Goal: Task Accomplishment & Management: Complete application form

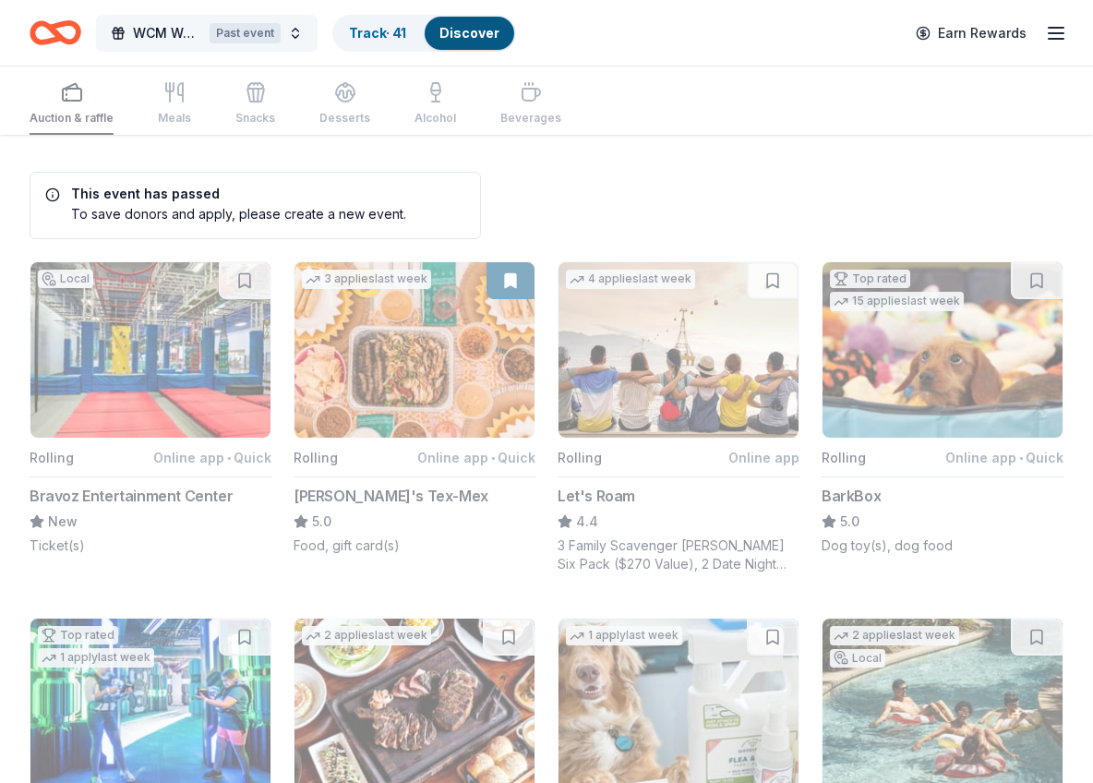
click at [302, 41] on button "WCM Weekly Free Community Bingo Jacksonville Florida Past event" at bounding box center [206, 33] width 221 height 37
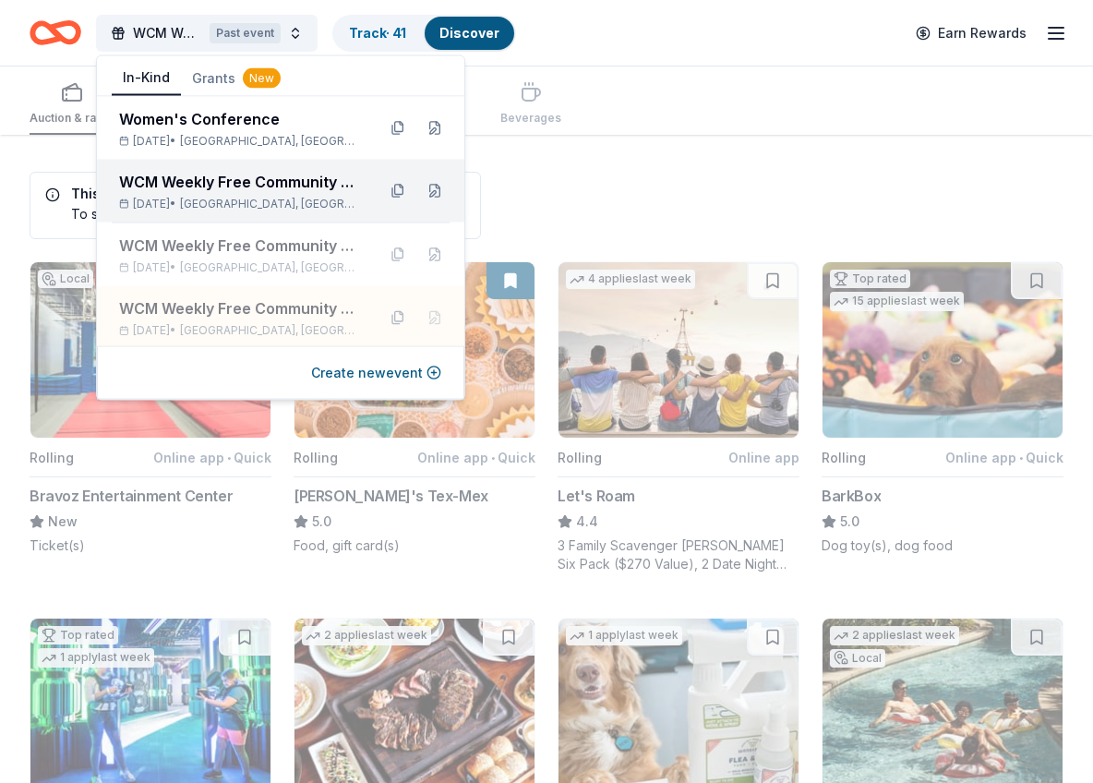
click at [301, 186] on div "WCM Weekly Free Community Bingo [GEOGRAPHIC_DATA] [US_STATE]" at bounding box center [240, 182] width 242 height 22
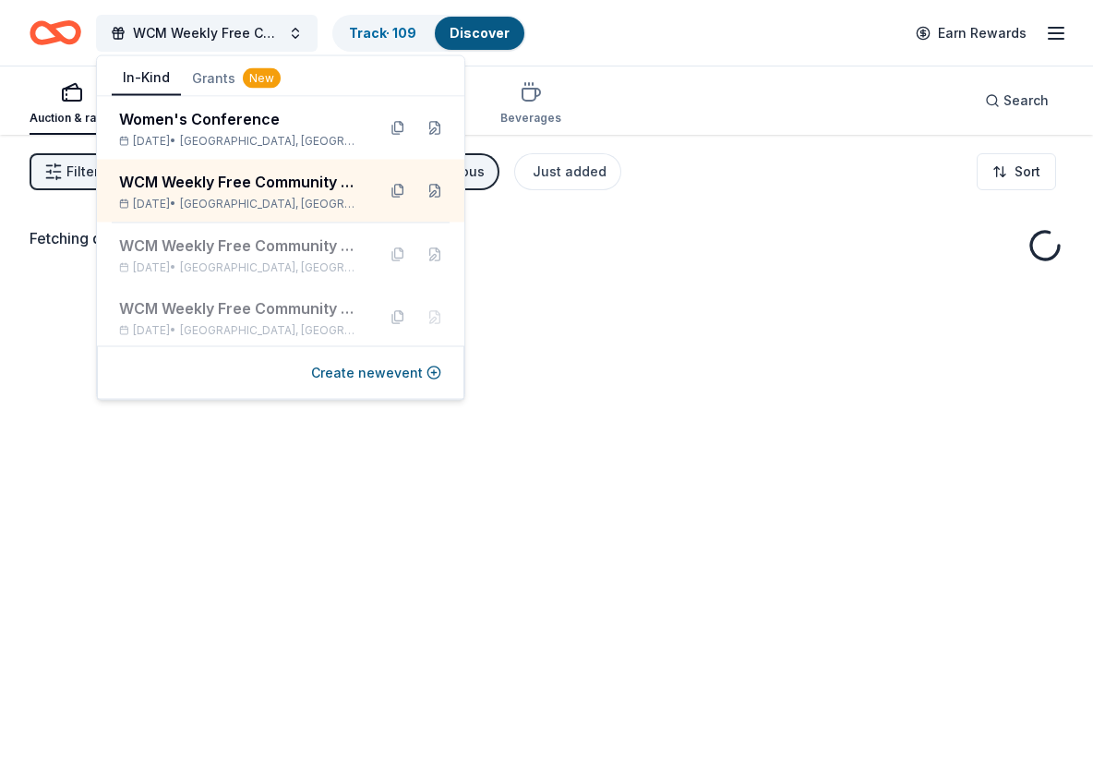
click at [726, 50] on div "WCM Weekly Free Community Bingo Jacksonville Florida Track · 109 Discover Earn …" at bounding box center [547, 32] width 1034 height 43
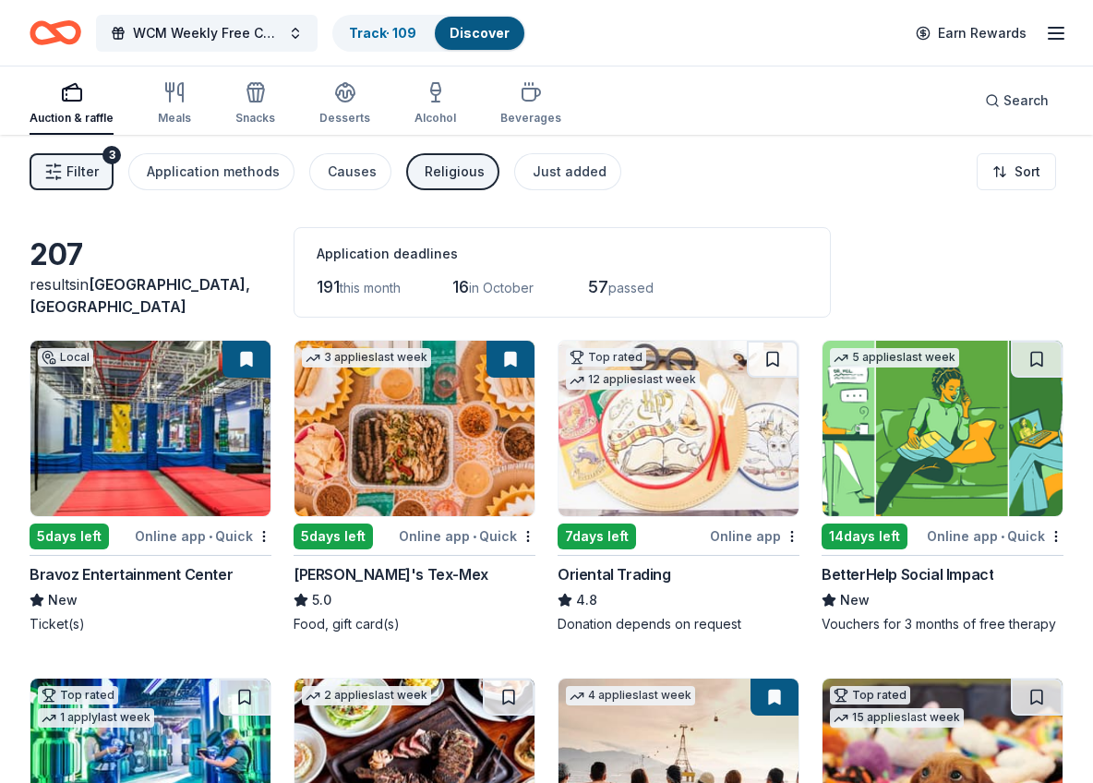
click at [441, 176] on div "Religious" at bounding box center [455, 172] width 60 height 22
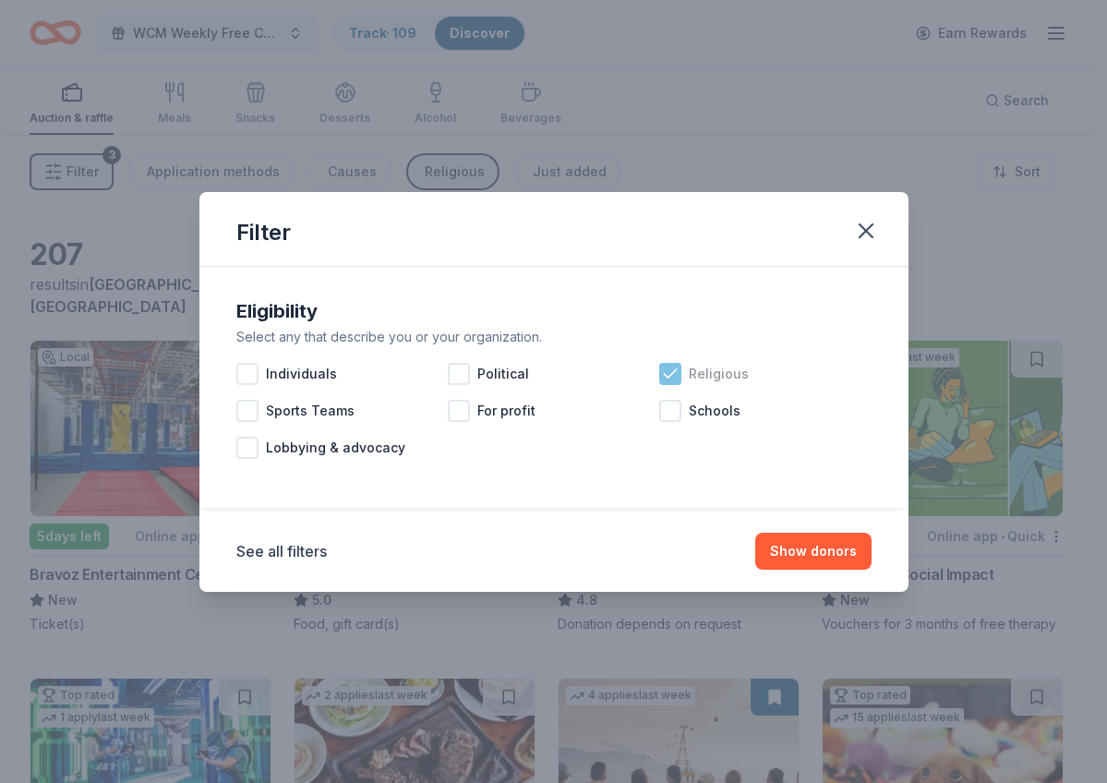
click at [674, 377] on icon at bounding box center [670, 374] width 18 height 18
click at [318, 547] on button "See all filters" at bounding box center [281, 551] width 90 height 22
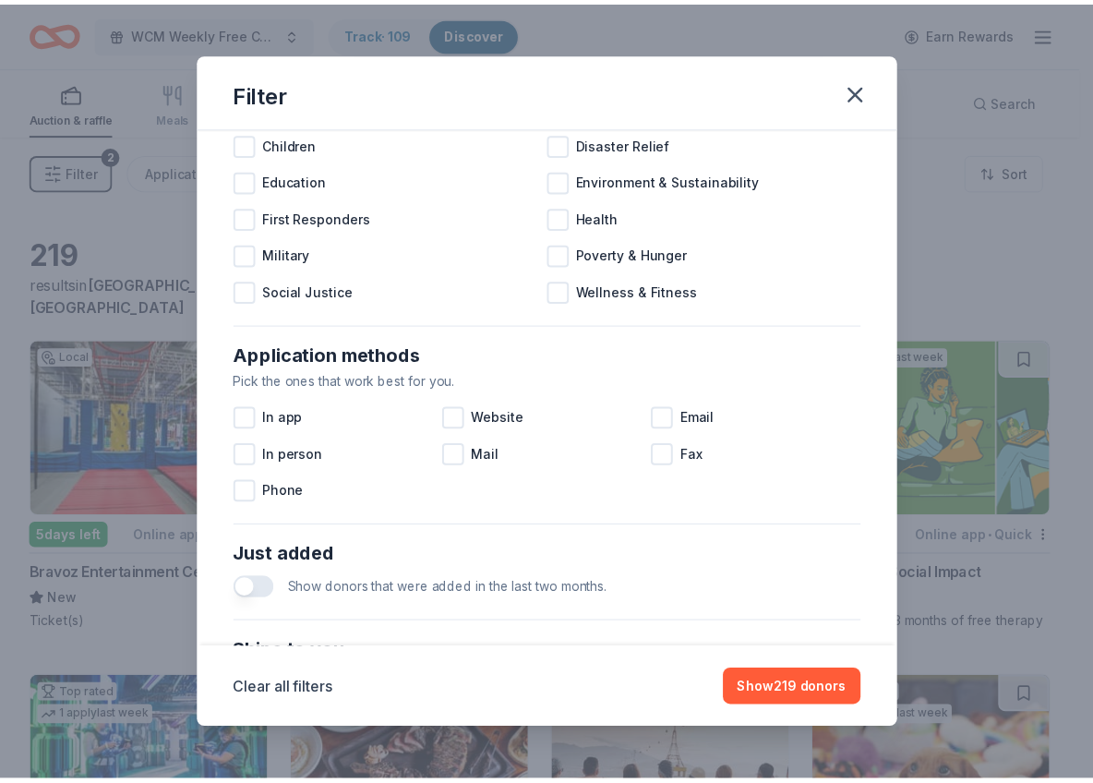
scroll to position [695, 0]
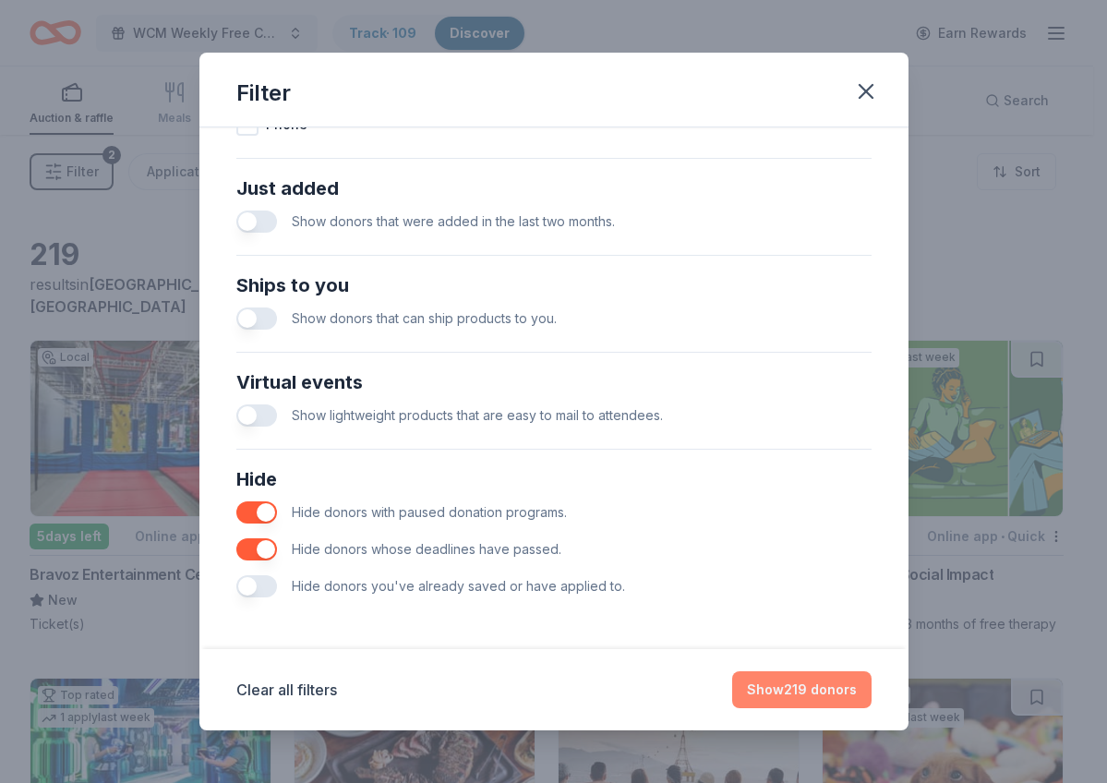
click at [827, 693] on button "Show 219 donors" at bounding box center [801, 689] width 139 height 37
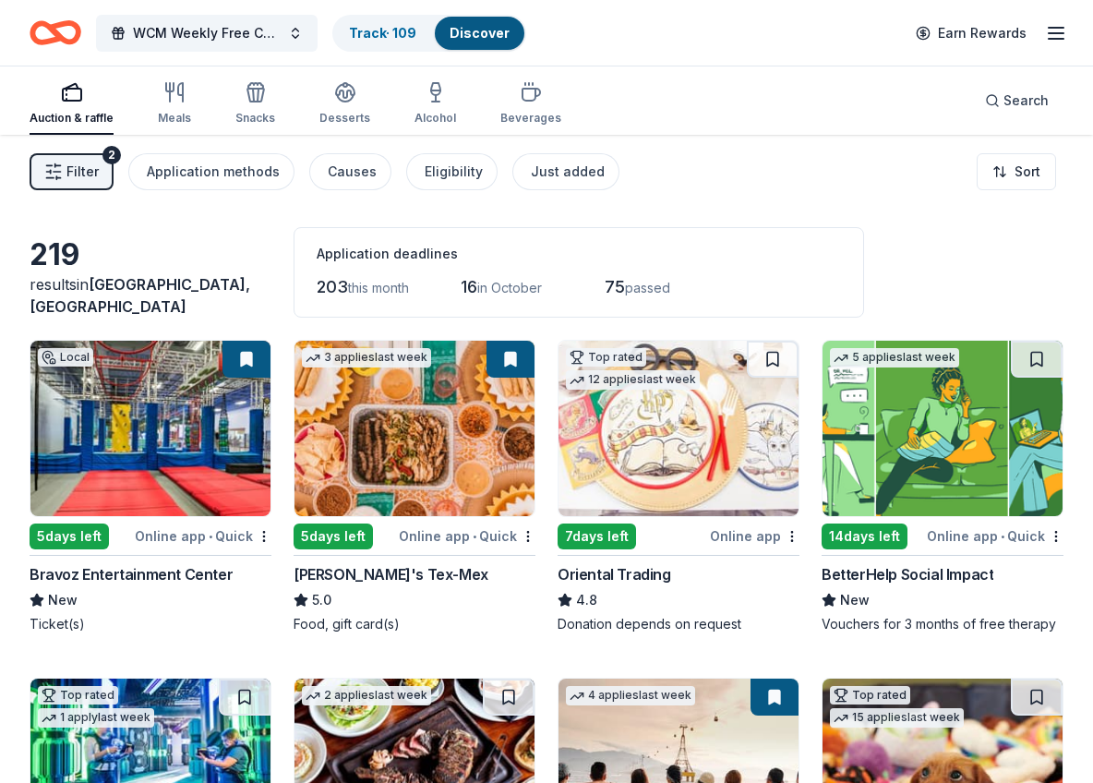
click at [972, 576] on div "BetterHelp Social Impact" at bounding box center [907, 574] width 172 height 22
click at [915, 568] on div "BetterHelp Social Impact" at bounding box center [907, 574] width 172 height 22
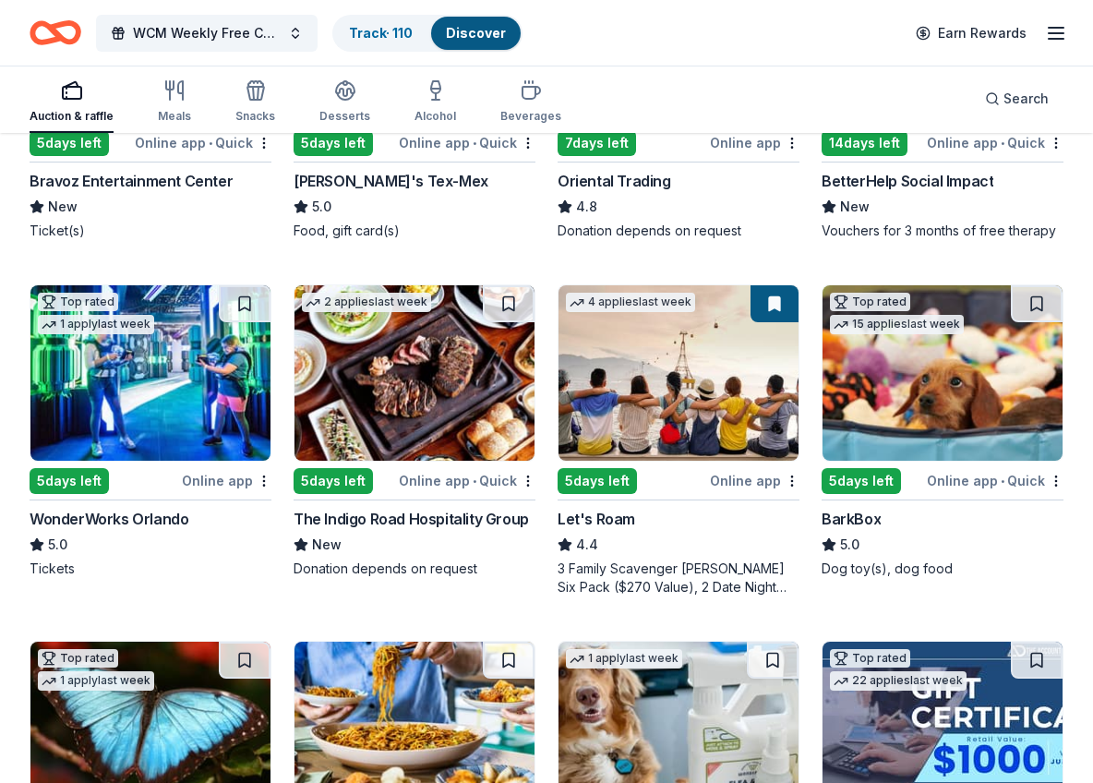
scroll to position [397, 0]
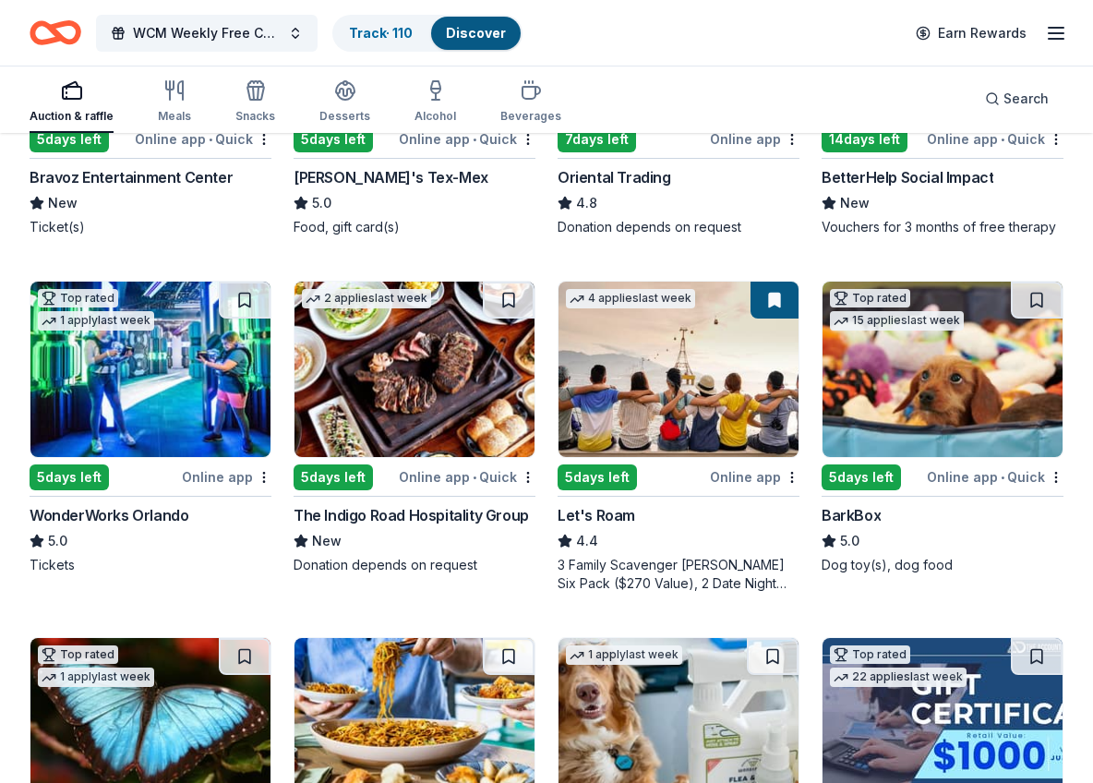
click at [842, 517] on div "BarkBox" at bounding box center [850, 515] width 59 height 22
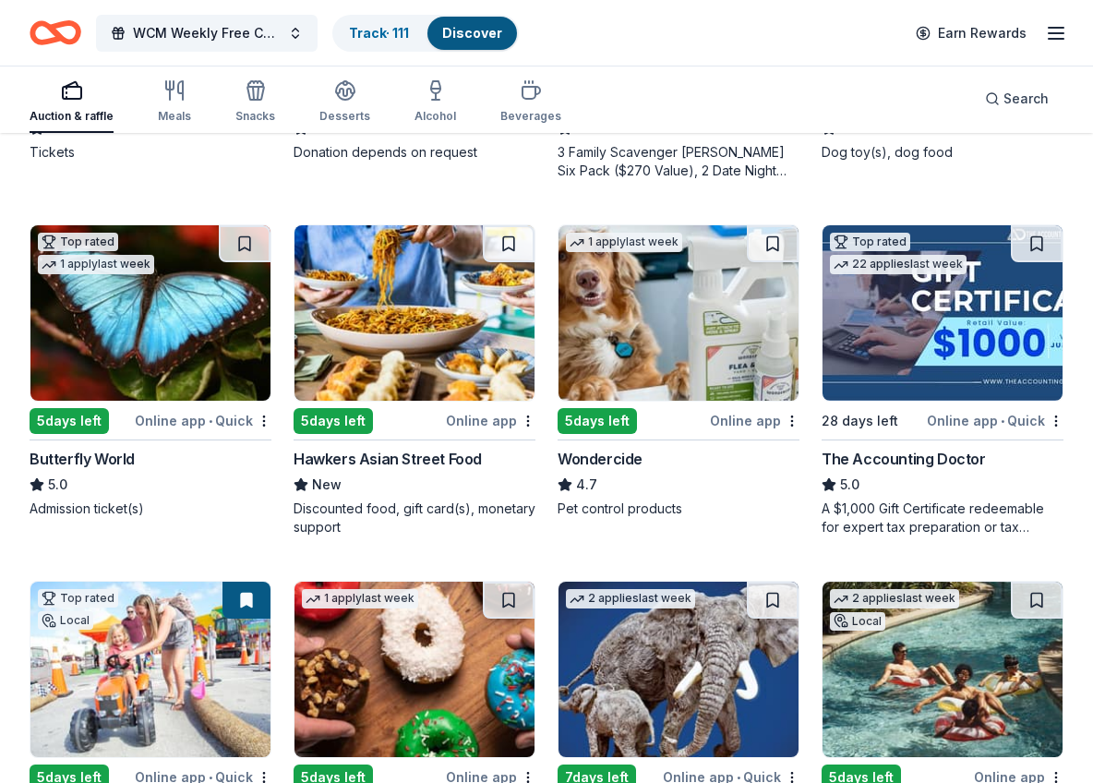
scroll to position [813, 0]
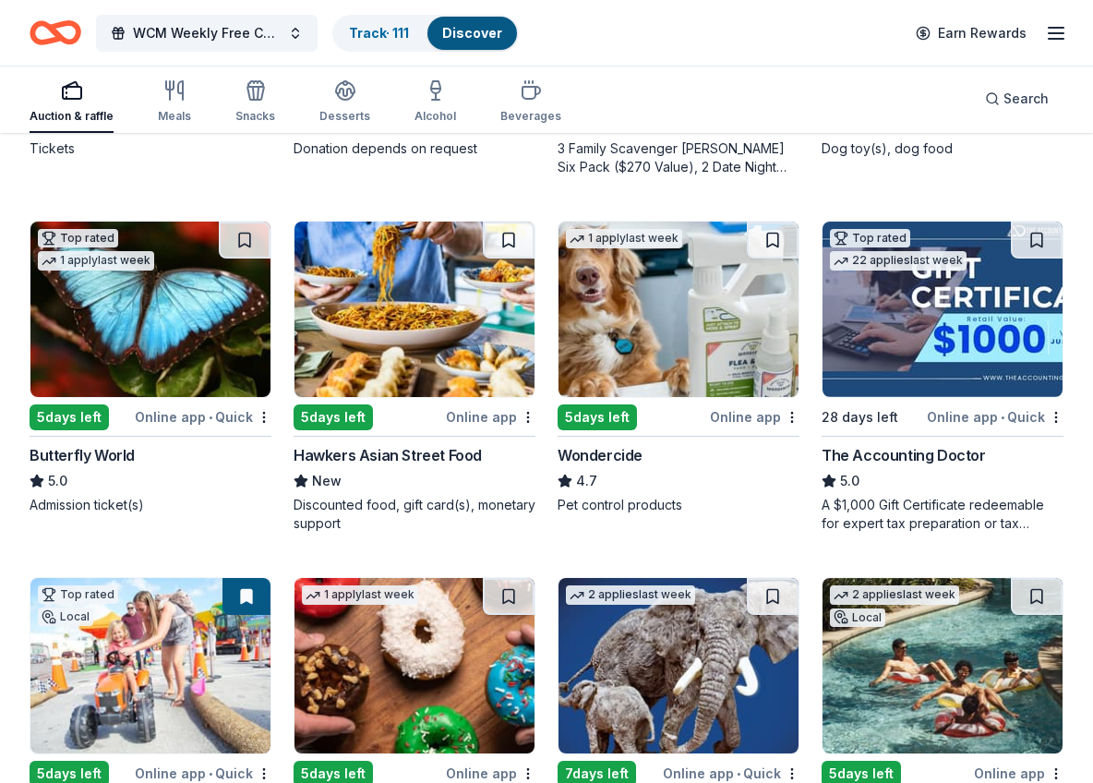
click at [77, 459] on div "Butterfly World" at bounding box center [82, 455] width 105 height 22
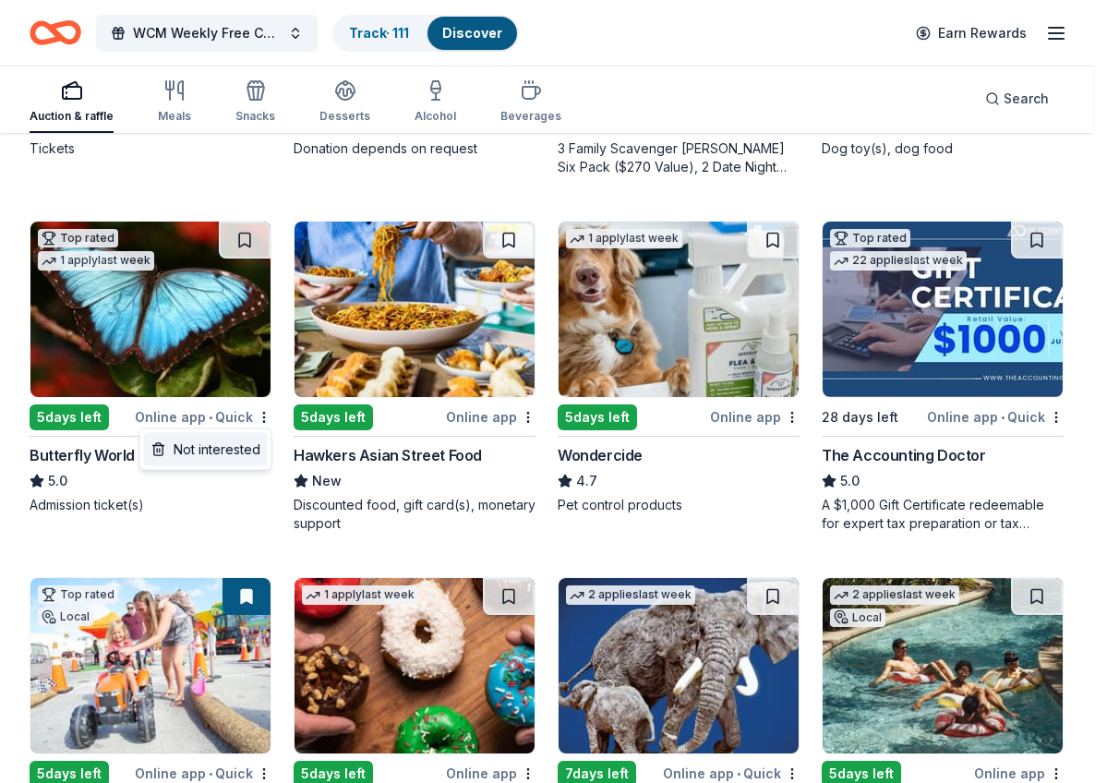
click at [257, 460] on div "Not interested" at bounding box center [206, 449] width 124 height 33
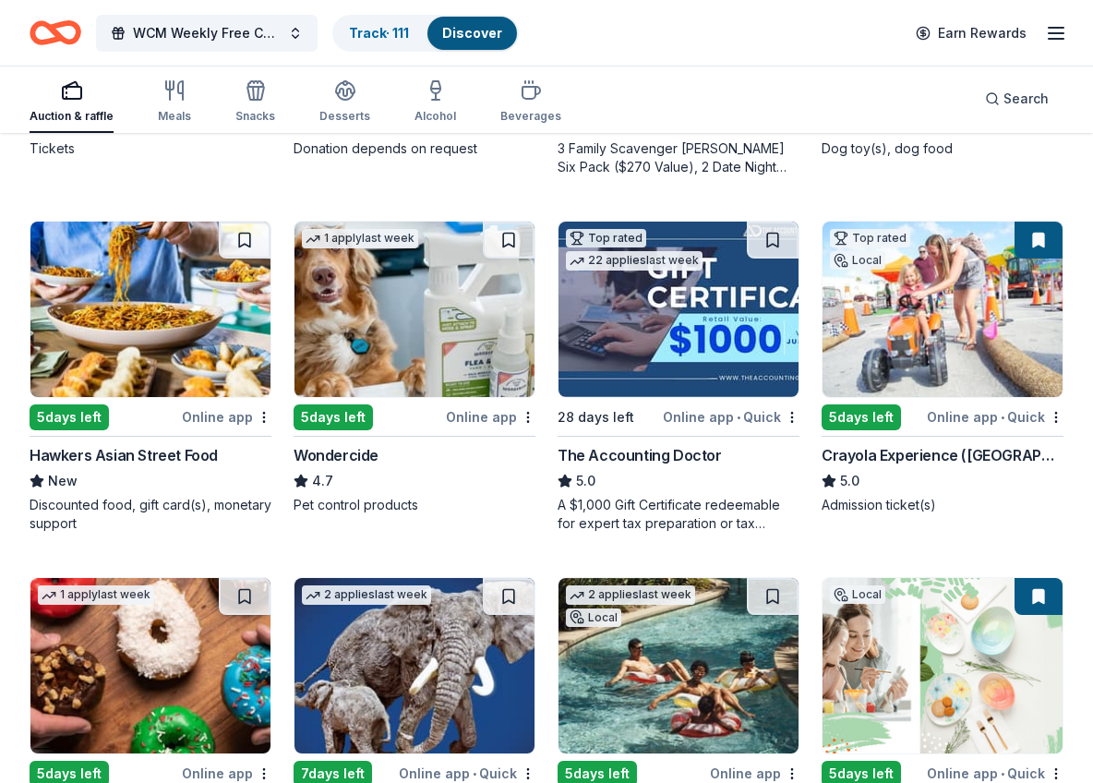
click at [138, 461] on div "Hawkers Asian Street Food" at bounding box center [124, 455] width 188 height 22
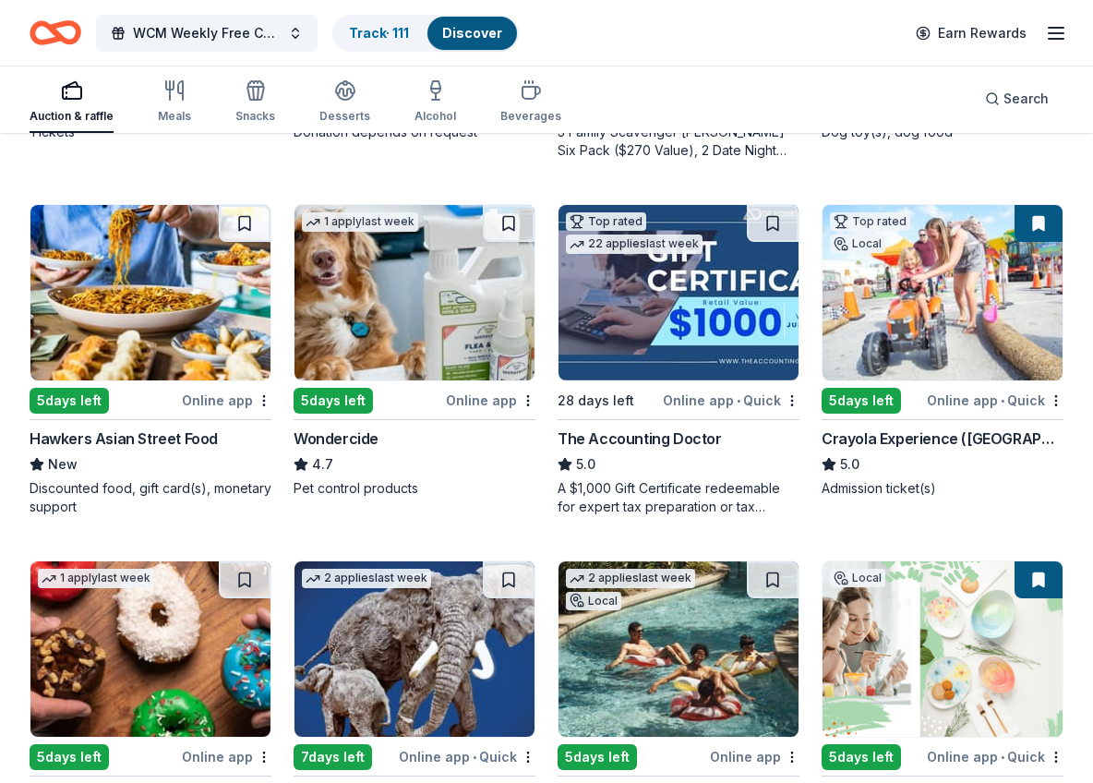
click at [635, 432] on div "The Accounting Doctor" at bounding box center [639, 438] width 164 height 22
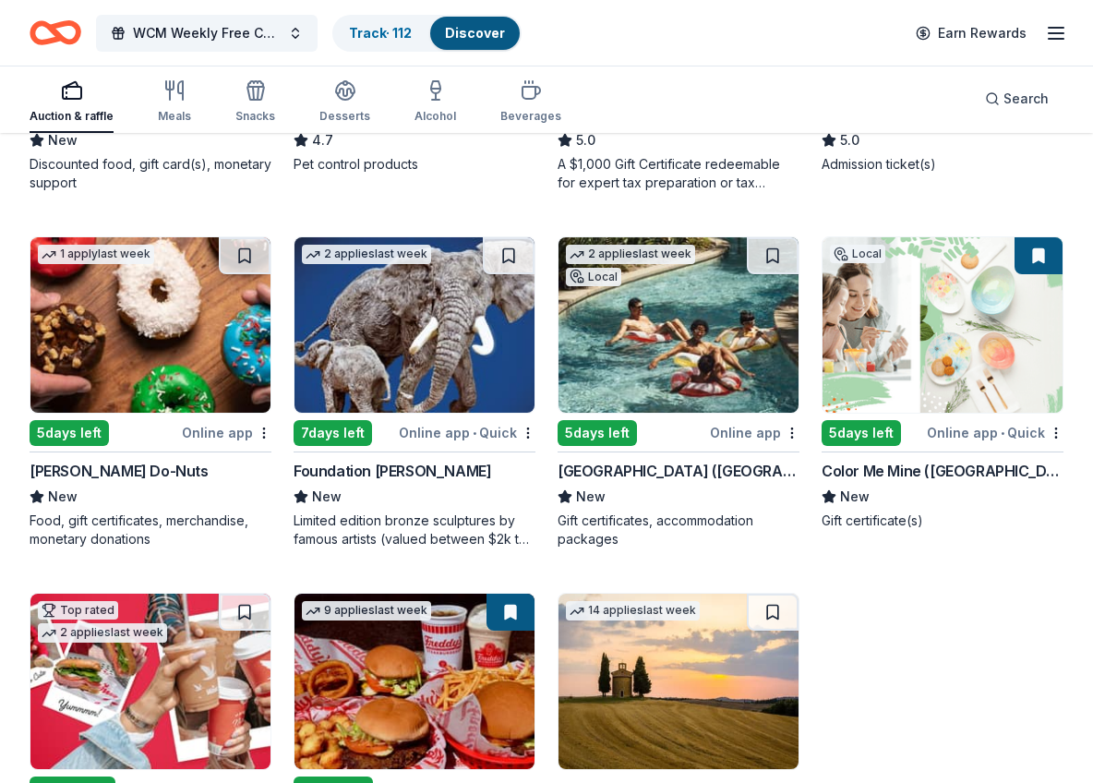
scroll to position [1157, 0]
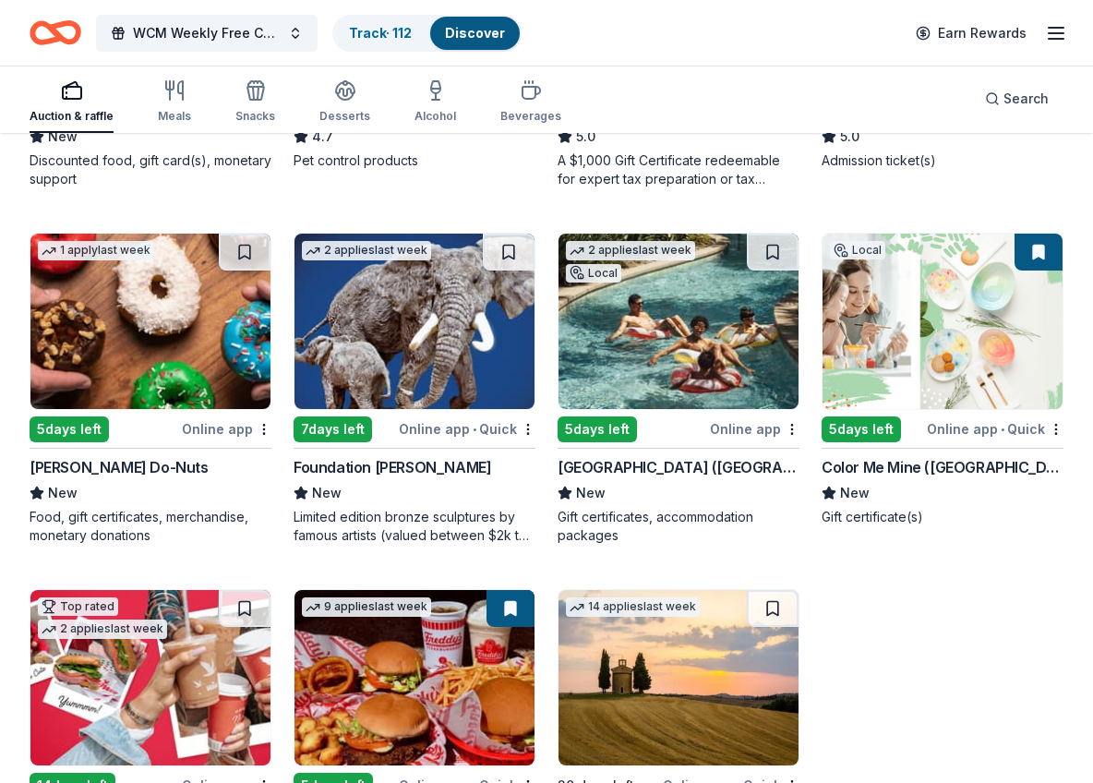
click at [58, 468] on div "Shipley Do-Nuts" at bounding box center [119, 467] width 179 height 22
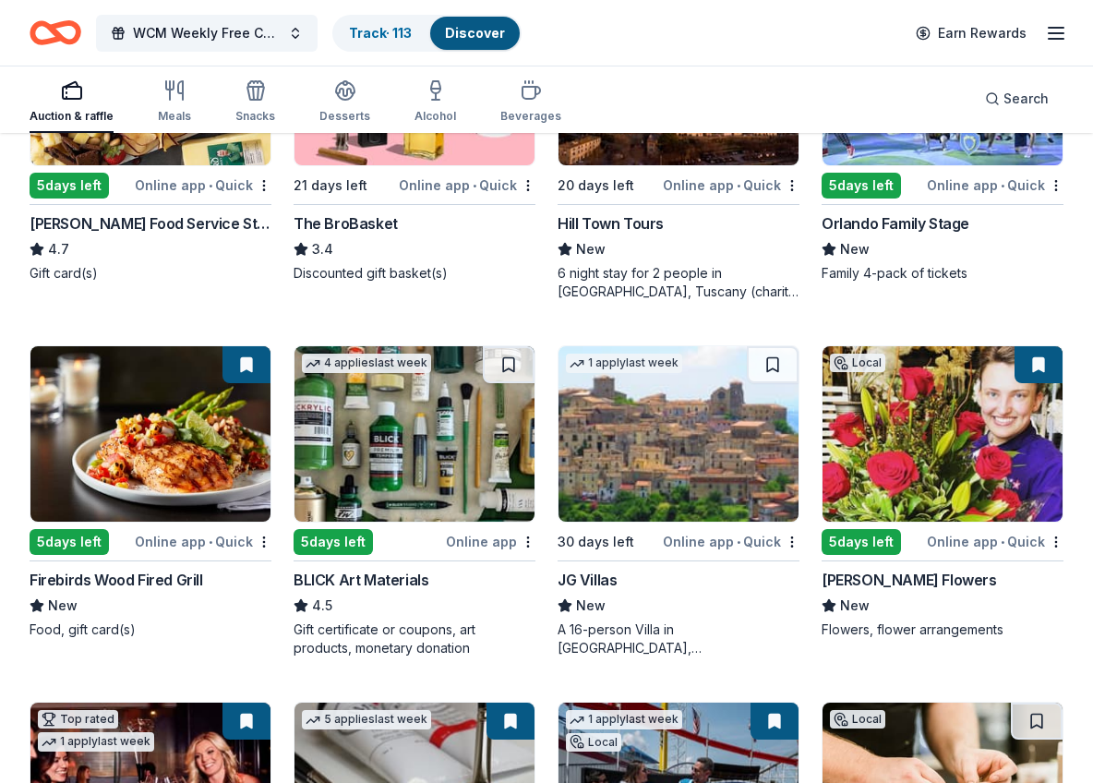
scroll to position [2529, 0]
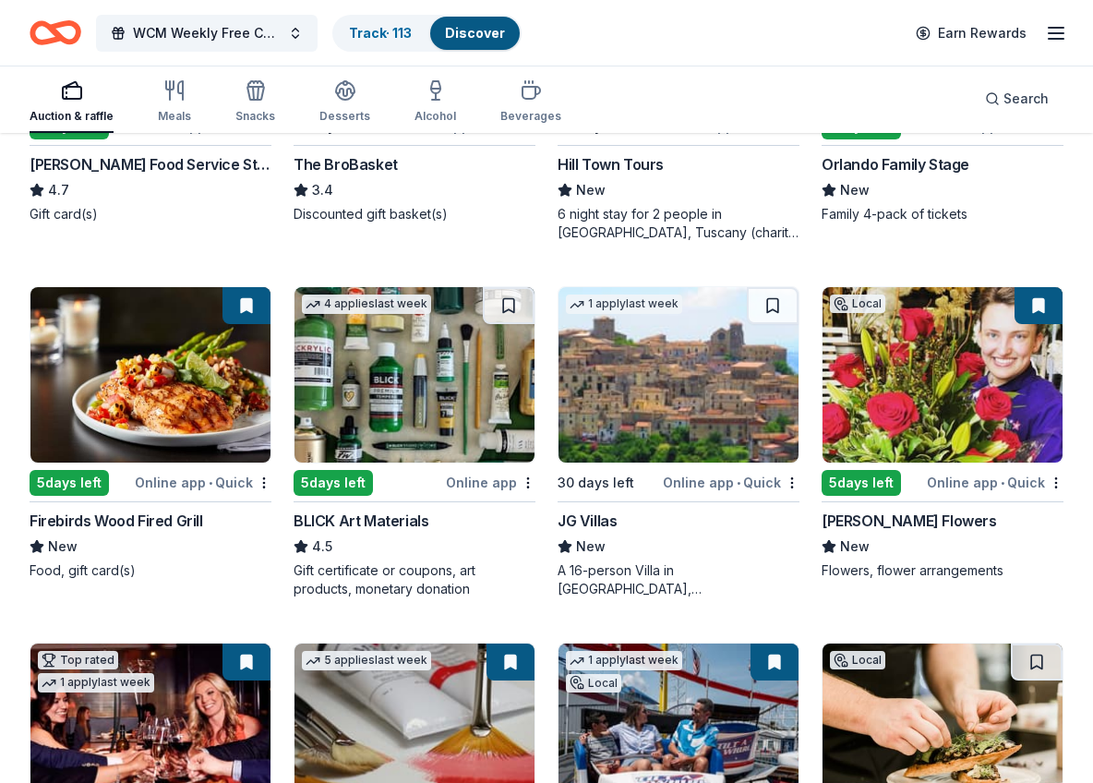
click at [62, 521] on div "Firebirds Wood Fired Grill" at bounding box center [117, 520] width 174 height 22
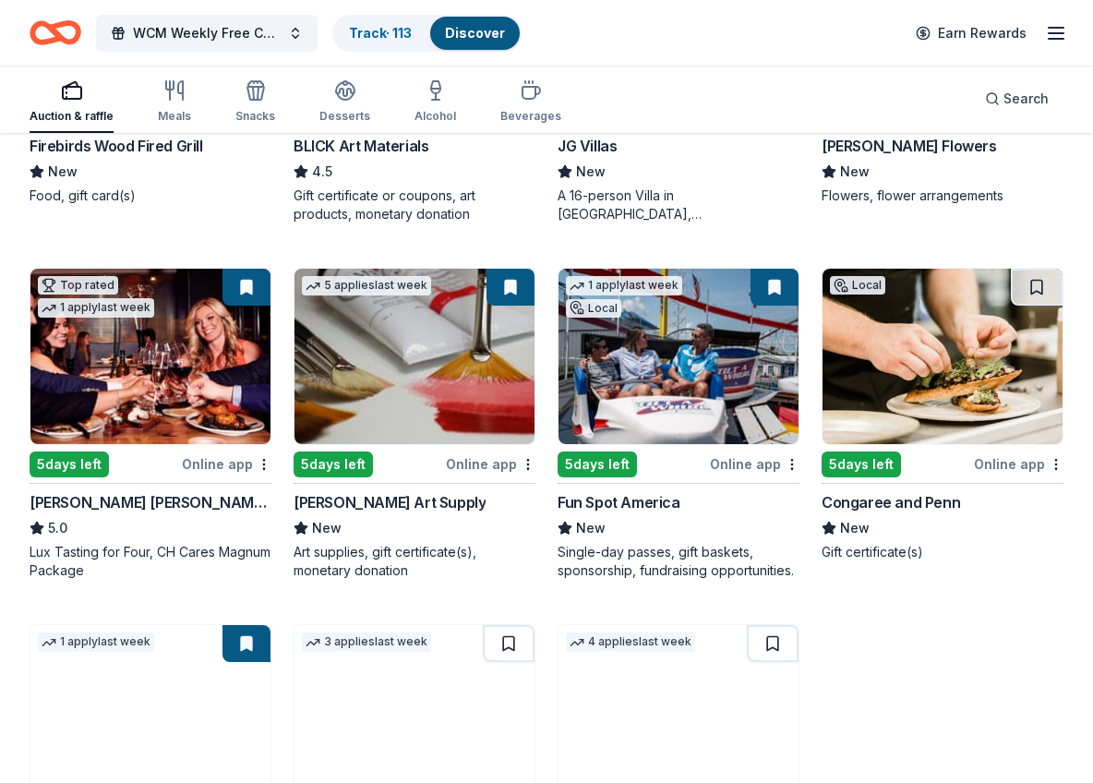
scroll to position [2919, 0]
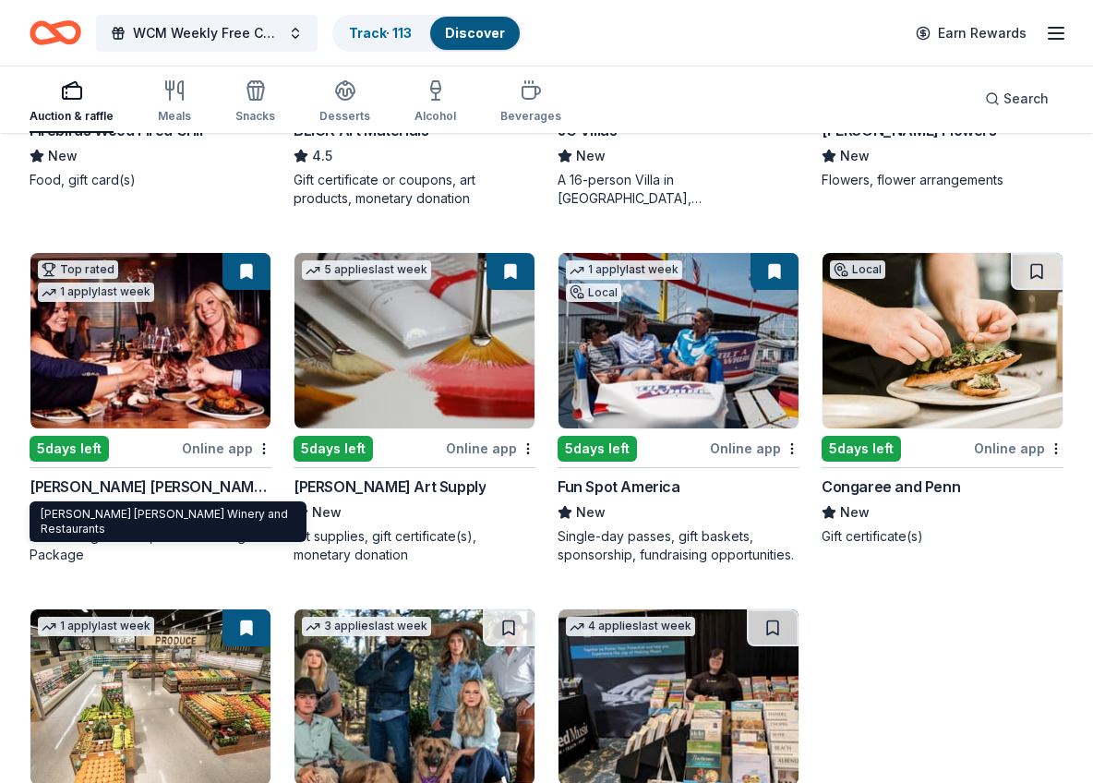
click at [204, 480] on div "Cooper's Hawk Winery and Restaurants" at bounding box center [151, 486] width 242 height 22
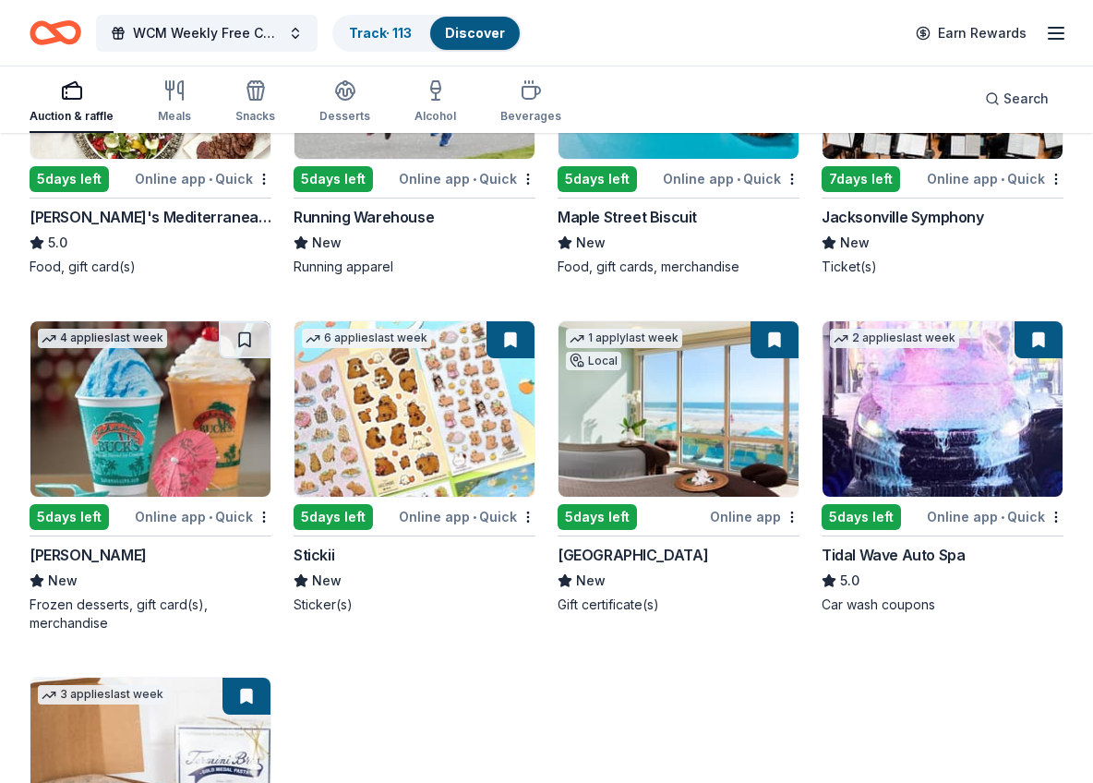
scroll to position [3979, 0]
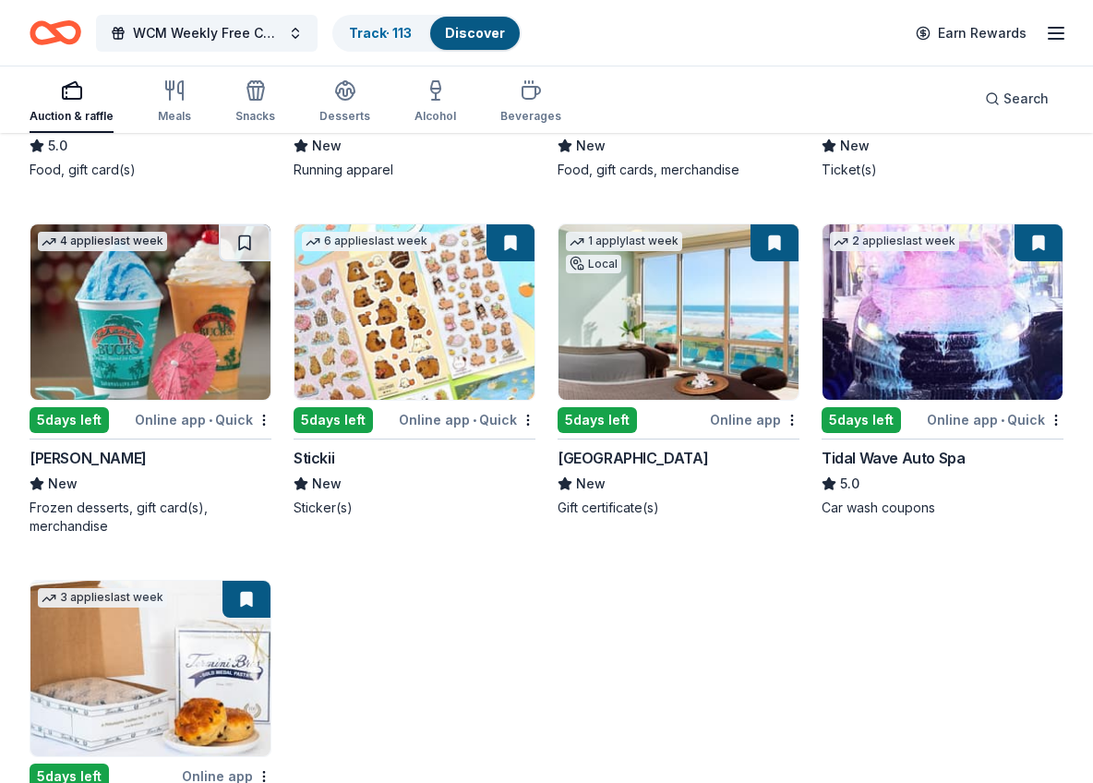
click at [657, 454] on div "One Ocean Resort & Spa" at bounding box center [632, 458] width 150 height 22
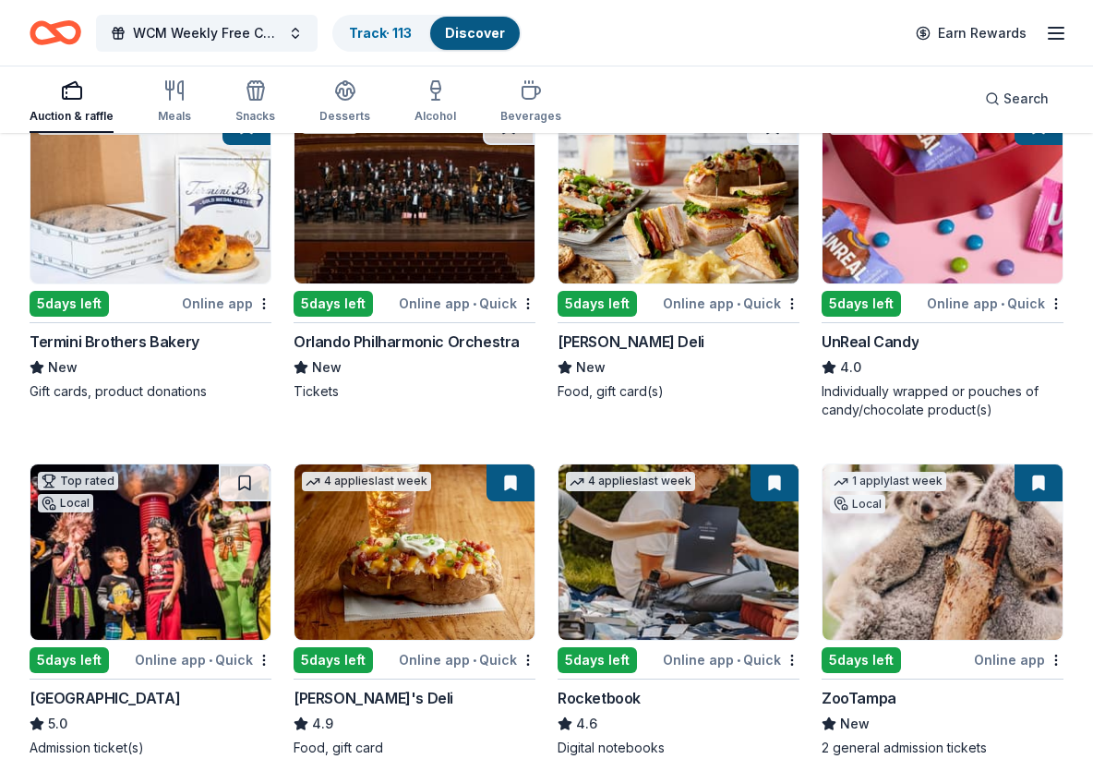
scroll to position [4456, 0]
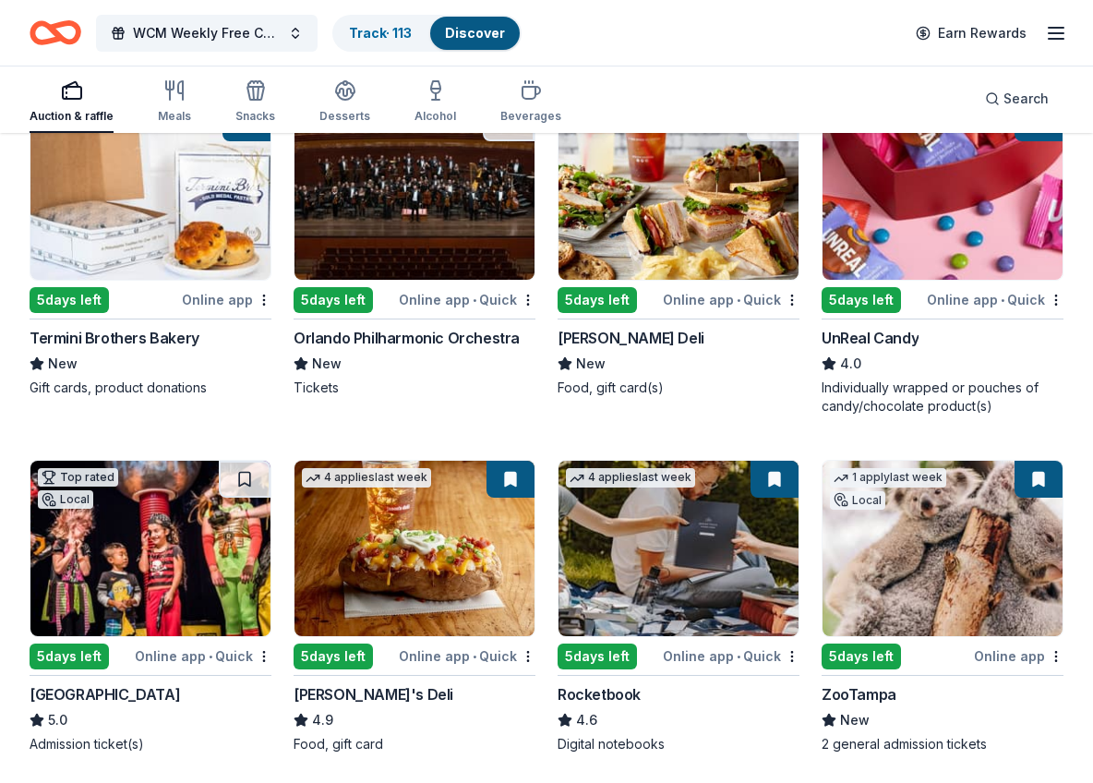
click at [618, 341] on div "McAlister's Deli" at bounding box center [630, 338] width 147 height 22
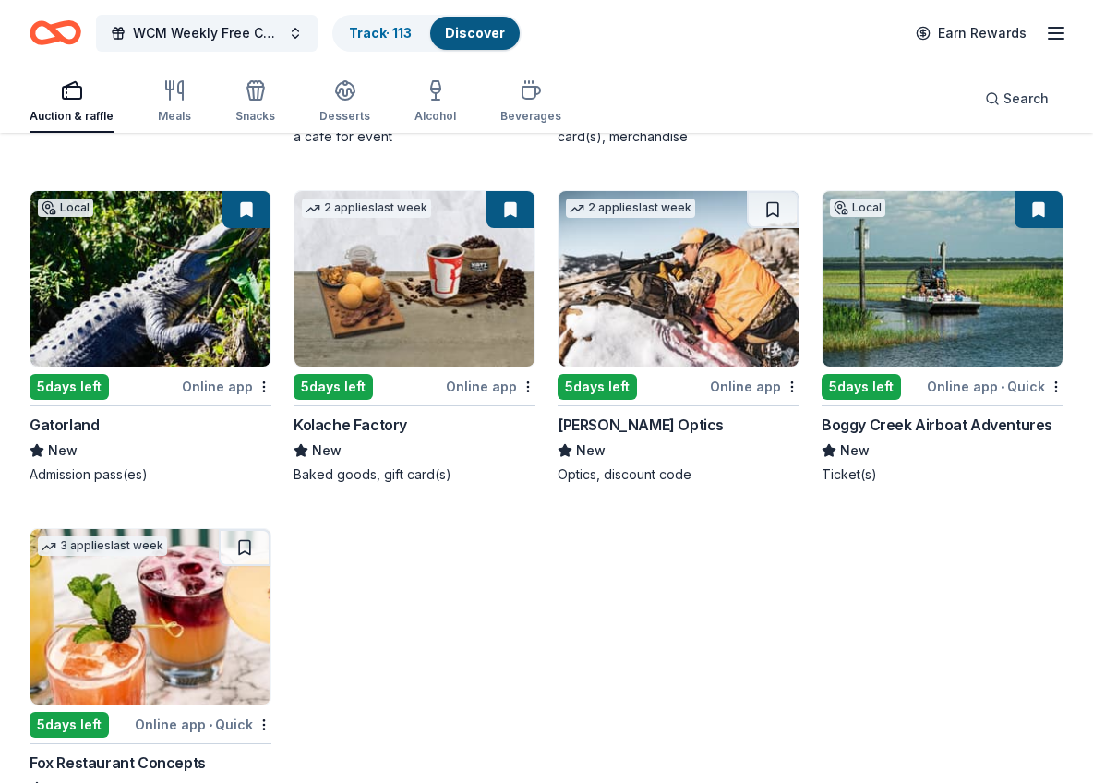
scroll to position [5801, 0]
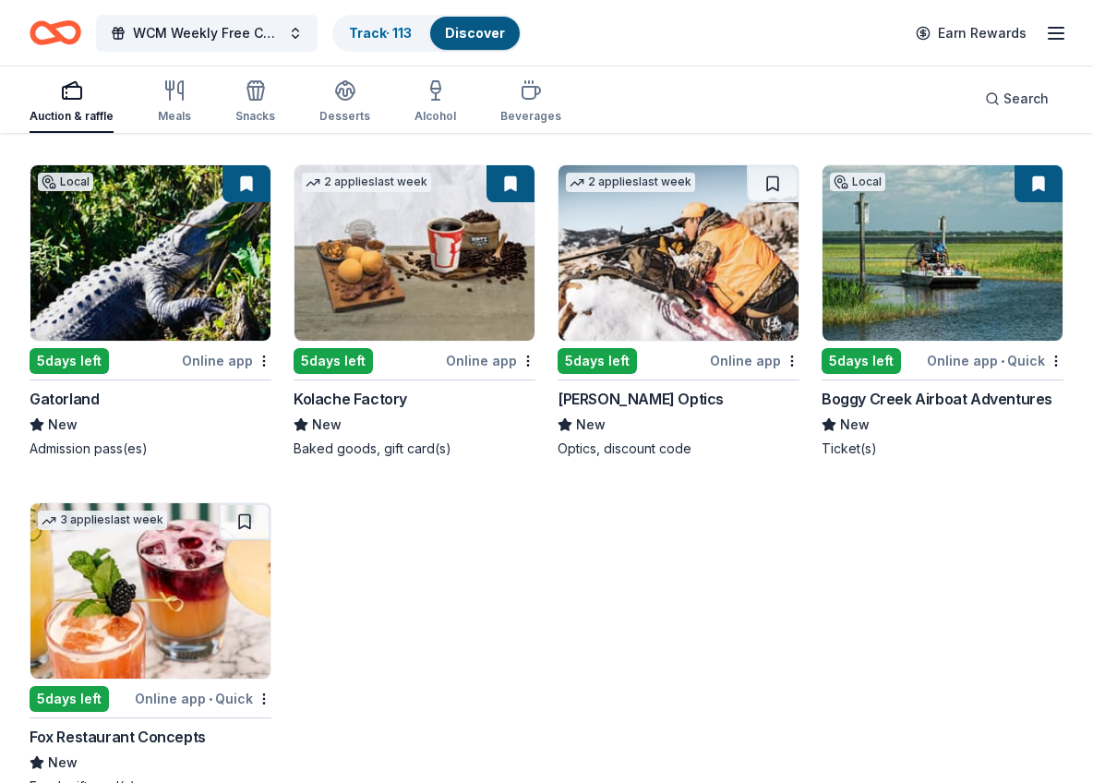
click at [935, 396] on div "Boggy Creek Airboat Adventures" at bounding box center [936, 399] width 231 height 22
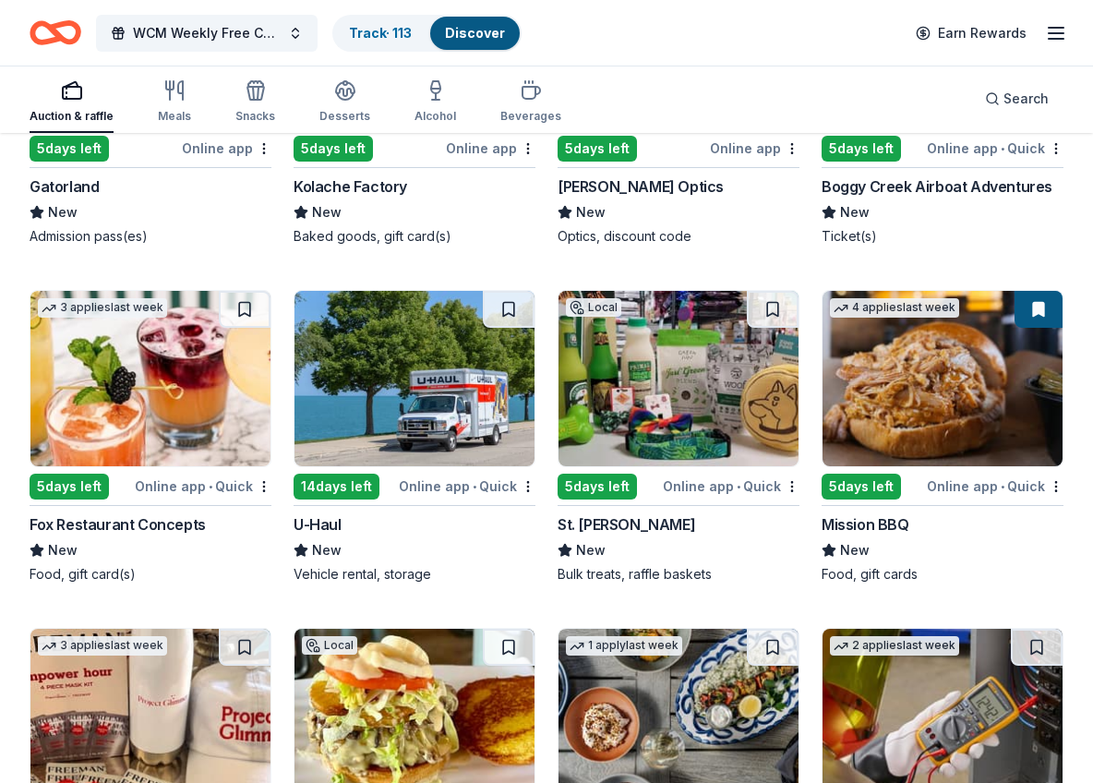
scroll to position [6019, 0]
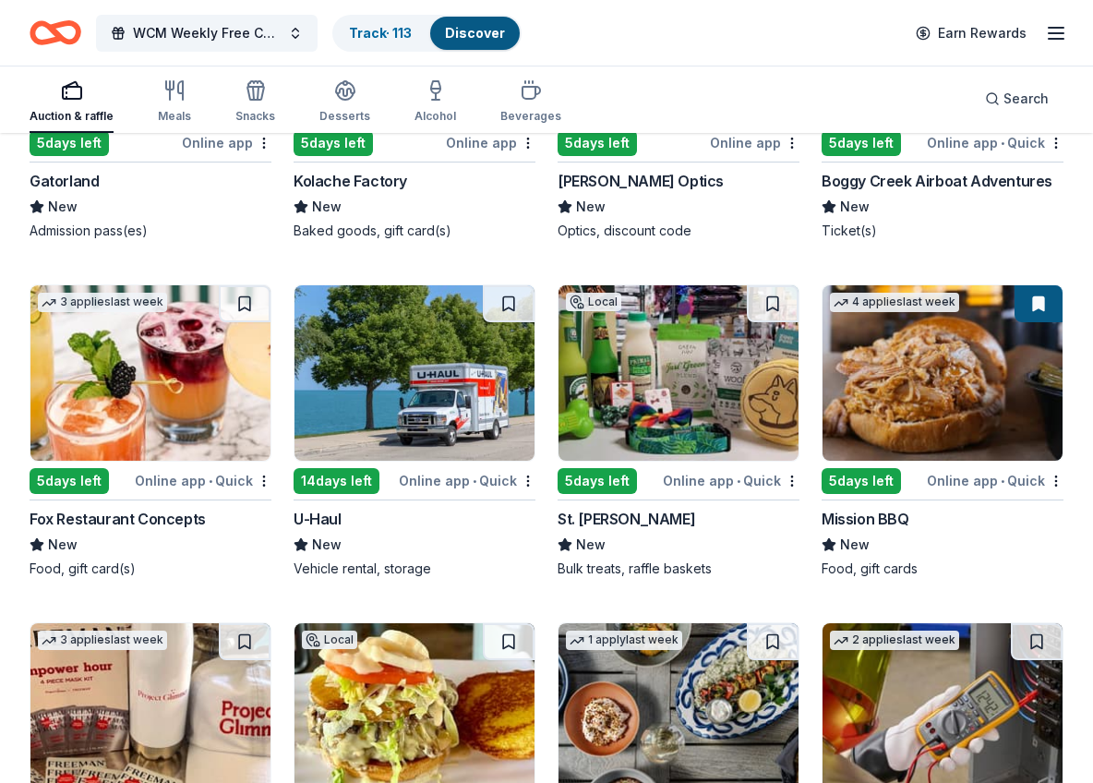
click at [903, 517] on div "Mission BBQ" at bounding box center [865, 519] width 88 height 22
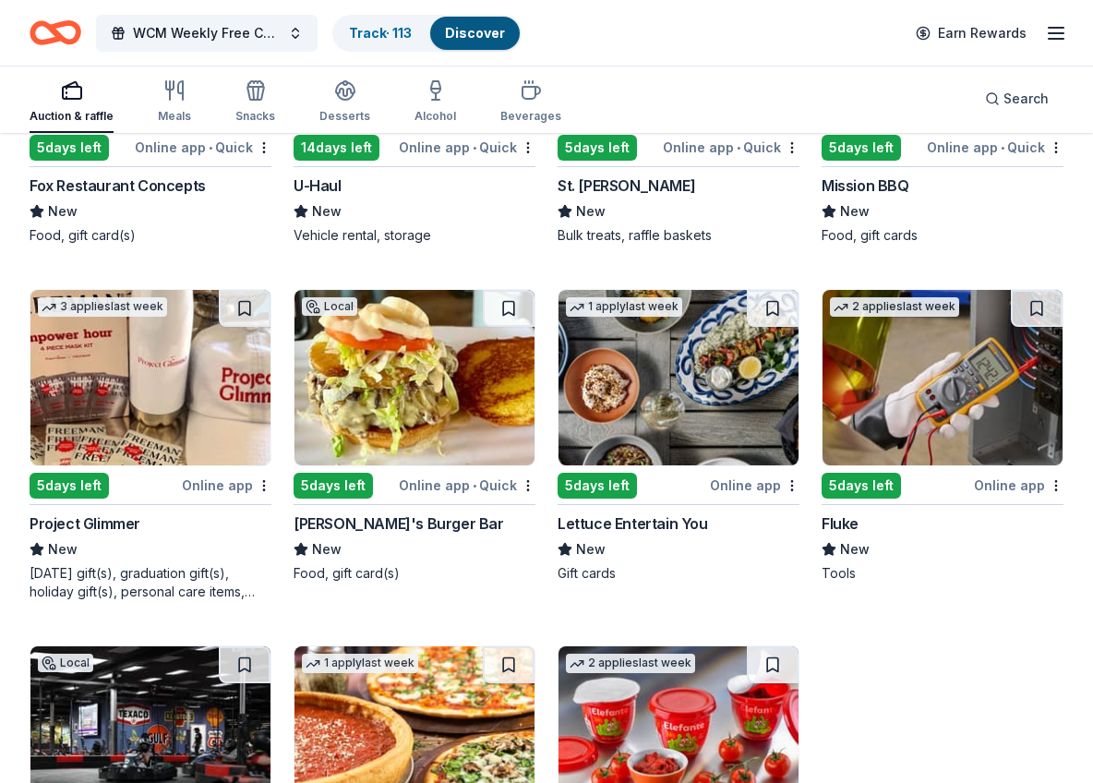
scroll to position [6356, 0]
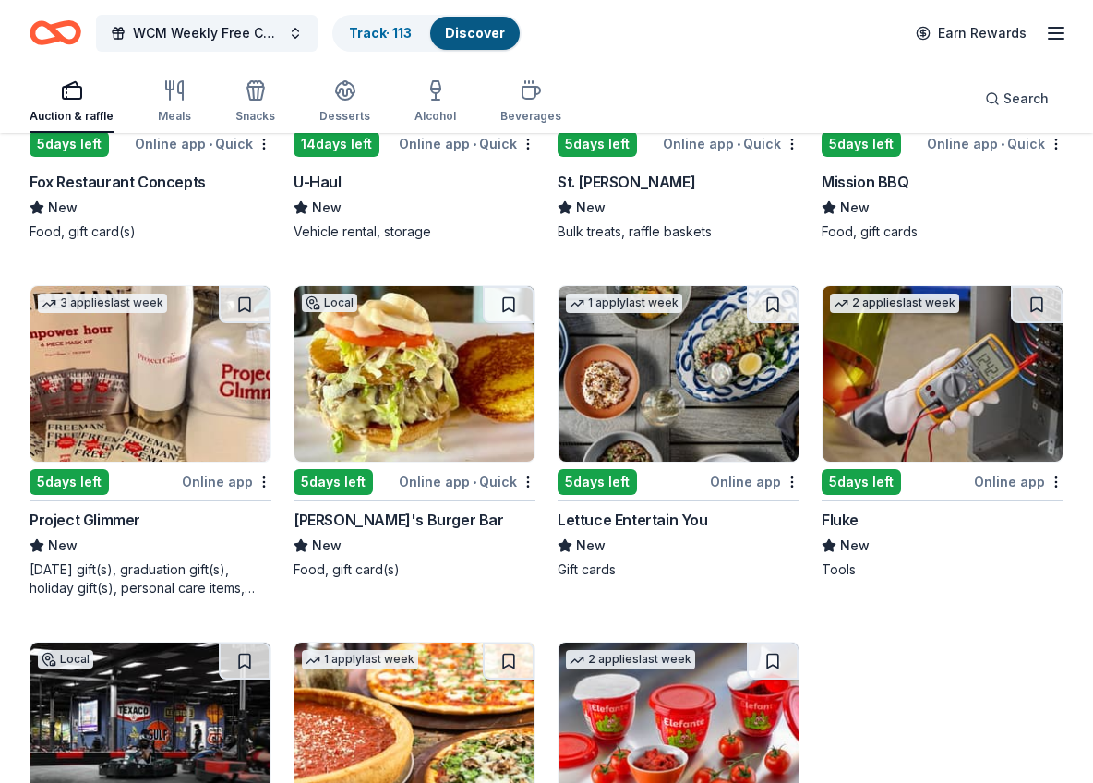
click at [82, 516] on div "Project Glimmer" at bounding box center [85, 520] width 111 height 22
click at [228, 311] on button at bounding box center [245, 304] width 52 height 37
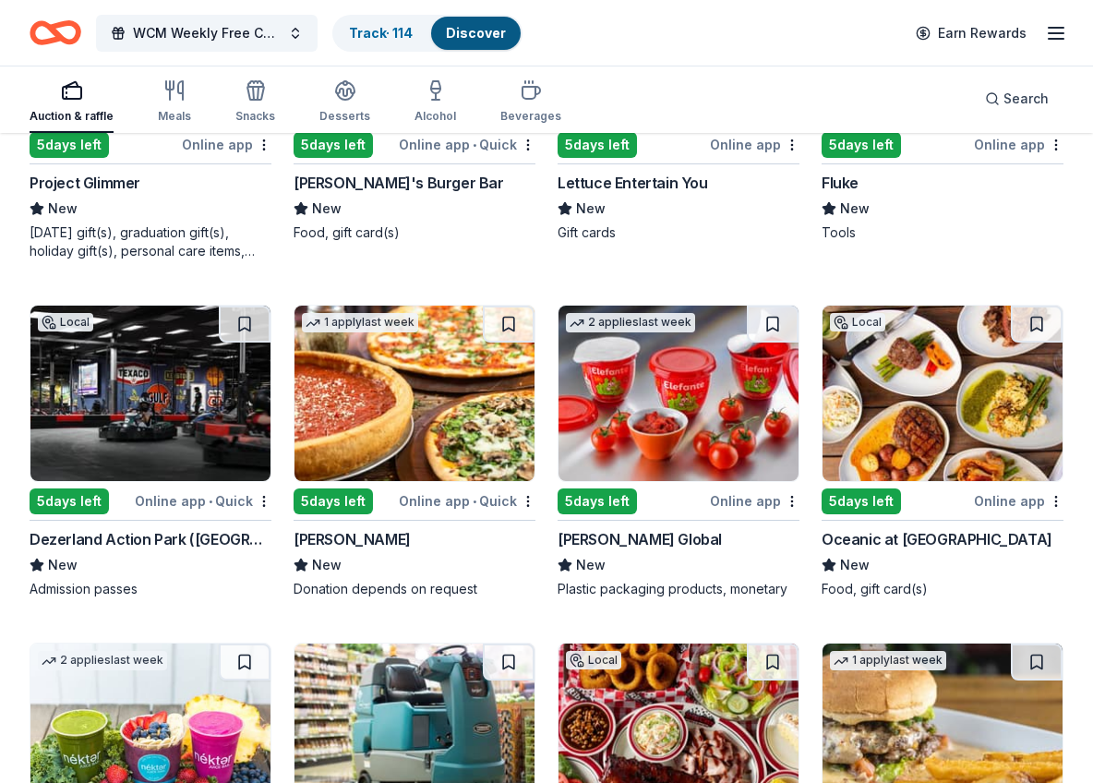
scroll to position [6707, 0]
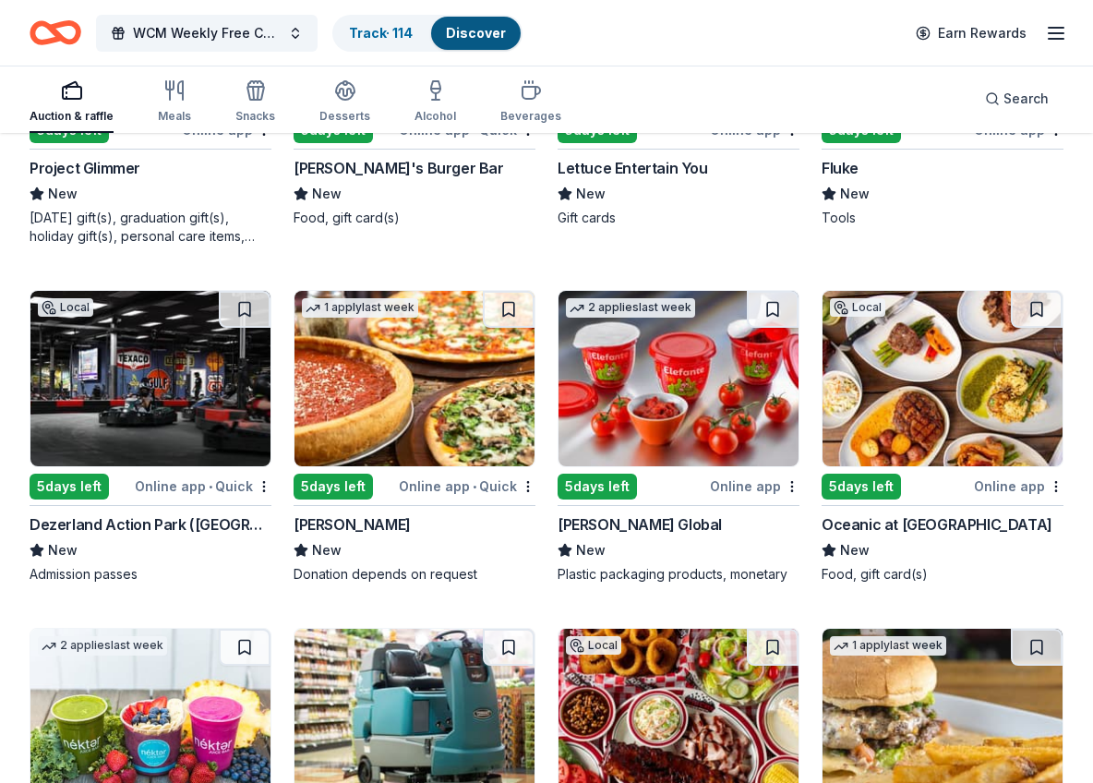
click at [618, 525] on div "Berry Global" at bounding box center [639, 524] width 164 height 22
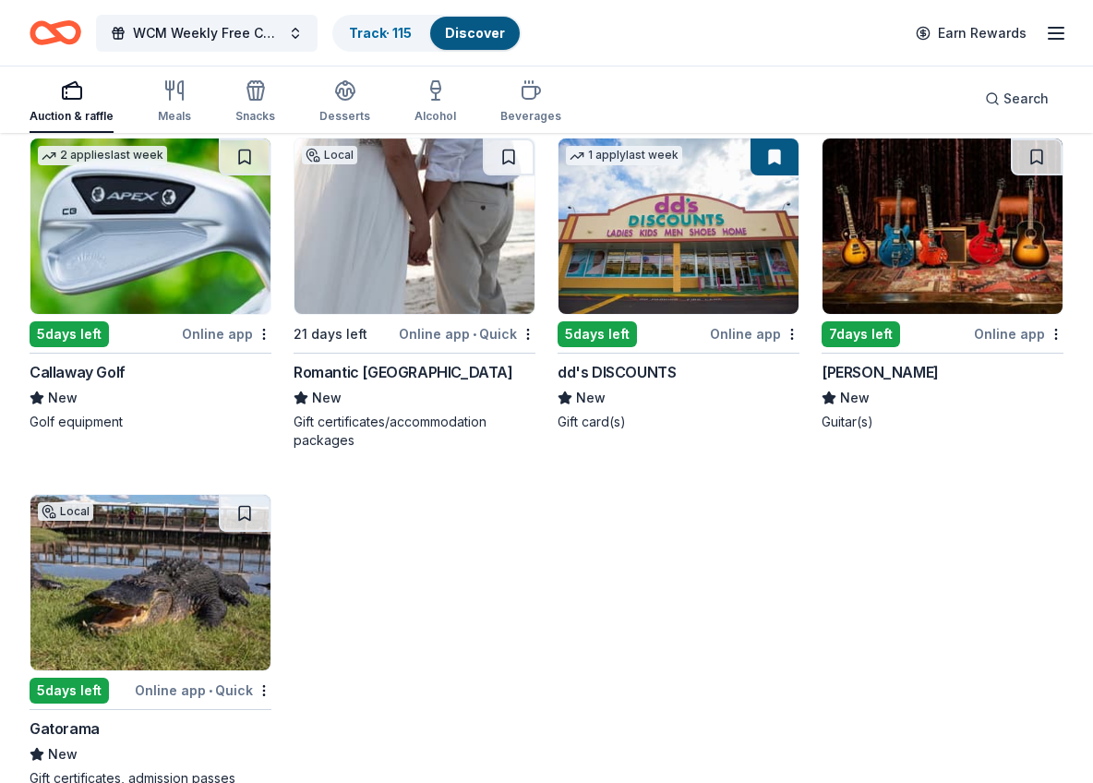
scroll to position [7561, 0]
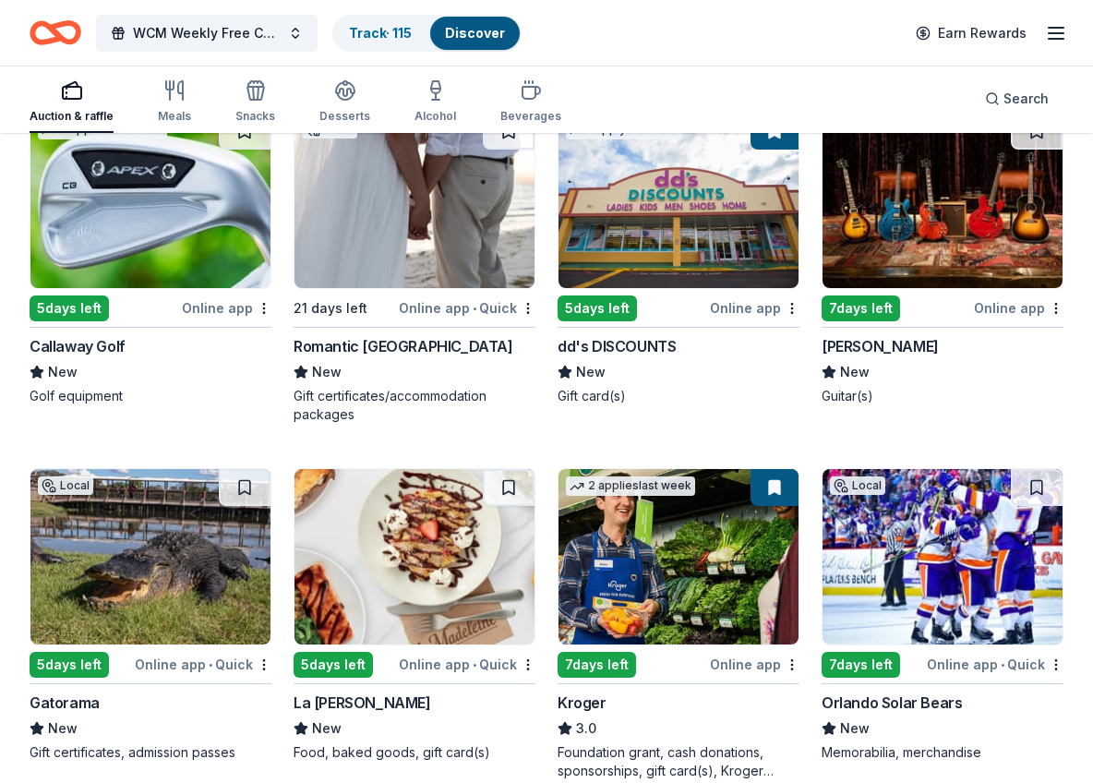
click at [440, 353] on div "Romantic Honeymoon Island" at bounding box center [403, 346] width 220 height 22
click at [510, 139] on button at bounding box center [509, 131] width 52 height 37
click at [620, 348] on div "dd's DISCOUNTS" at bounding box center [616, 346] width 118 height 22
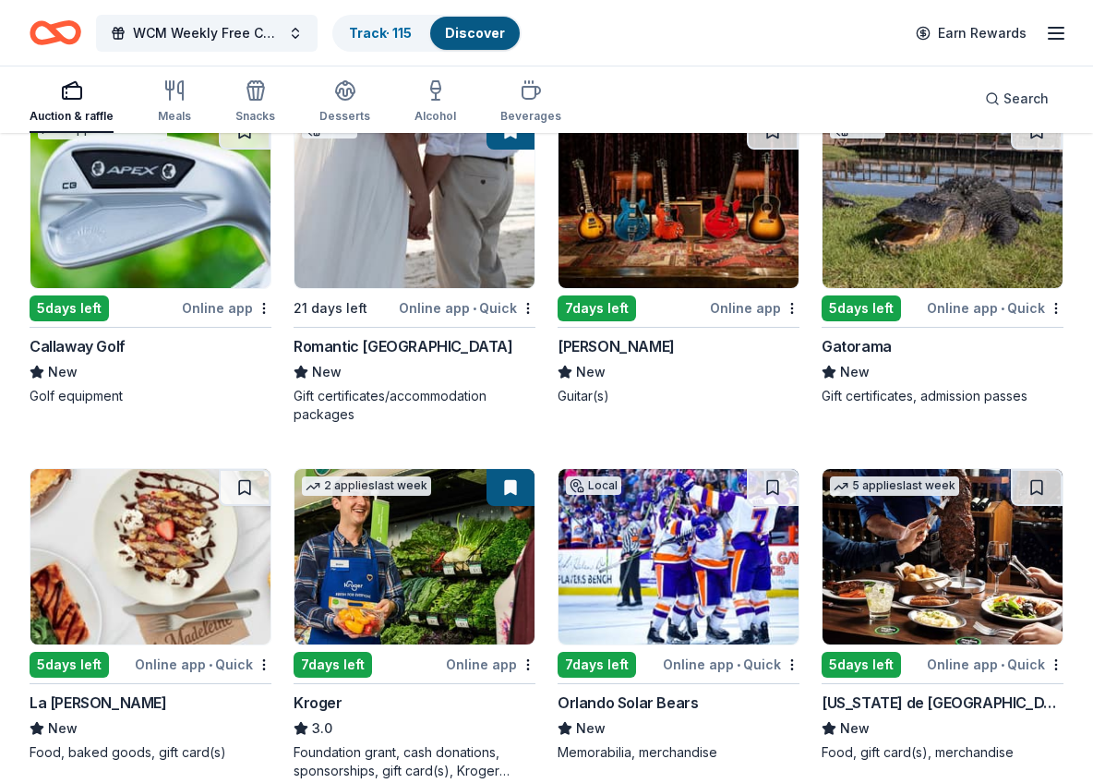
click at [587, 352] on div "Gibson" at bounding box center [615, 346] width 117 height 22
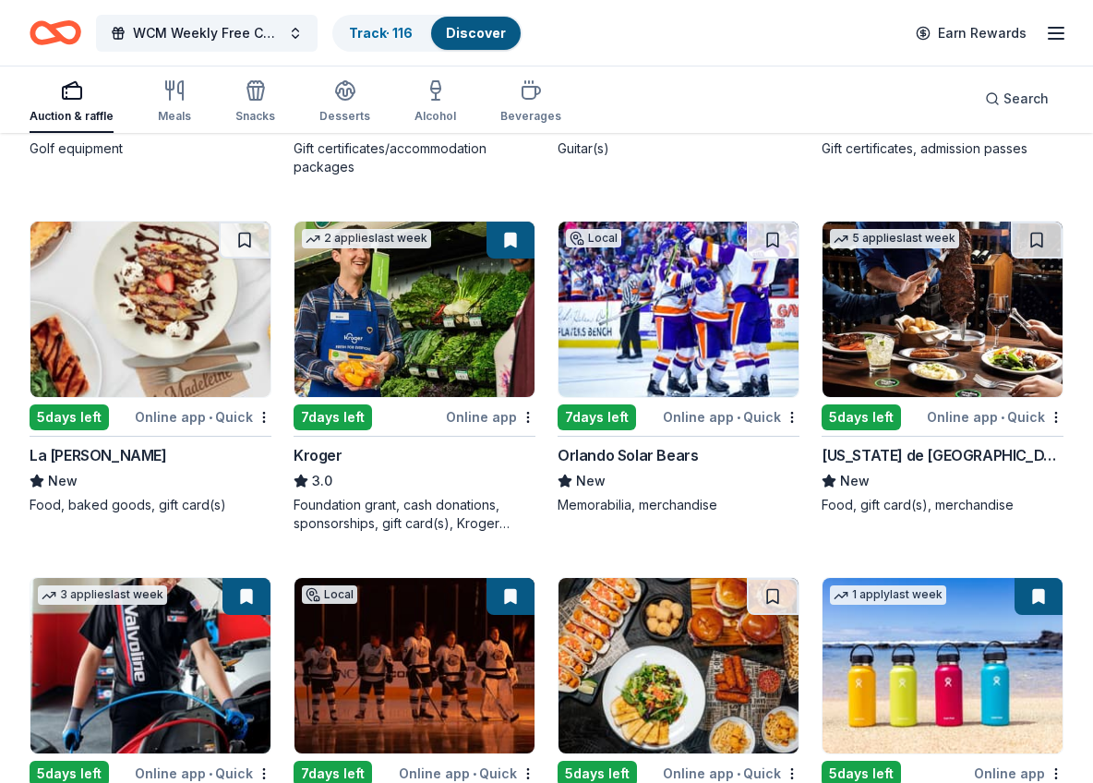
scroll to position [7821, 0]
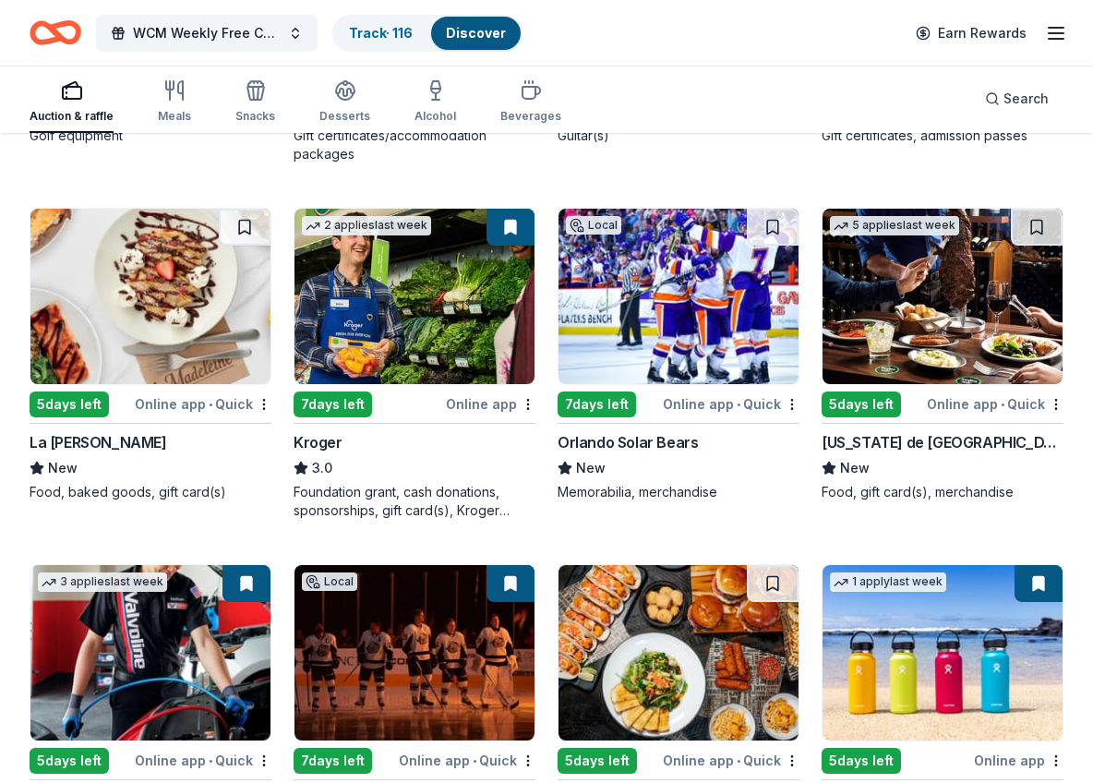
click at [323, 446] on div "Kroger" at bounding box center [317, 442] width 49 height 22
click at [654, 440] on div "Orlando Solar Bears" at bounding box center [627, 442] width 140 height 22
click at [884, 438] on div "Texas de Brazil" at bounding box center [942, 442] width 242 height 22
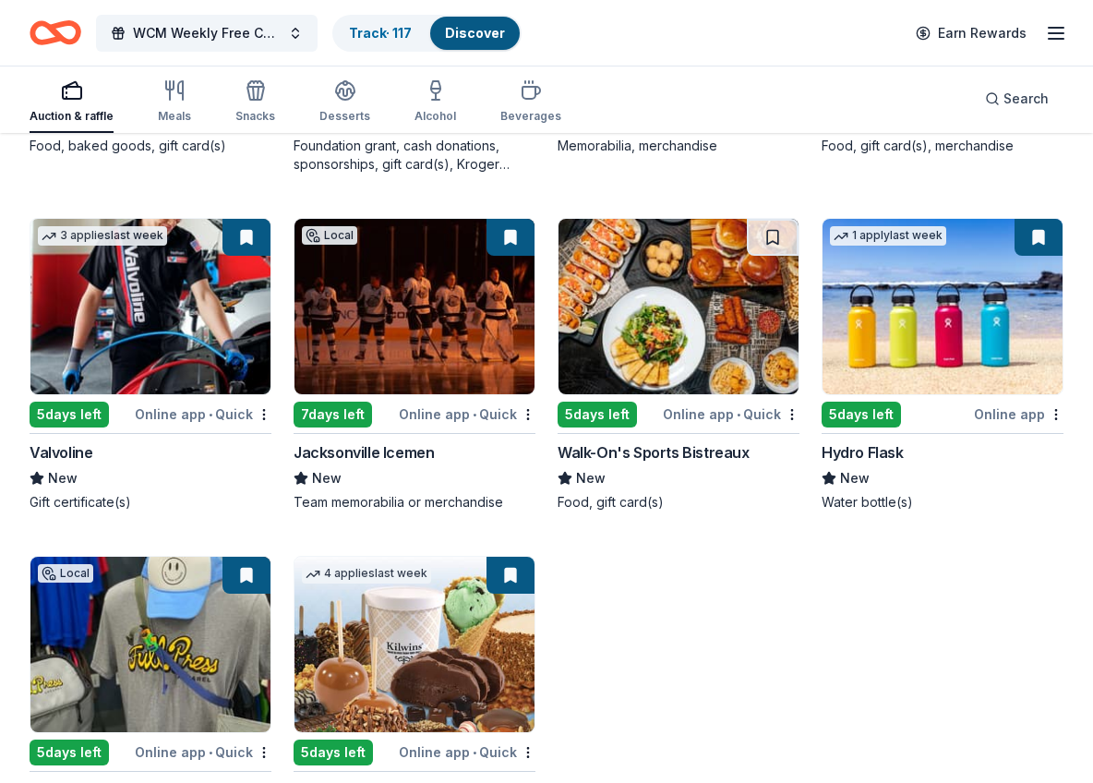
scroll to position [8215, 0]
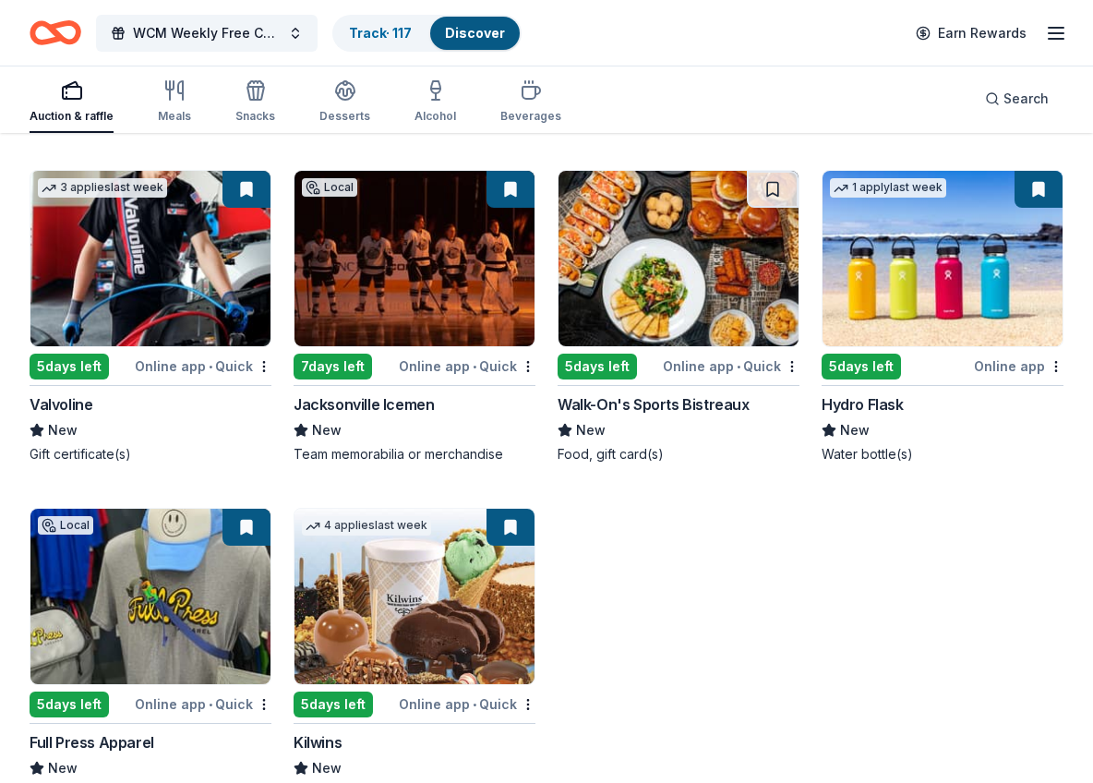
click at [71, 396] on div "Valvoline" at bounding box center [61, 404] width 63 height 22
click at [392, 413] on div "Jacksonville Icemen" at bounding box center [363, 404] width 140 height 22
click at [871, 411] on div "Hydro Flask" at bounding box center [862, 404] width 82 height 22
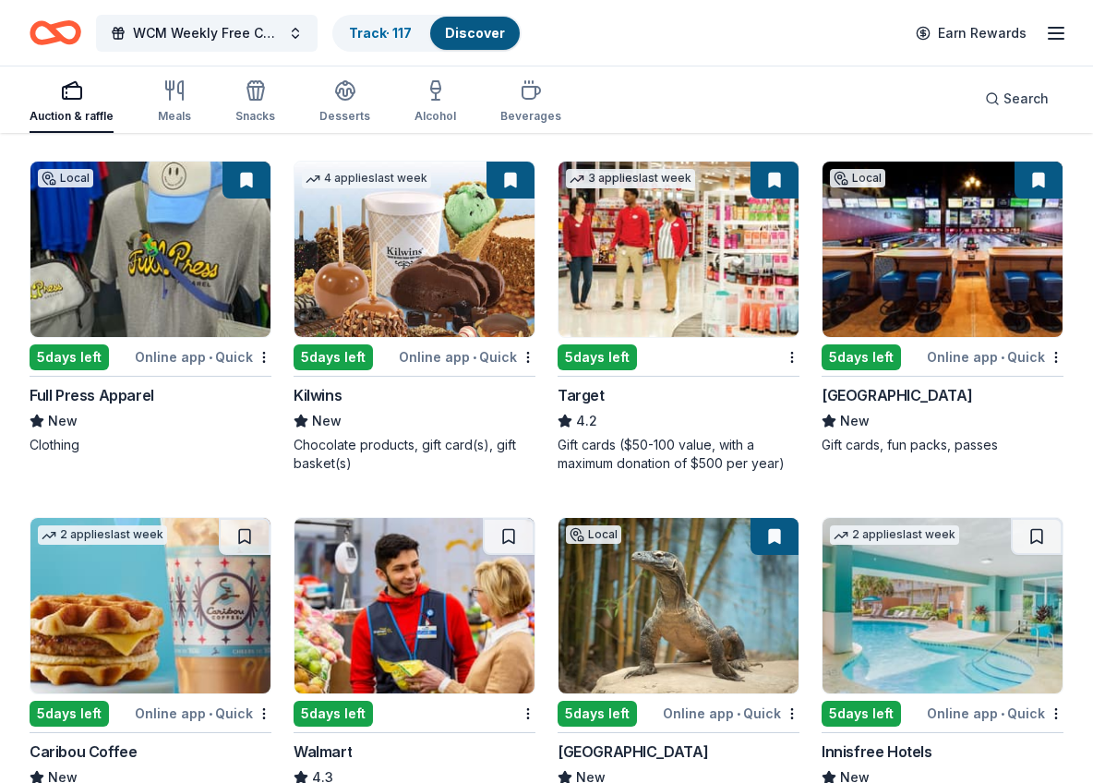
scroll to position [8657, 0]
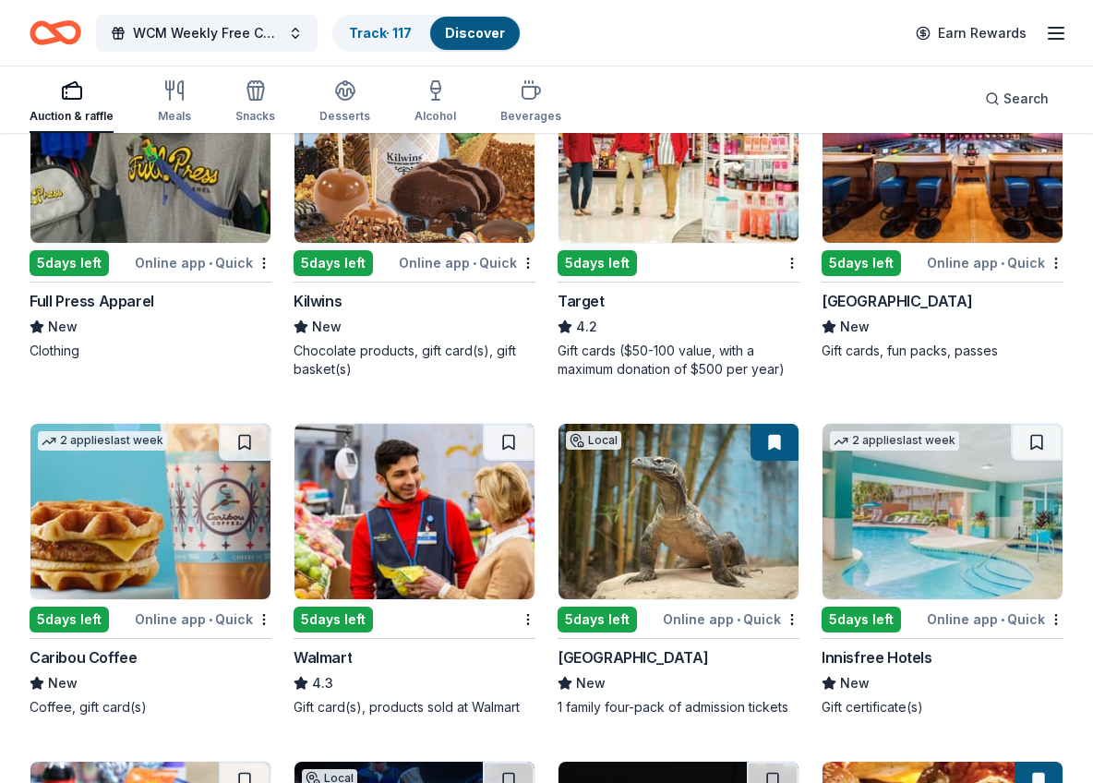
click at [110, 295] on div "Full Press Apparel" at bounding box center [92, 301] width 125 height 22
click at [329, 295] on div "Kilwins" at bounding box center [317, 301] width 48 height 22
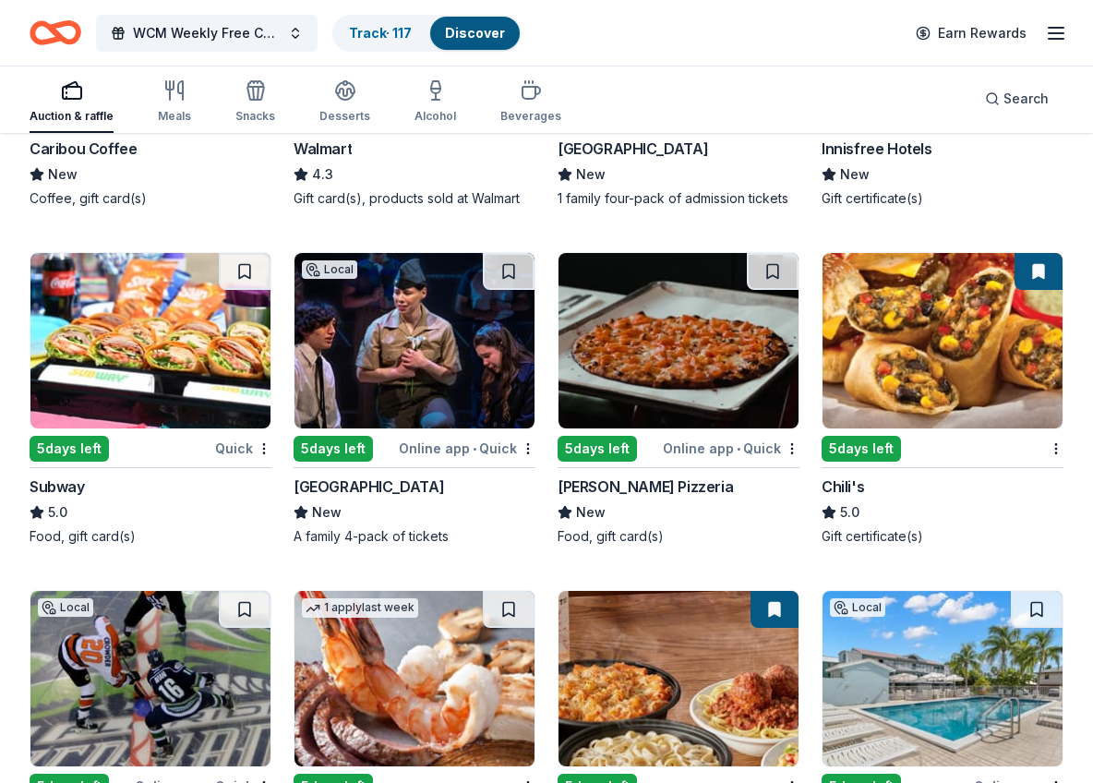
scroll to position [9224, 0]
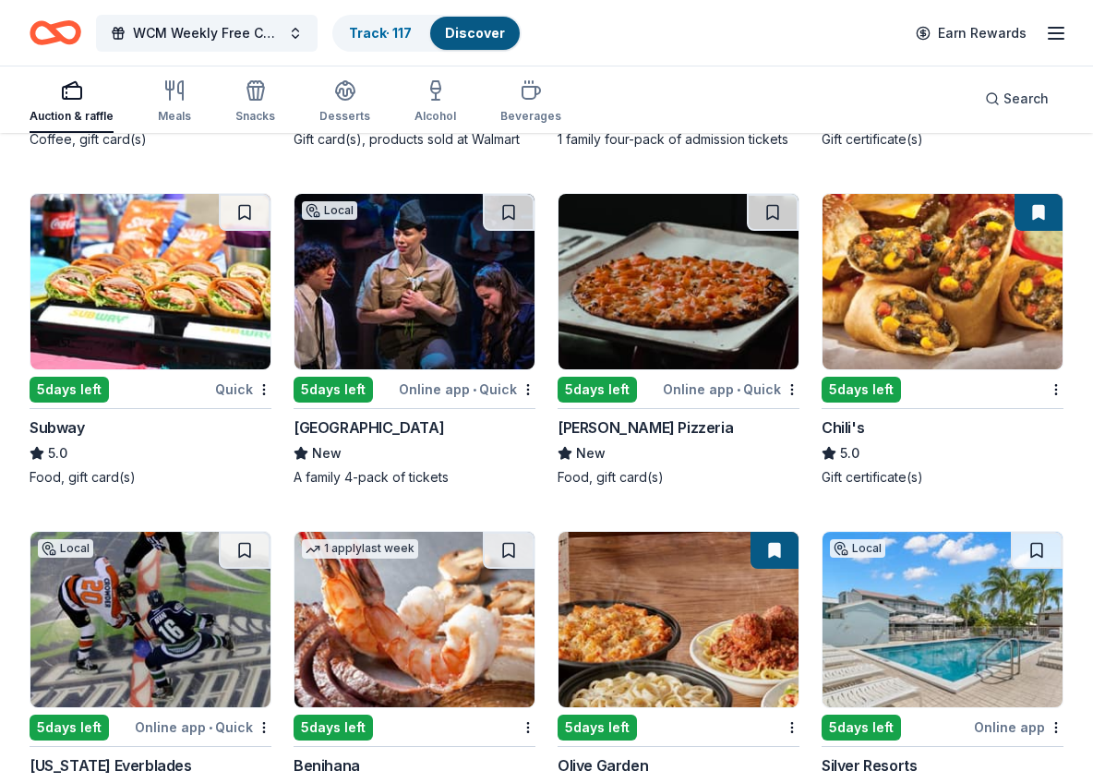
click at [58, 432] on div "Subway" at bounding box center [57, 427] width 55 height 22
click at [855, 422] on div "Chili's" at bounding box center [842, 427] width 42 height 22
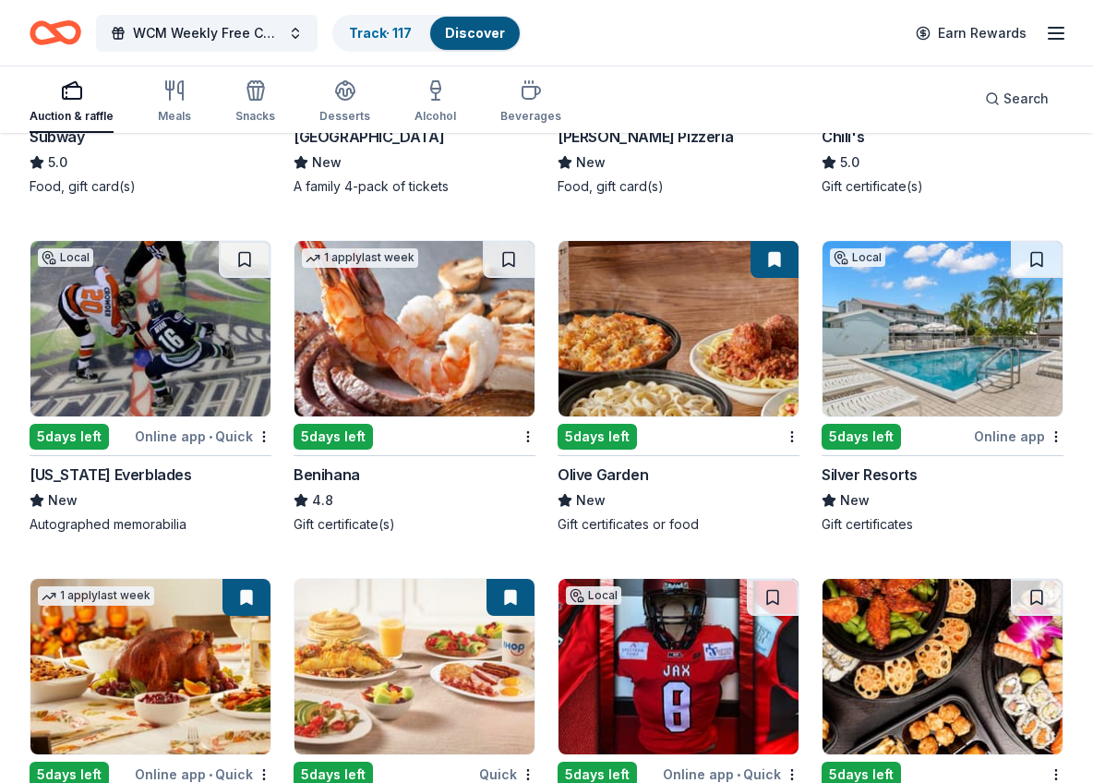
scroll to position [9594, 0]
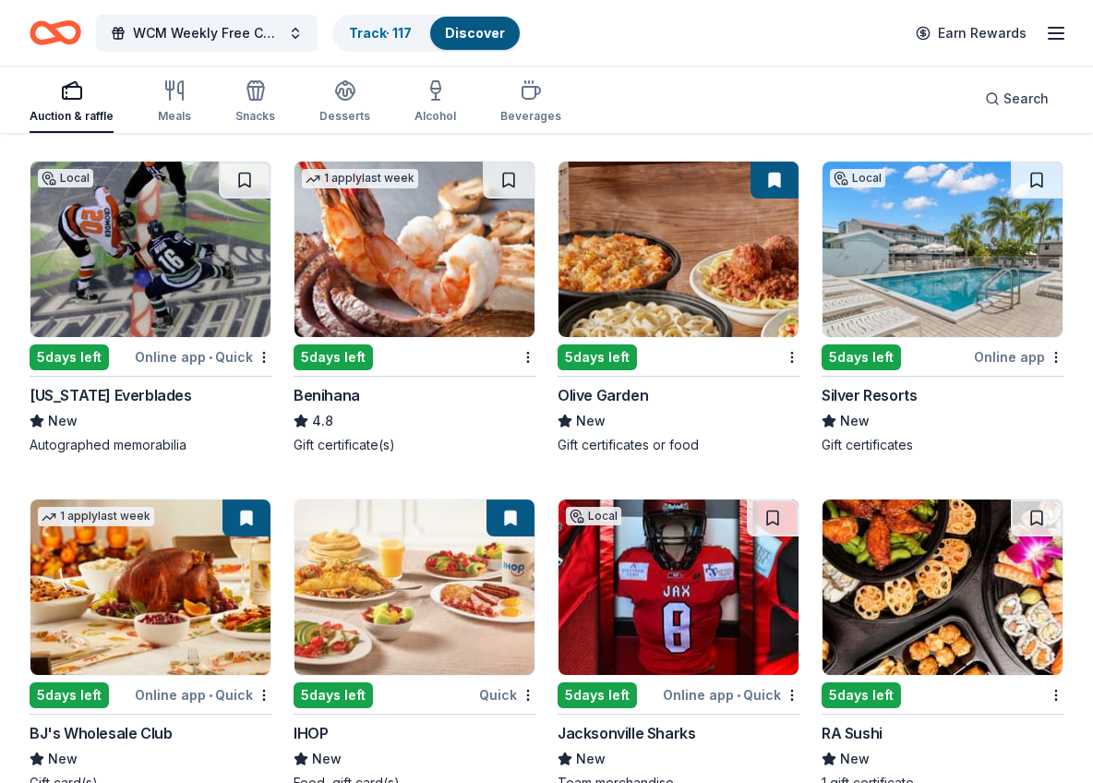
click at [588, 401] on div "Olive Garden" at bounding box center [602, 395] width 90 height 22
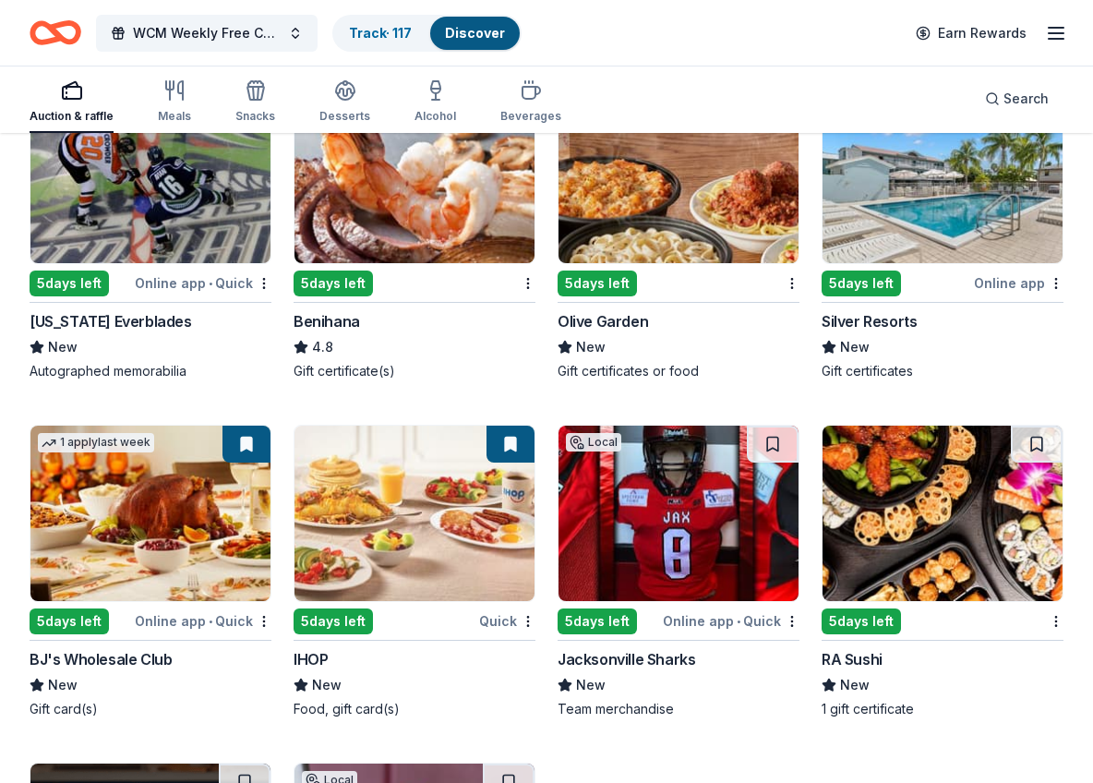
scroll to position [9706, 0]
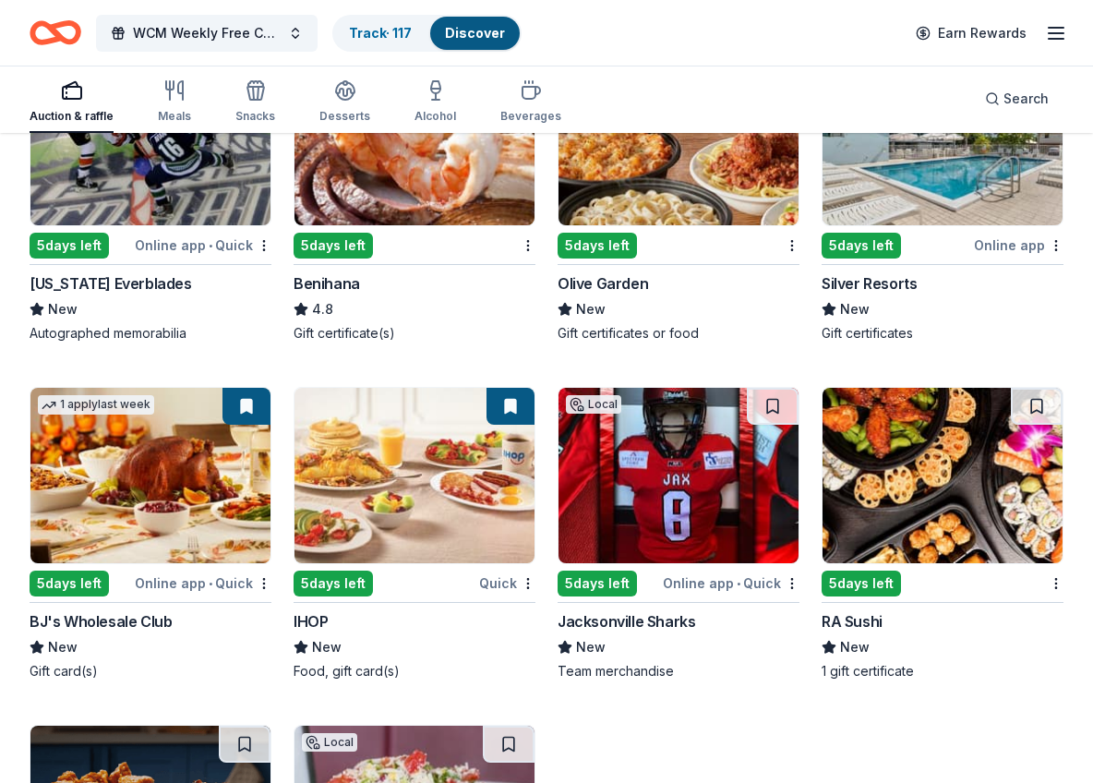
click at [329, 616] on div "IHOP" at bounding box center [414, 621] width 242 height 22
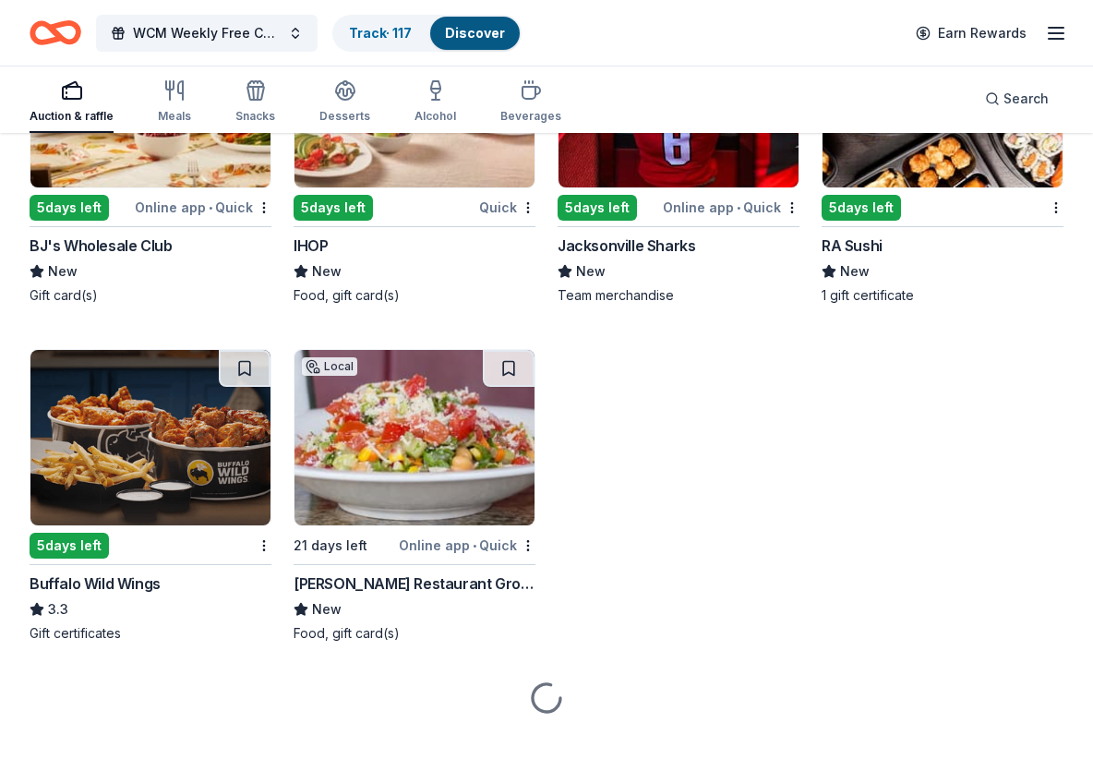
scroll to position [10089, 0]
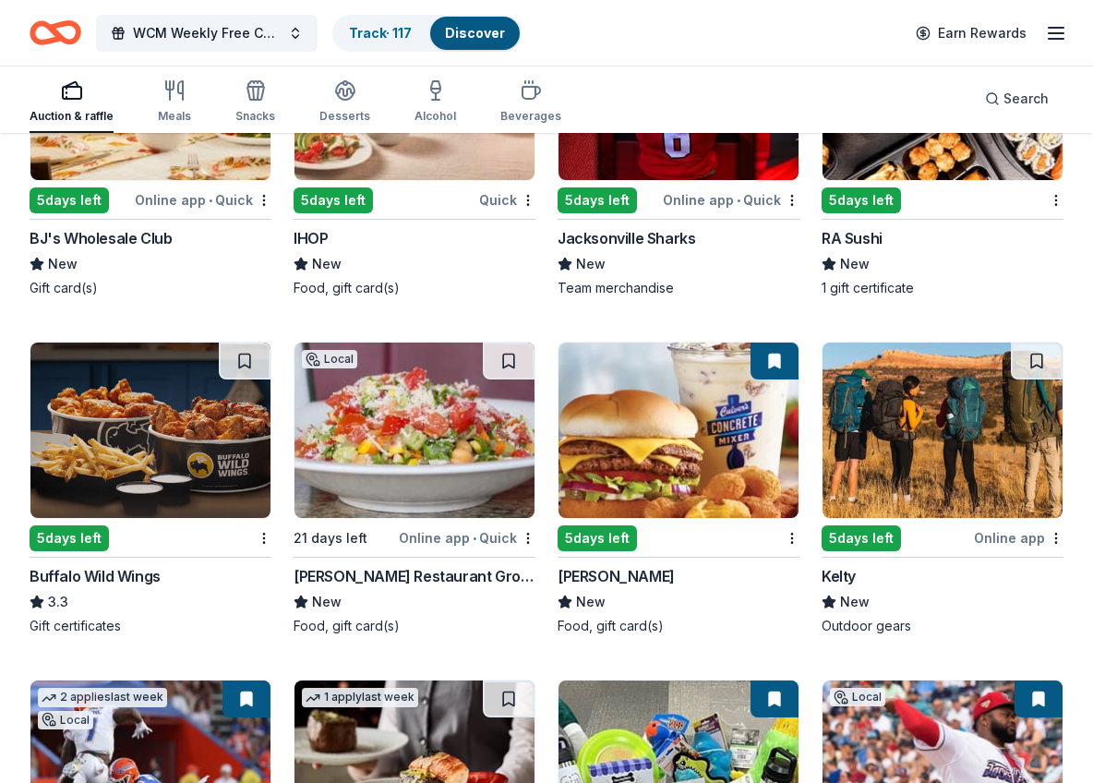
click at [147, 581] on div "Buffalo Wild Wings" at bounding box center [95, 576] width 131 height 22
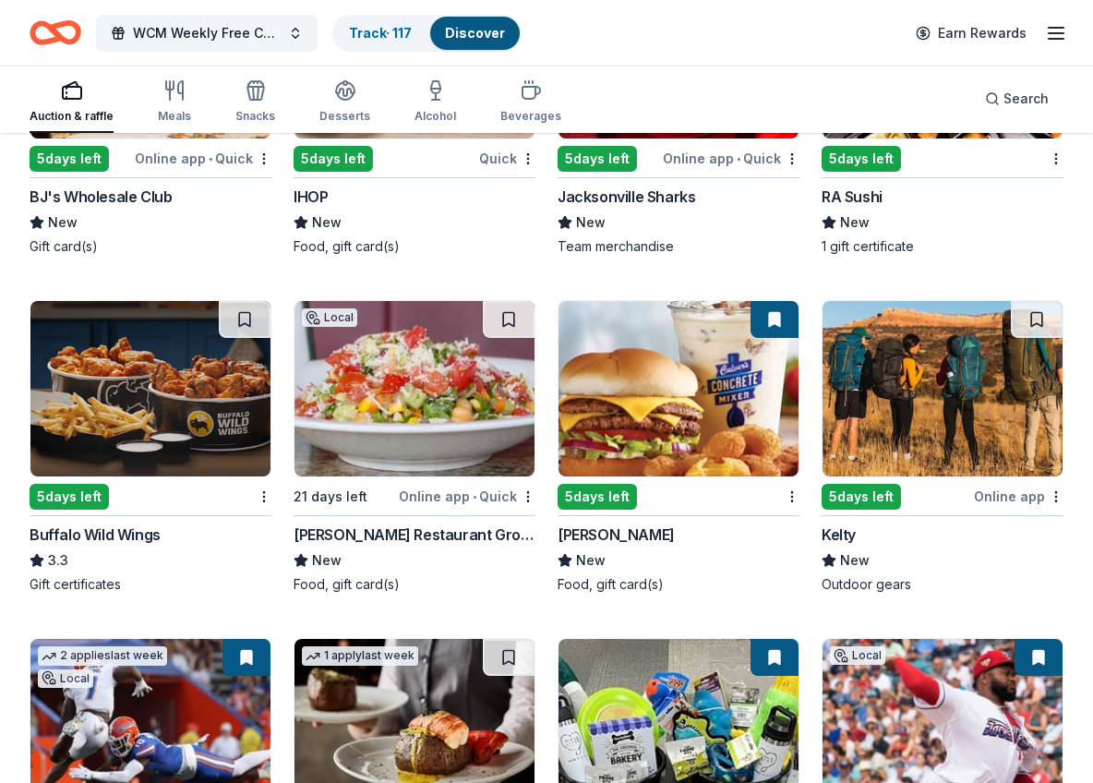
scroll to position [10178, 0]
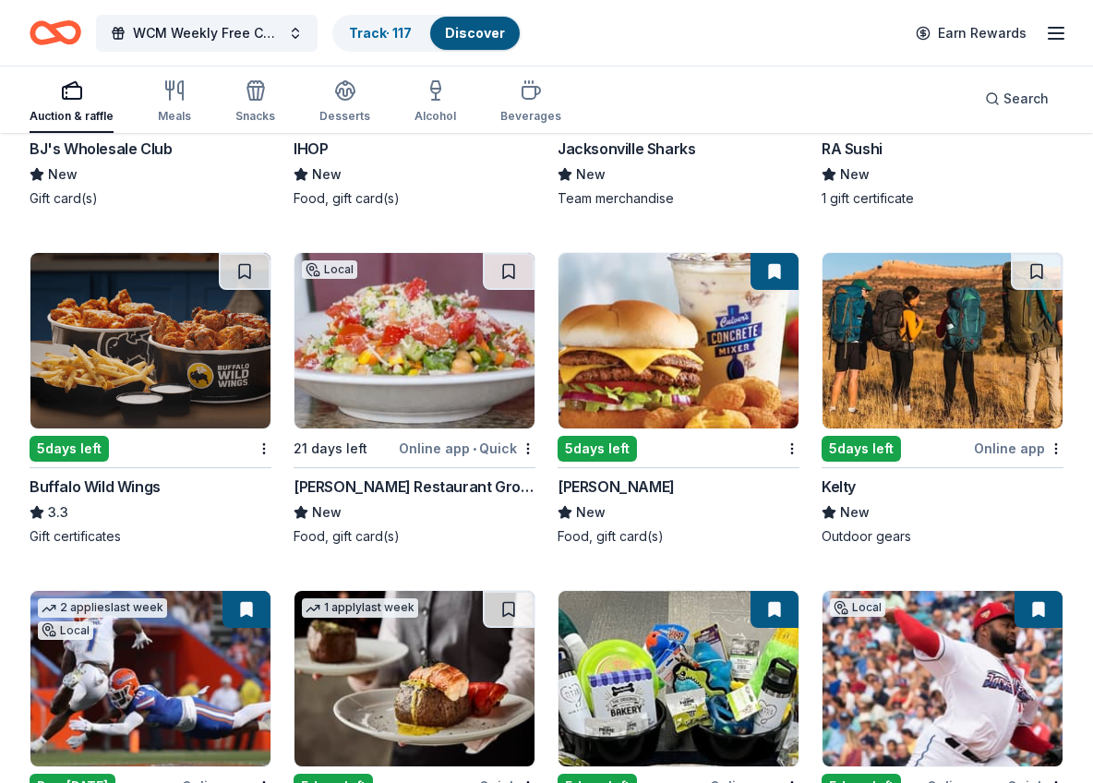
click at [597, 490] on div "Culver's" at bounding box center [615, 486] width 117 height 22
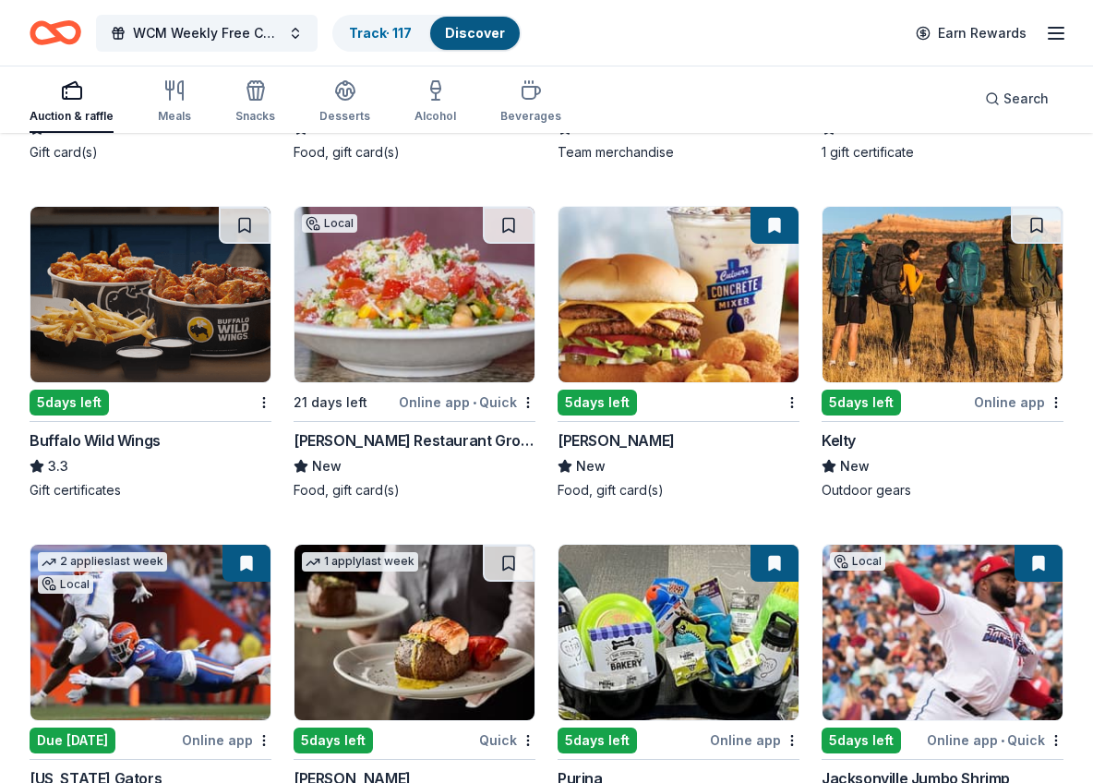
scroll to position [10364, 0]
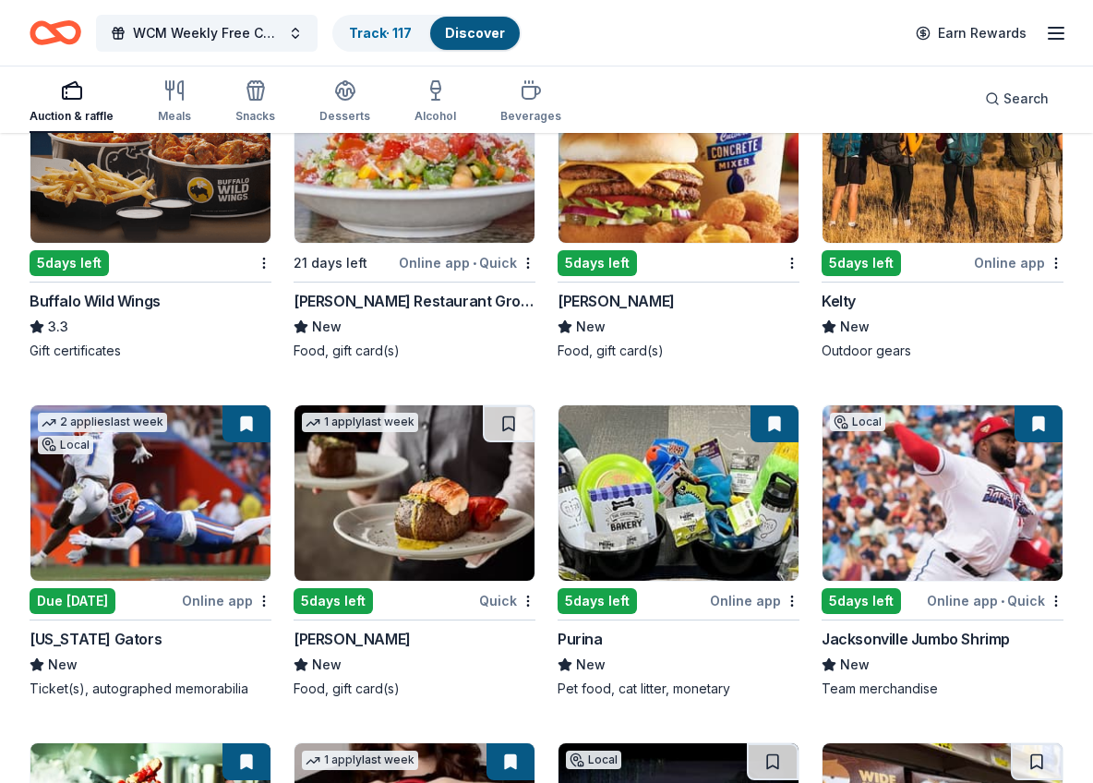
click at [122, 643] on div "Florida Gators" at bounding box center [96, 639] width 132 height 22
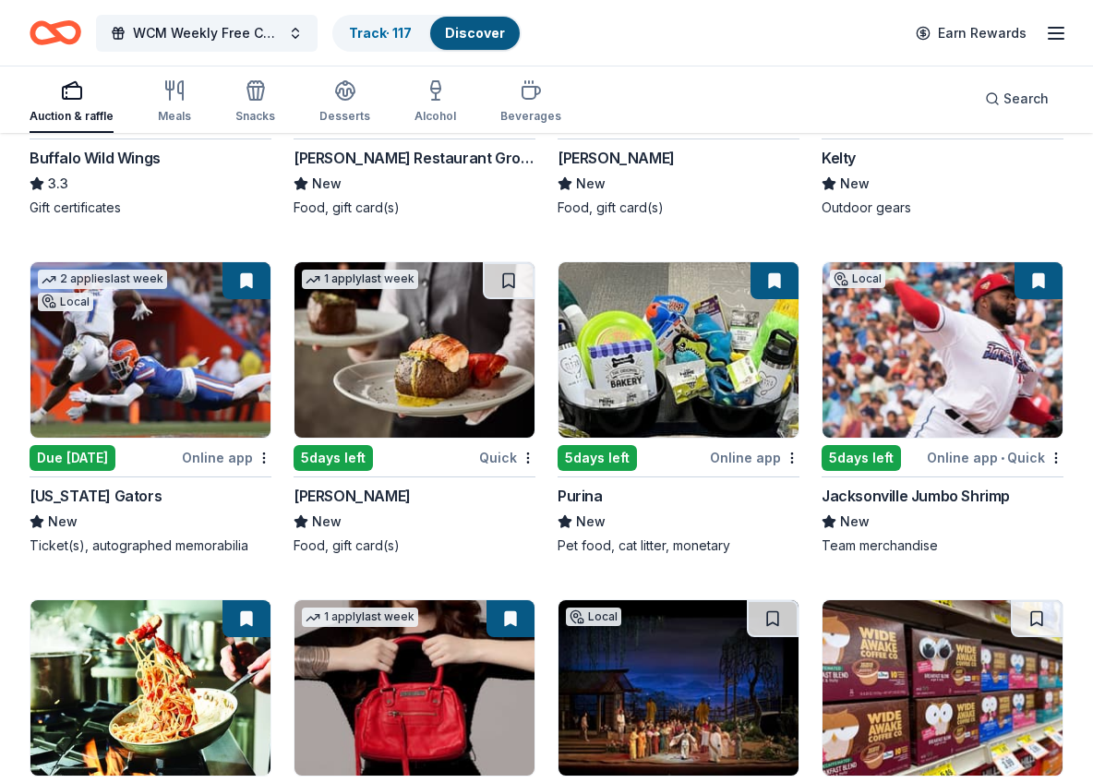
scroll to position [10524, 0]
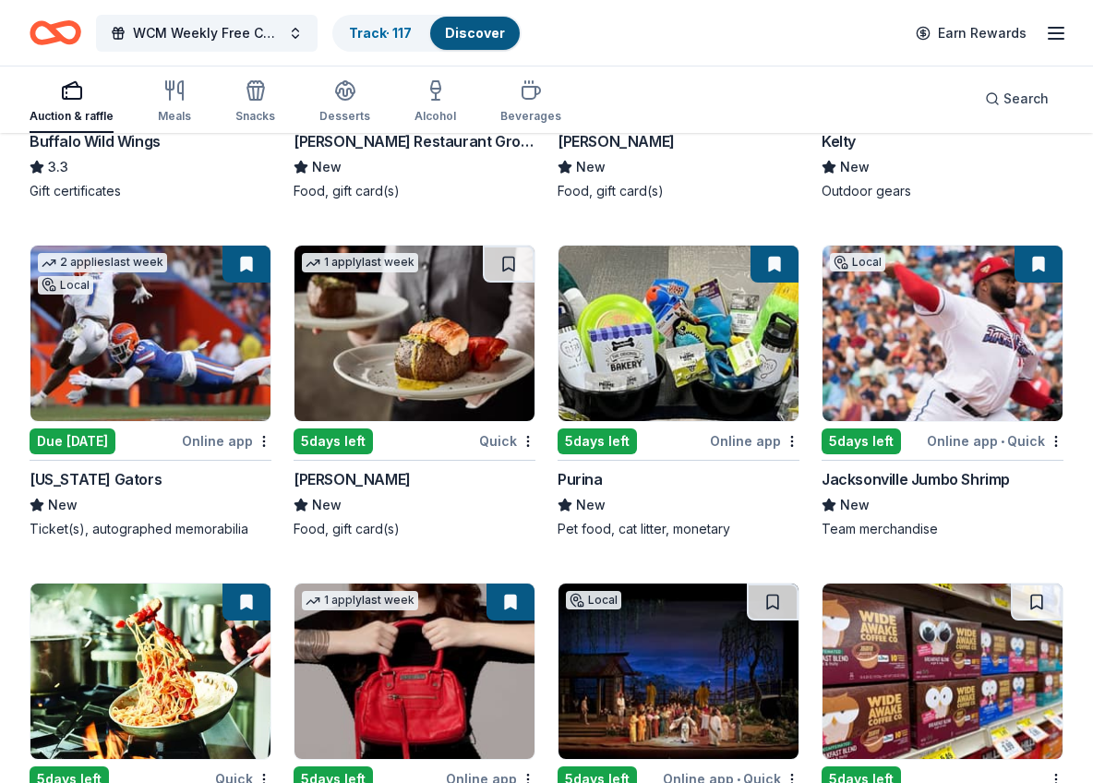
click at [937, 486] on div "Jacksonville Jumbo Shrimp" at bounding box center [915, 479] width 188 height 22
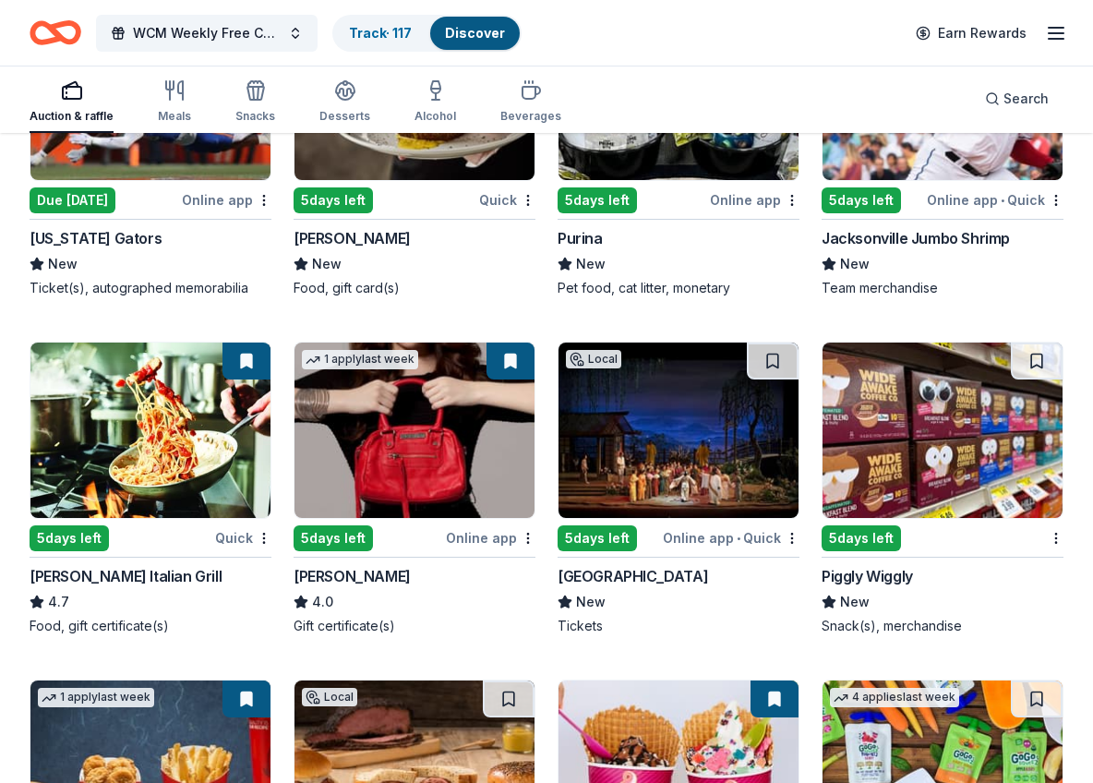
scroll to position [10768, 0]
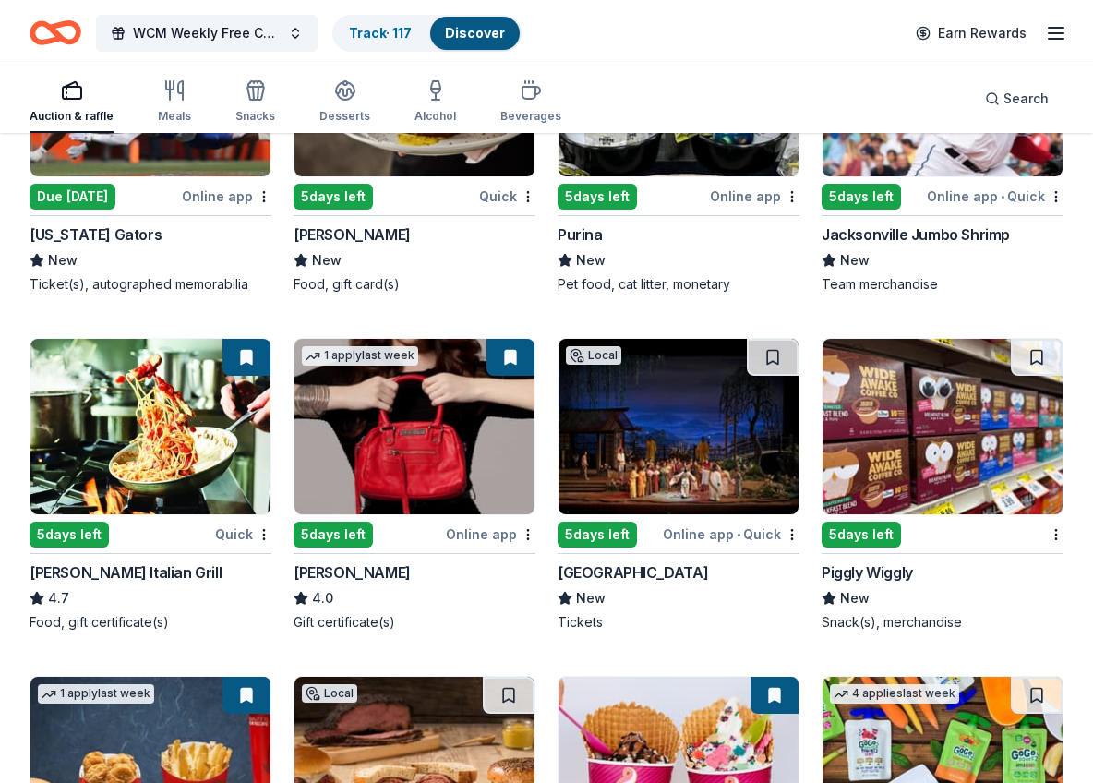
click at [150, 577] on div "Carrabba's Italian Grill" at bounding box center [126, 572] width 192 height 22
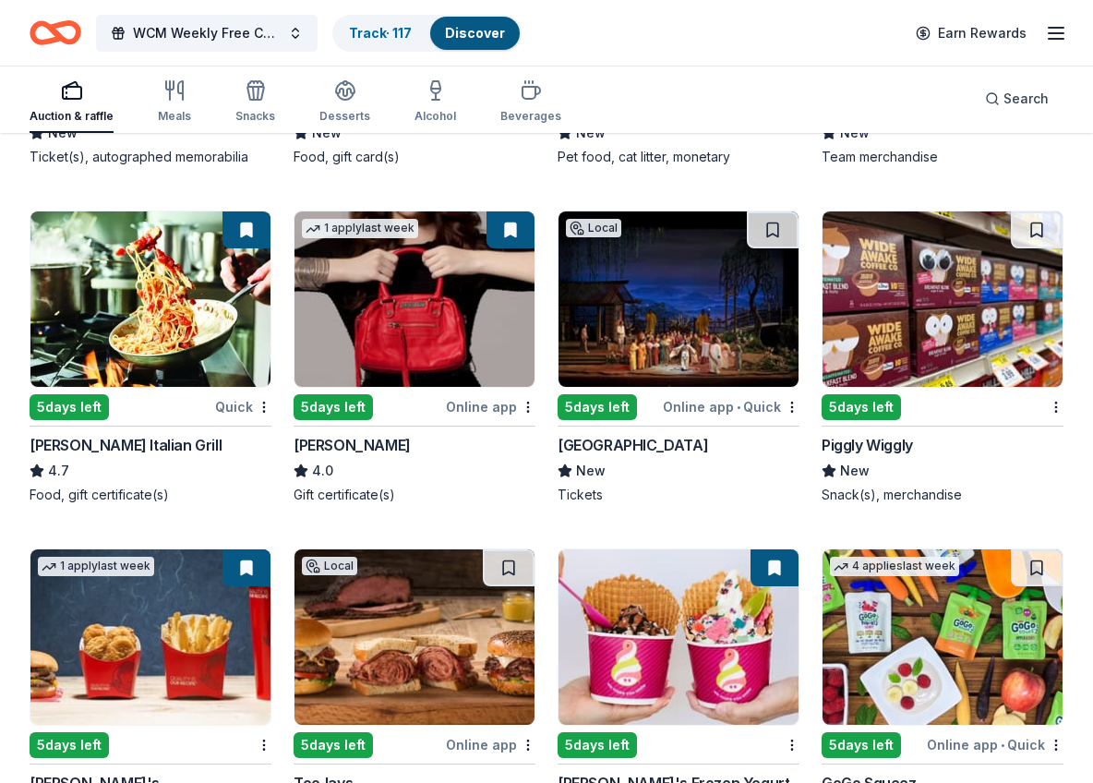
scroll to position [10951, 0]
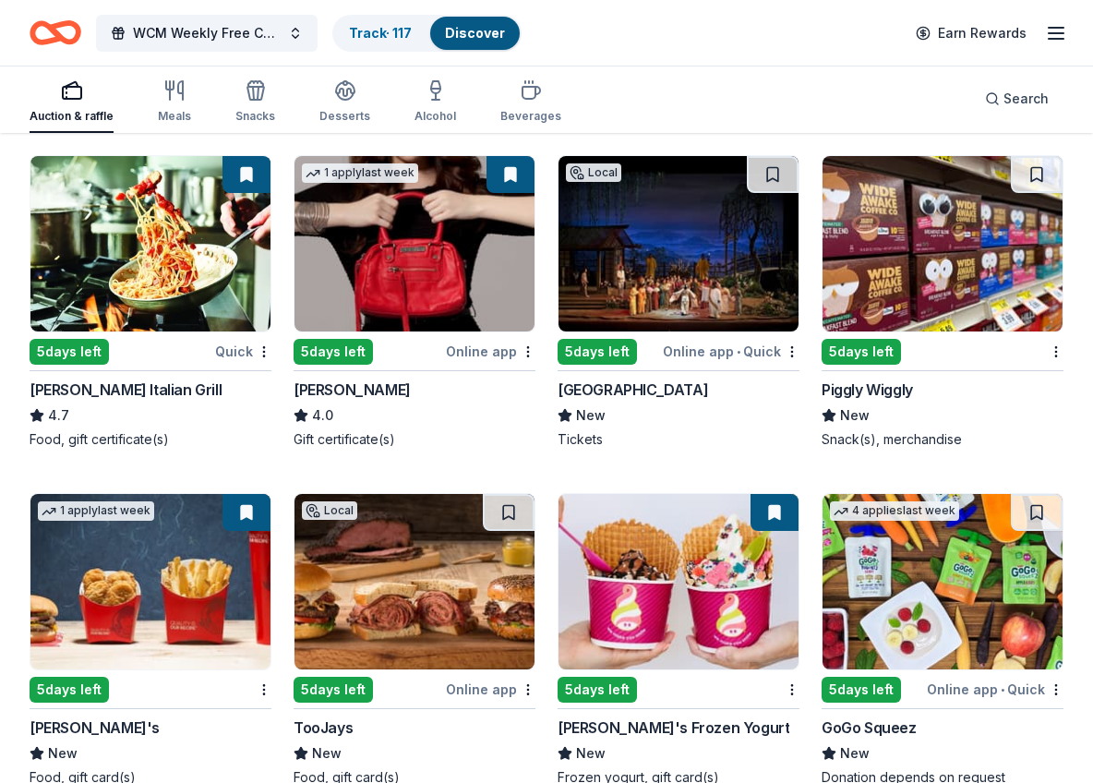
click at [360, 394] on div "Jacki Easlick" at bounding box center [351, 389] width 117 height 22
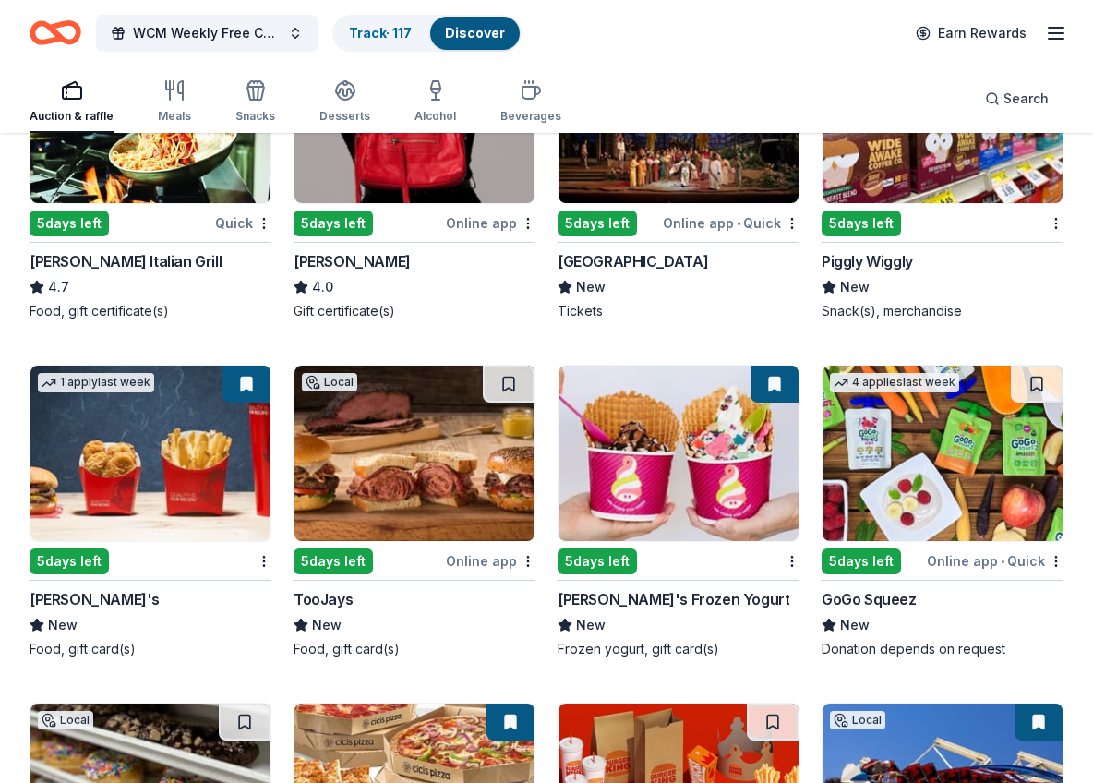
scroll to position [10944, 0]
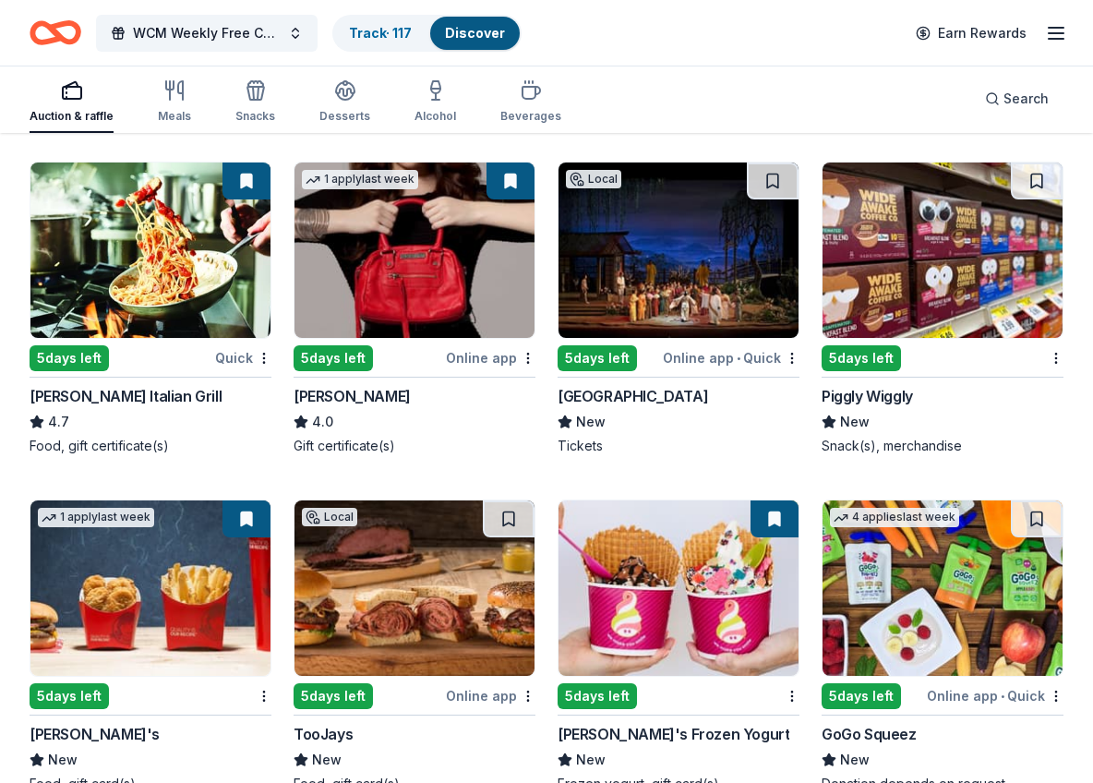
click at [368, 403] on div "Jacki Easlick" at bounding box center [351, 396] width 117 height 22
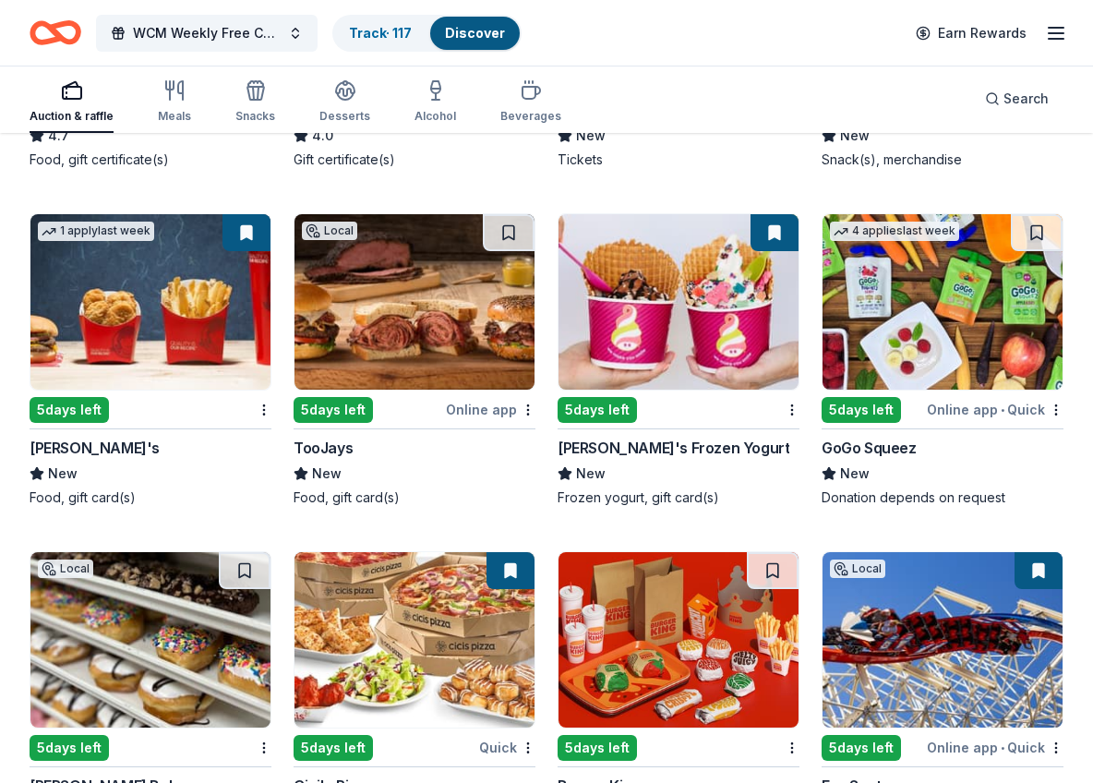
scroll to position [11234, 0]
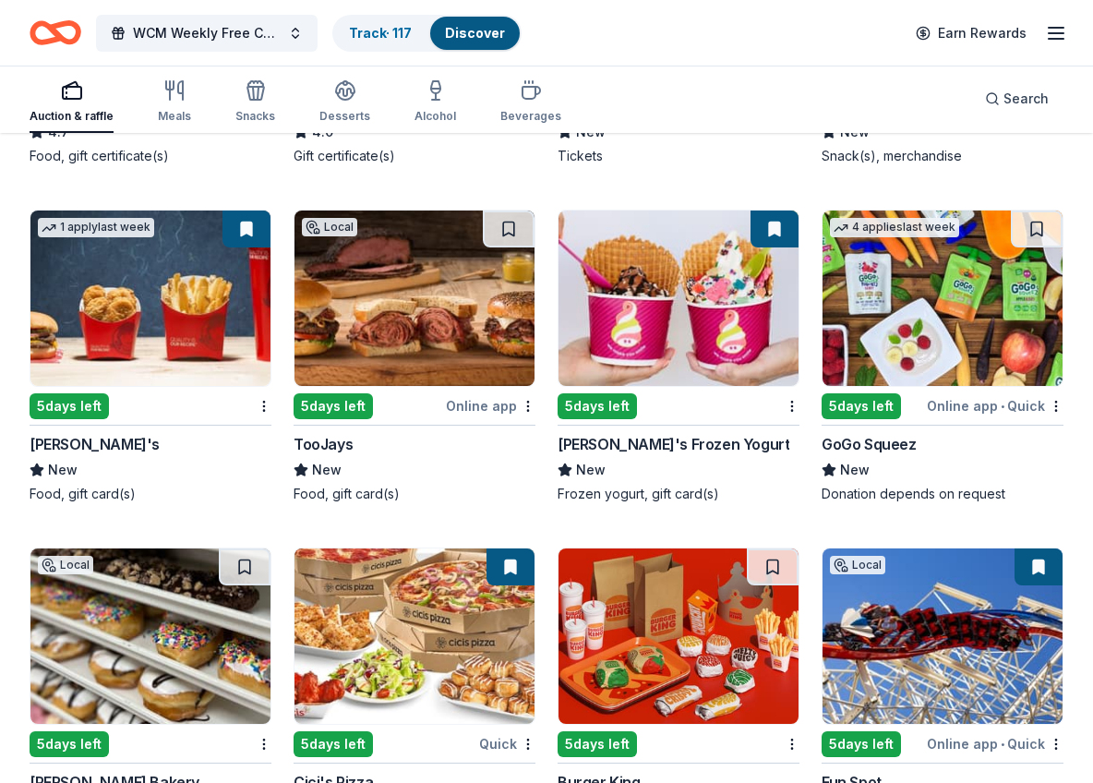
click at [81, 452] on div "Wendy's" at bounding box center [95, 444] width 130 height 22
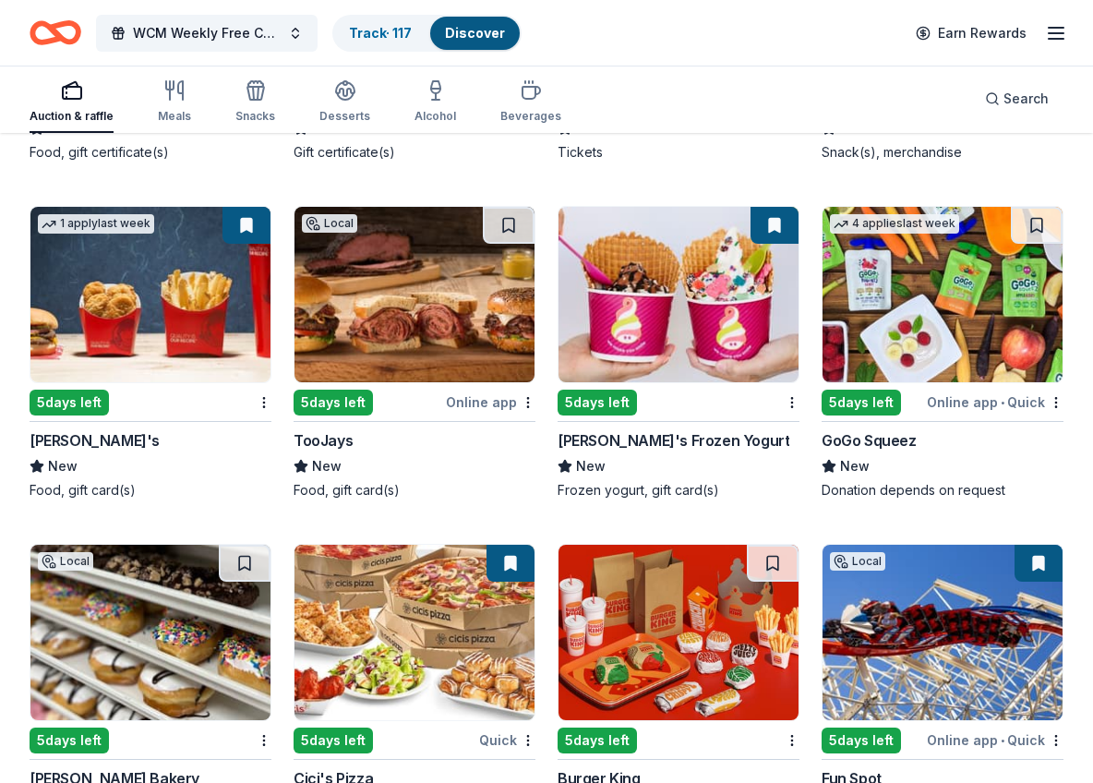
scroll to position [11248, 0]
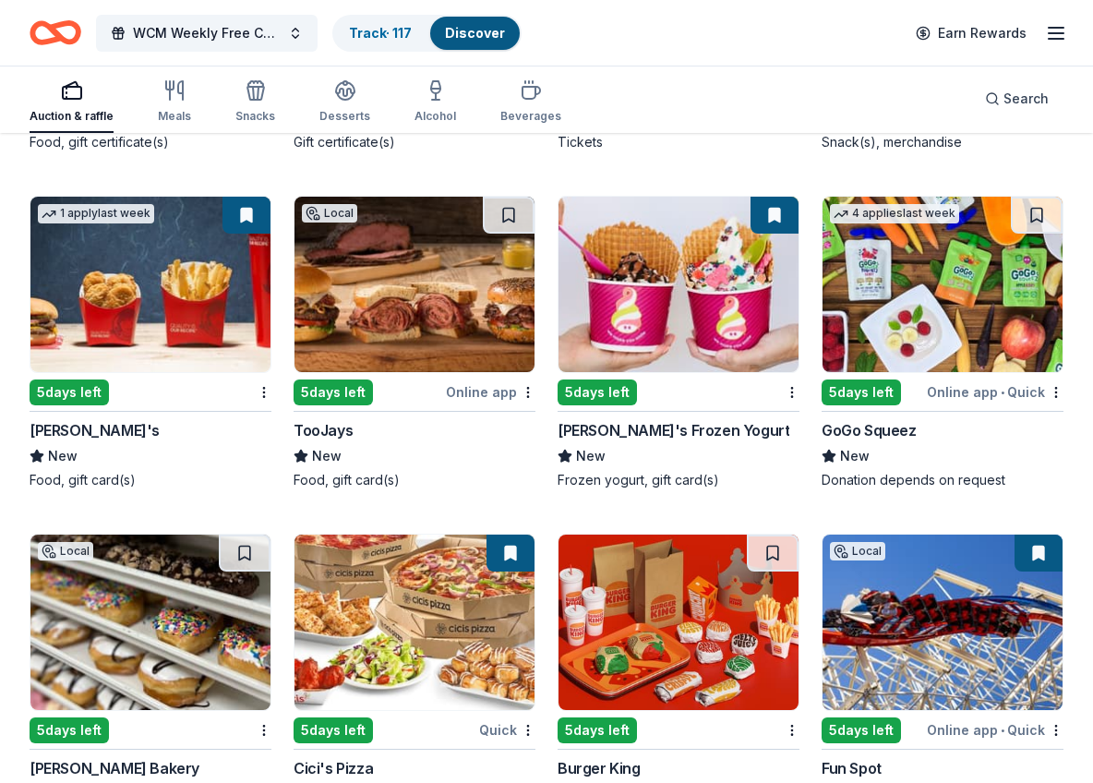
click at [625, 433] on div "Menchie's Frozen Yogurt" at bounding box center [673, 430] width 232 height 22
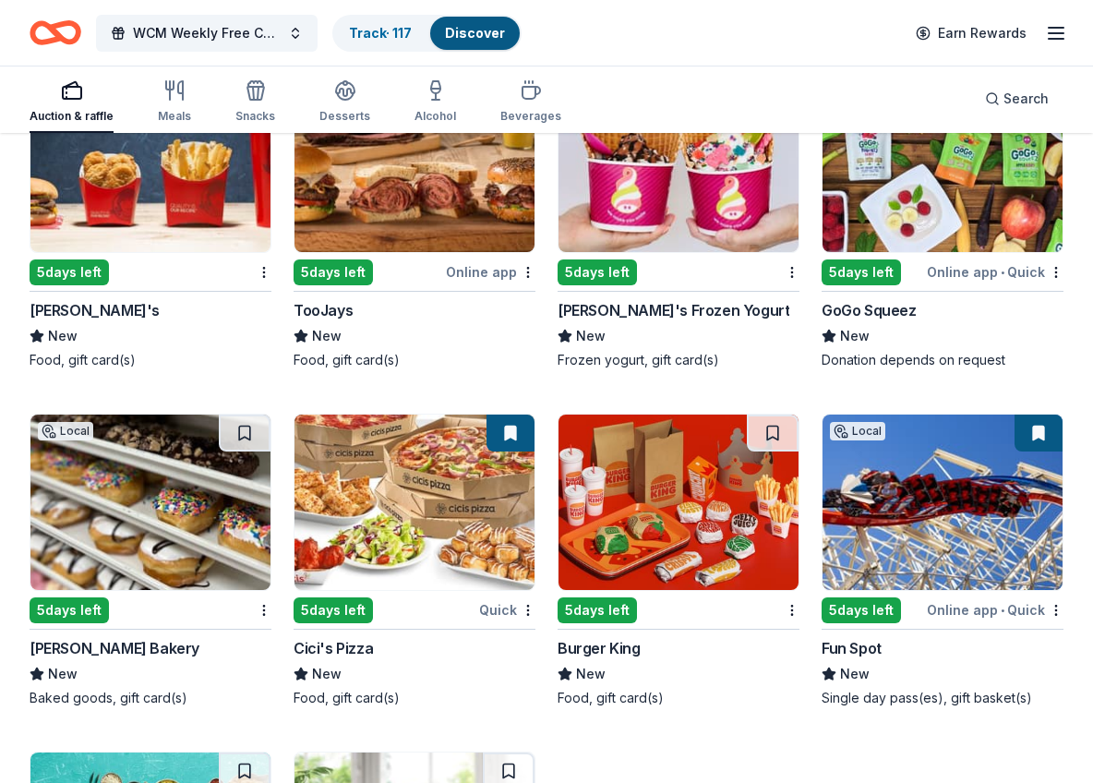
scroll to position [11458, 0]
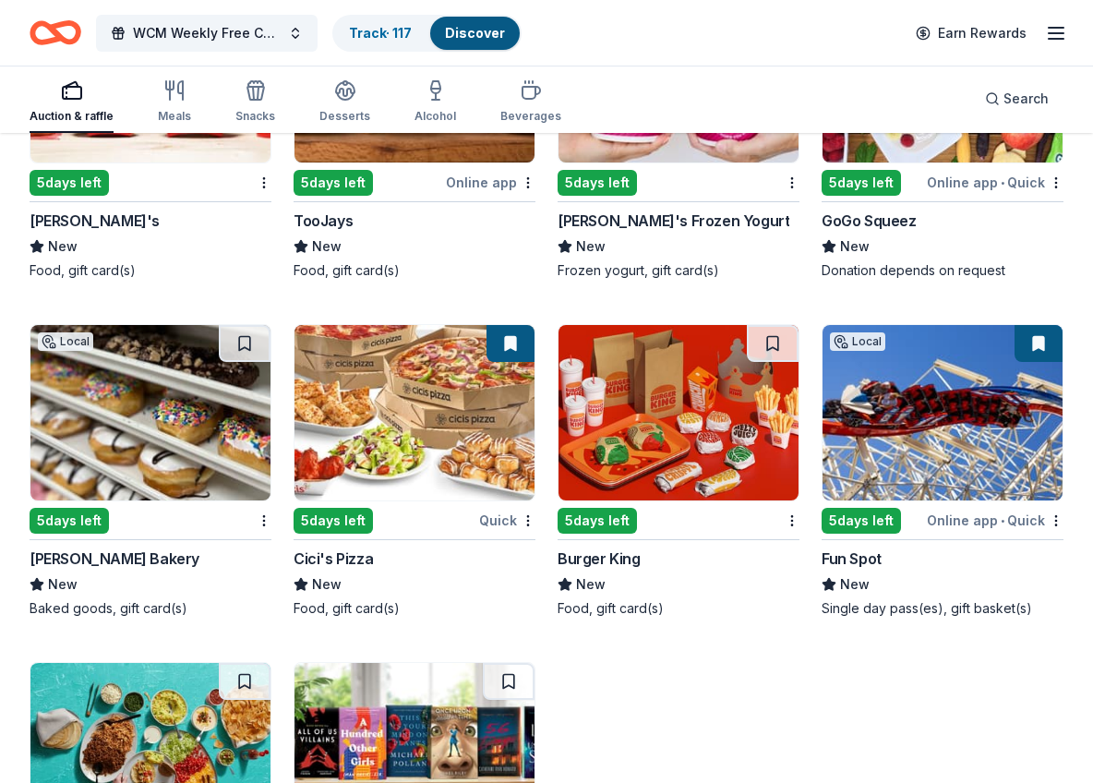
click at [868, 218] on div "GoGo Squeez" at bounding box center [868, 220] width 95 height 22
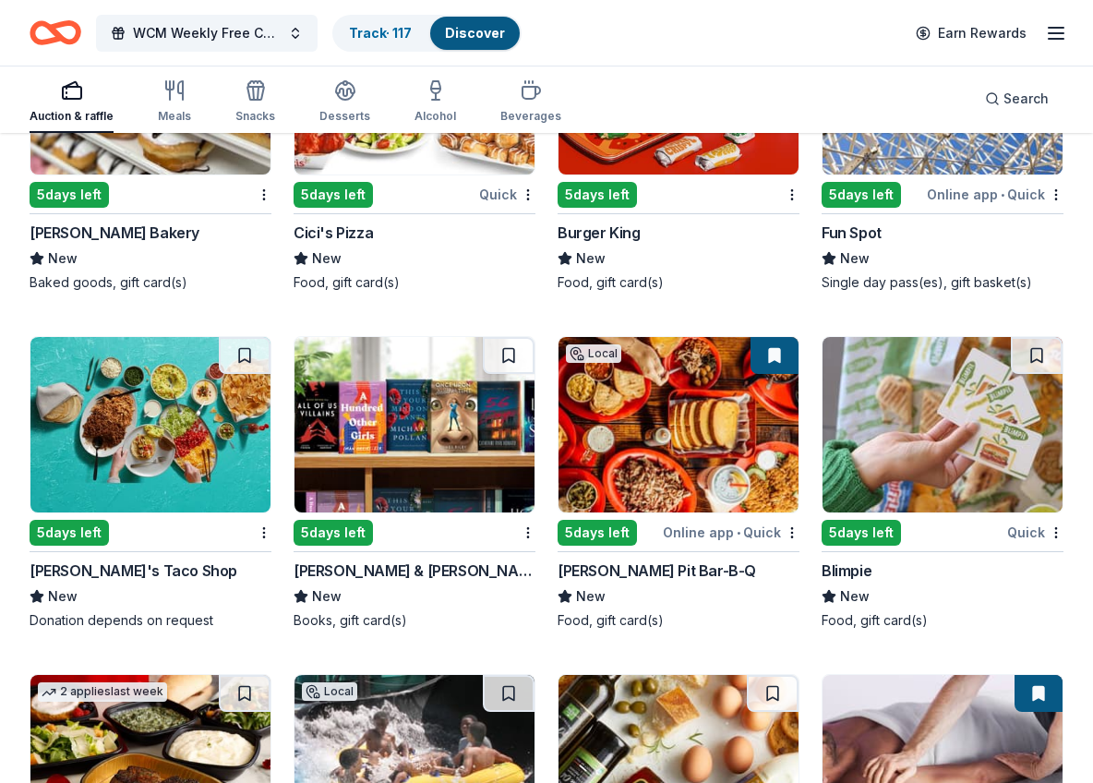
scroll to position [11877, 0]
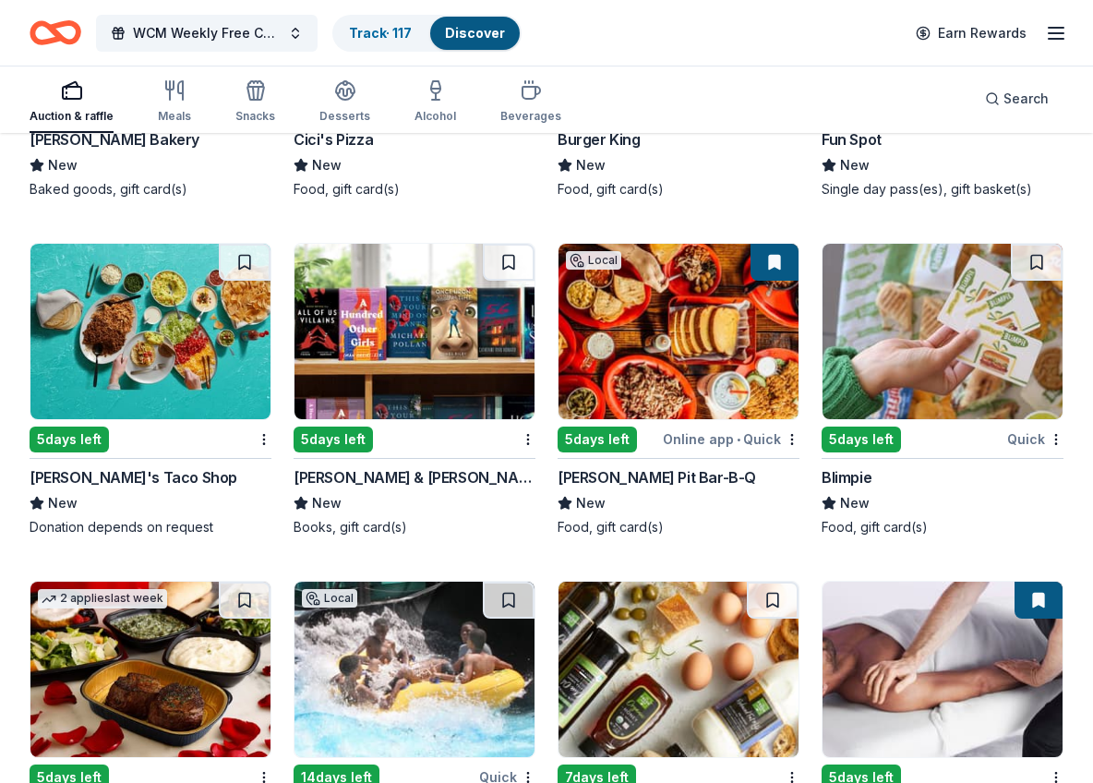
click at [640, 480] on div "Bono's Pit Bar-B-Q" at bounding box center [656, 477] width 198 height 22
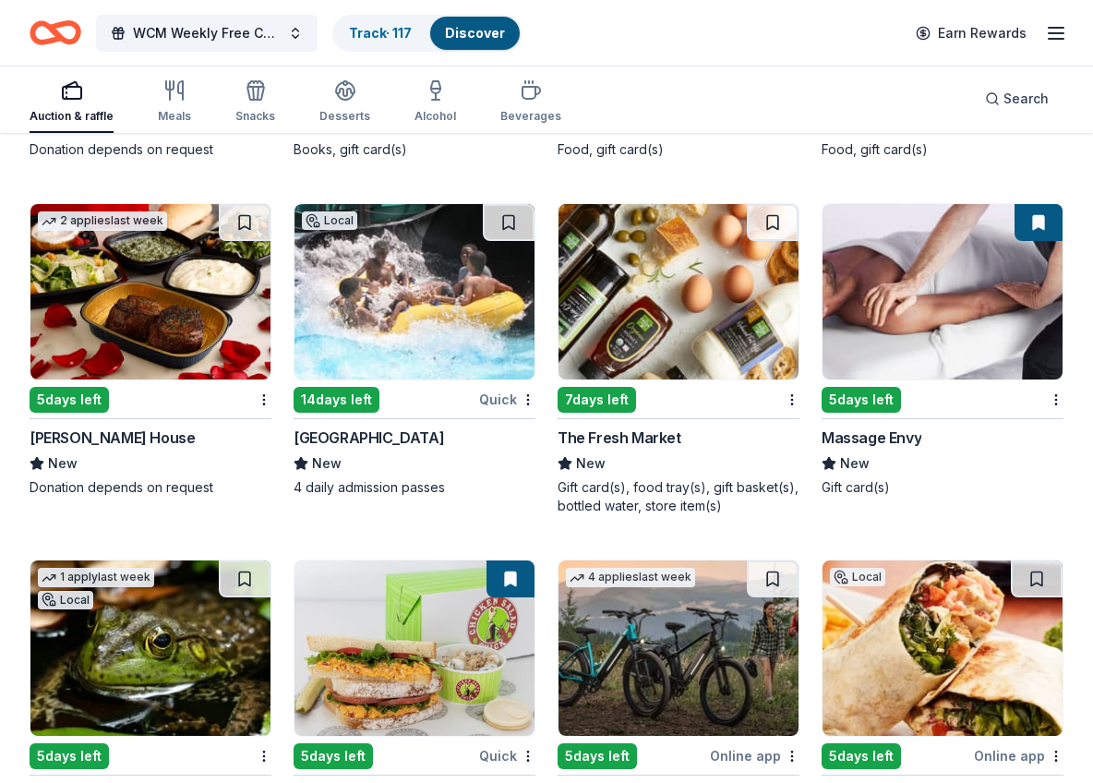
scroll to position [12342, 0]
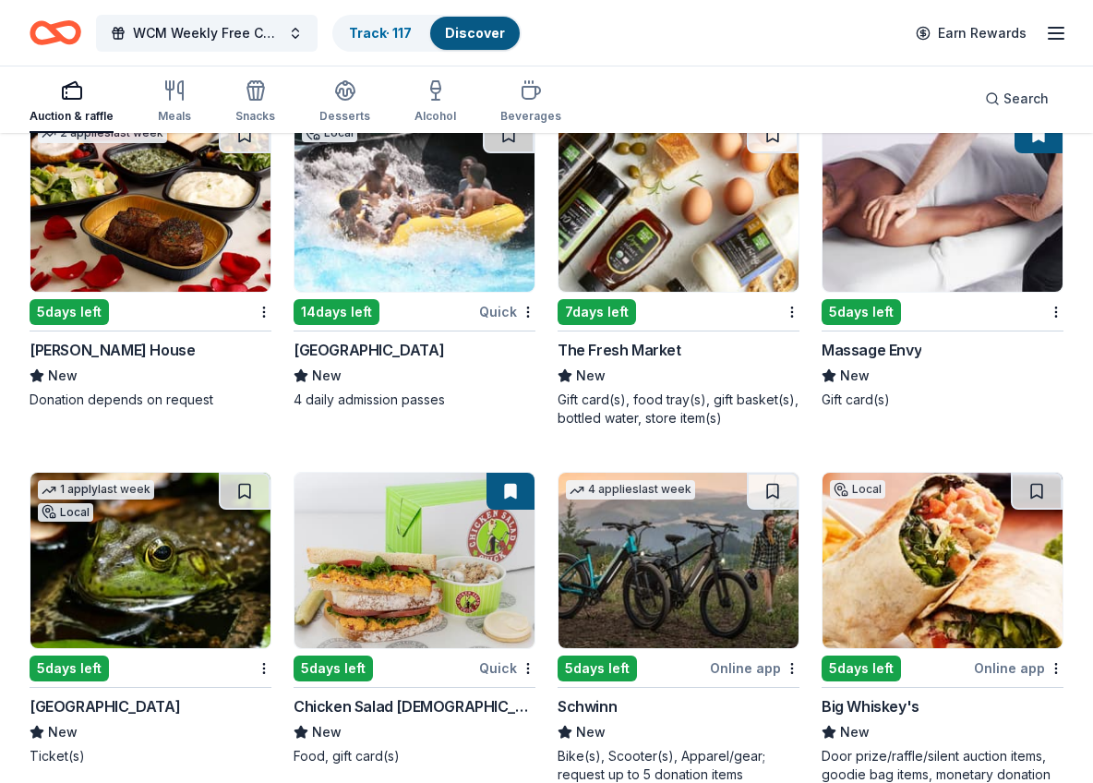
click at [97, 341] on div "Ruth's Chris Steak House" at bounding box center [112, 350] width 165 height 22
click at [394, 350] on div "Rapids Water Park" at bounding box center [368, 350] width 150 height 22
click at [612, 349] on div "The Fresh Market" at bounding box center [619, 350] width 124 height 22
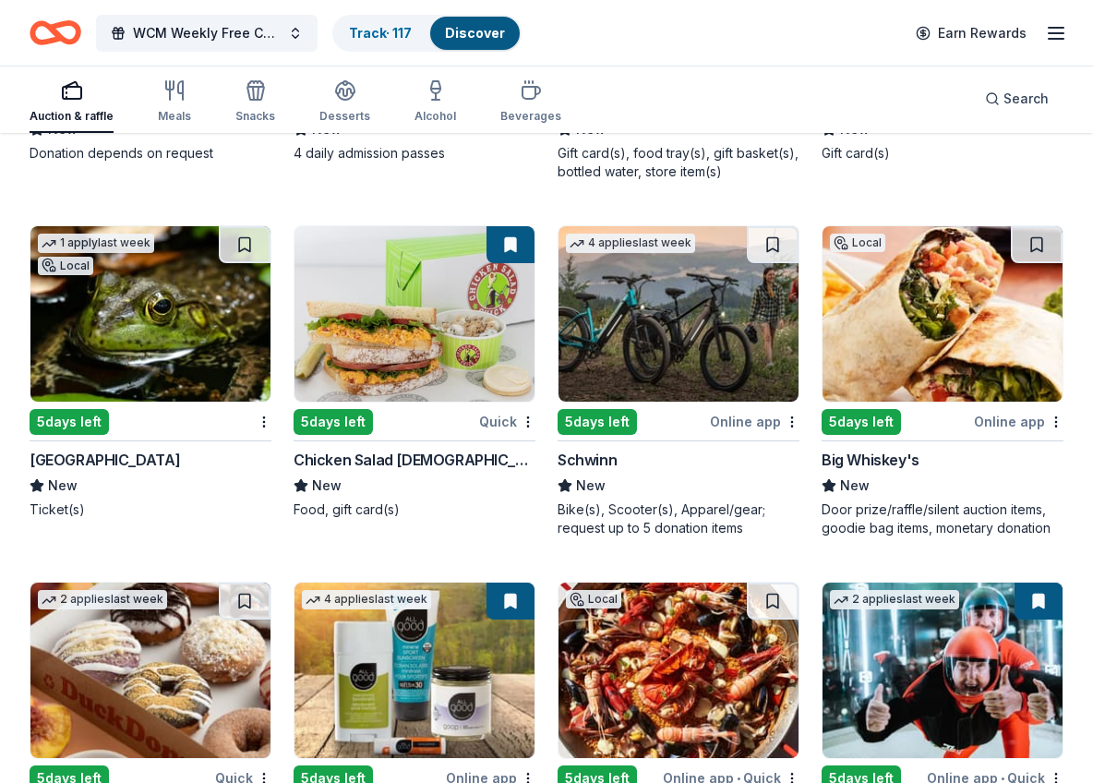
scroll to position [12651, 0]
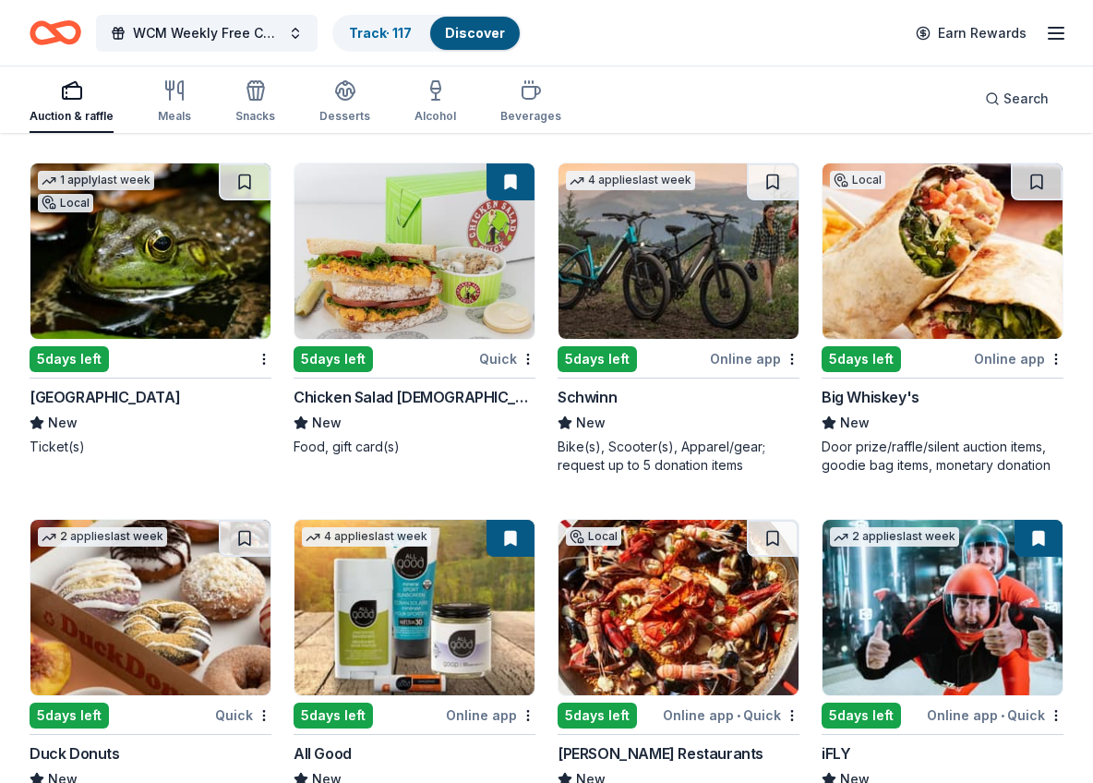
click at [411, 400] on div "Chicken Salad Chick" at bounding box center [414, 397] width 242 height 22
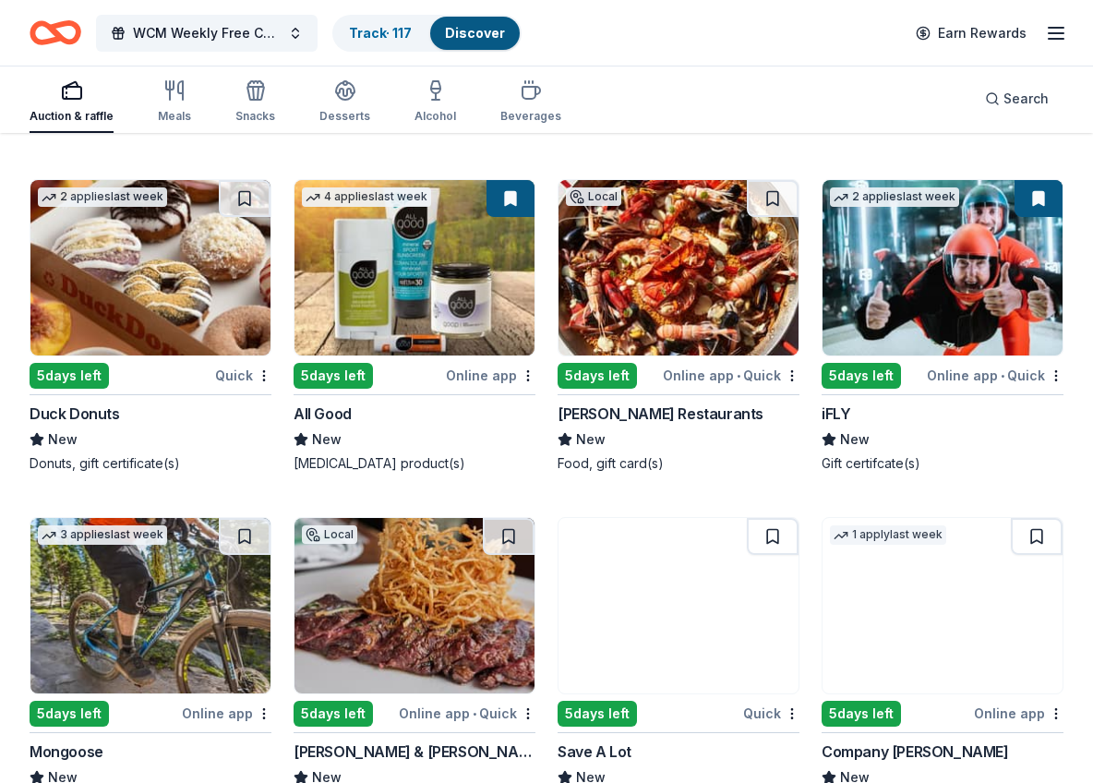
scroll to position [13065, 0]
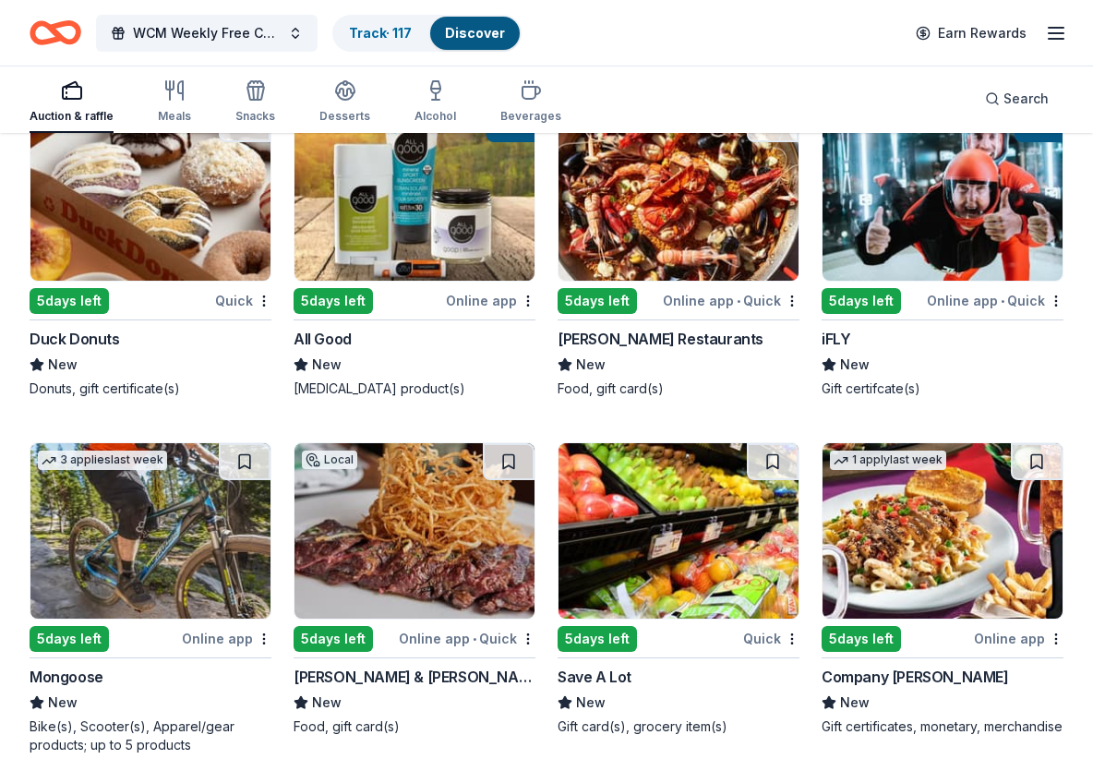
click at [309, 343] on div "All Good" at bounding box center [322, 339] width 58 height 22
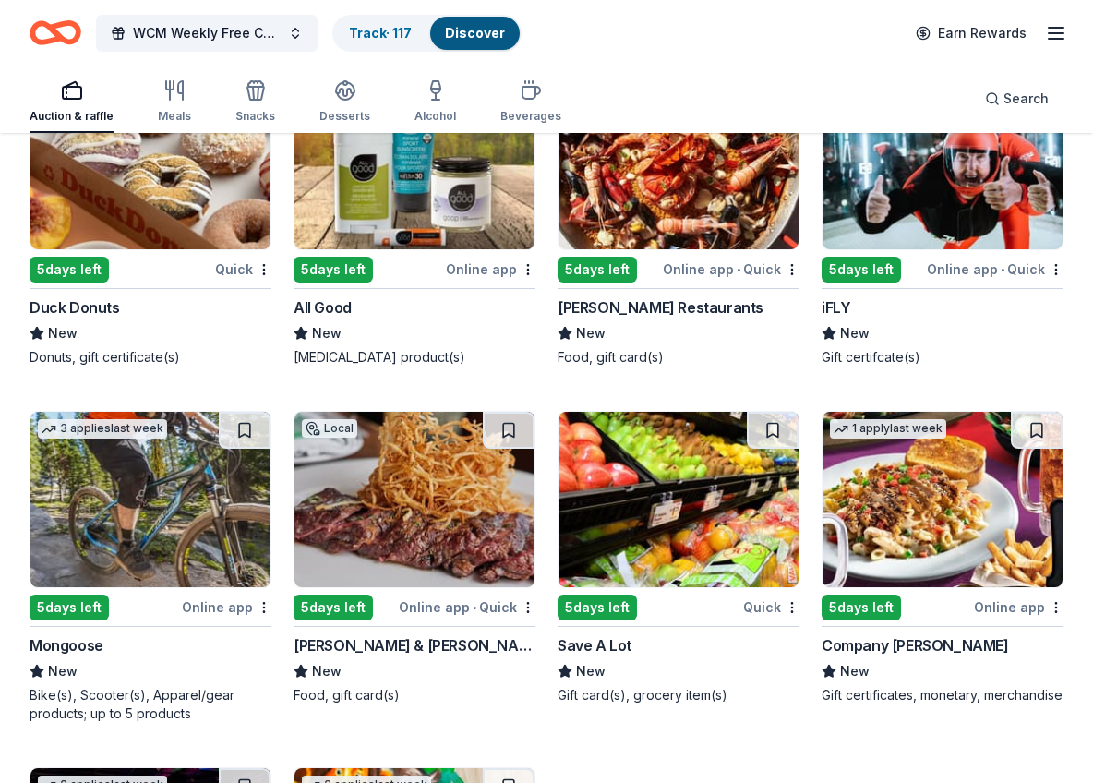
scroll to position [13100, 0]
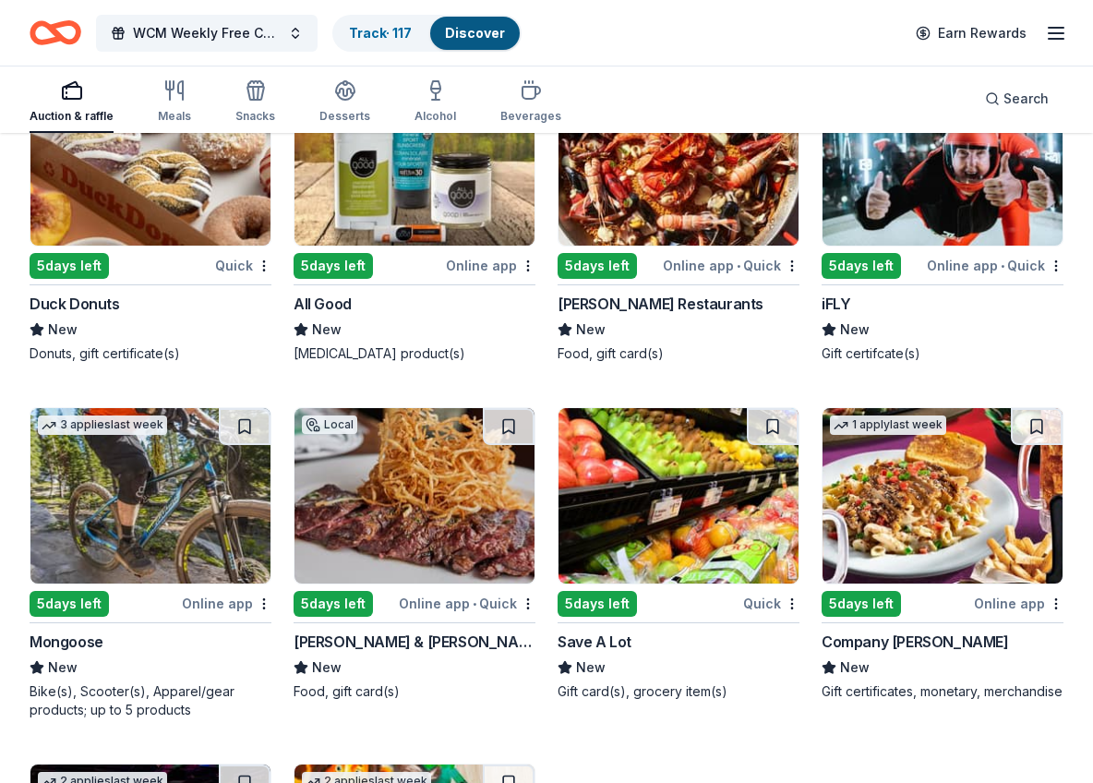
click at [842, 331] on span "New" at bounding box center [855, 329] width 30 height 22
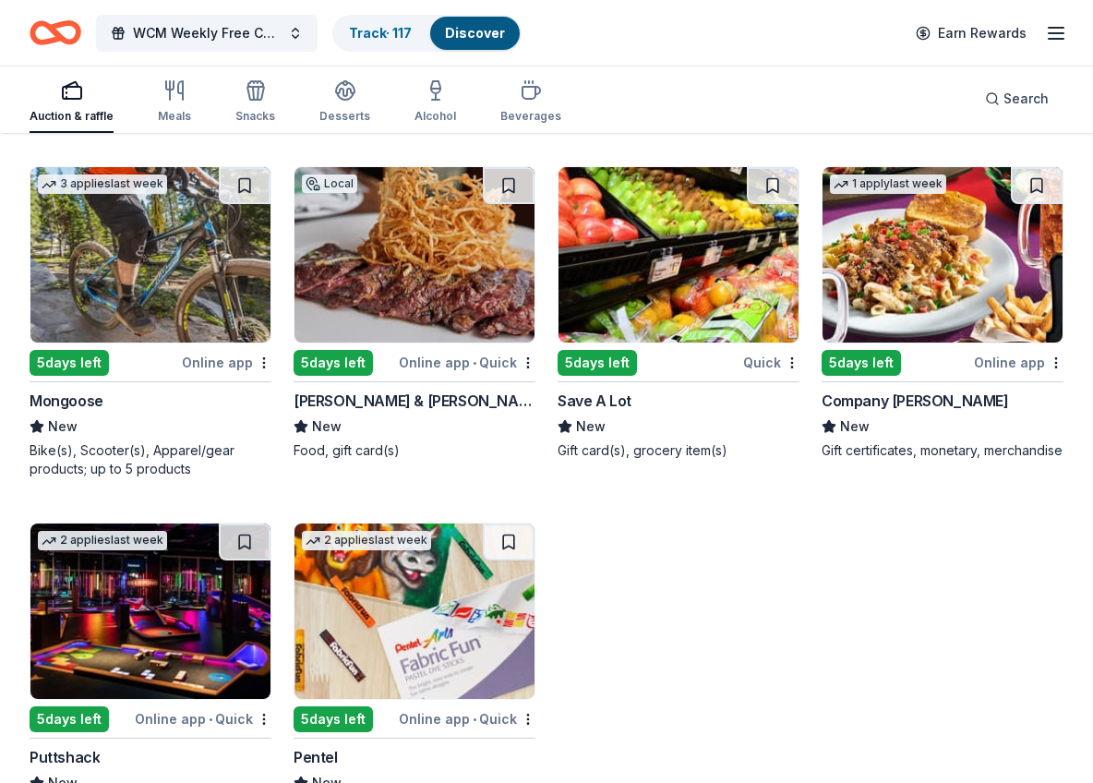
scroll to position [13370, 0]
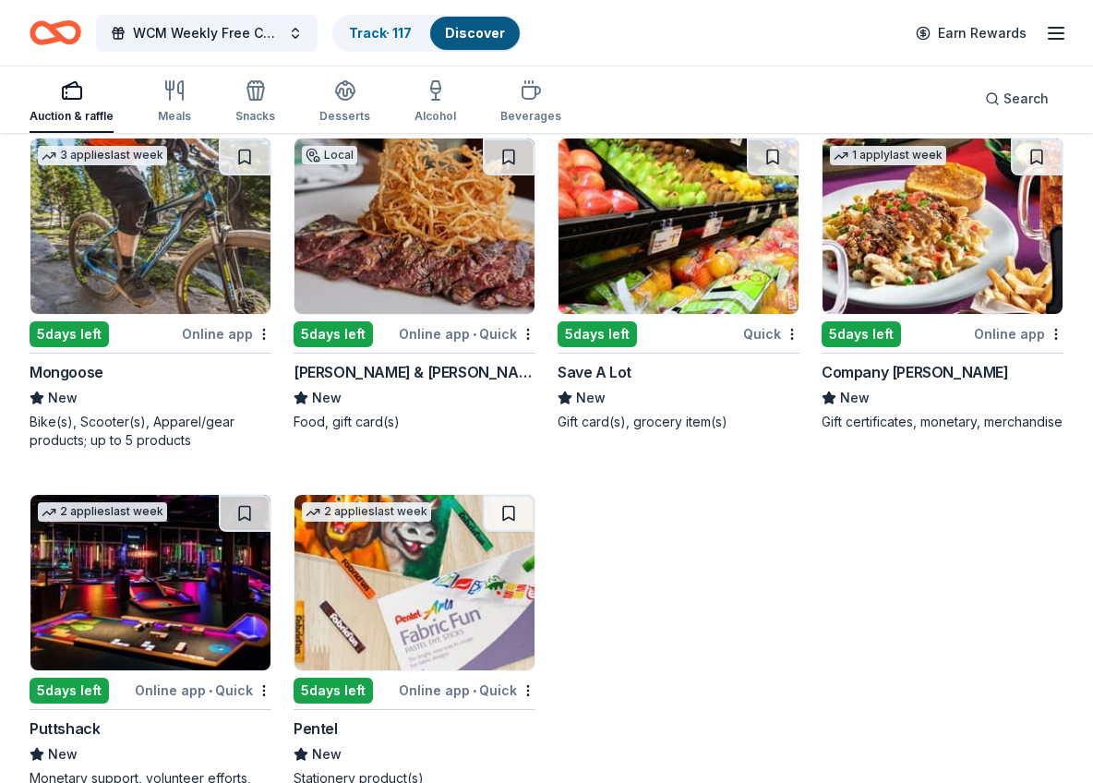
click at [605, 374] on div "Save A Lot" at bounding box center [594, 372] width 74 height 22
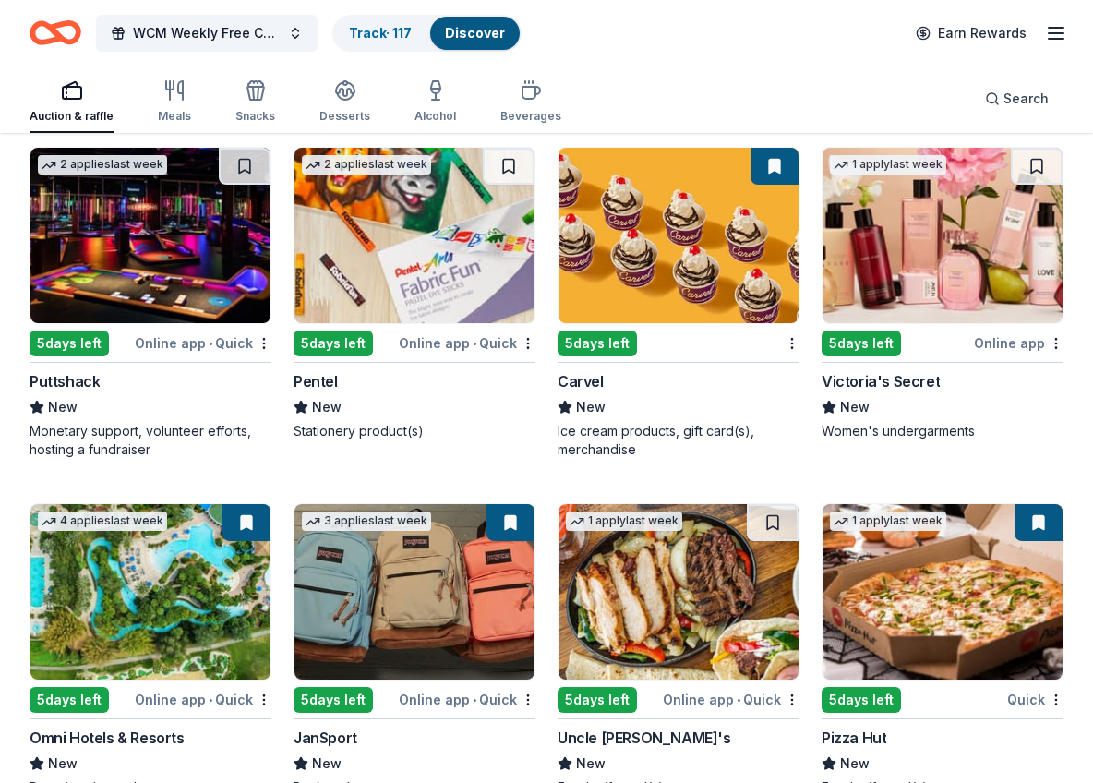
scroll to position [13733, 0]
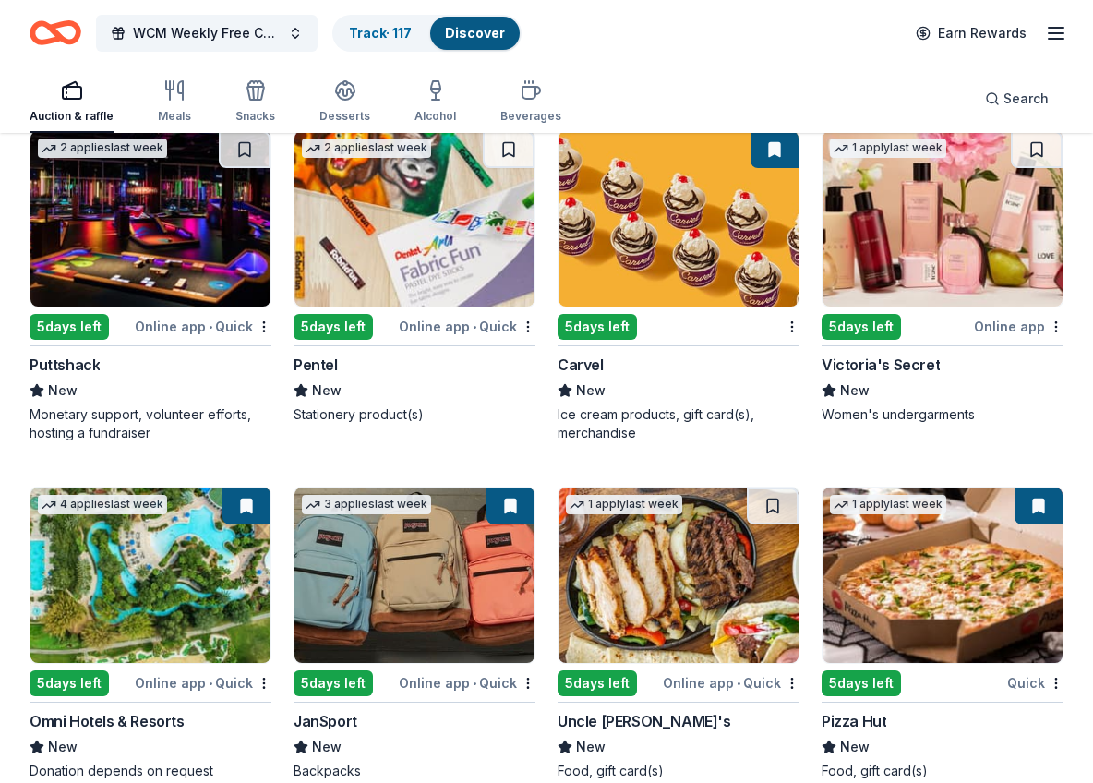
click at [891, 358] on div "Victoria's Secret" at bounding box center [880, 364] width 118 height 22
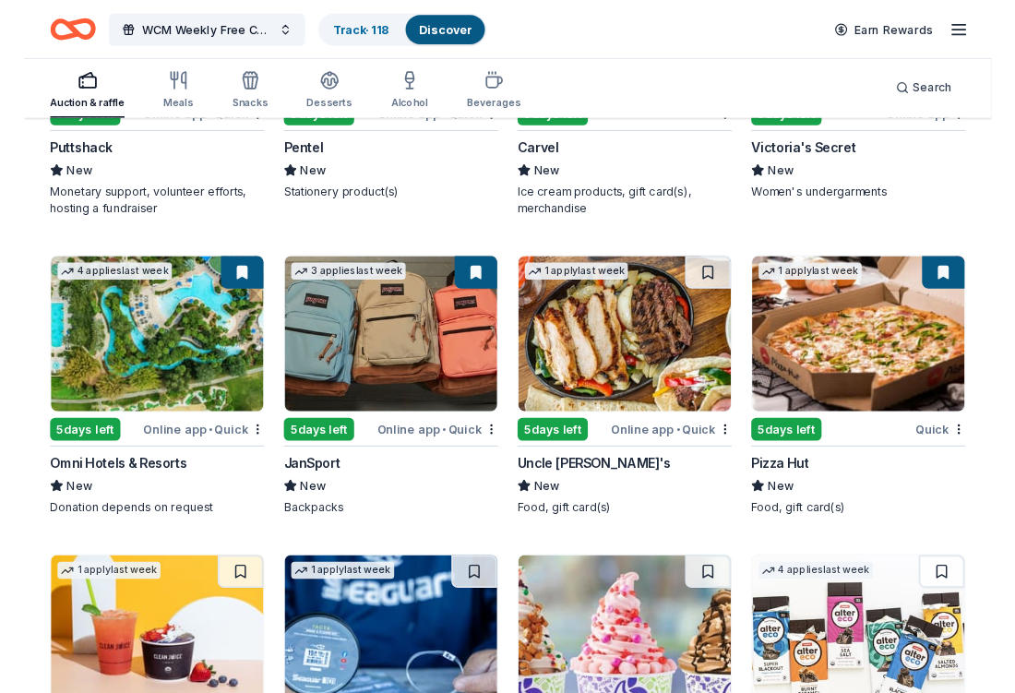
scroll to position [14090, 0]
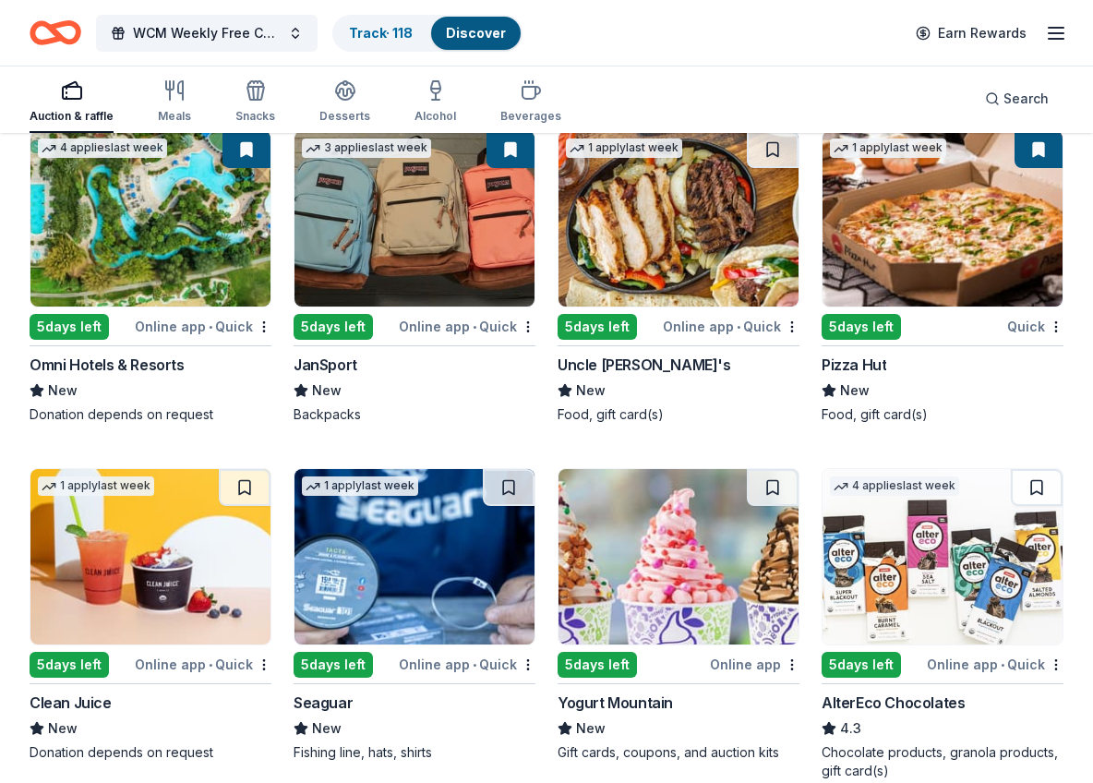
click at [118, 364] on div "Omni Hotels & Resorts" at bounding box center [107, 364] width 155 height 22
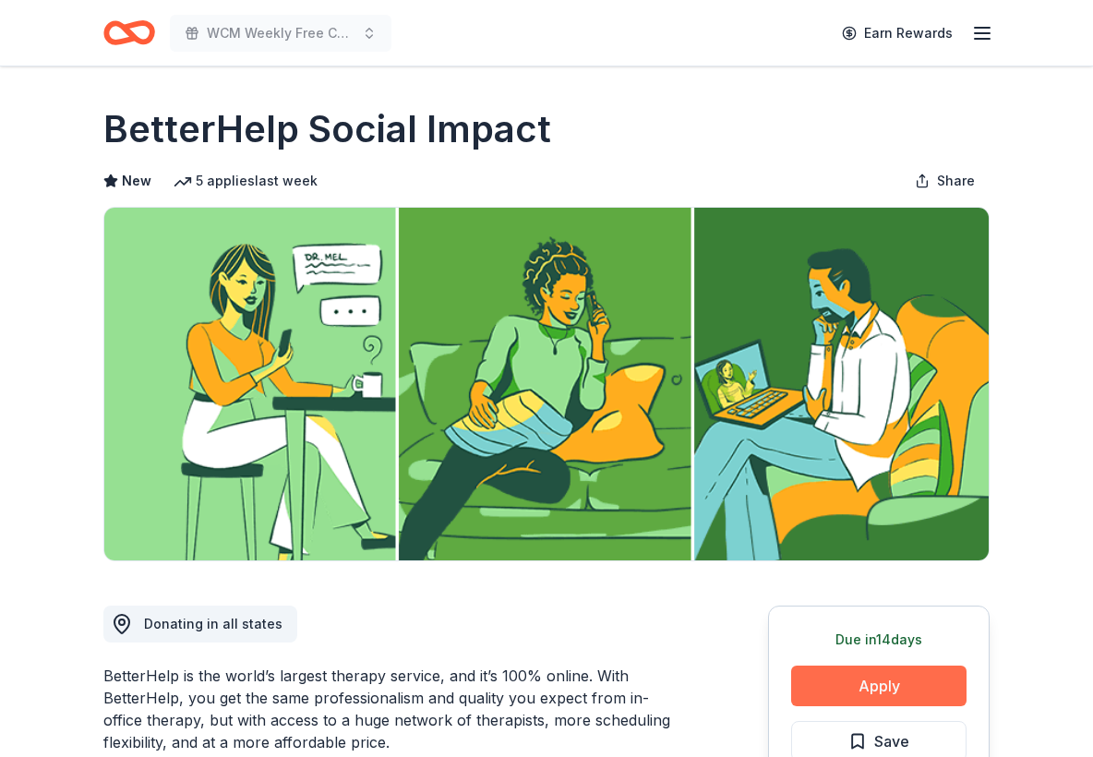
click at [950, 678] on button "Apply" at bounding box center [878, 685] width 175 height 41
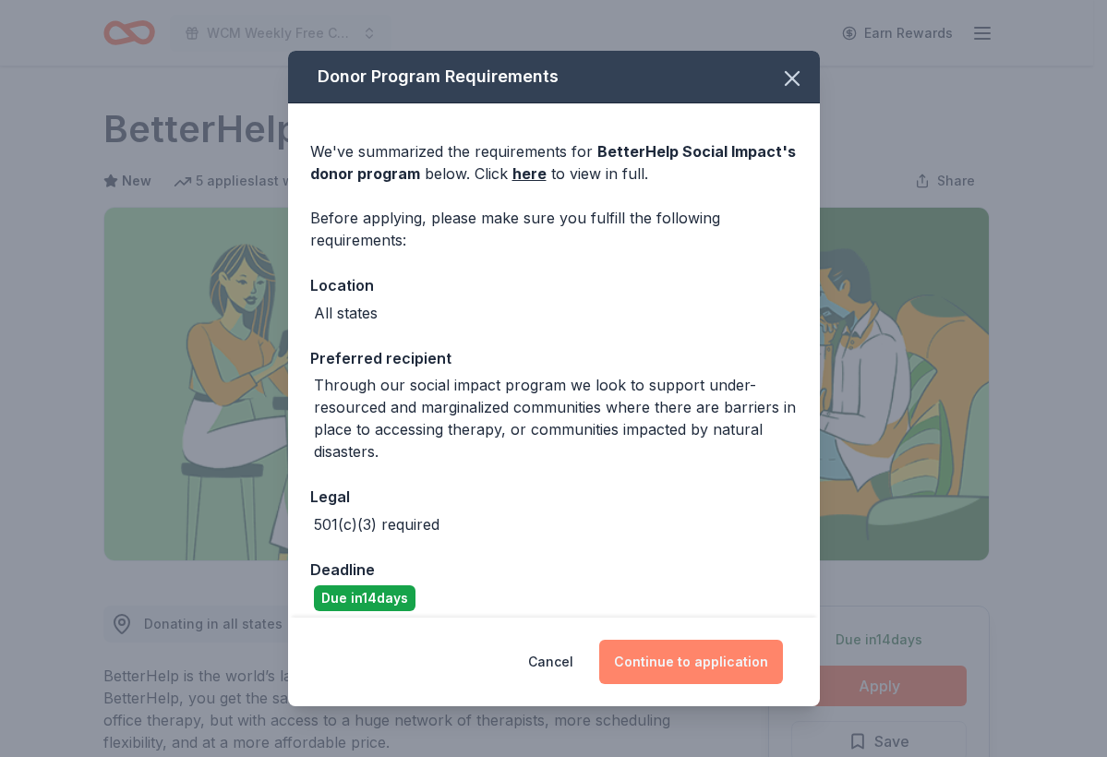
click at [744, 650] on button "Continue to application" at bounding box center [691, 662] width 184 height 44
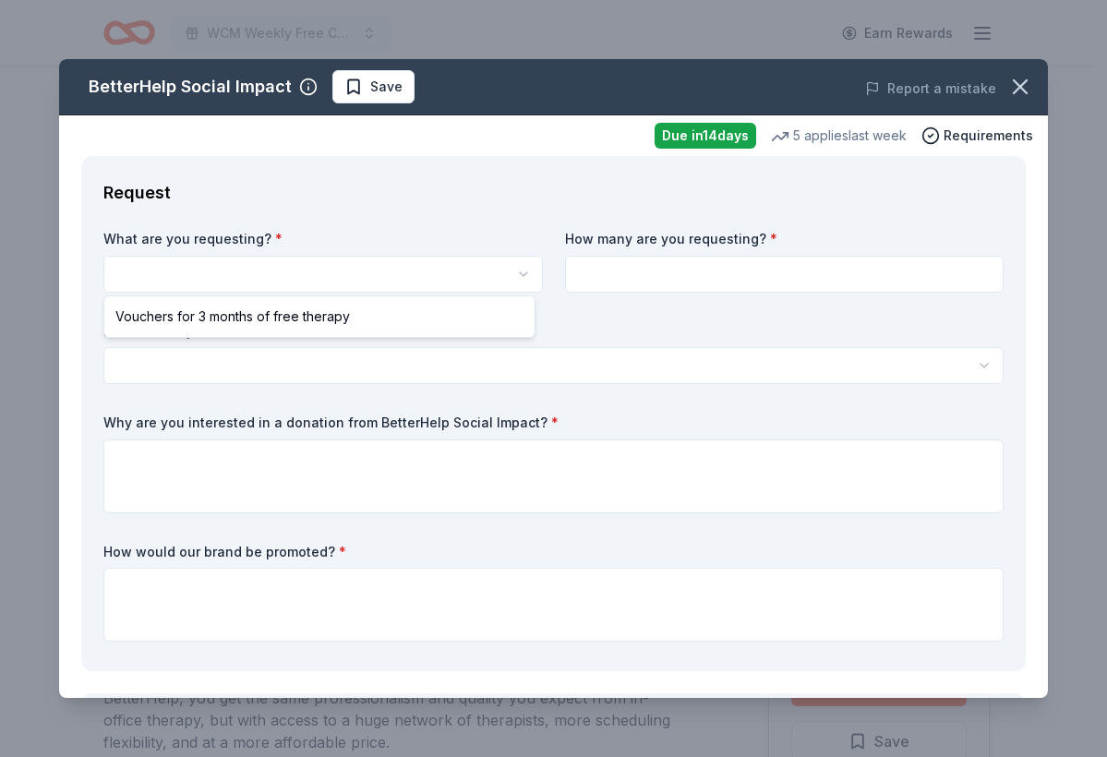
click at [441, 279] on html "WCM Weekly Free Community Bingo Jacksonville Florida Earn Rewards Due in 14 day…" at bounding box center [553, 378] width 1107 height 757
select select "Vouchers for 3 months of free therapy"
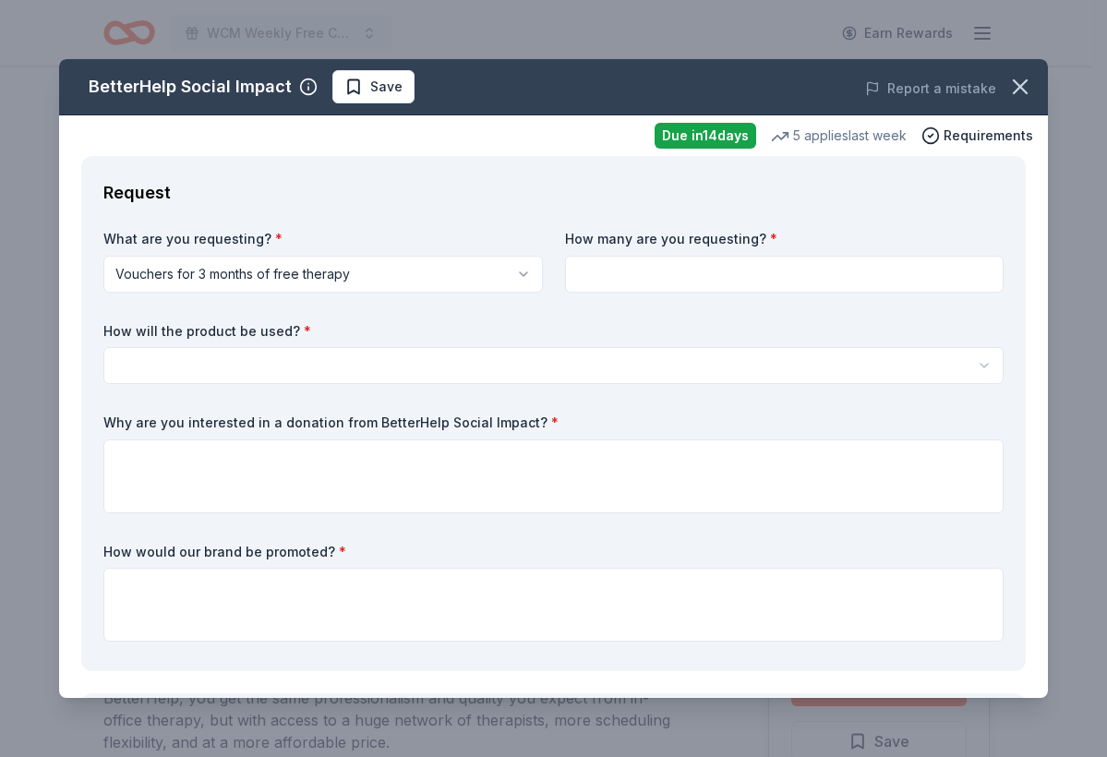
click at [700, 278] on input at bounding box center [784, 274] width 439 height 37
type input "5"
click at [575, 367] on html "WCM Weekly Free Community Bingo Jacksonville Florida Earn Rewards Due in 14 day…" at bounding box center [553, 378] width 1107 height 757
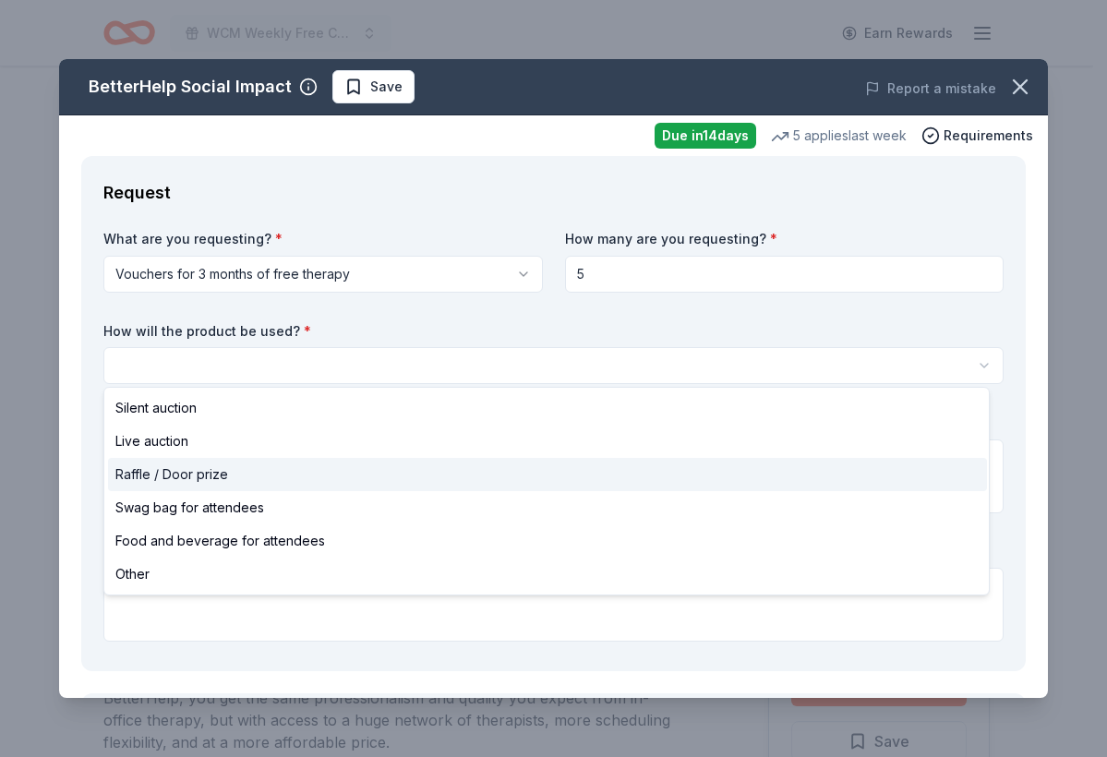
select select "raffleDoorPrize"
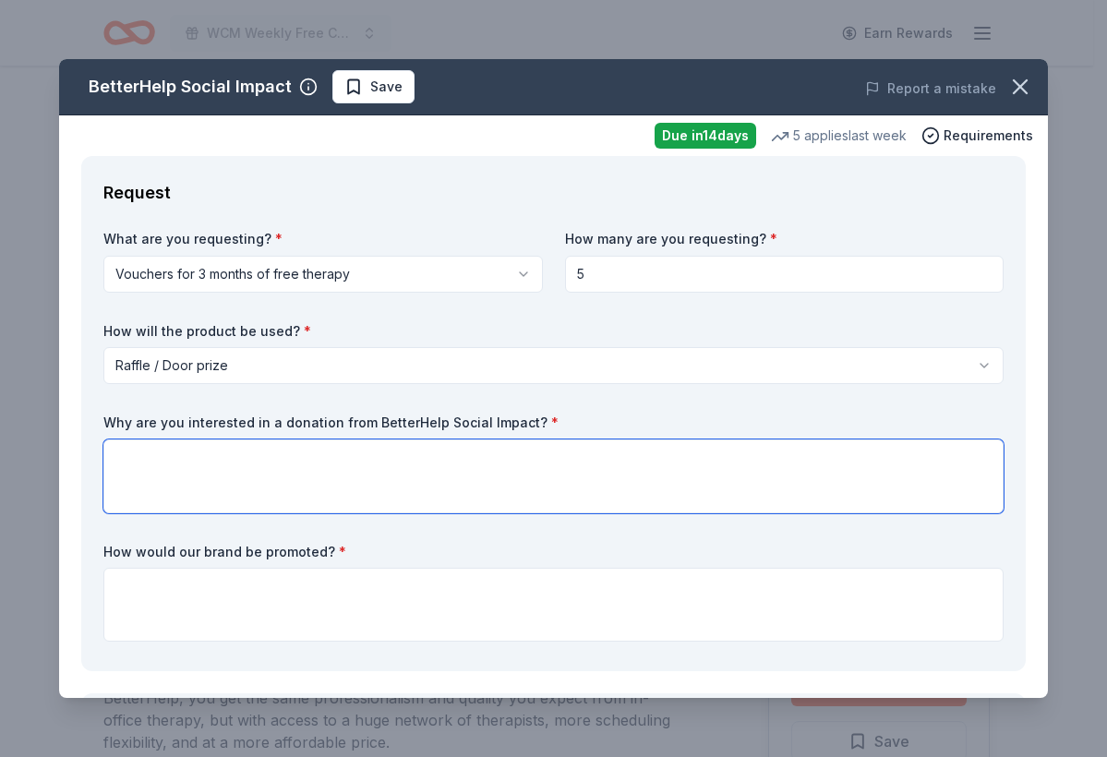
click at [446, 482] on textarea at bounding box center [553, 476] width 900 height 74
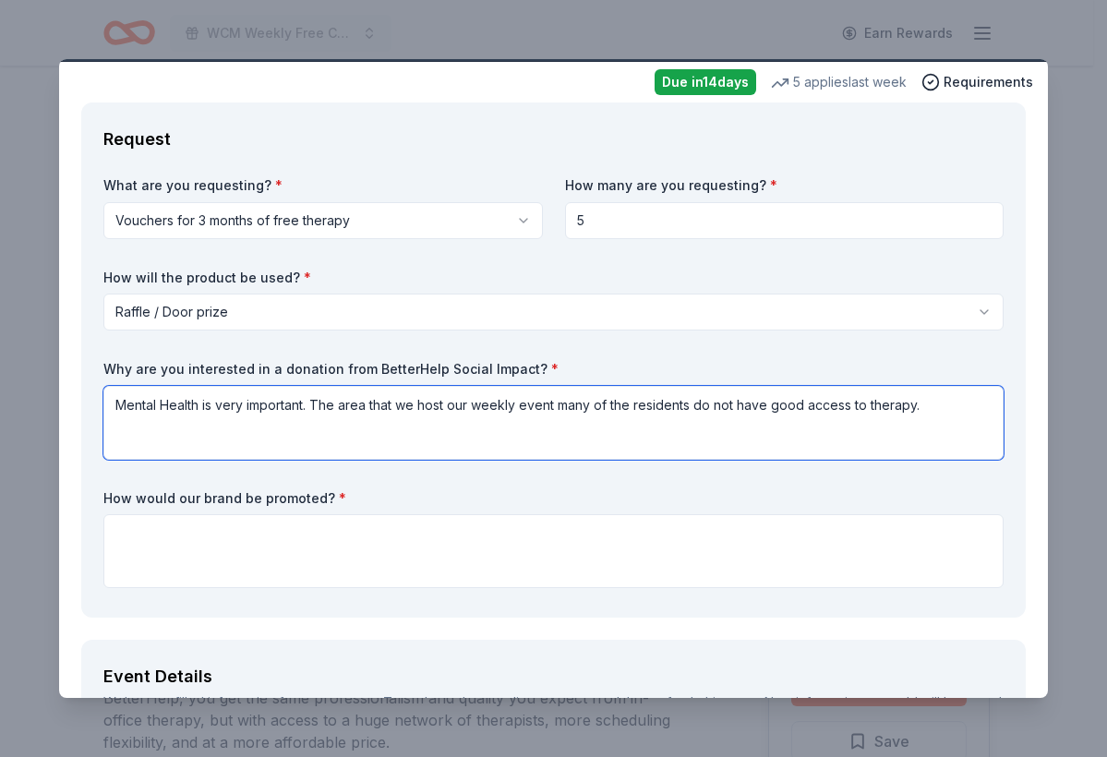
scroll to position [113, 0]
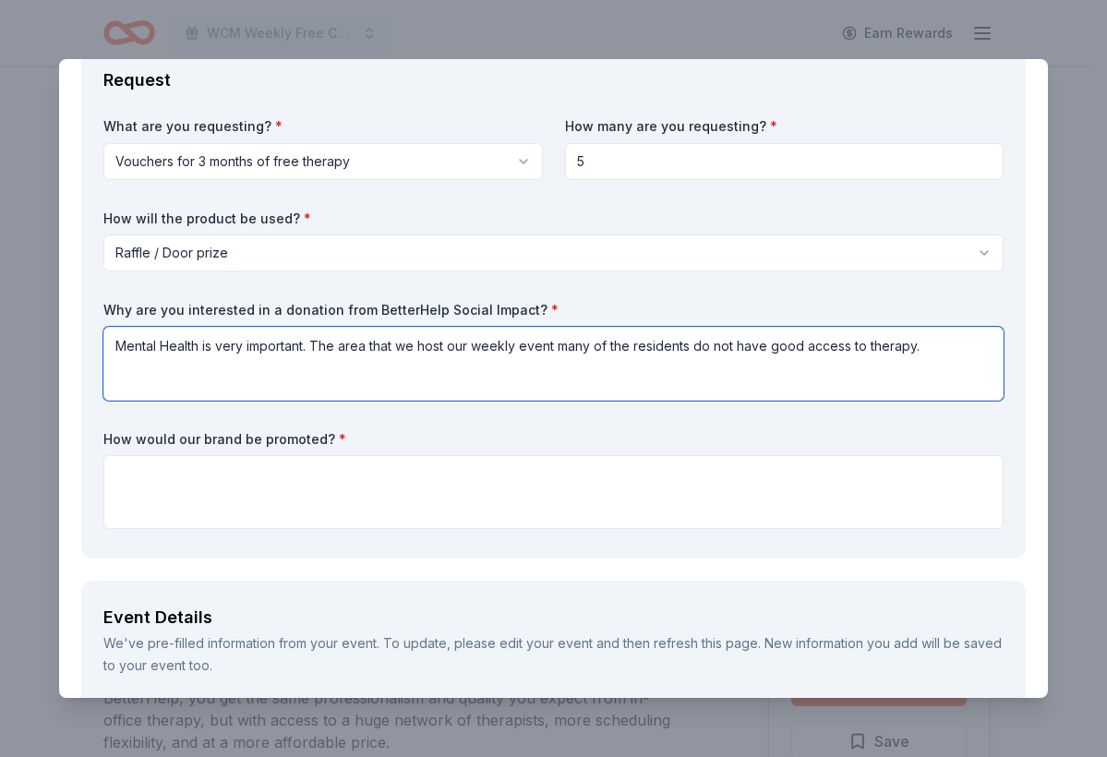
type textarea "Mental Health is very important. The area that we host our weekly event many of…"
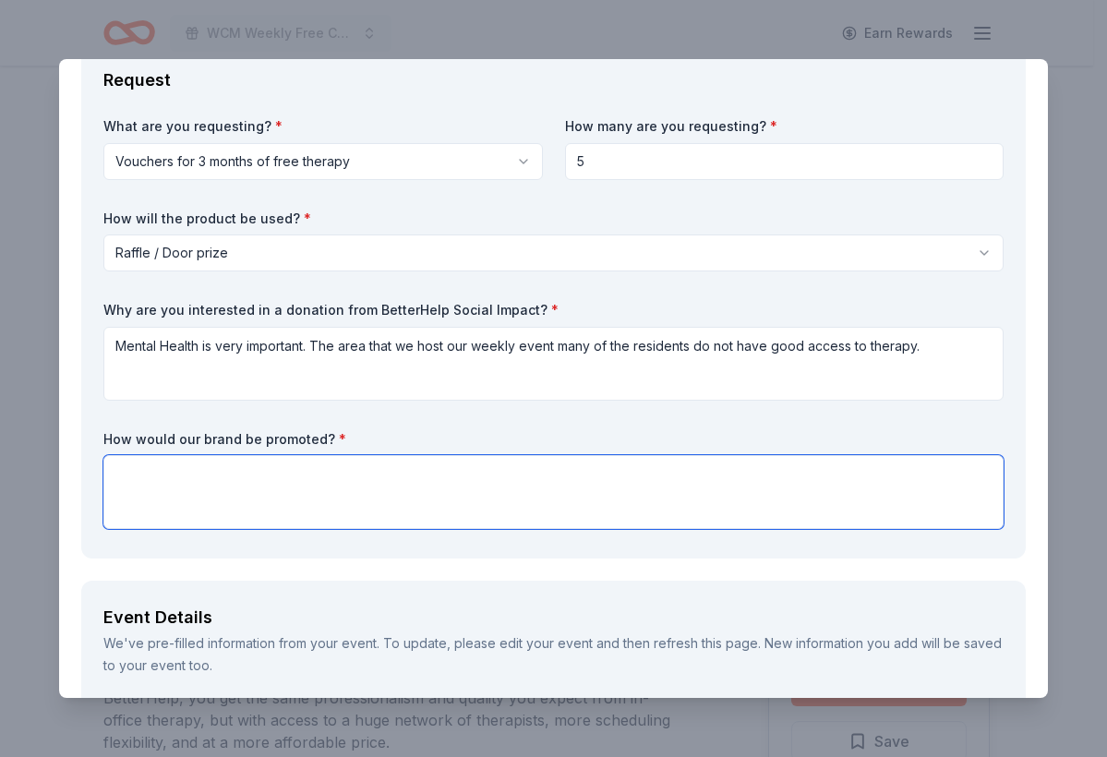
click at [340, 485] on textarea at bounding box center [553, 492] width 900 height 74
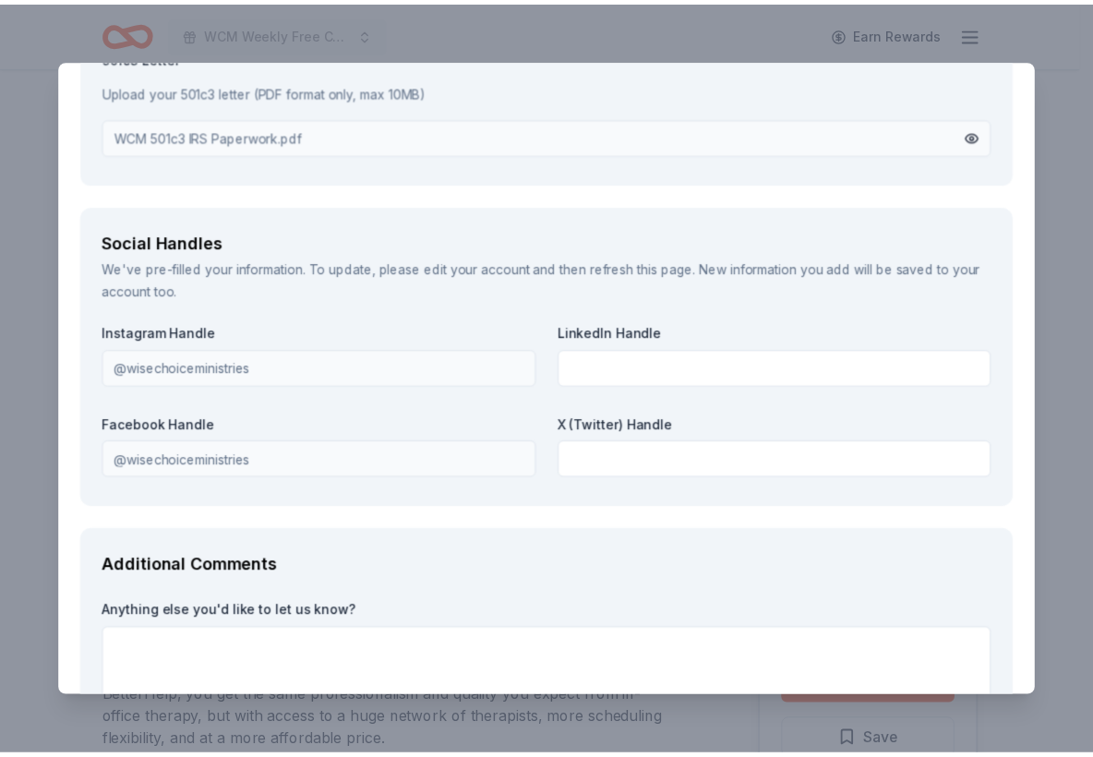
scroll to position [2469, 0]
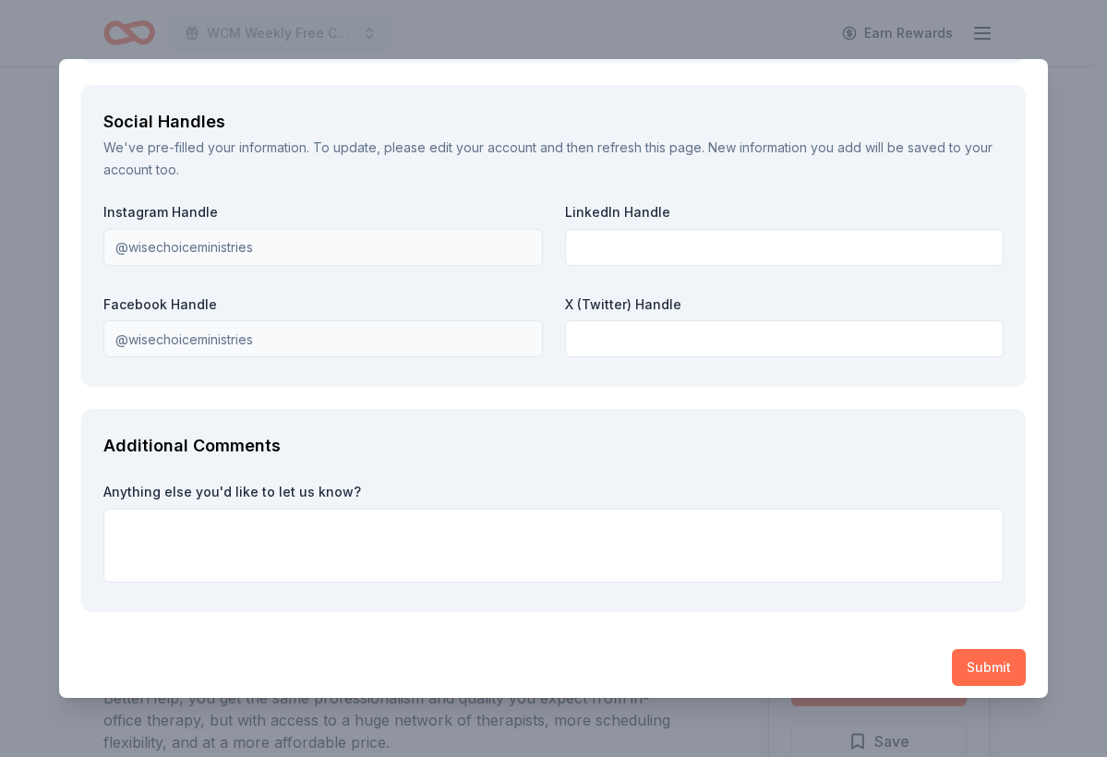
type textarea "Our social media and website."
click at [1008, 657] on button "Submit" at bounding box center [988, 667] width 74 height 37
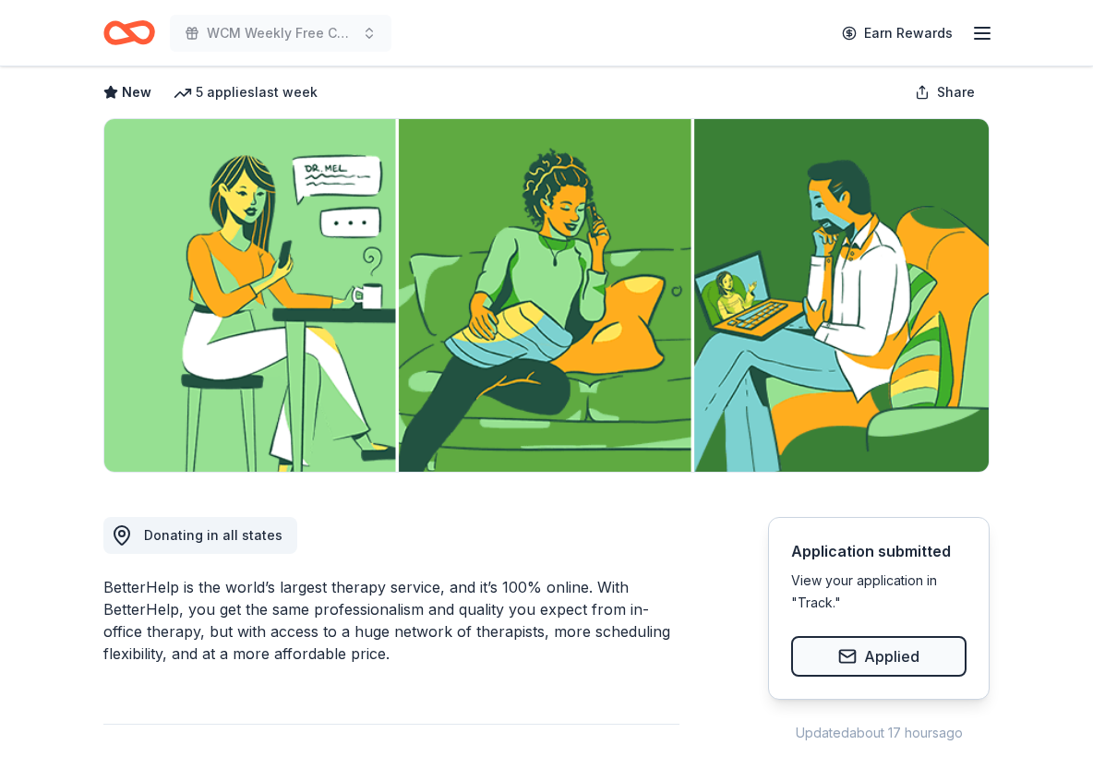
scroll to position [92, 0]
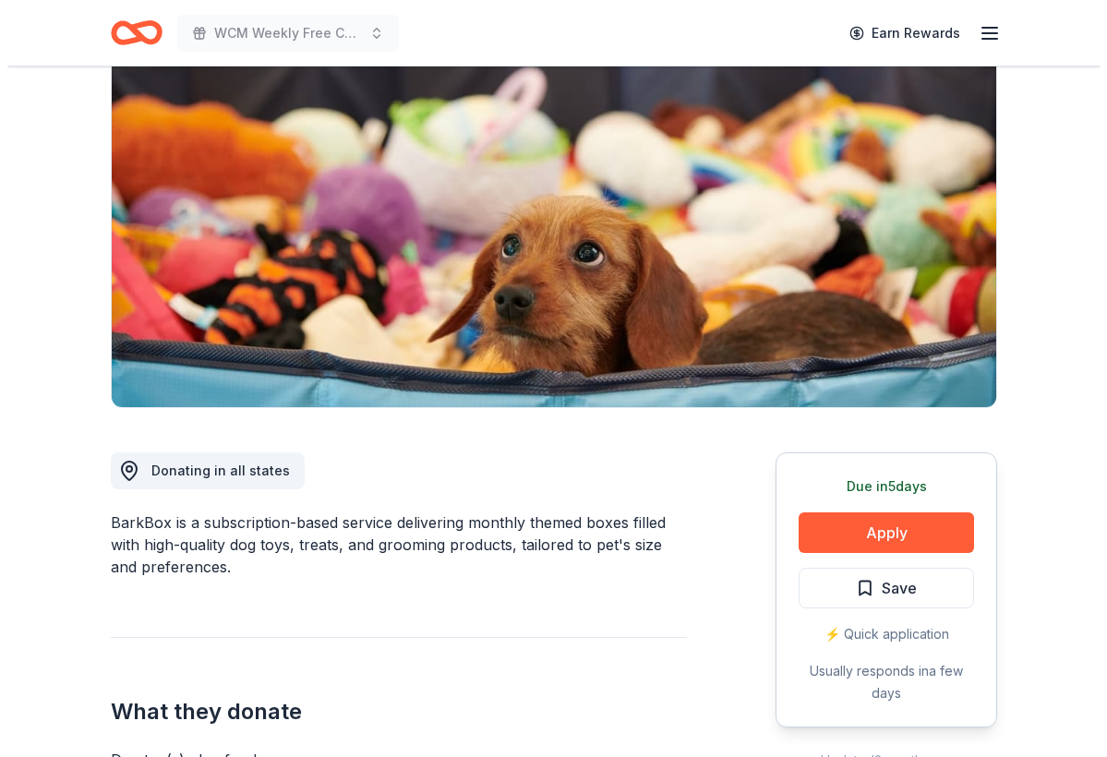
scroll to position [315, 0]
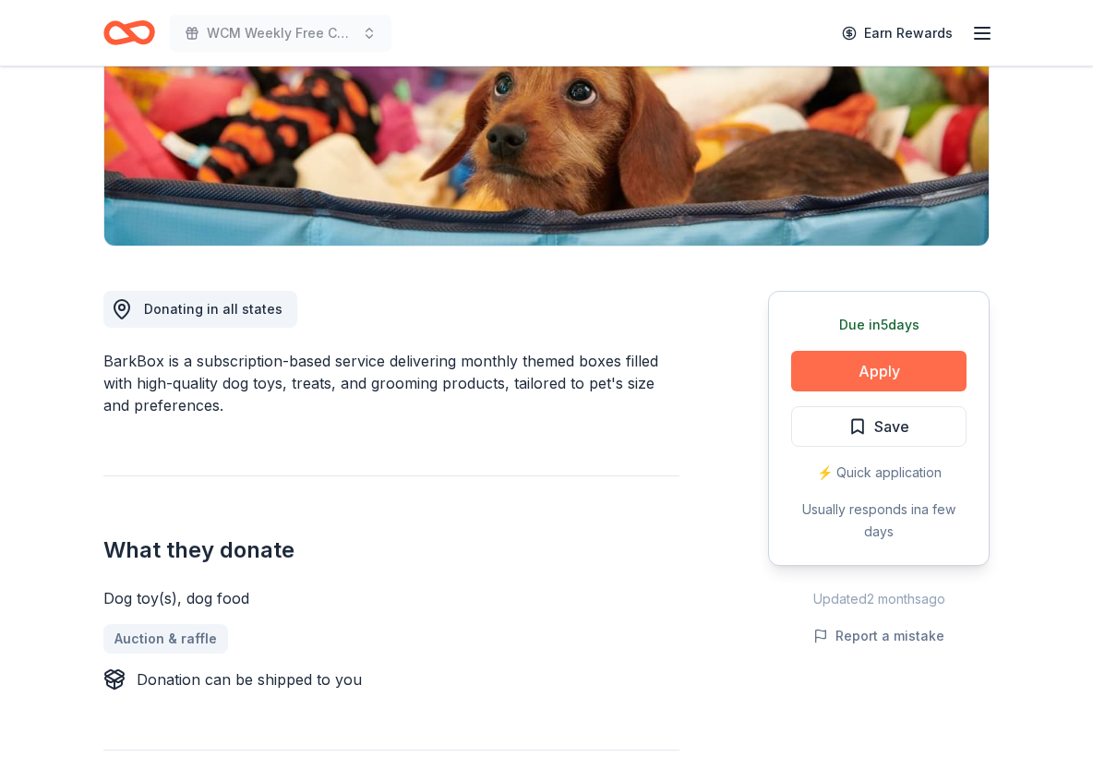
click at [853, 374] on button "Apply" at bounding box center [878, 371] width 175 height 41
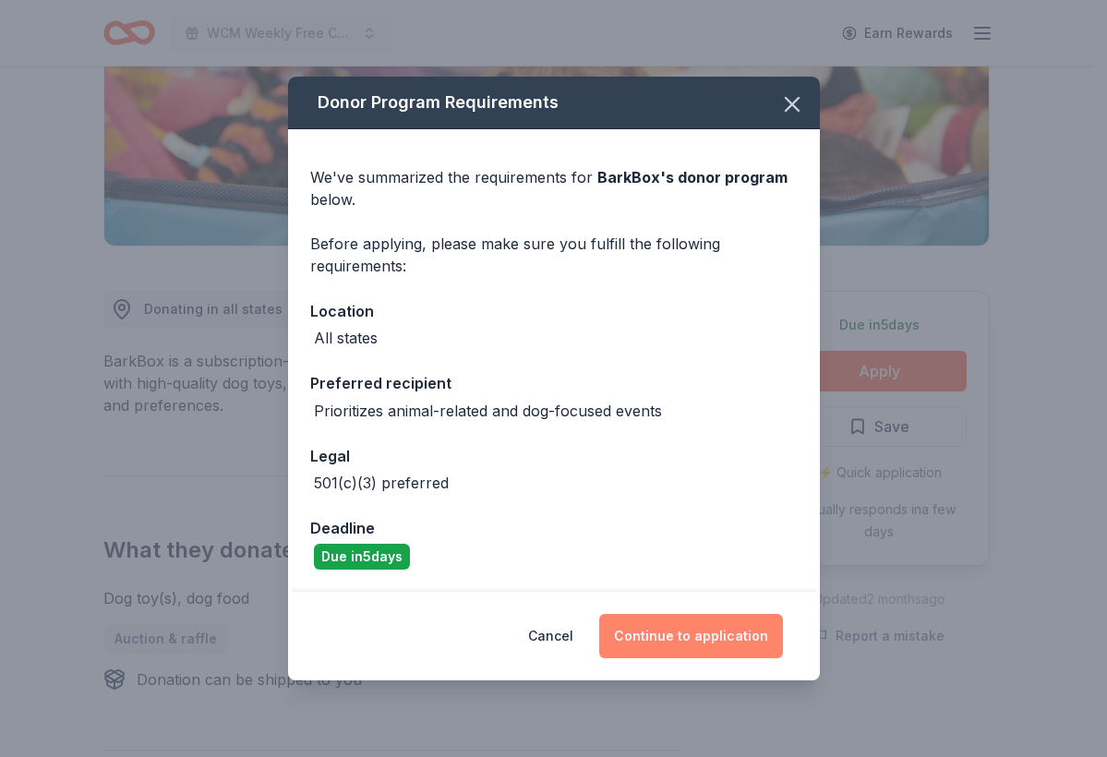
click at [676, 633] on button "Continue to application" at bounding box center [691, 636] width 184 height 44
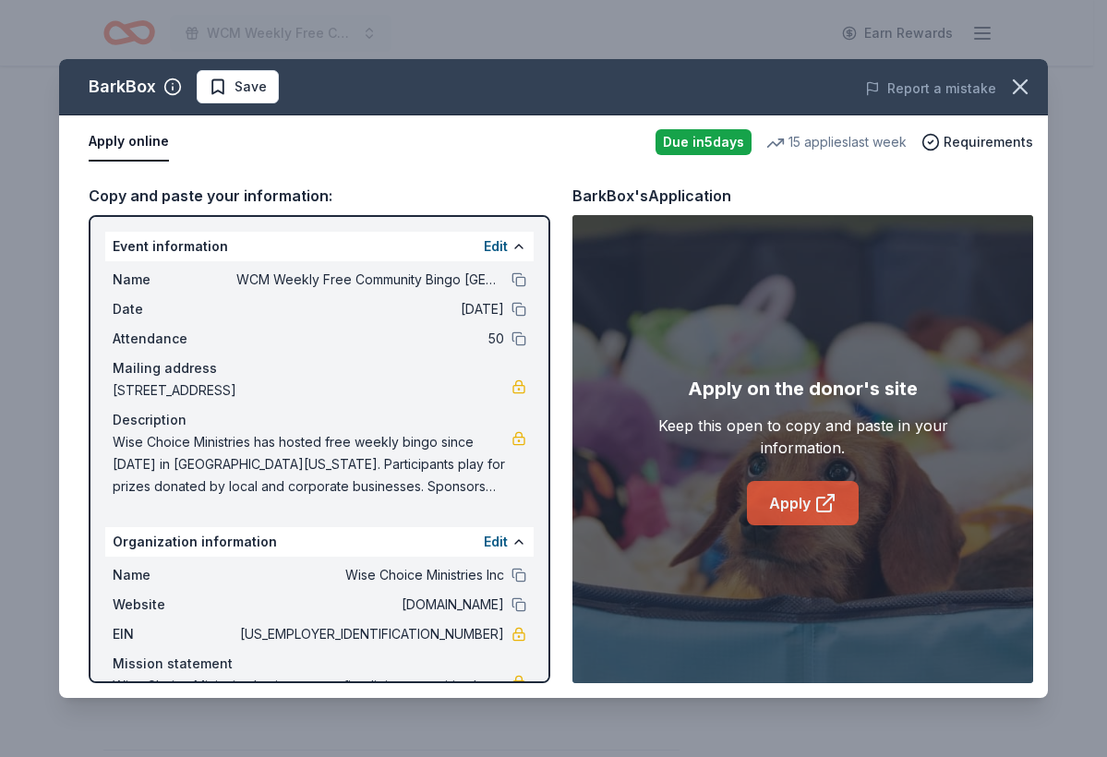
click at [772, 491] on link "Apply" at bounding box center [803, 503] width 112 height 44
click at [272, 87] on button "Save" at bounding box center [238, 86] width 82 height 33
click at [273, 88] on html "WCM Weekly Free Community Bingo Jacksonville Florida Earn Rewards Due in 5 days…" at bounding box center [553, 63] width 1107 height 757
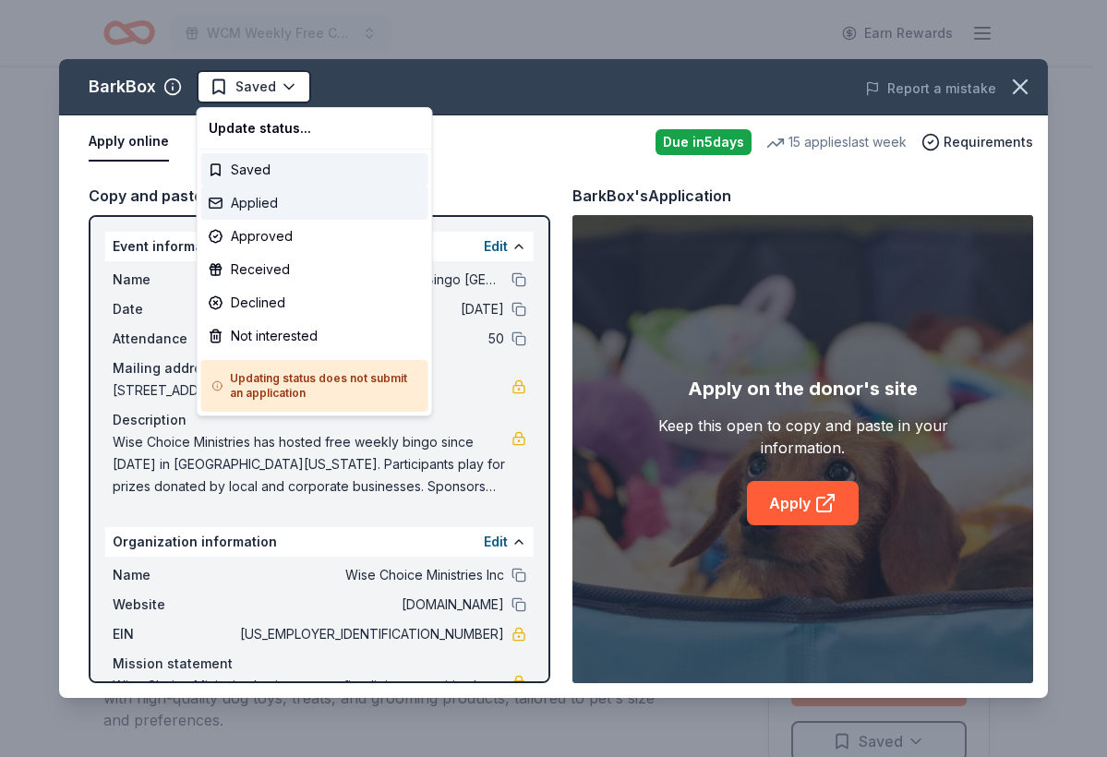
click at [269, 195] on div "Applied" at bounding box center [314, 202] width 227 height 33
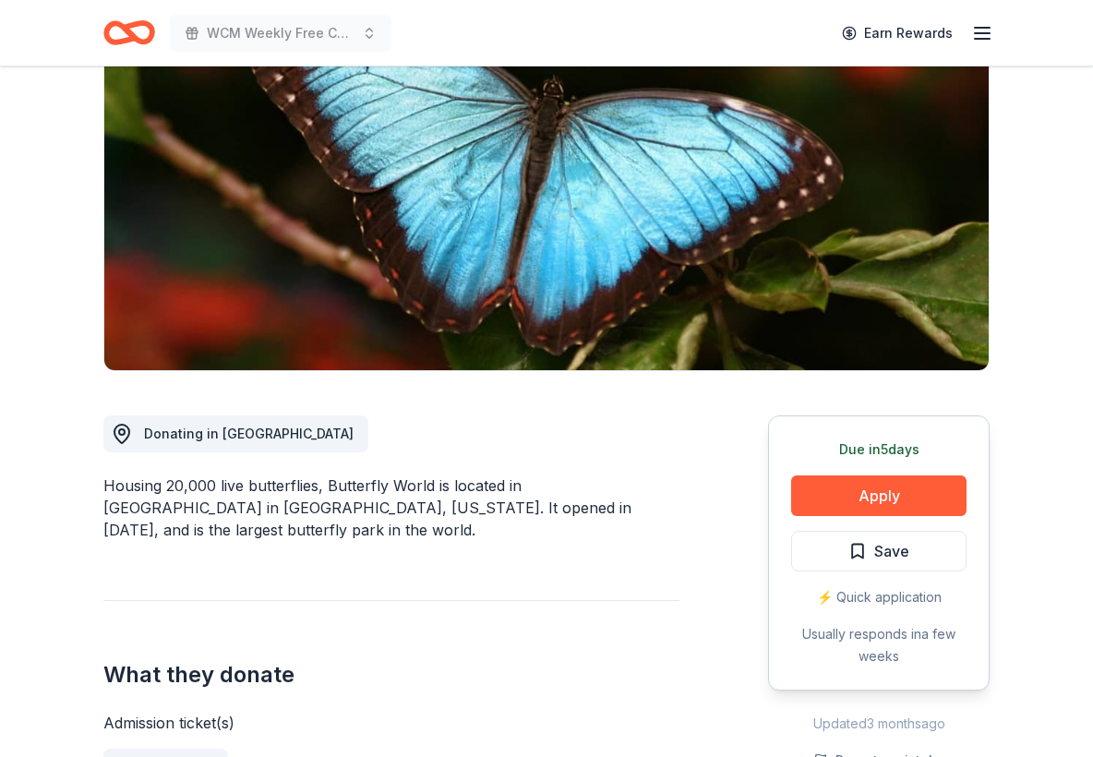
scroll to position [239, 0]
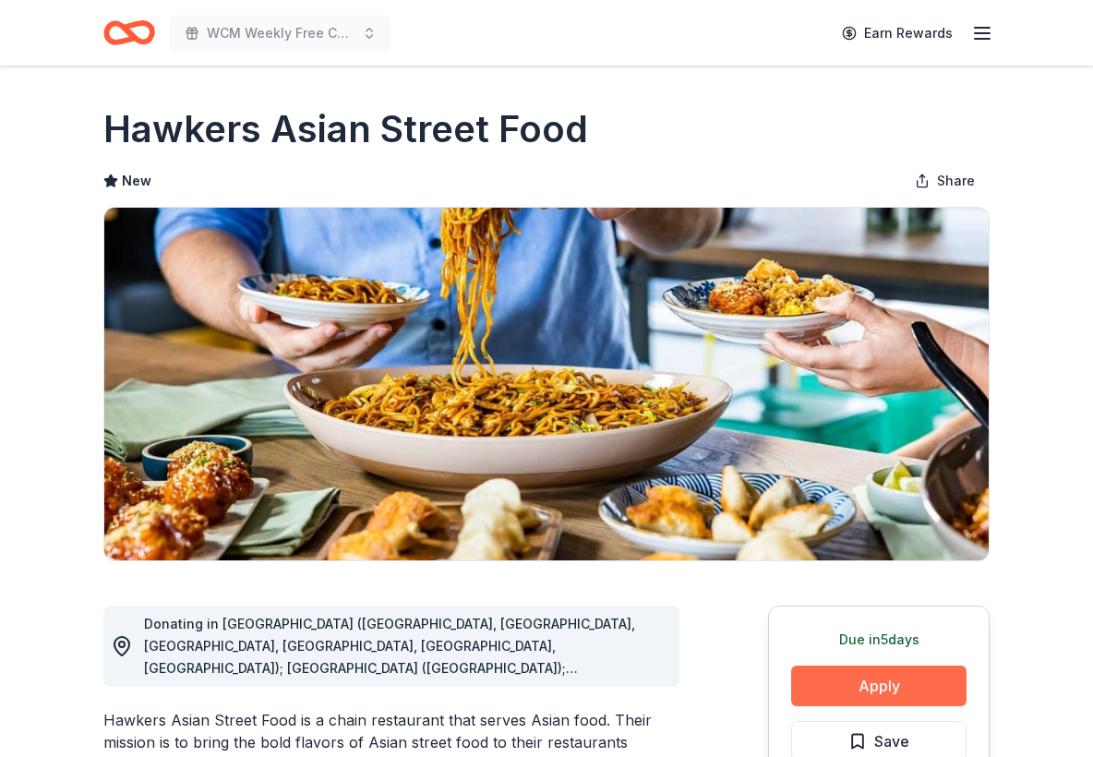
click at [862, 683] on button "Apply" at bounding box center [878, 685] width 175 height 41
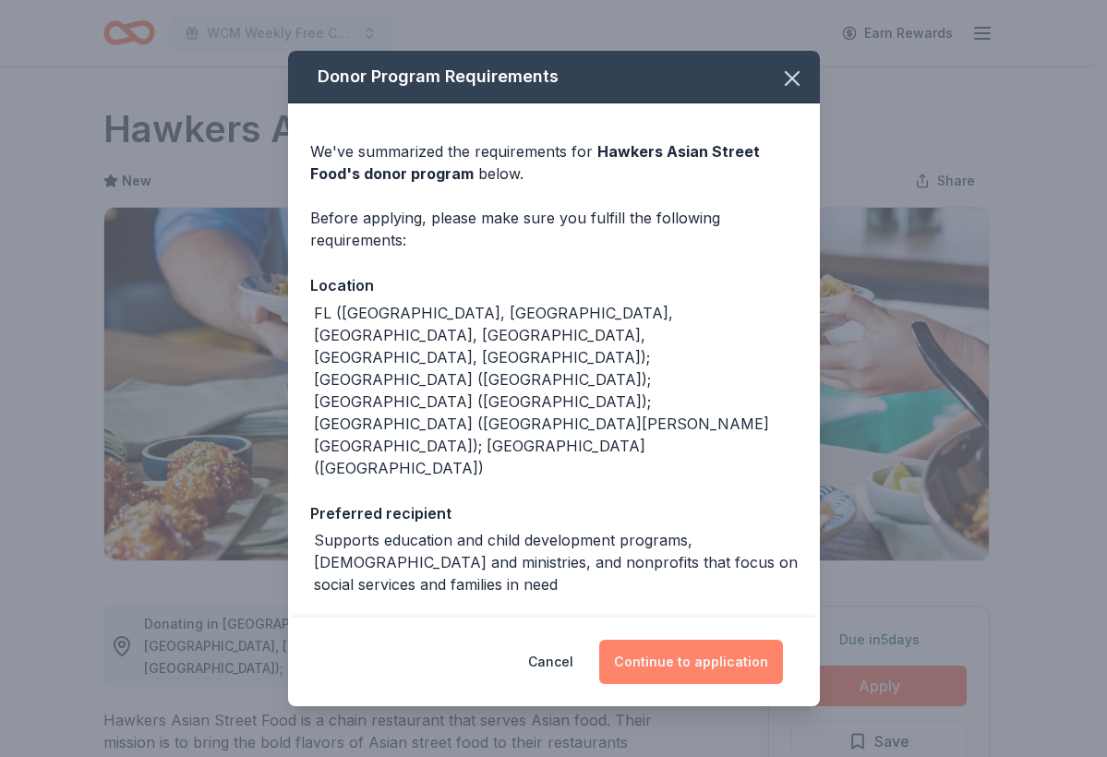
click at [717, 654] on button "Continue to application" at bounding box center [691, 662] width 184 height 44
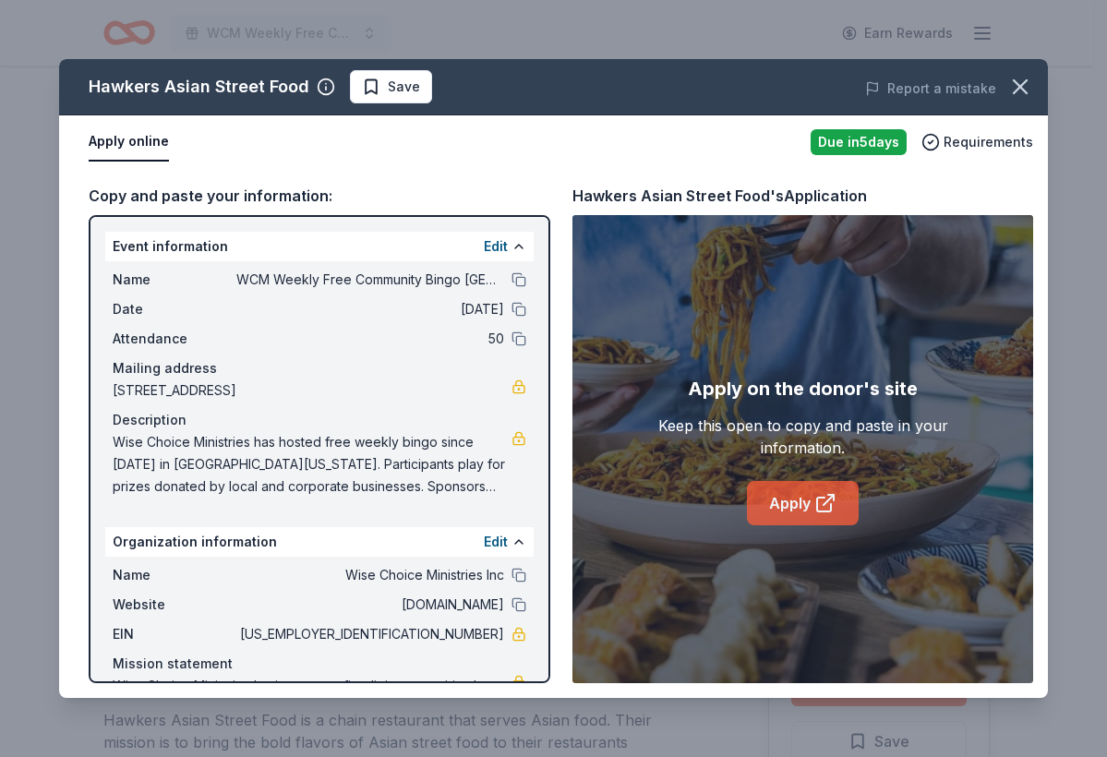
click at [810, 494] on link "Apply" at bounding box center [803, 503] width 112 height 44
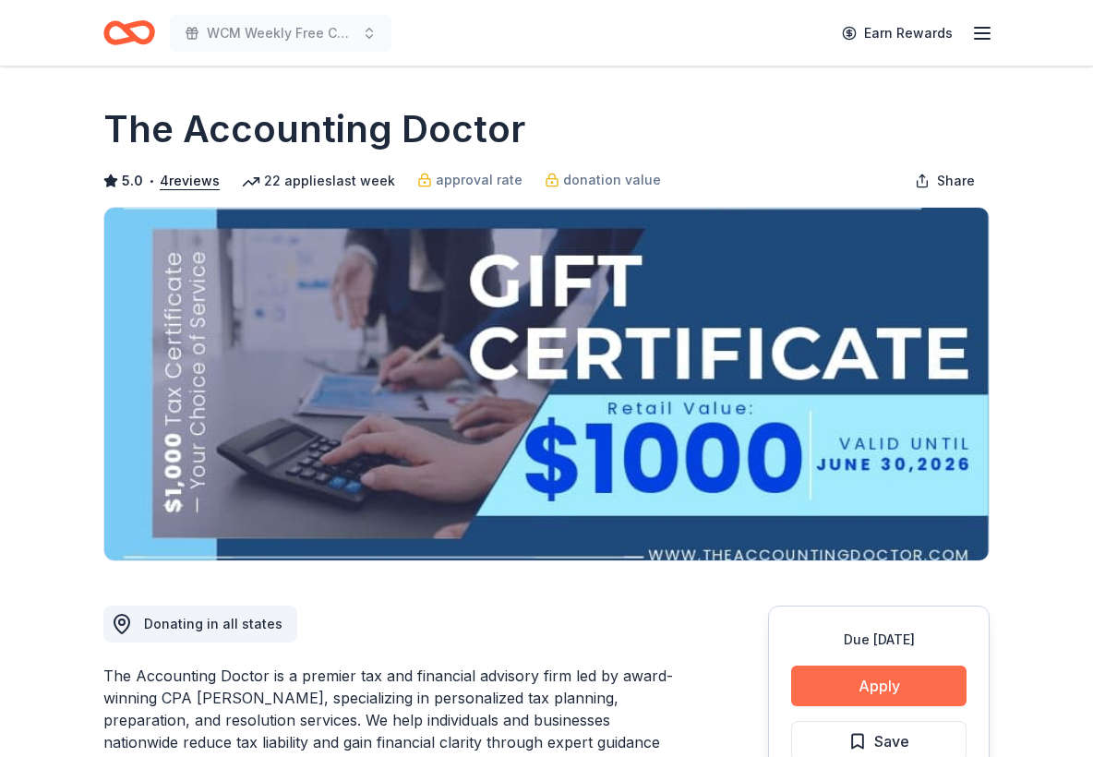
click at [892, 688] on button "Apply" at bounding box center [878, 685] width 175 height 41
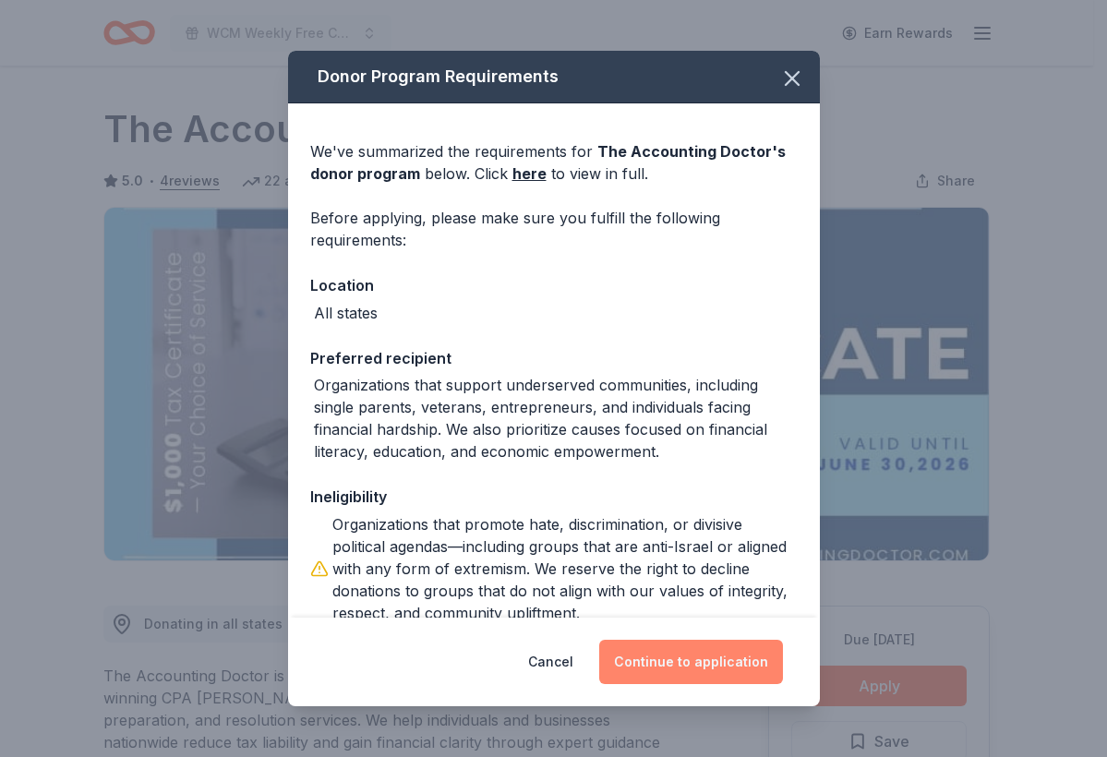
click at [715, 670] on button "Continue to application" at bounding box center [691, 662] width 184 height 44
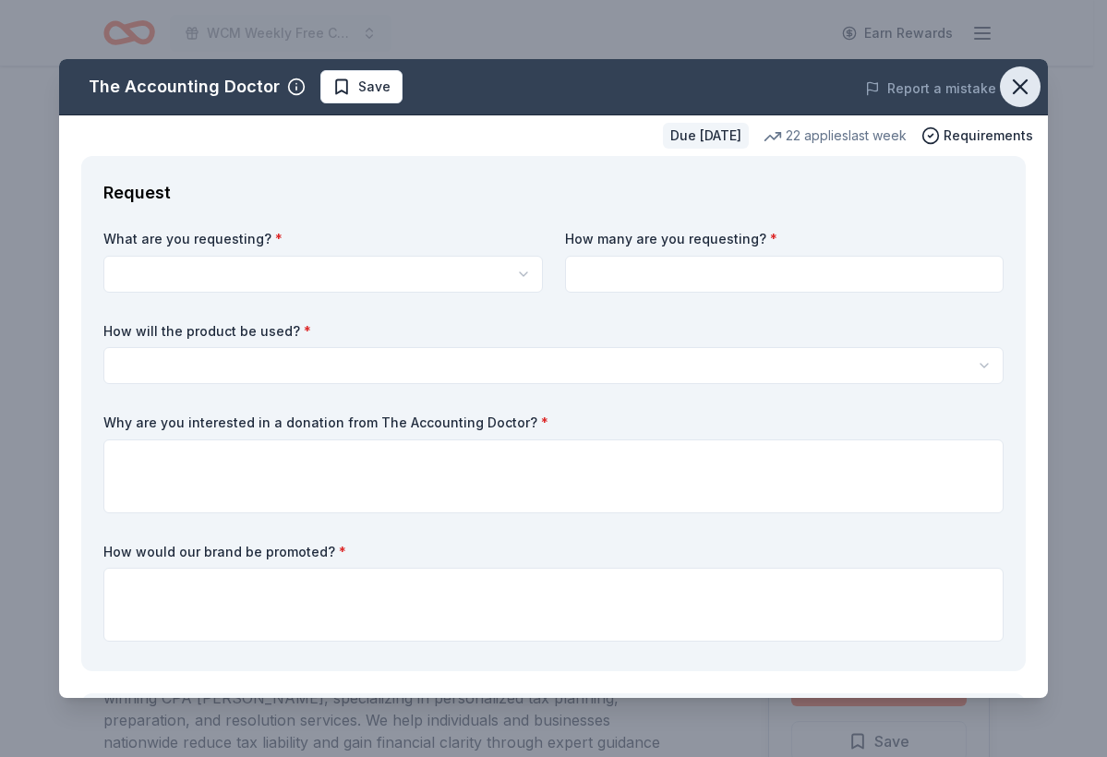
click at [1007, 86] on icon "button" at bounding box center [1020, 87] width 26 height 26
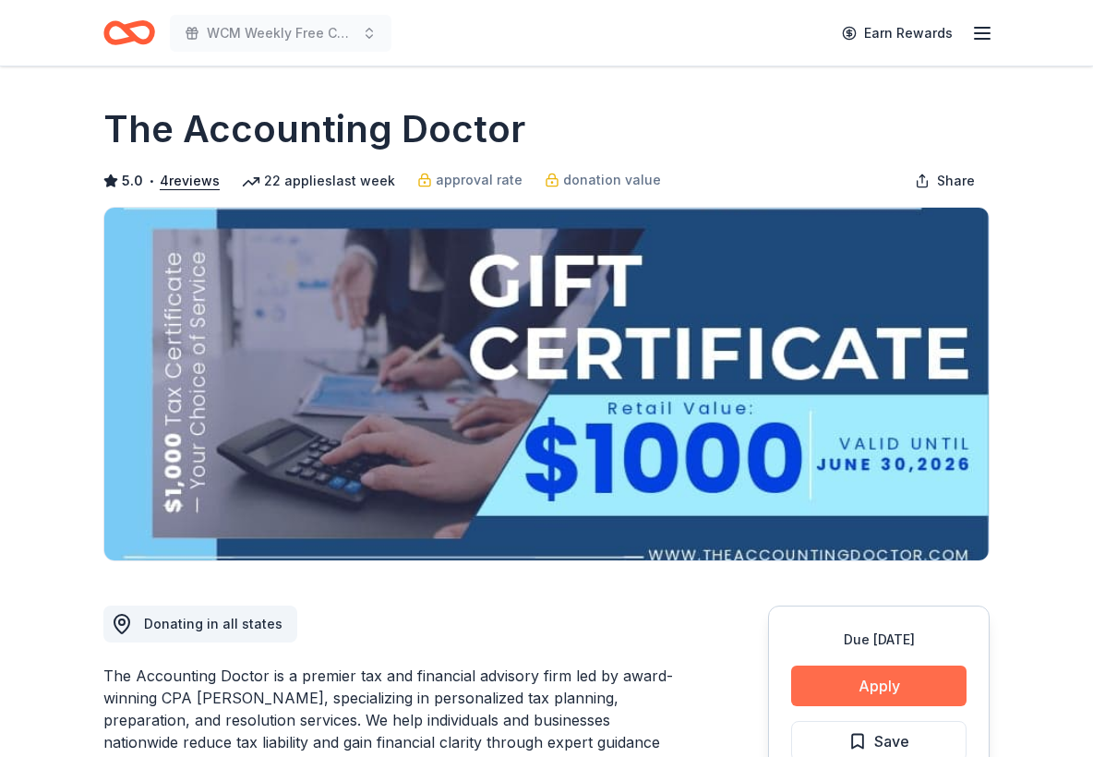
click at [831, 695] on button "Apply" at bounding box center [878, 685] width 175 height 41
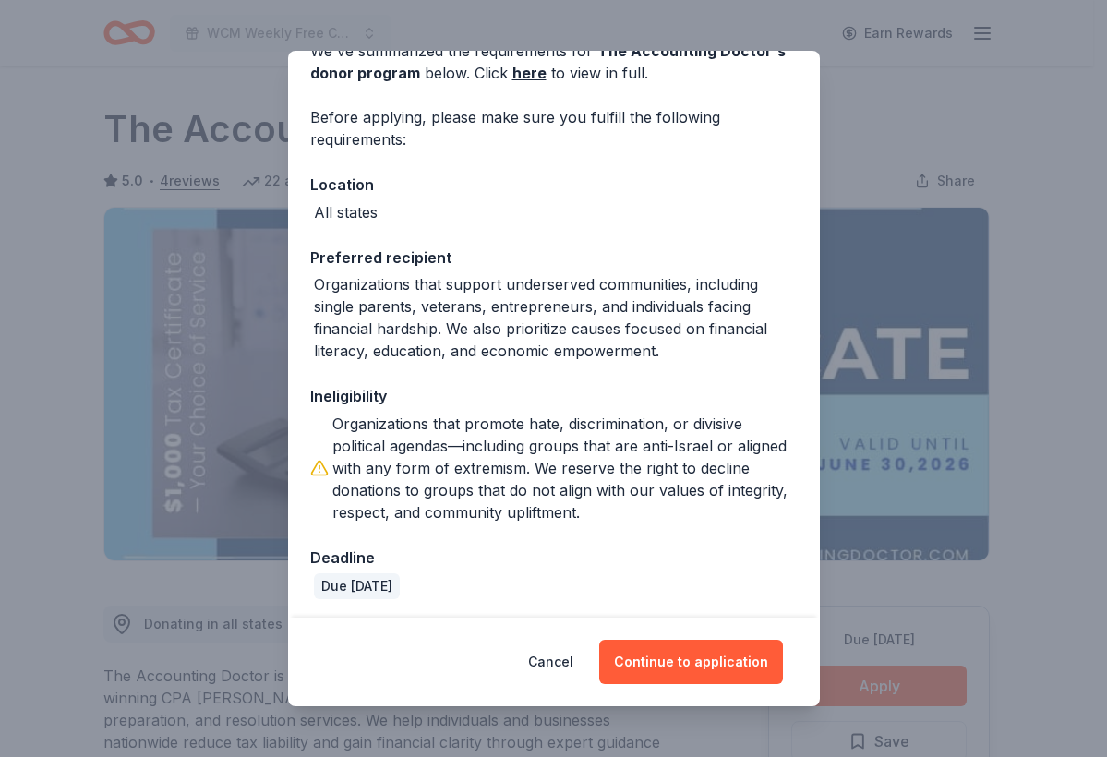
scroll to position [103, 0]
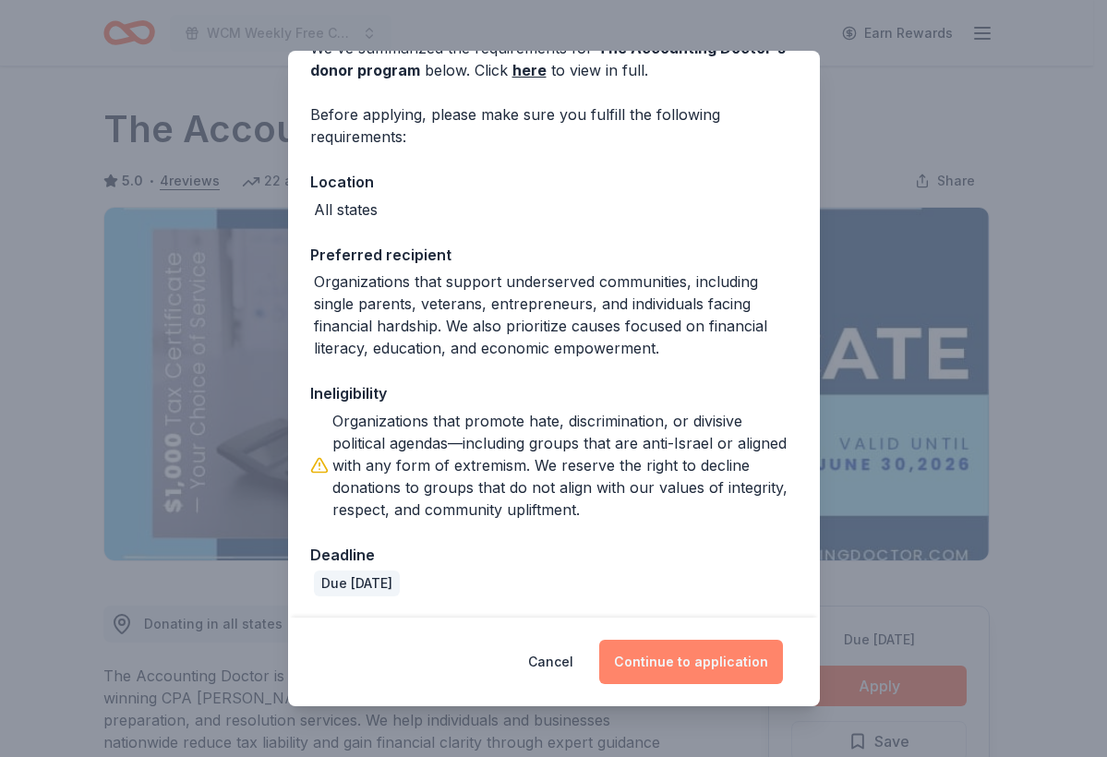
click at [745, 663] on button "Continue to application" at bounding box center [691, 662] width 184 height 44
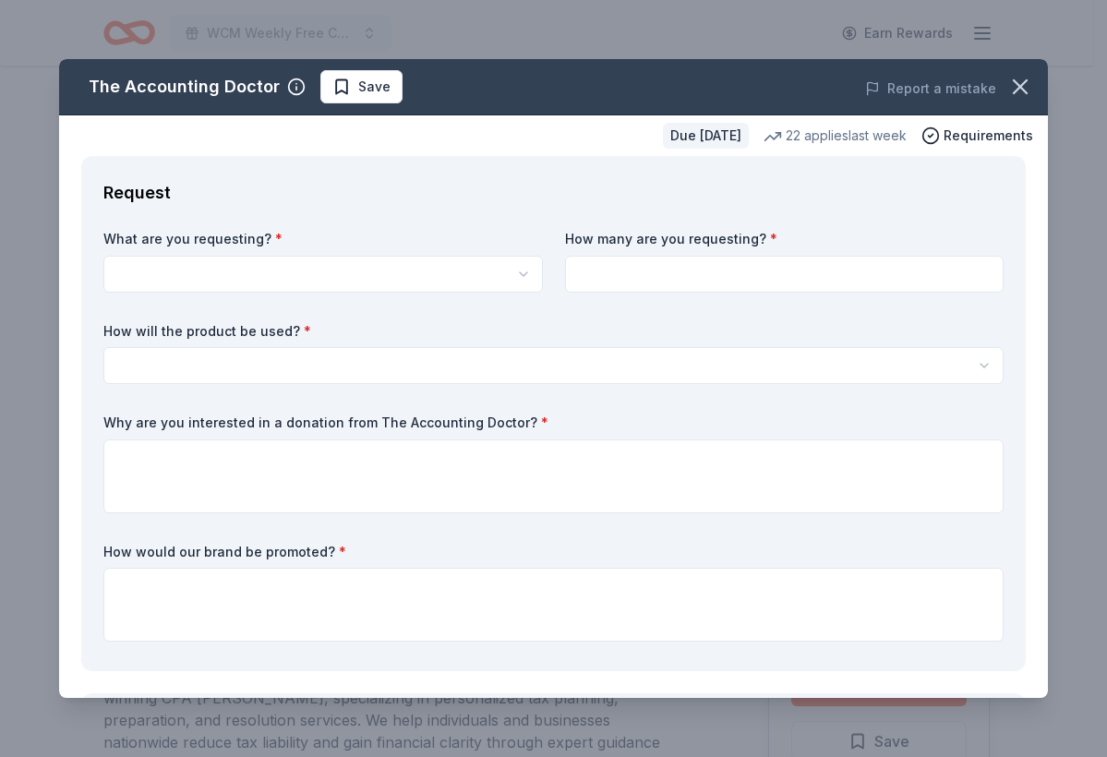
click at [403, 286] on body "WCM Weekly Free Community Bingo Jacksonville Florida Earn Rewards Due in 28 day…" at bounding box center [546, 378] width 1093 height 757
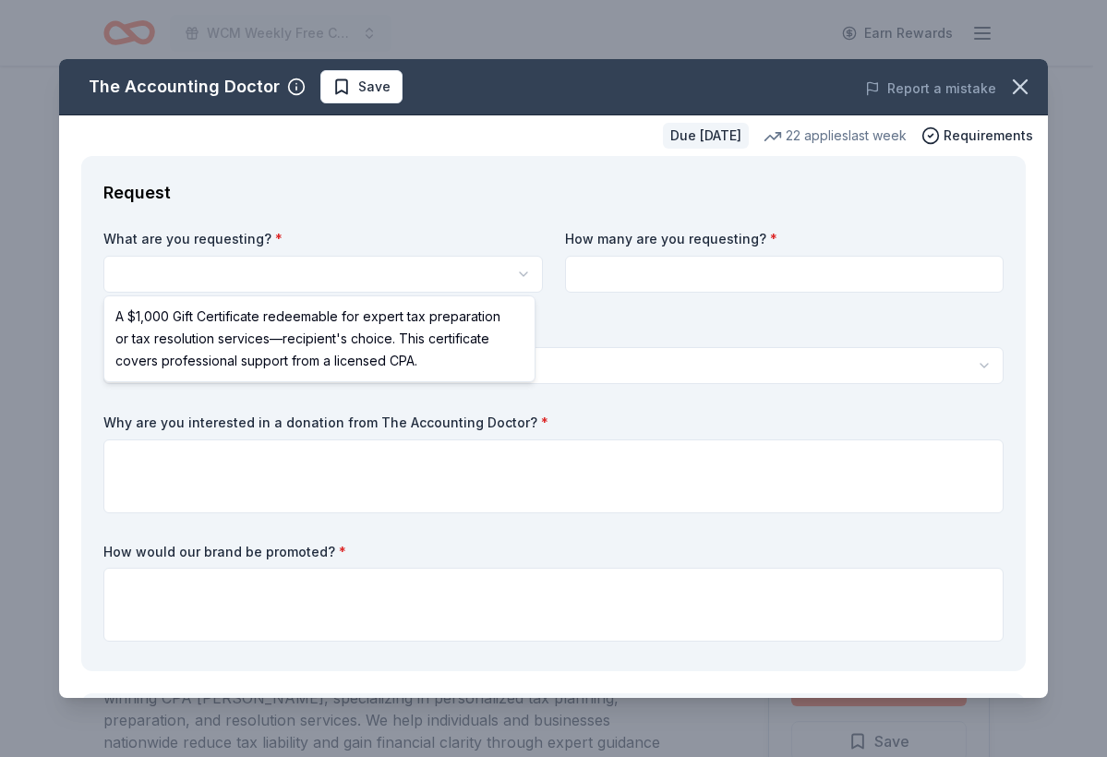
select select "A $1,000 Gift Certificate redeemable for expert tax preparation or tax resoluti…"
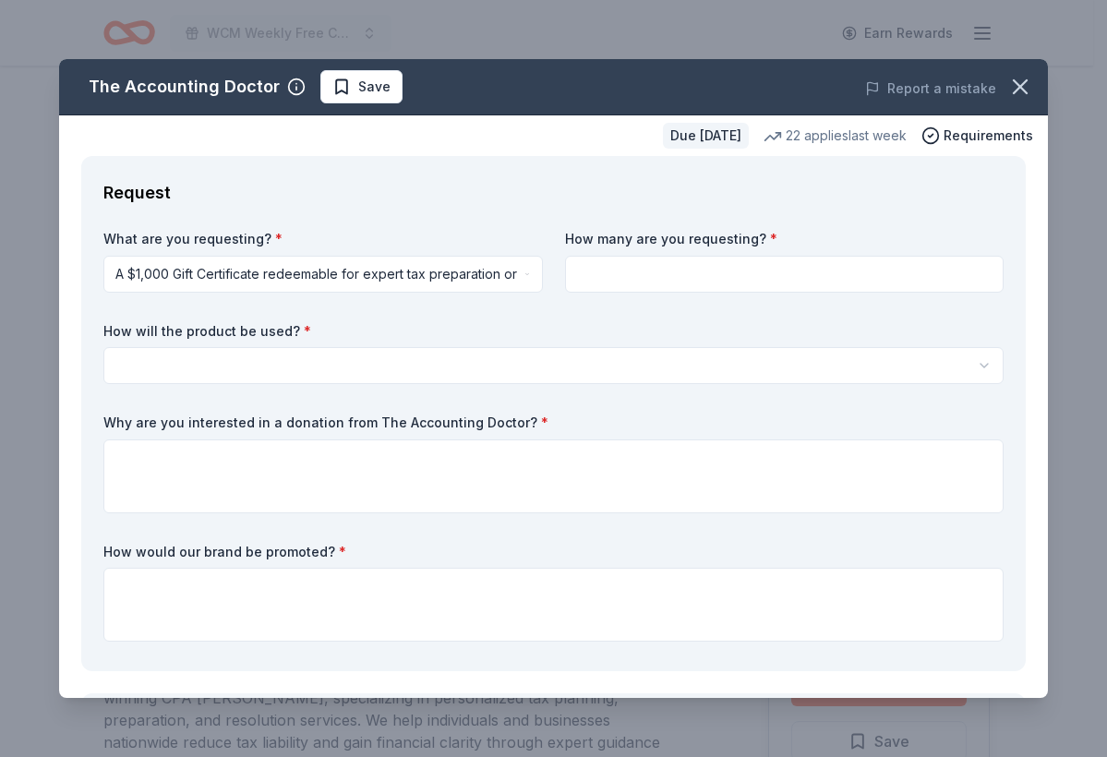
click at [626, 285] on input at bounding box center [784, 274] width 439 height 37
type input "3"
type input "1"
click at [489, 362] on html "WCM Weekly Free Community Bingo Jacksonville Florida Earn Rewards Due in 28 day…" at bounding box center [553, 378] width 1107 height 757
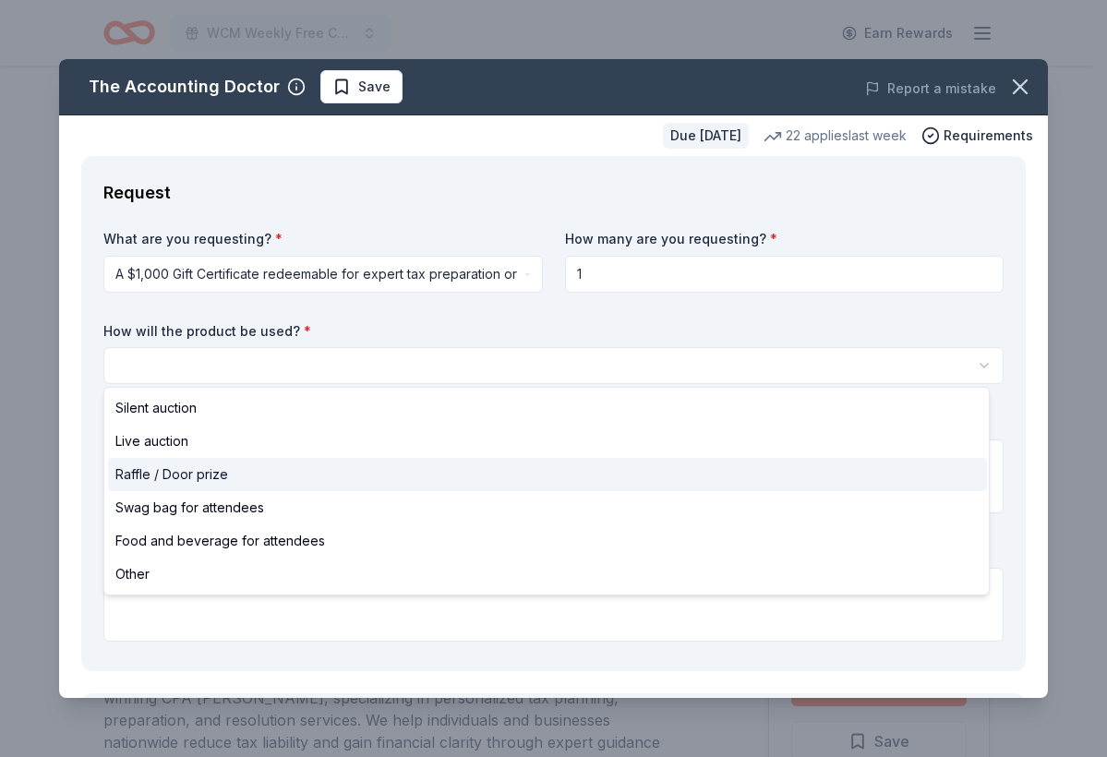
select select "raffleDoorPrize"
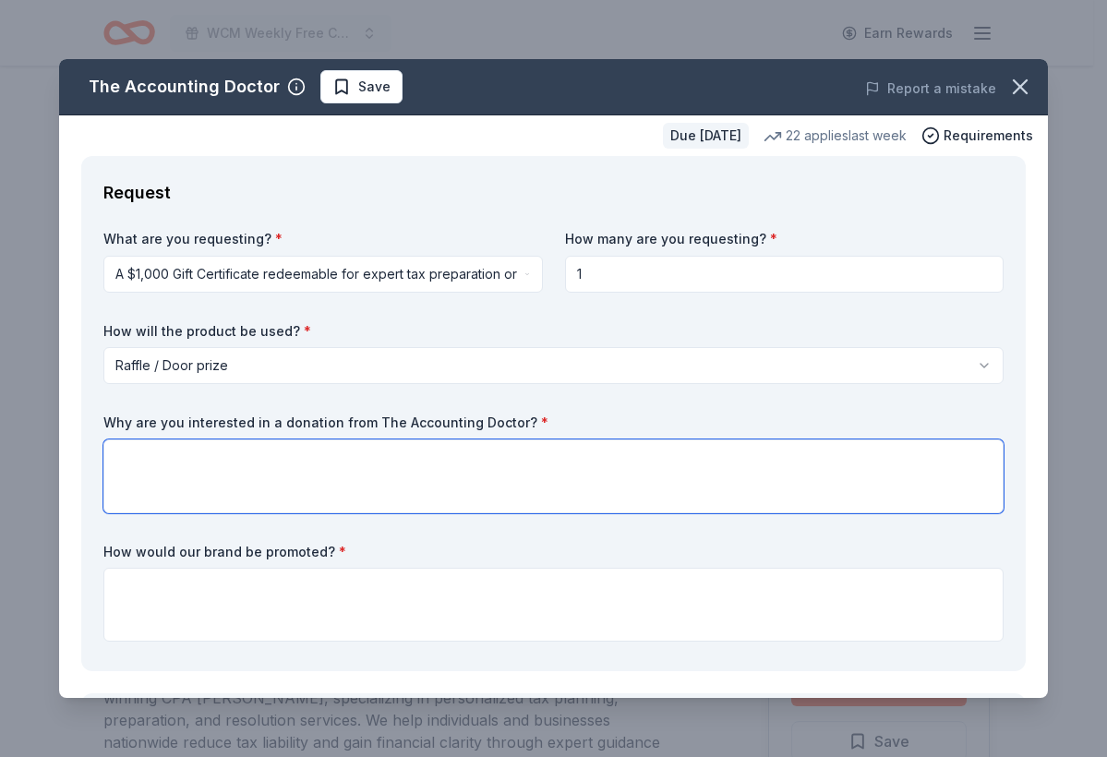
click at [425, 475] on textarea at bounding box center [553, 476] width 900 height 74
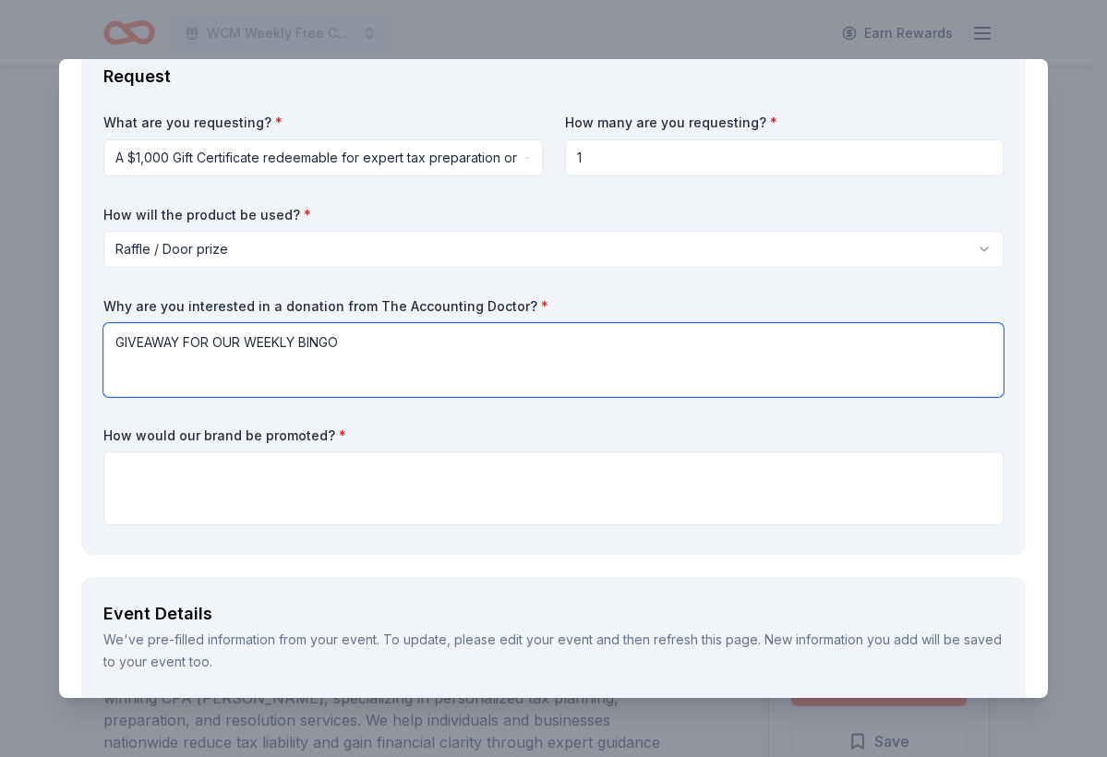
type textarea "GIVEAWAY FOR OUR WEEKLY BINGO"
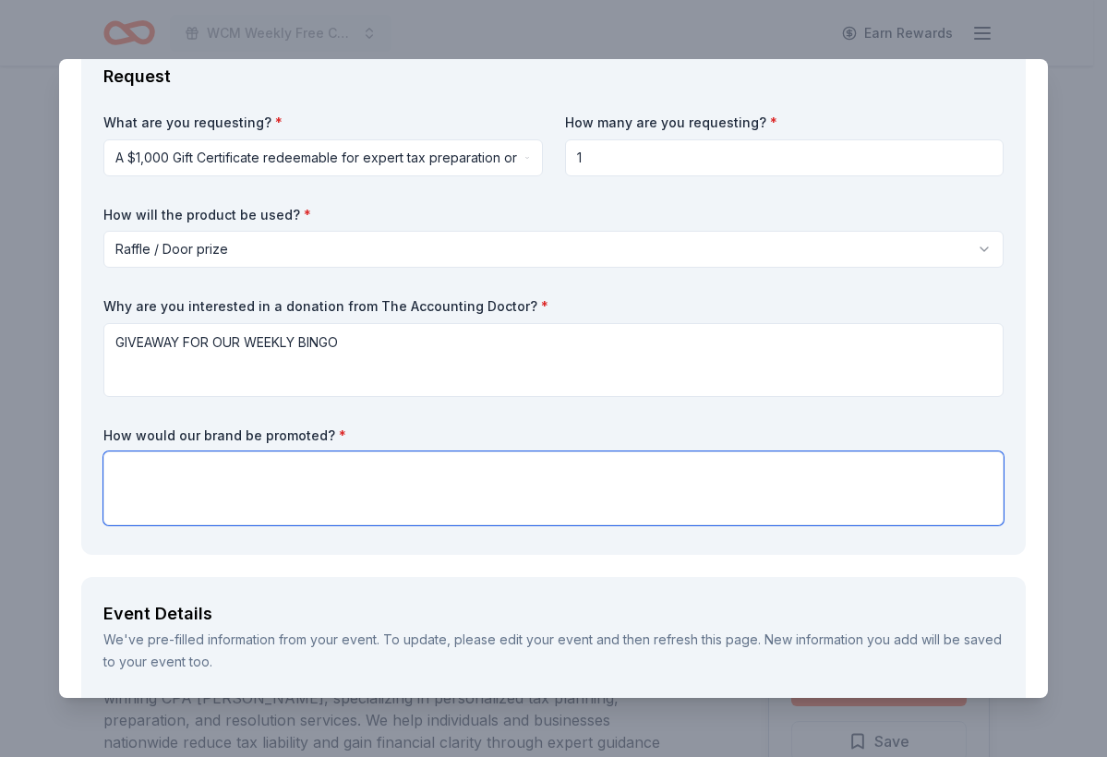
click at [339, 491] on textarea at bounding box center [553, 488] width 900 height 74
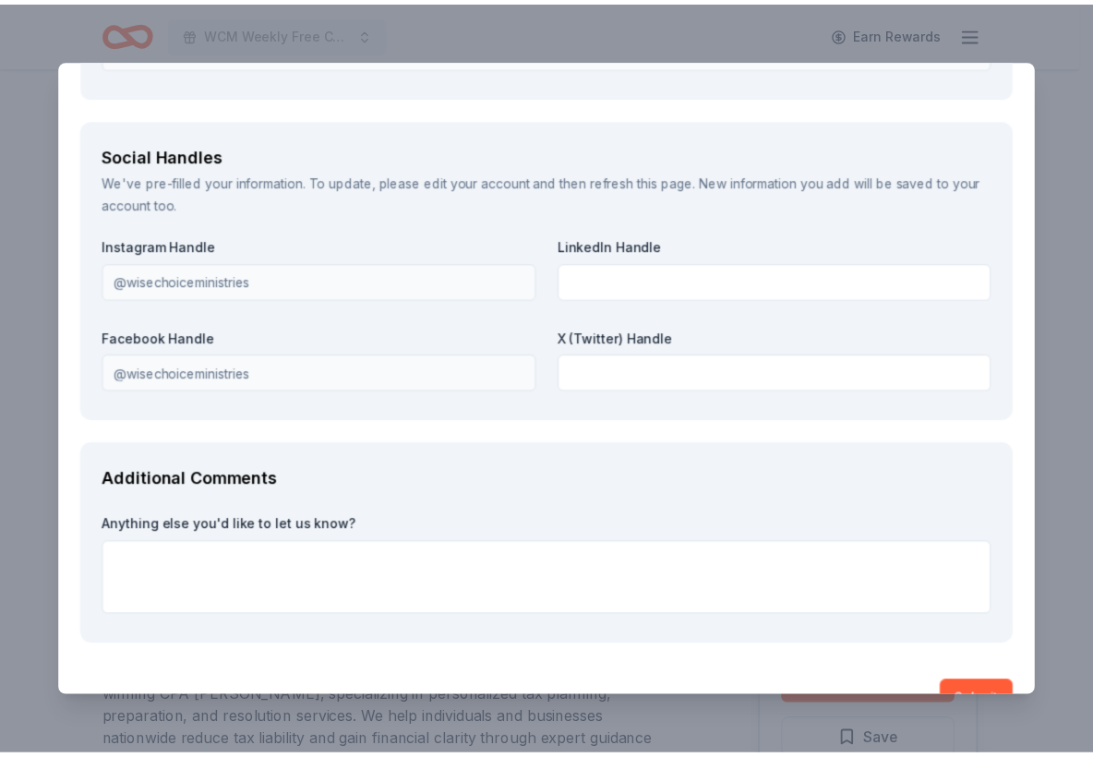
scroll to position [2469, 0]
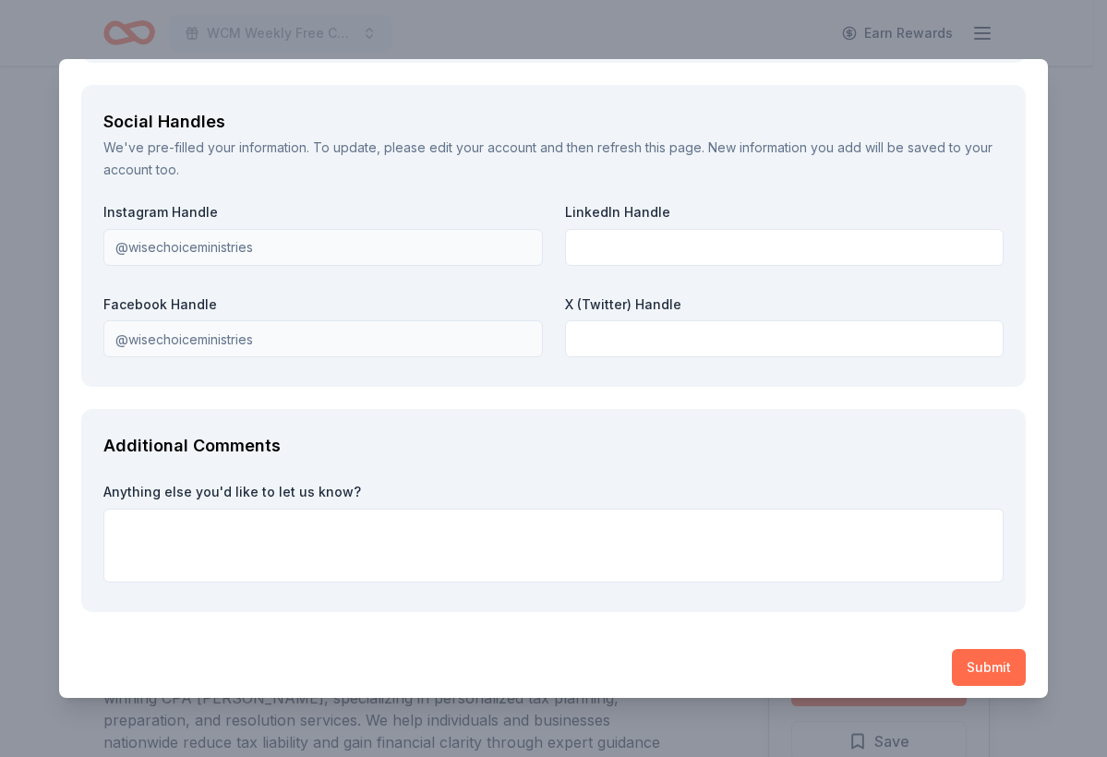
type textarea "OUR SOCIAL MEDIA AND WEBSITE"
click at [974, 655] on button "Submit" at bounding box center [988, 667] width 74 height 37
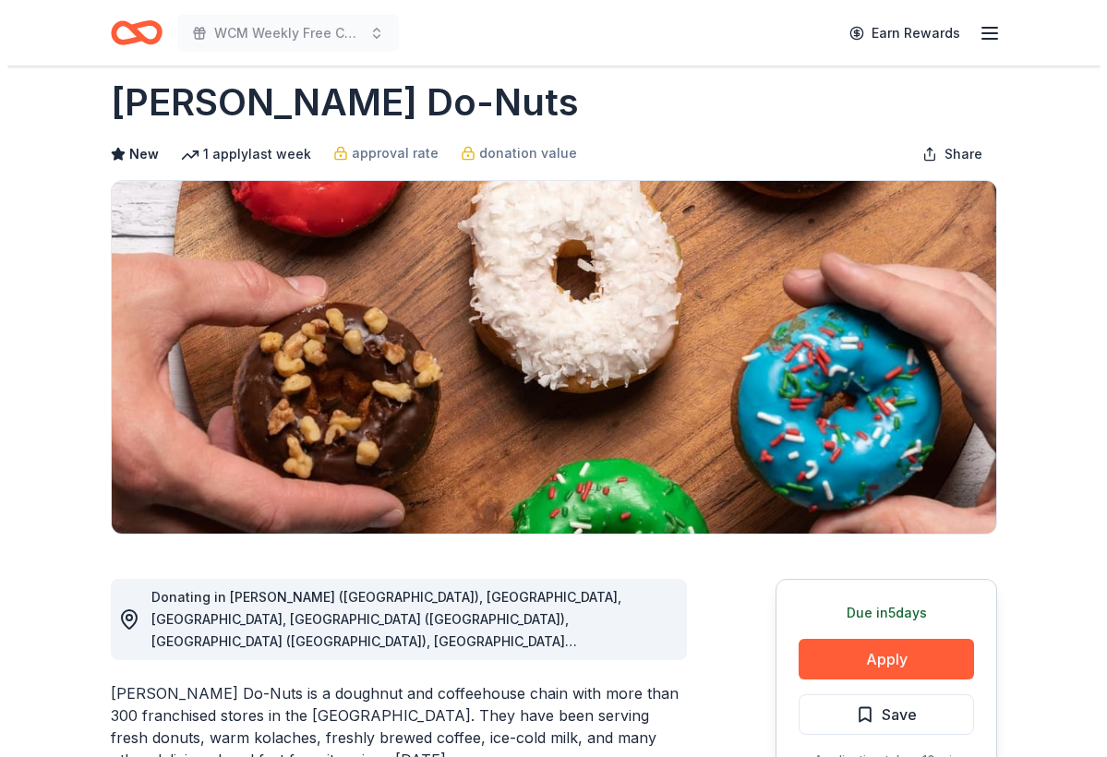
scroll to position [157, 0]
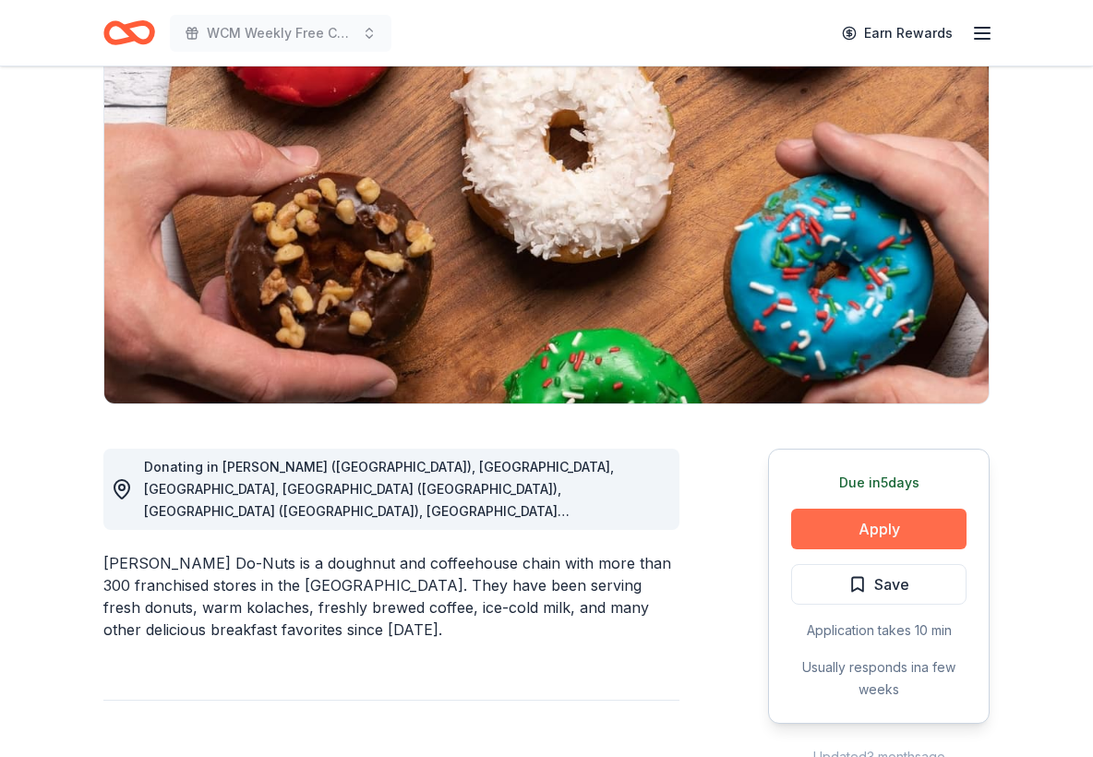
click at [867, 535] on button "Apply" at bounding box center [878, 529] width 175 height 41
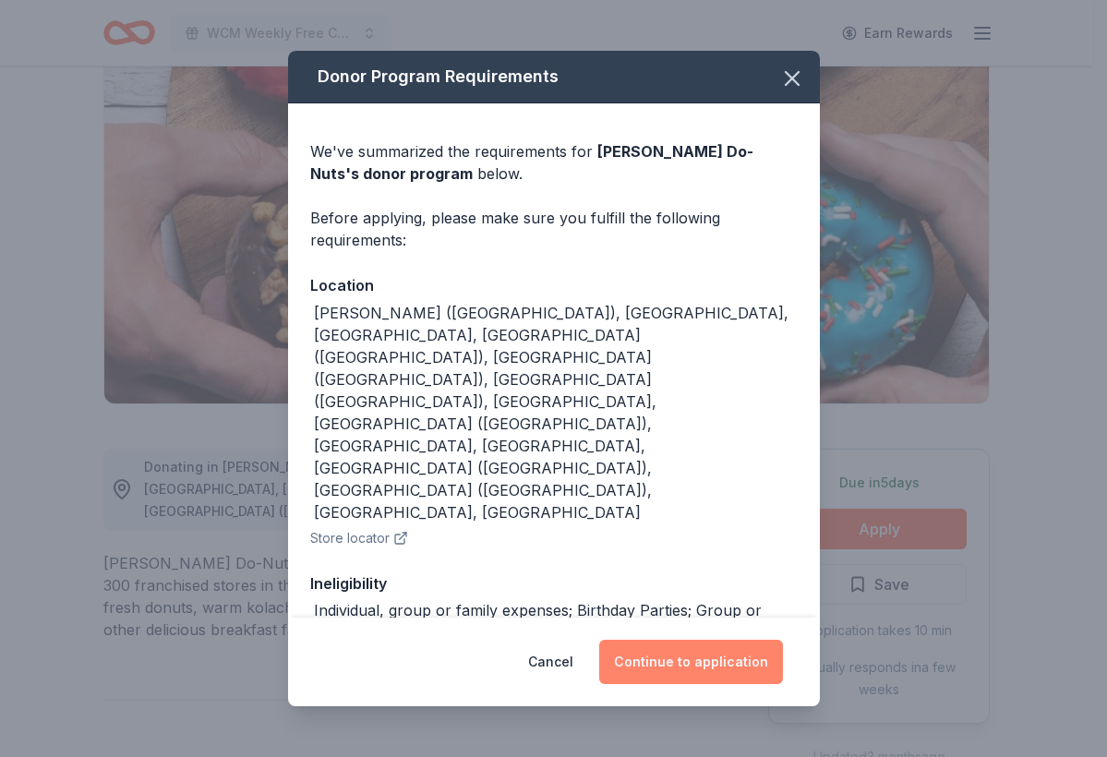
click at [690, 640] on button "Continue to application" at bounding box center [691, 662] width 184 height 44
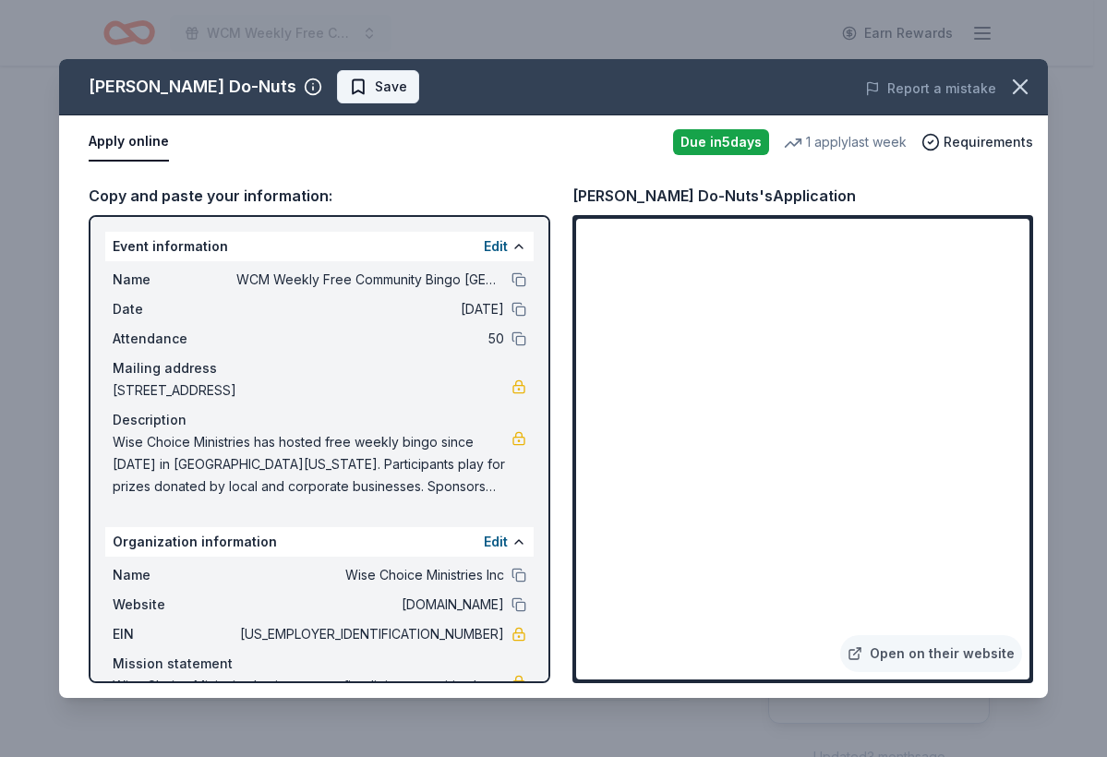
click at [337, 98] on button "Save" at bounding box center [378, 86] width 82 height 33
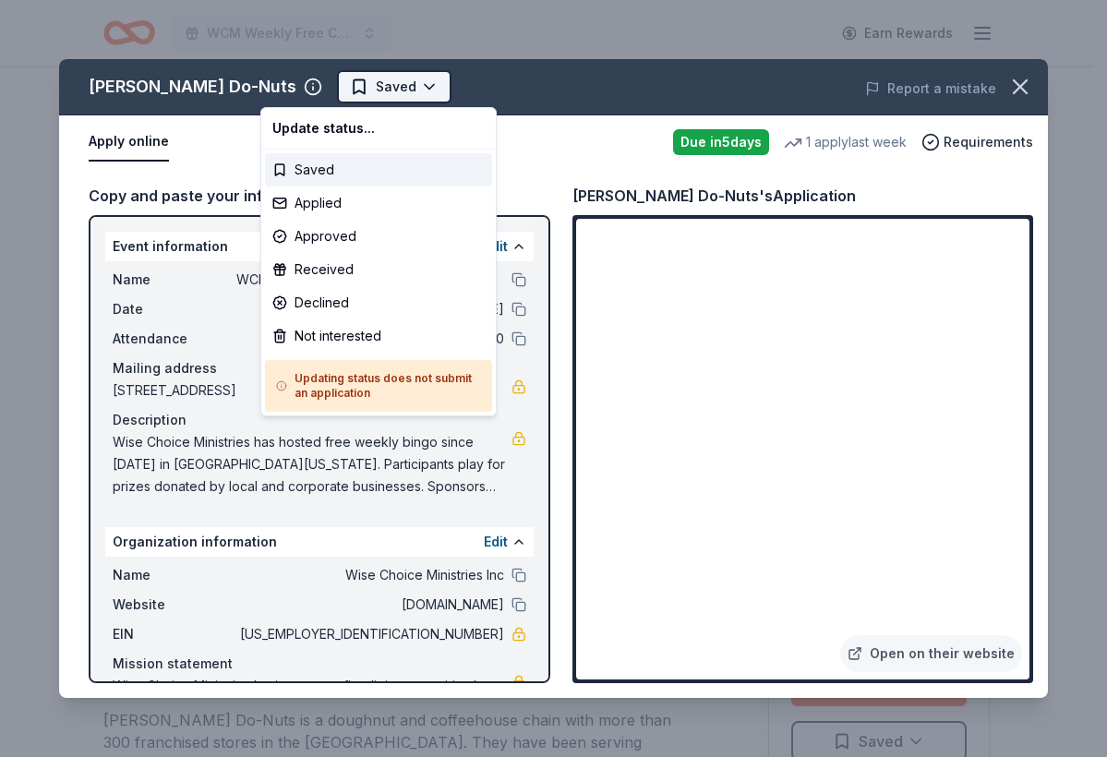
click at [349, 101] on html "WCM Weekly Free Community Bingo Jacksonville Florida Earn Rewards Due in 5 days…" at bounding box center [553, 378] width 1107 height 757
click at [339, 203] on div "Applied" at bounding box center [378, 202] width 227 height 33
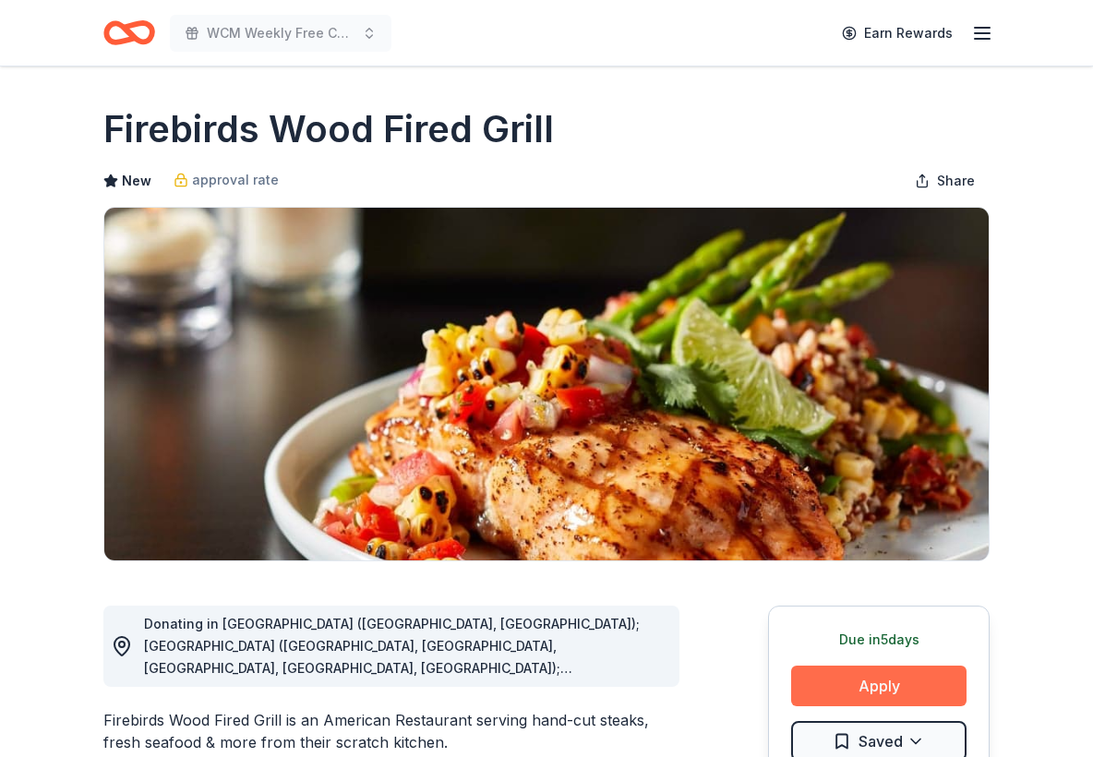
click at [819, 683] on button "Apply" at bounding box center [878, 685] width 175 height 41
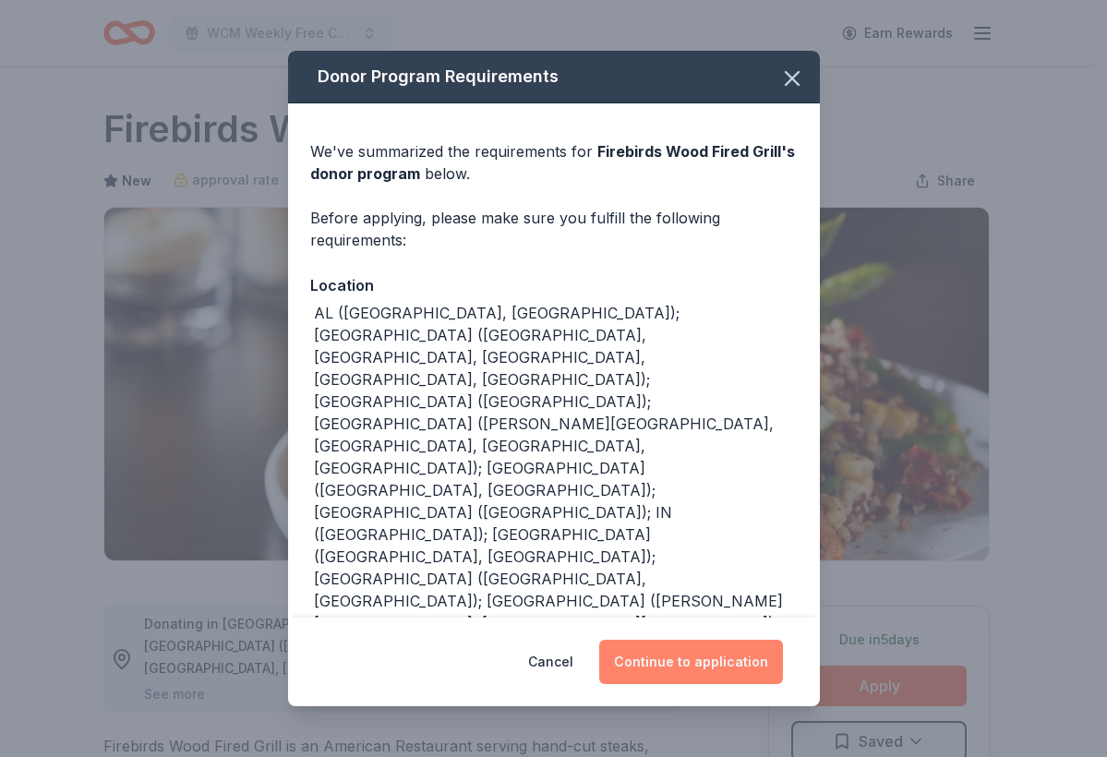
click at [654, 655] on button "Continue to application" at bounding box center [691, 662] width 184 height 44
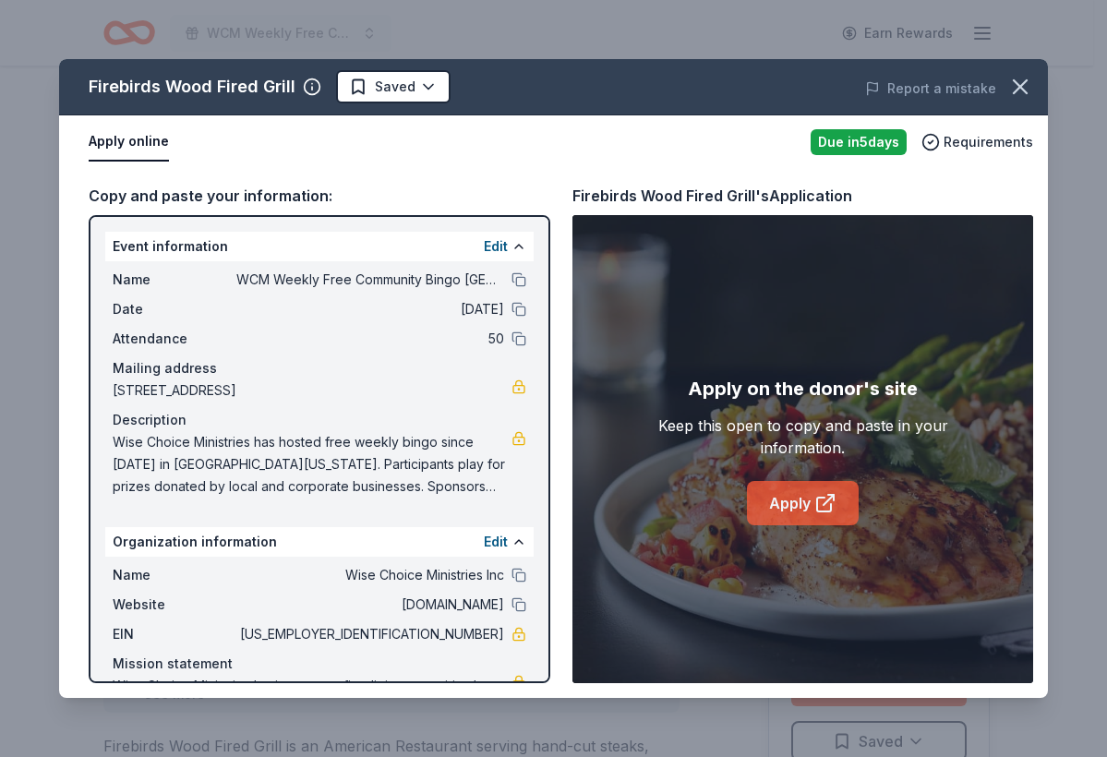
click at [793, 500] on link "Apply" at bounding box center [803, 503] width 112 height 44
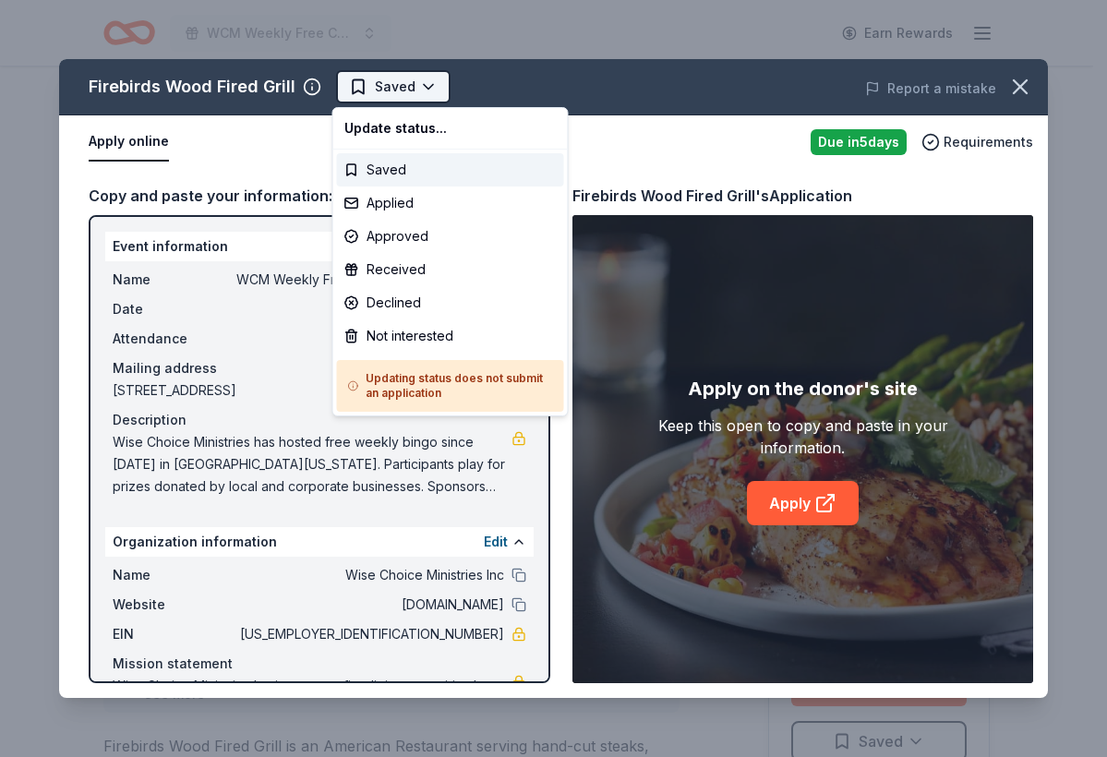
click at [433, 82] on html "WCM Weekly Free Community Bingo [GEOGRAPHIC_DATA] [US_STATE] Earn Rewards Due […" at bounding box center [553, 378] width 1107 height 757
click at [432, 206] on div "Applied" at bounding box center [450, 202] width 227 height 33
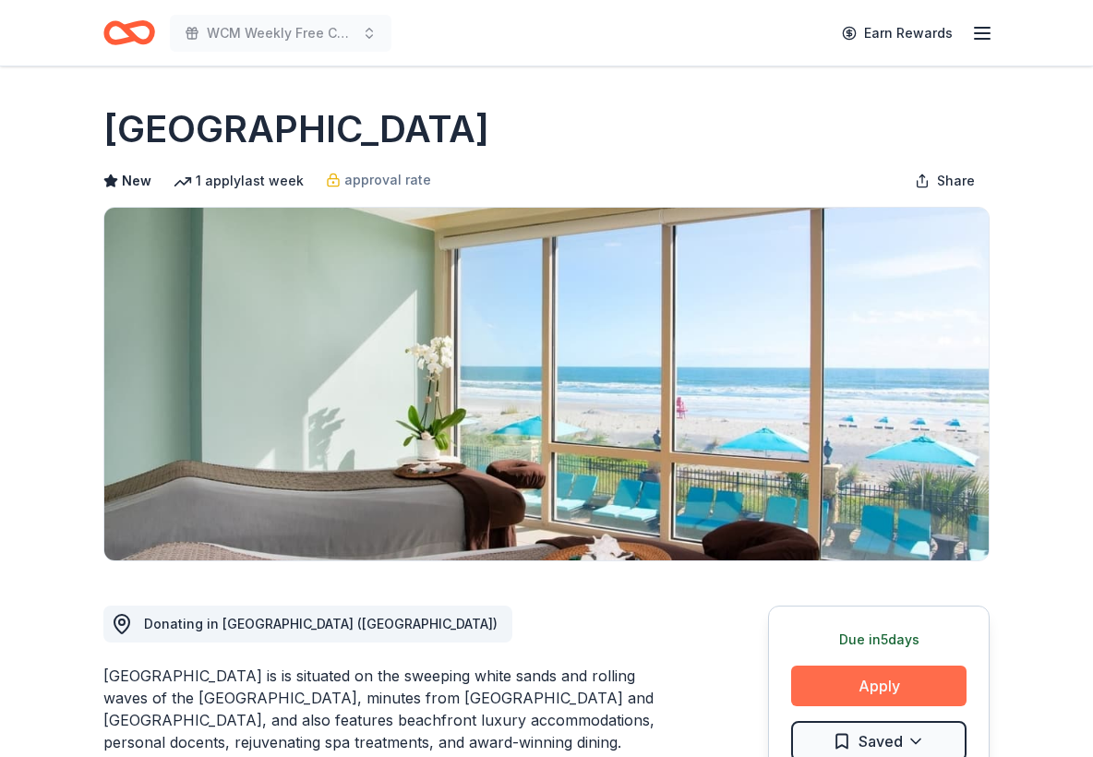
click at [868, 685] on button "Apply" at bounding box center [878, 685] width 175 height 41
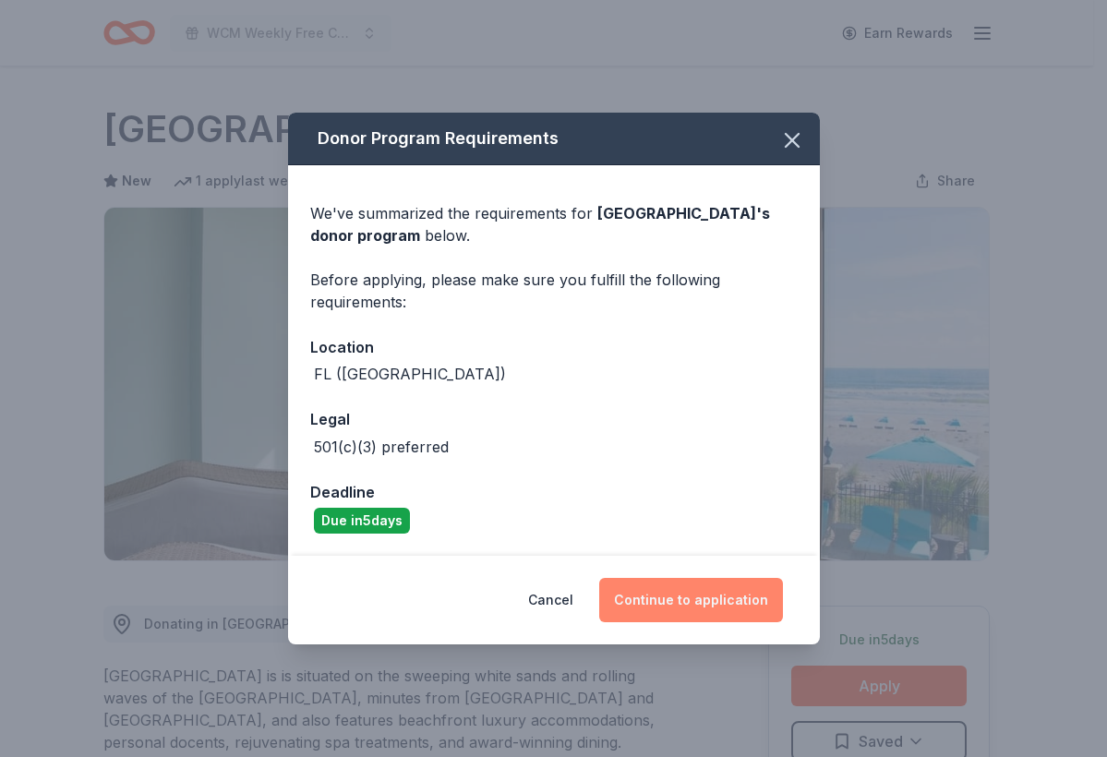
click at [685, 592] on button "Continue to application" at bounding box center [691, 600] width 184 height 44
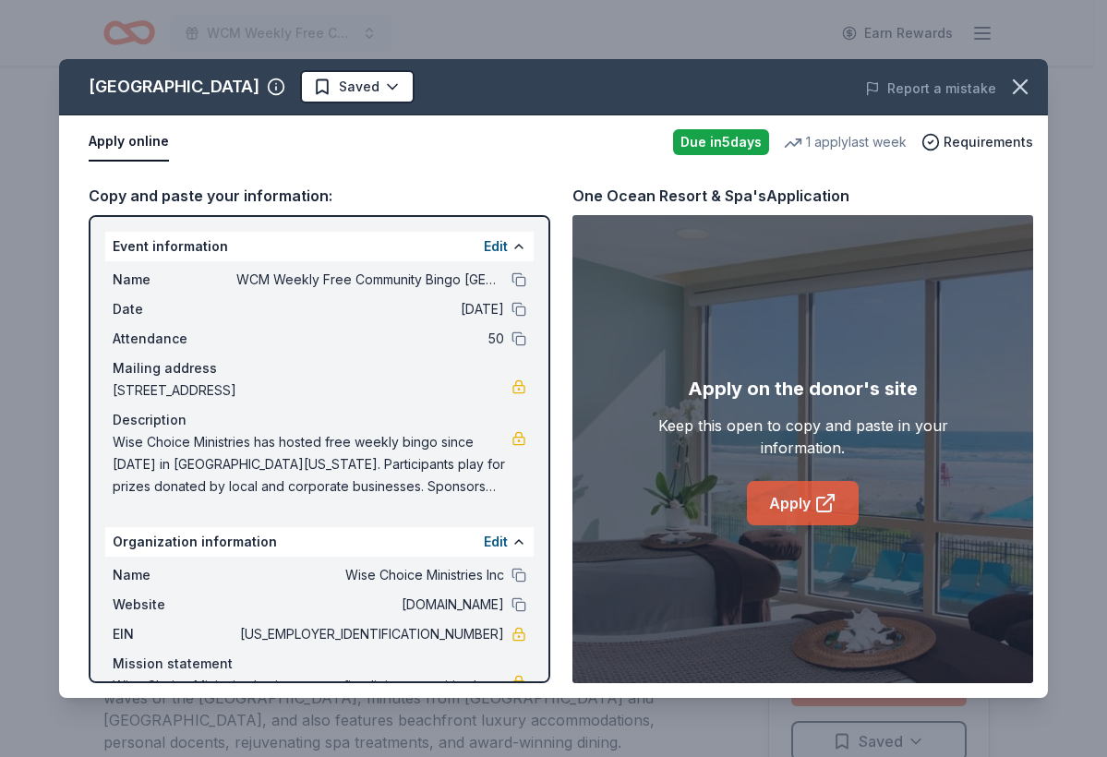
drag, startPoint x: 873, startPoint y: 502, endPoint x: 857, endPoint y: 502, distance: 15.7
click at [868, 502] on div "Apply on the donor's site Keep this open to copy and paste in your information.…" at bounding box center [802, 449] width 368 height 151
click at [827, 506] on icon at bounding box center [825, 503] width 22 height 22
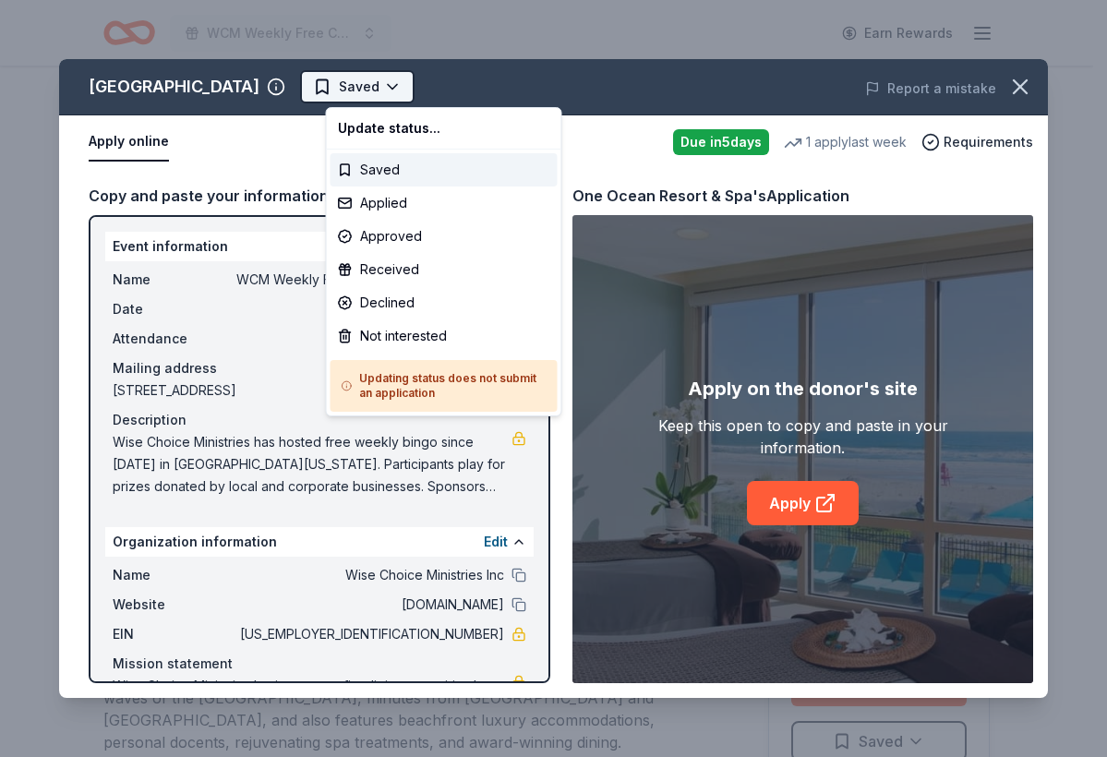
click at [428, 87] on html "WCM Weekly Free Community Bingo Jacksonville Florida Earn Rewards Due in 5 days…" at bounding box center [553, 378] width 1107 height 757
click at [404, 209] on div "Applied" at bounding box center [443, 202] width 227 height 33
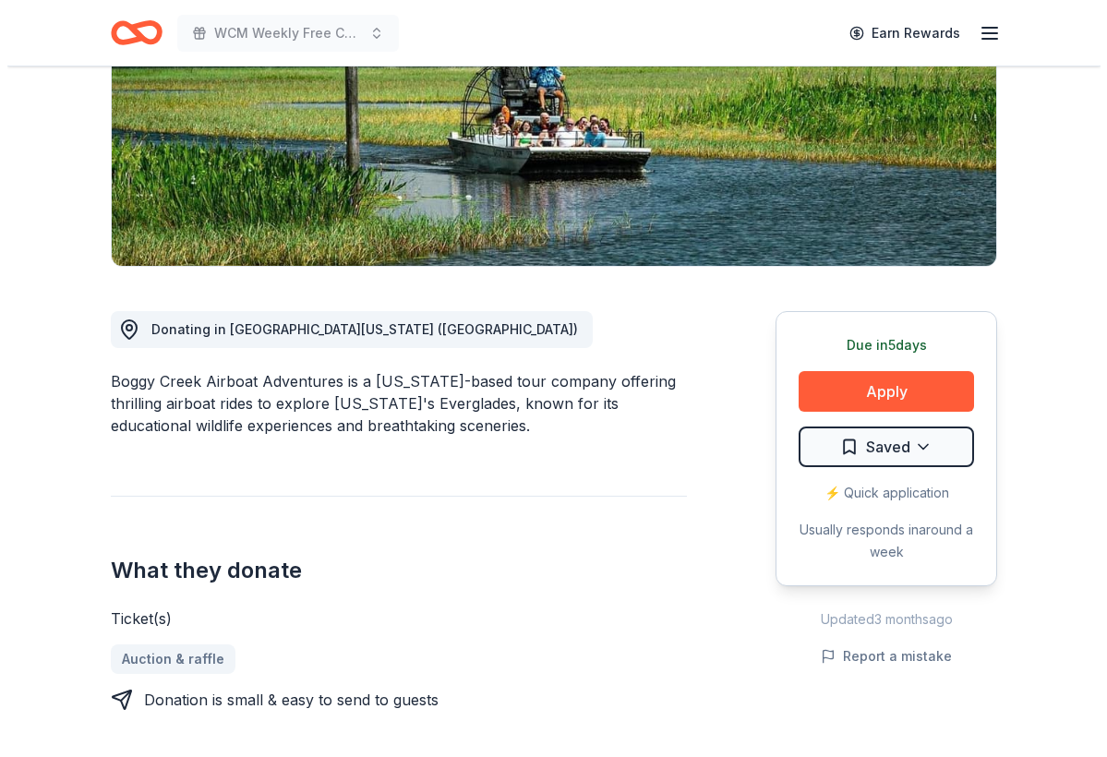
scroll to position [77, 0]
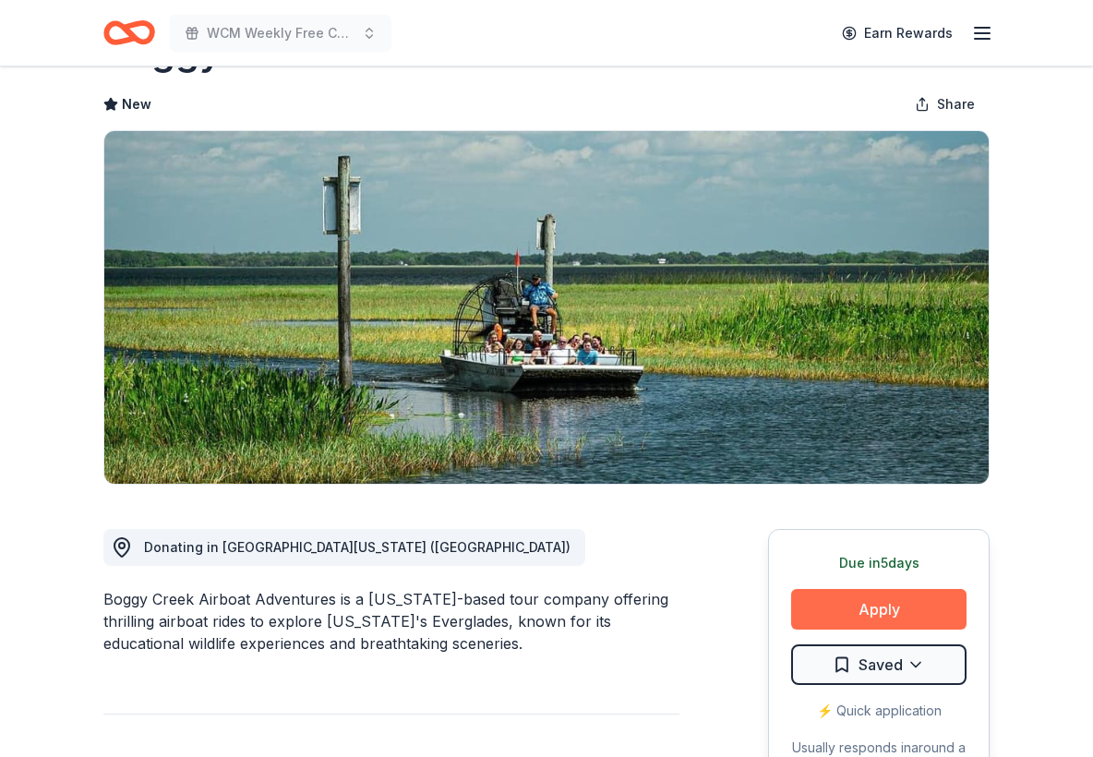
click at [930, 616] on button "Apply" at bounding box center [878, 609] width 175 height 41
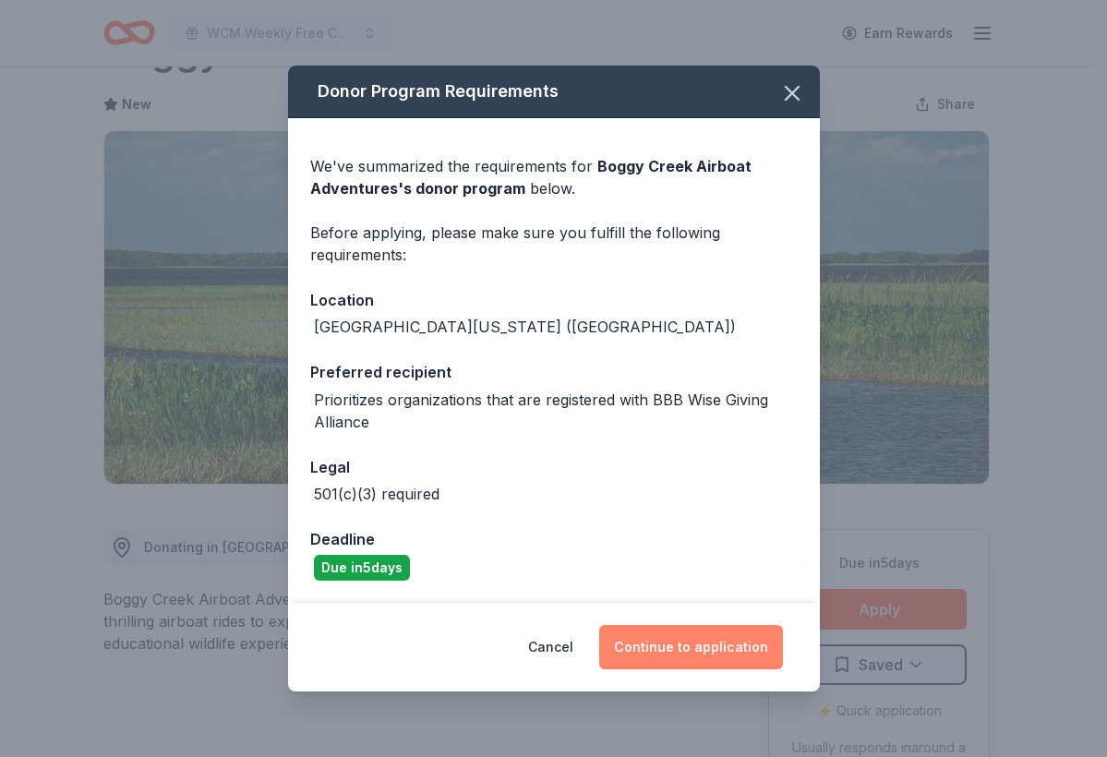
click at [745, 640] on button "Continue to application" at bounding box center [691, 647] width 184 height 44
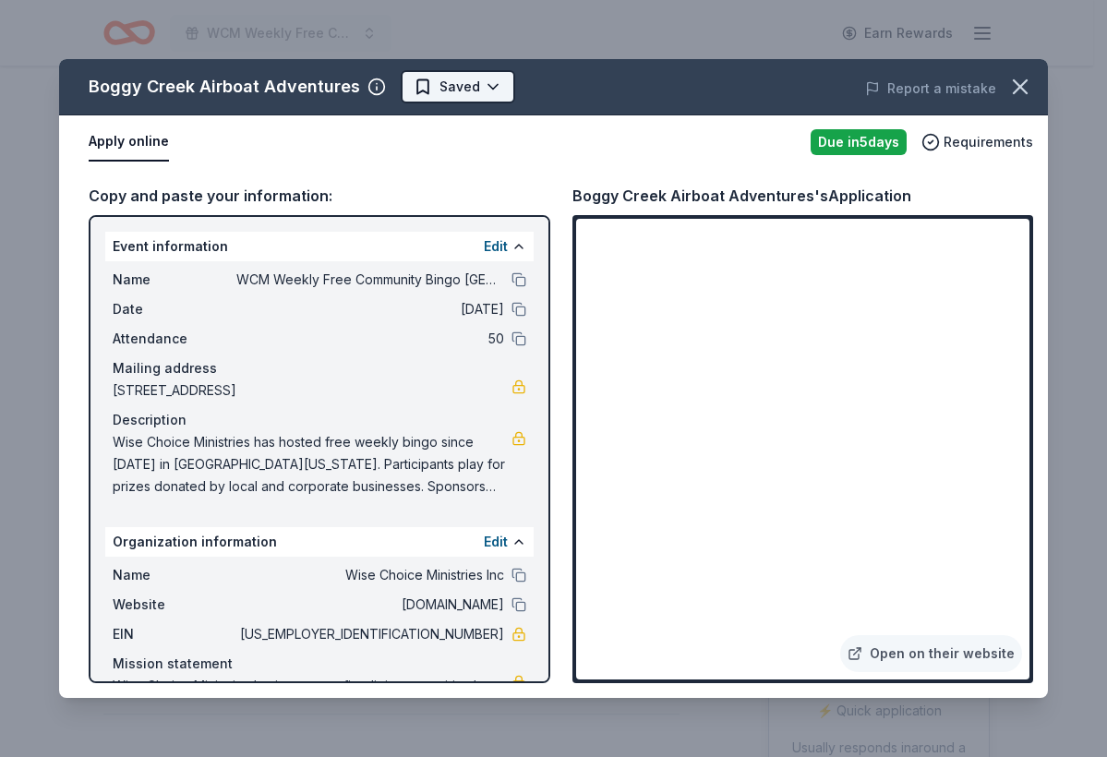
scroll to position [0, 0]
click at [455, 90] on html "WCM Weekly Free Community Bingo [GEOGRAPHIC_DATA] [US_STATE] Earn Rewards Due […" at bounding box center [553, 378] width 1107 height 757
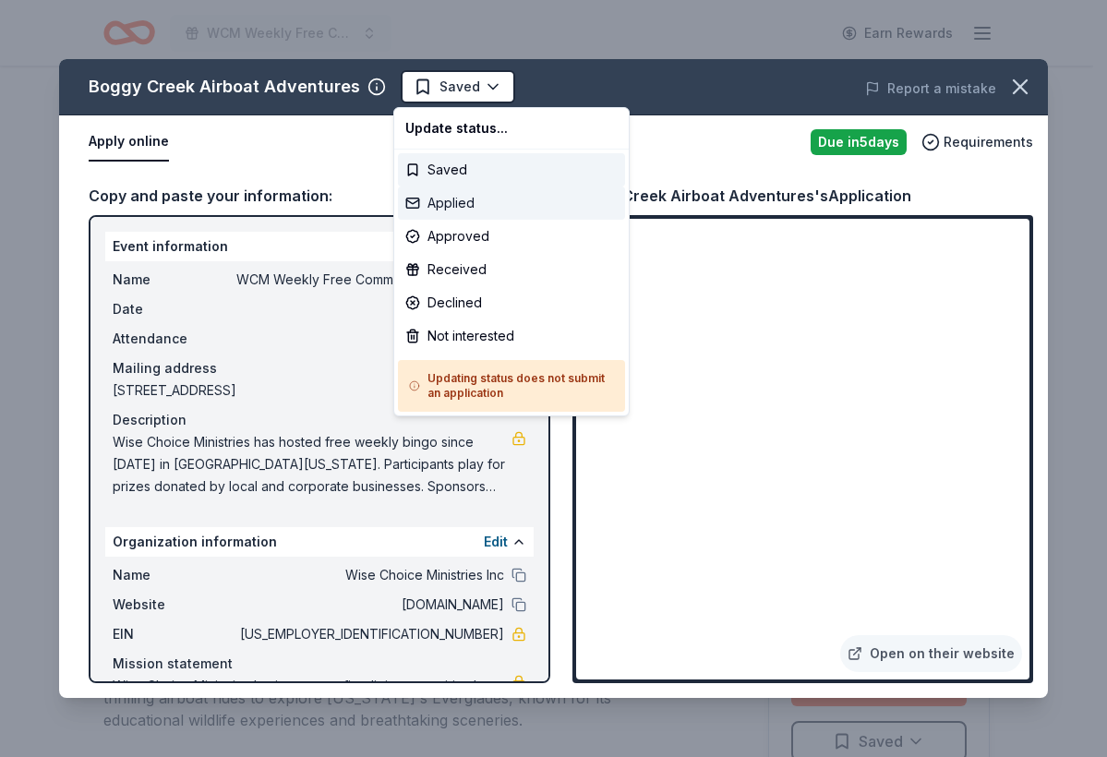
click at [437, 206] on div "Applied" at bounding box center [511, 202] width 227 height 33
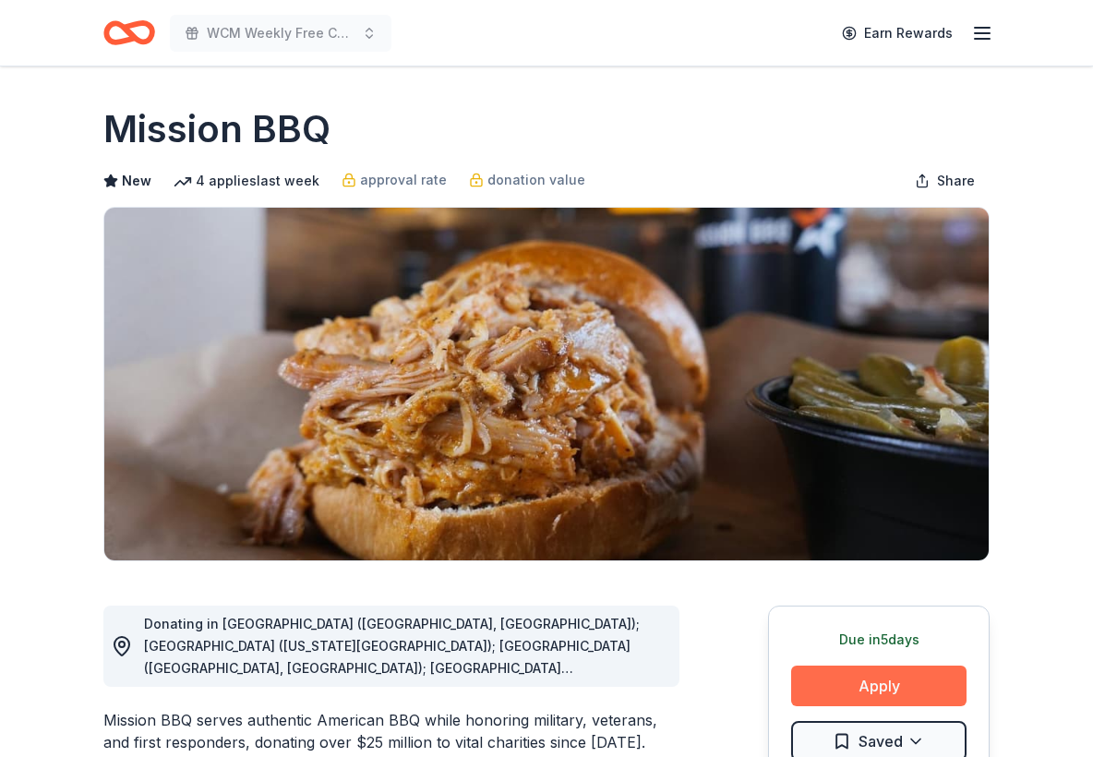
click at [832, 695] on button "Apply" at bounding box center [878, 685] width 175 height 41
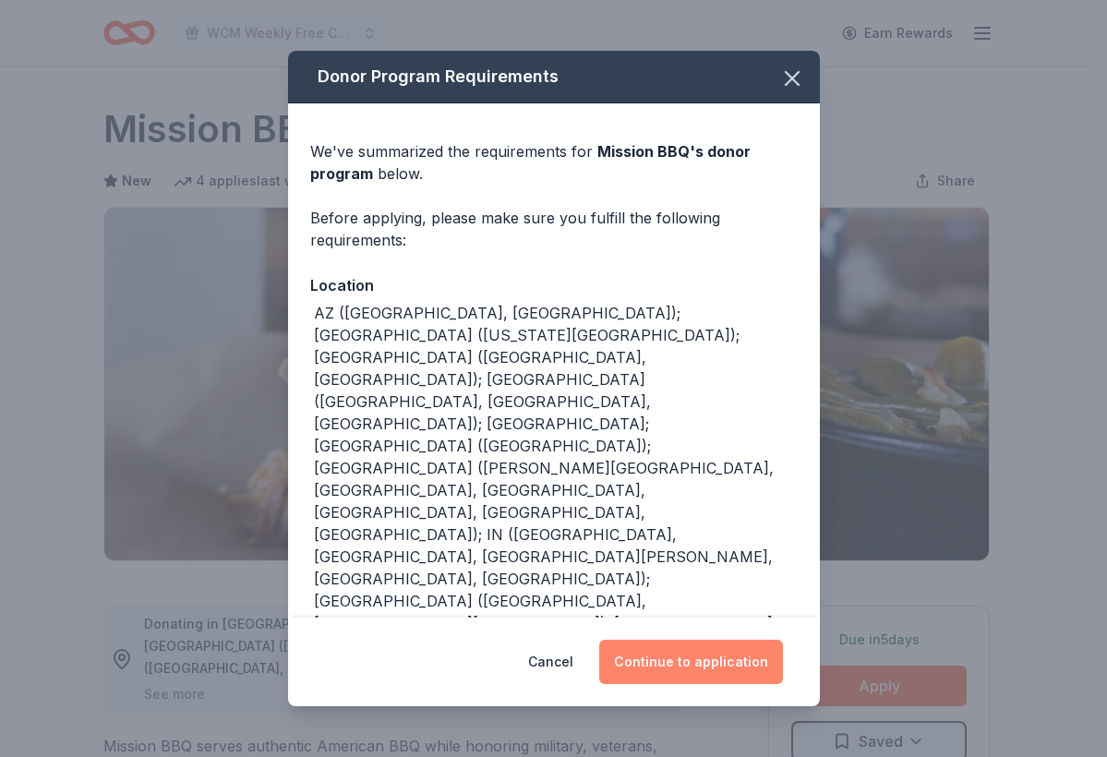
click at [680, 669] on button "Continue to application" at bounding box center [691, 662] width 184 height 44
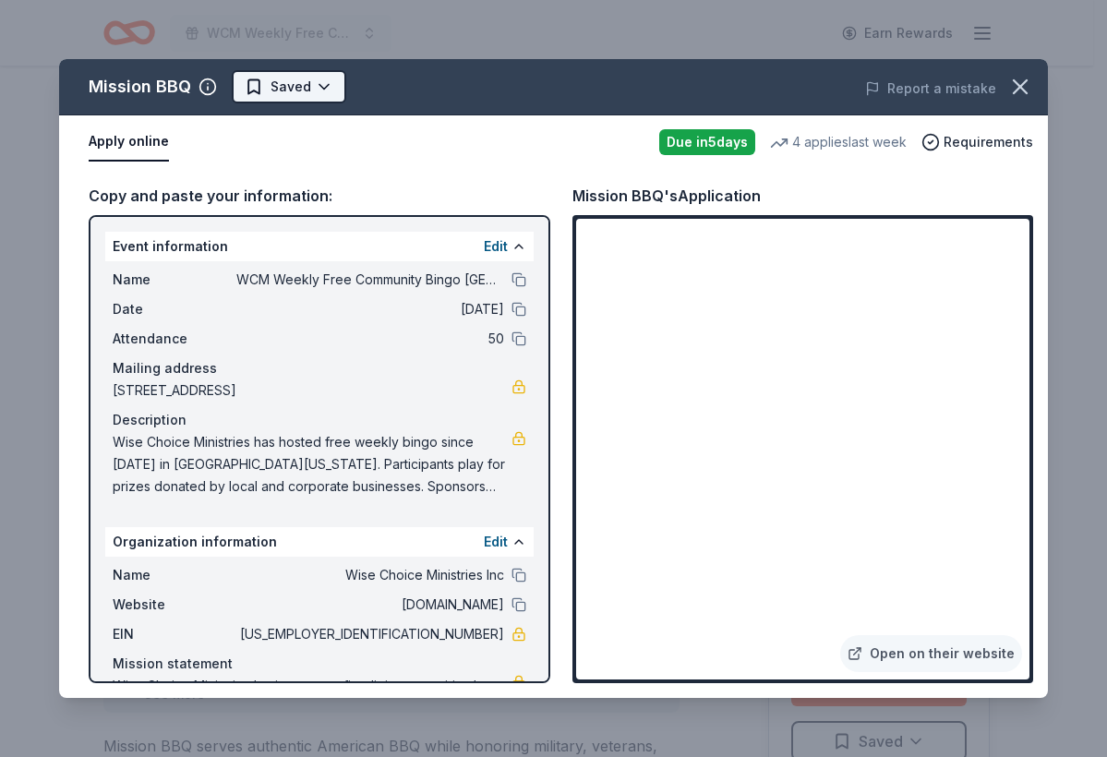
click at [311, 90] on html "WCM Weekly Free Community Bingo Jacksonville Florida Earn Rewards Due in 5 days…" at bounding box center [553, 378] width 1107 height 757
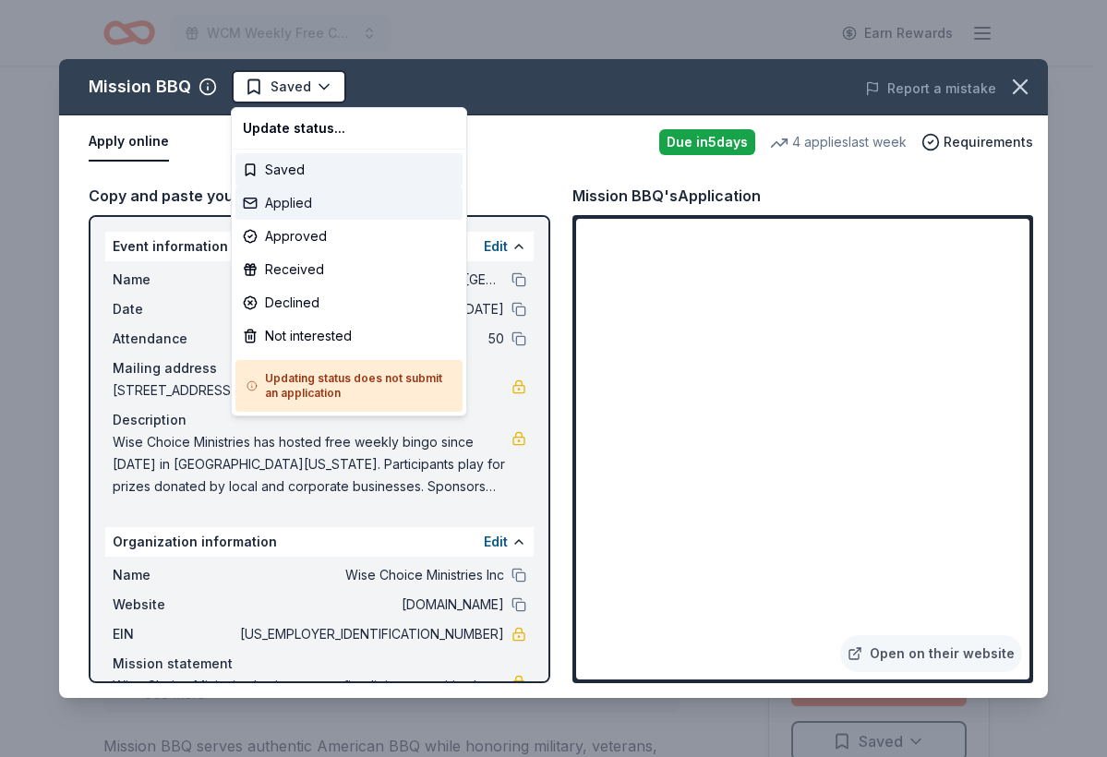
click at [316, 204] on div "Applied" at bounding box center [348, 202] width 227 height 33
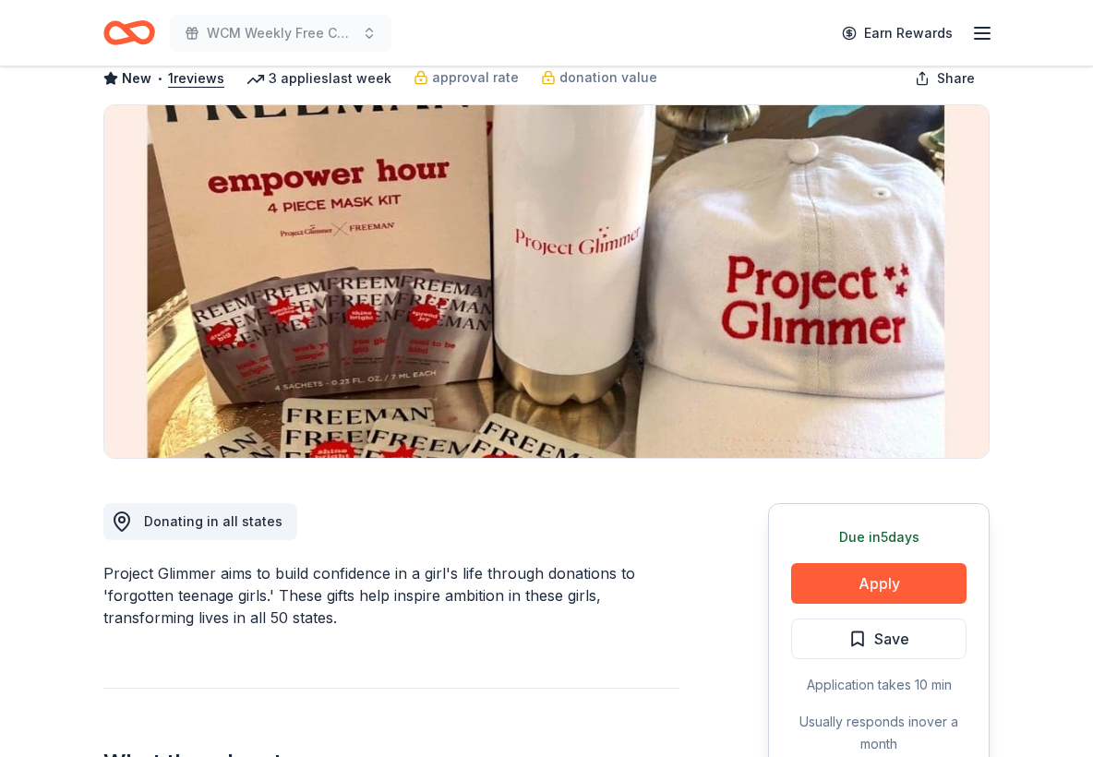
scroll to position [99, 0]
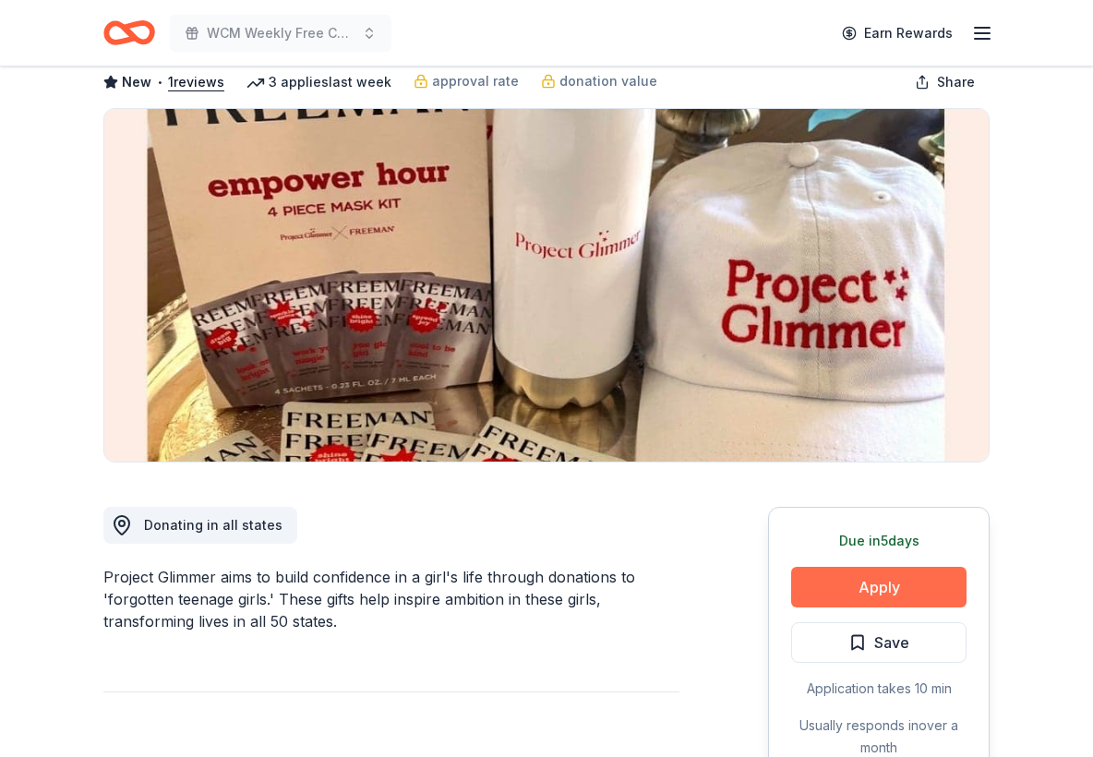
click at [892, 602] on button "Apply" at bounding box center [878, 587] width 175 height 41
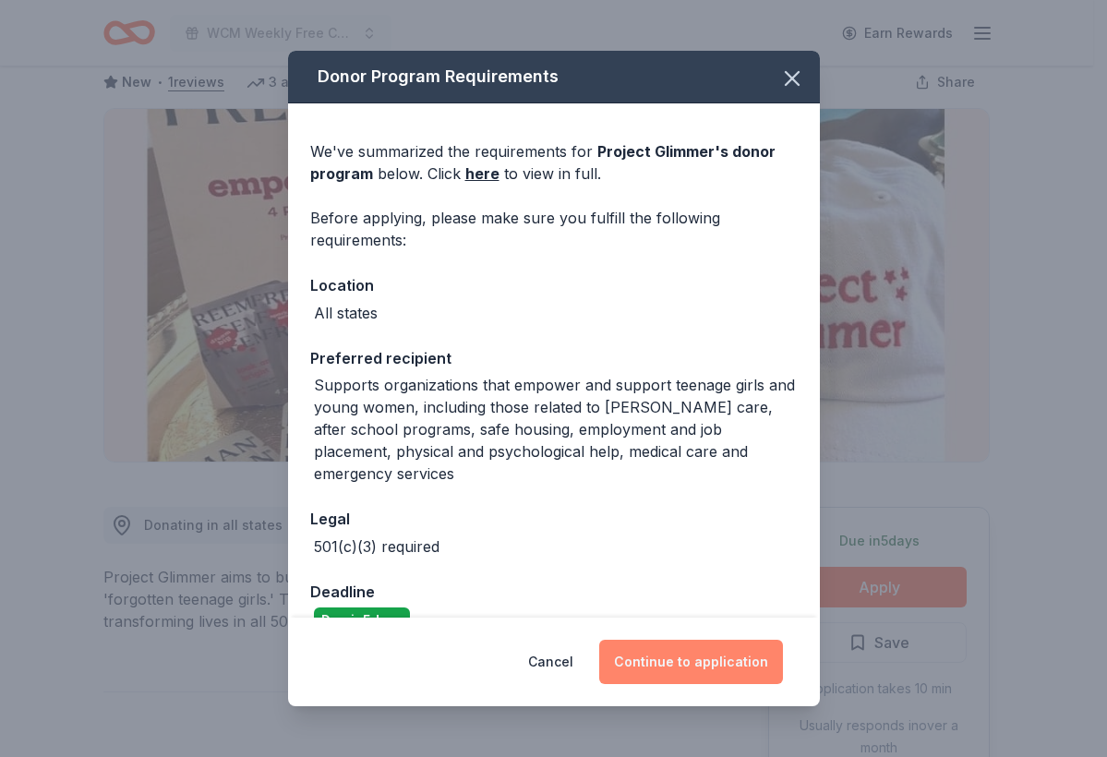
click at [772, 670] on button "Continue to application" at bounding box center [691, 662] width 184 height 44
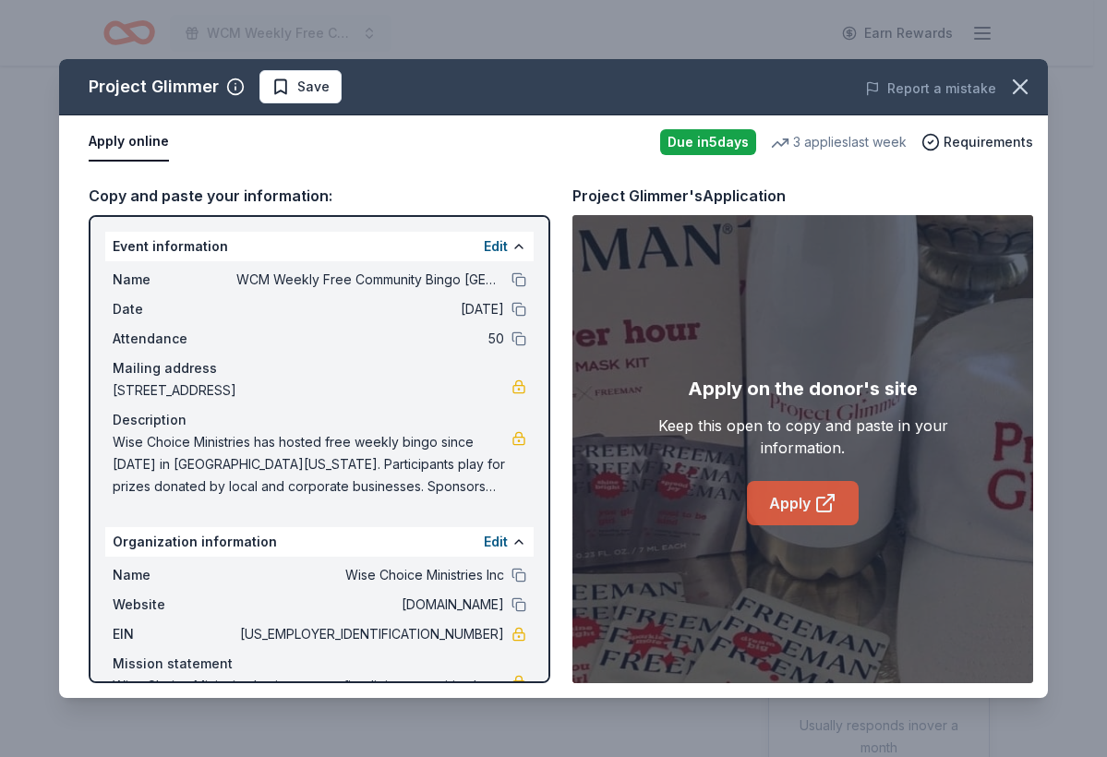
click at [802, 505] on link "Apply" at bounding box center [803, 503] width 112 height 44
click at [1016, 88] on icon "button" at bounding box center [1020, 87] width 26 height 26
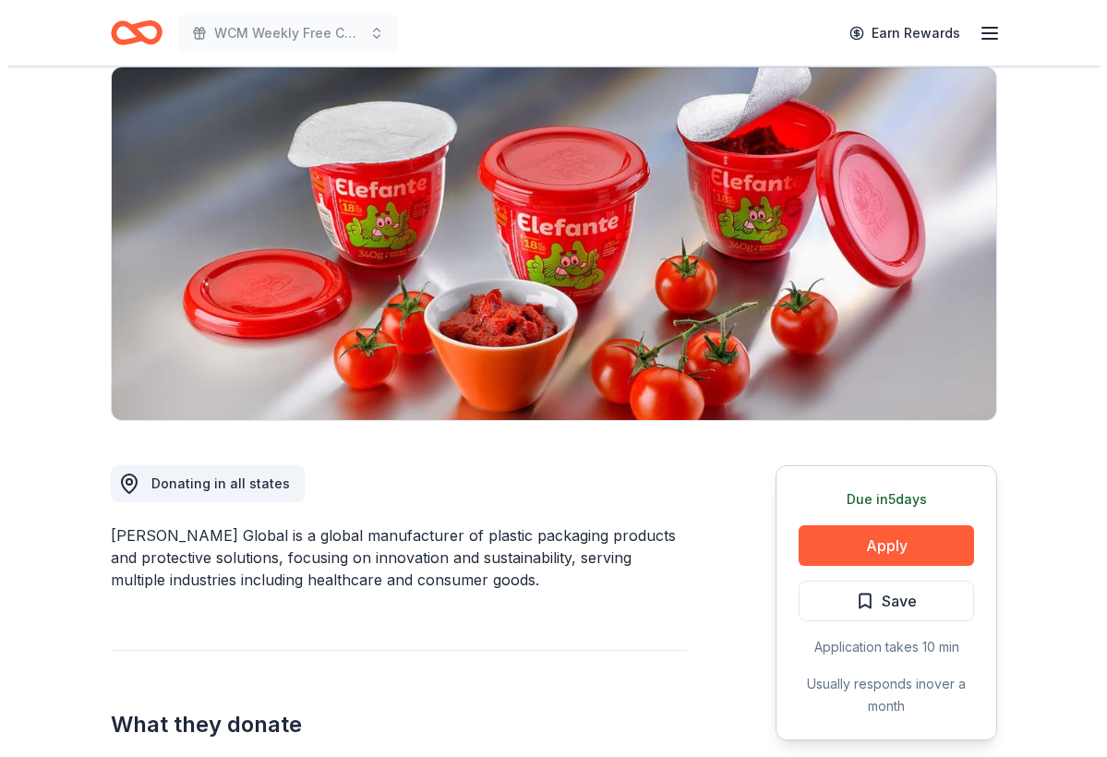
scroll to position [215, 0]
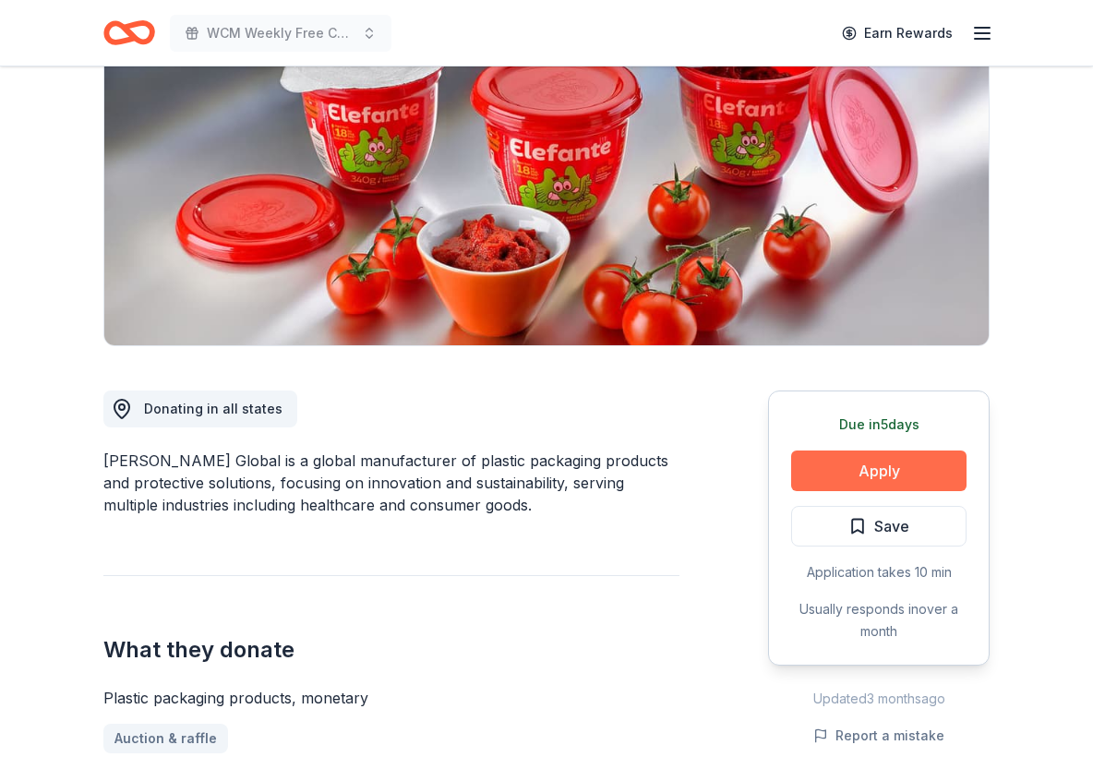
click at [832, 473] on button "Apply" at bounding box center [878, 470] width 175 height 41
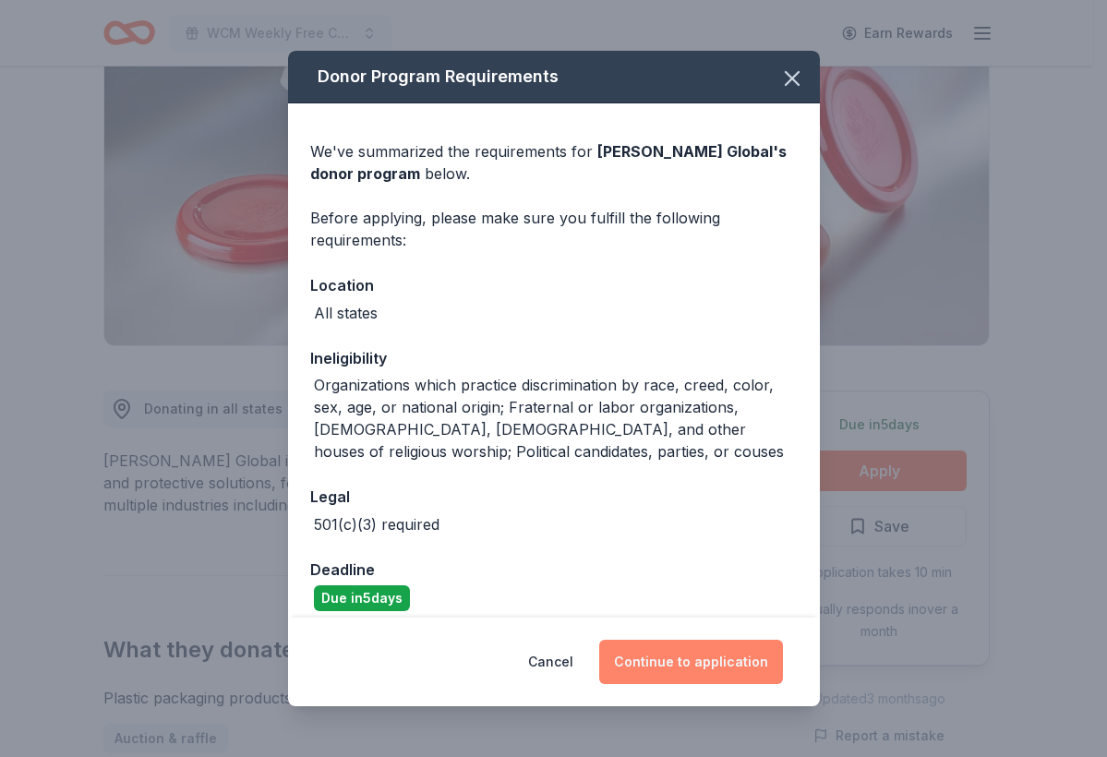
click at [730, 654] on button "Continue to application" at bounding box center [691, 662] width 184 height 44
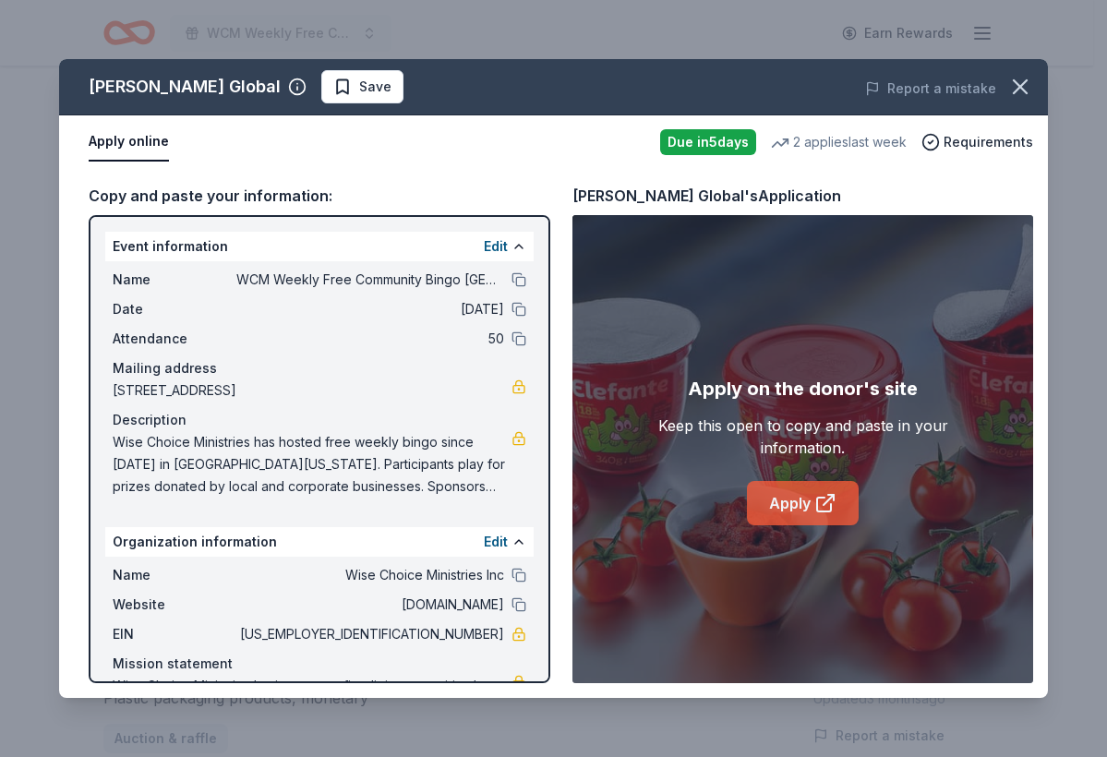
click at [829, 506] on icon at bounding box center [825, 503] width 22 height 22
click at [321, 100] on button "Save" at bounding box center [362, 86] width 82 height 33
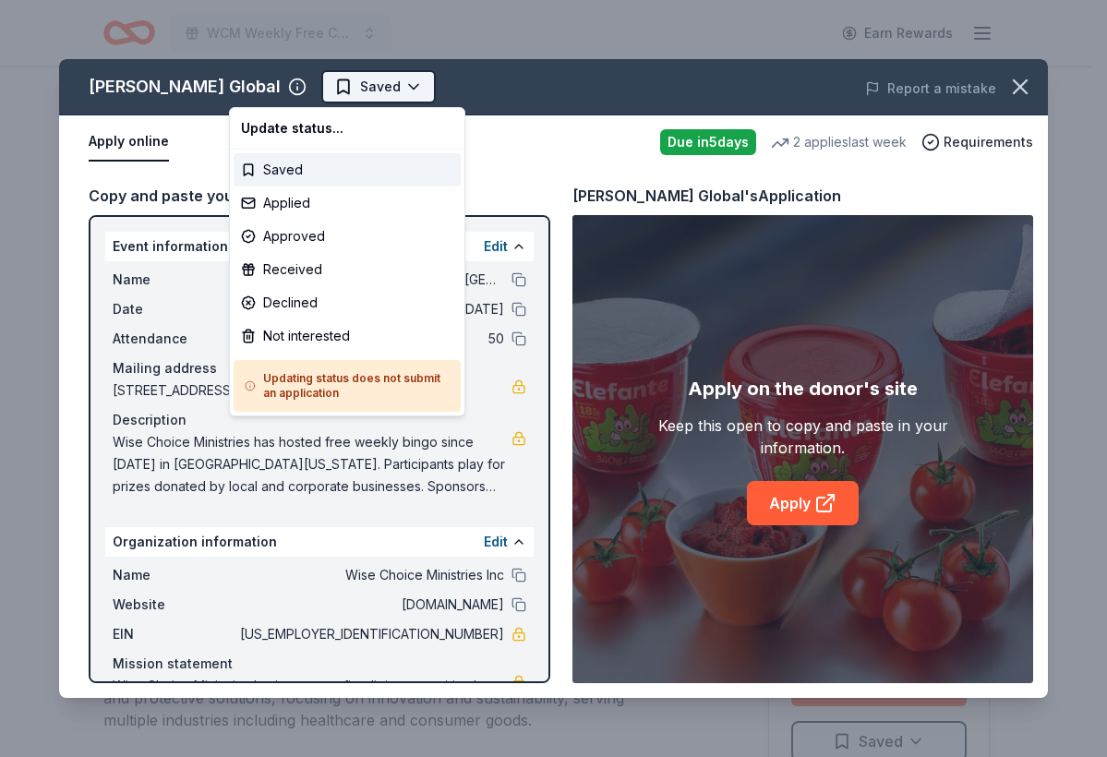
click at [314, 91] on html "WCM Weekly Free Community Bingo [GEOGRAPHIC_DATA] [US_STATE] Earn Rewards Due […" at bounding box center [553, 378] width 1107 height 757
click at [311, 203] on div "Applied" at bounding box center [346, 202] width 227 height 33
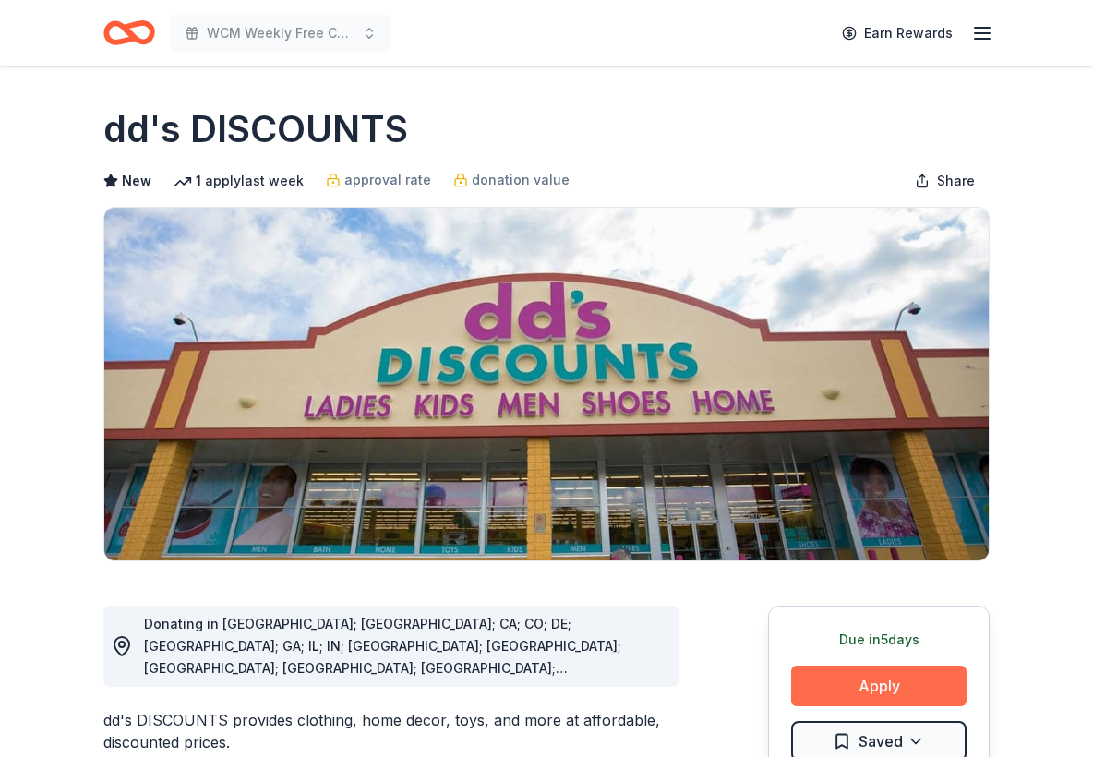
click at [868, 680] on button "Apply" at bounding box center [878, 685] width 175 height 41
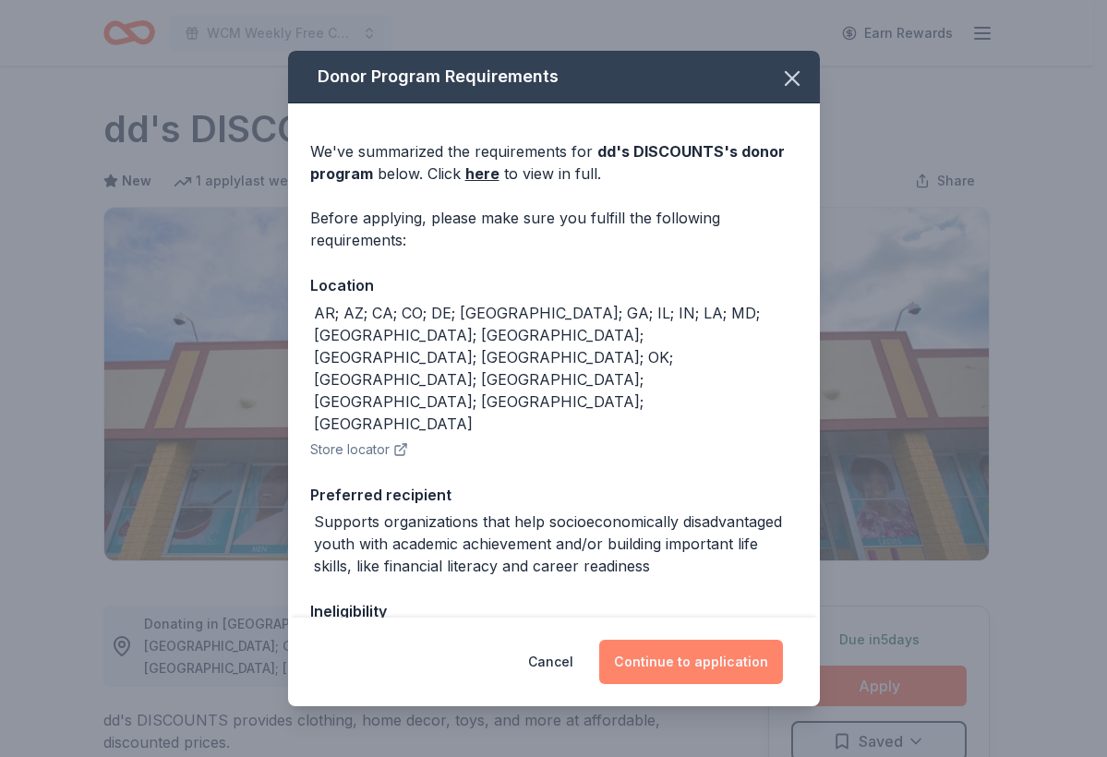
click at [737, 668] on button "Continue to application" at bounding box center [691, 662] width 184 height 44
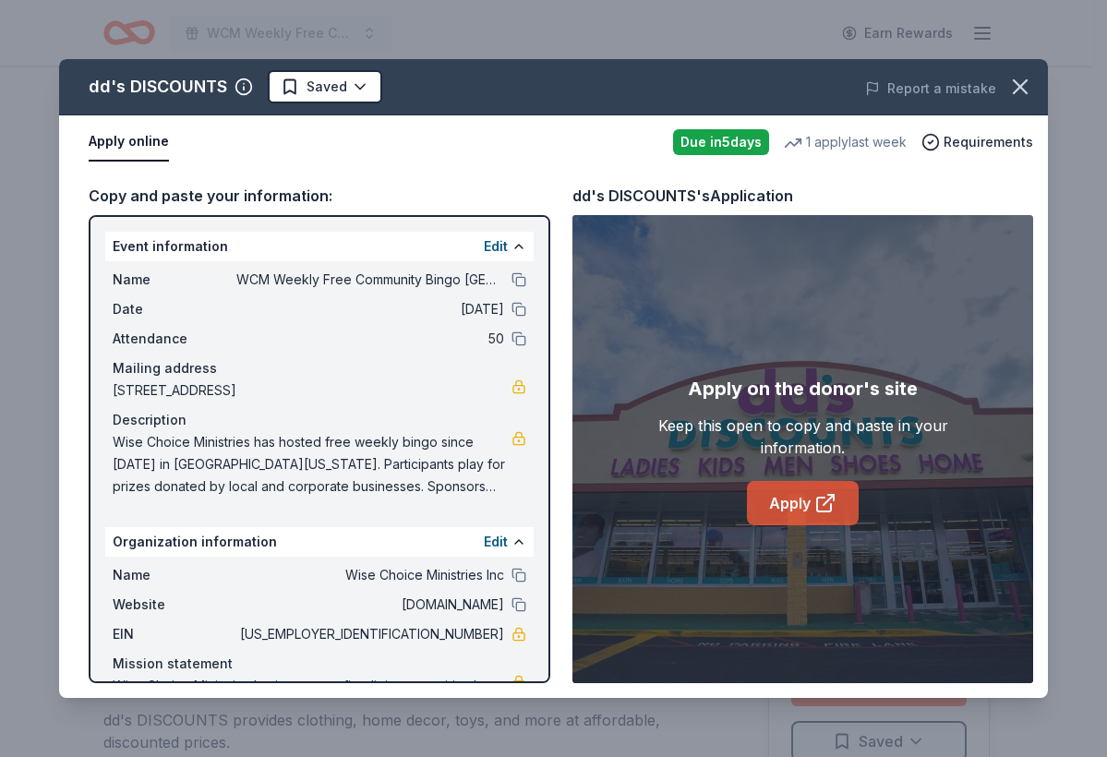
click at [809, 501] on link "Apply" at bounding box center [803, 503] width 112 height 44
click at [1026, 90] on icon "button" at bounding box center [1020, 87] width 26 height 26
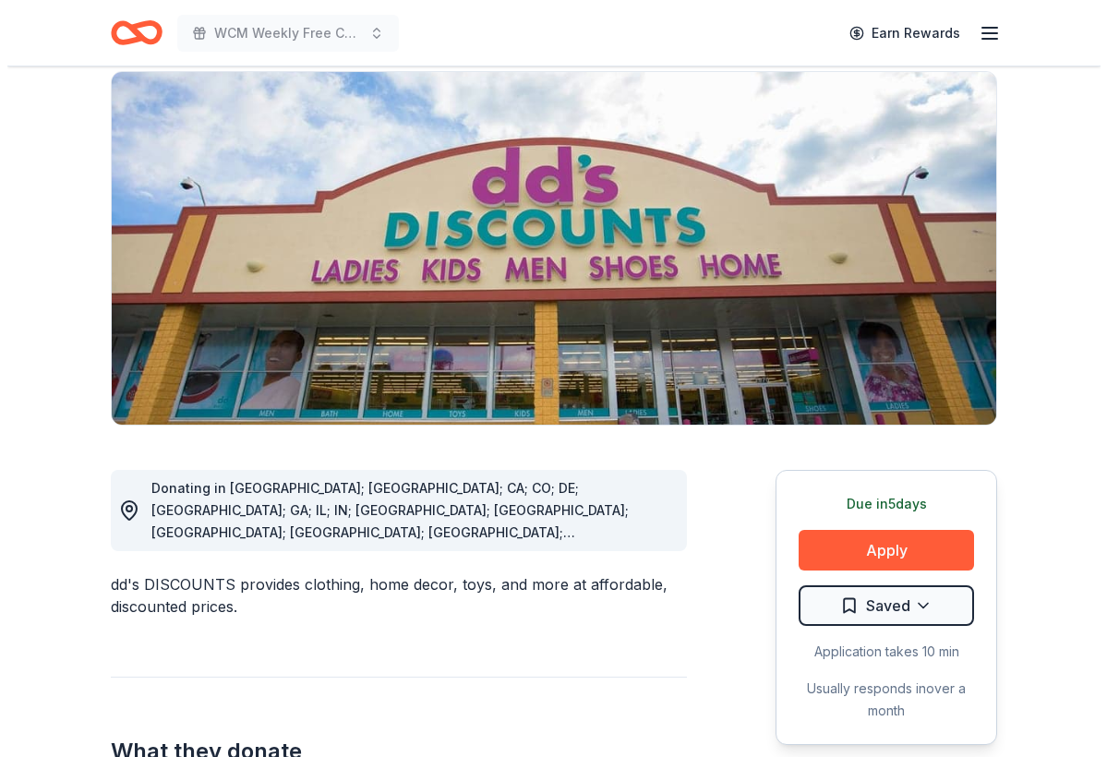
scroll to position [262, 0]
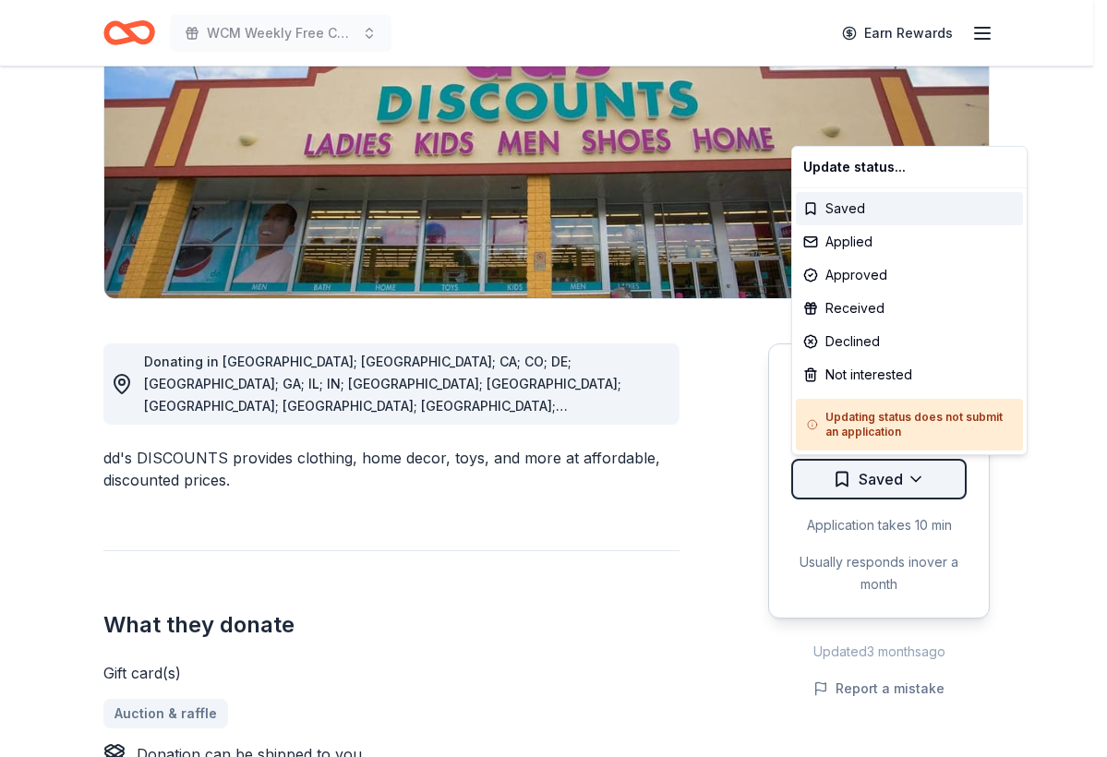
click at [903, 486] on html "WCM Weekly Free Community Bingo Jacksonville Florida Earn Rewards Due in 5 days…" at bounding box center [553, 116] width 1107 height 757
click at [873, 374] on div "Not interested" at bounding box center [909, 374] width 227 height 33
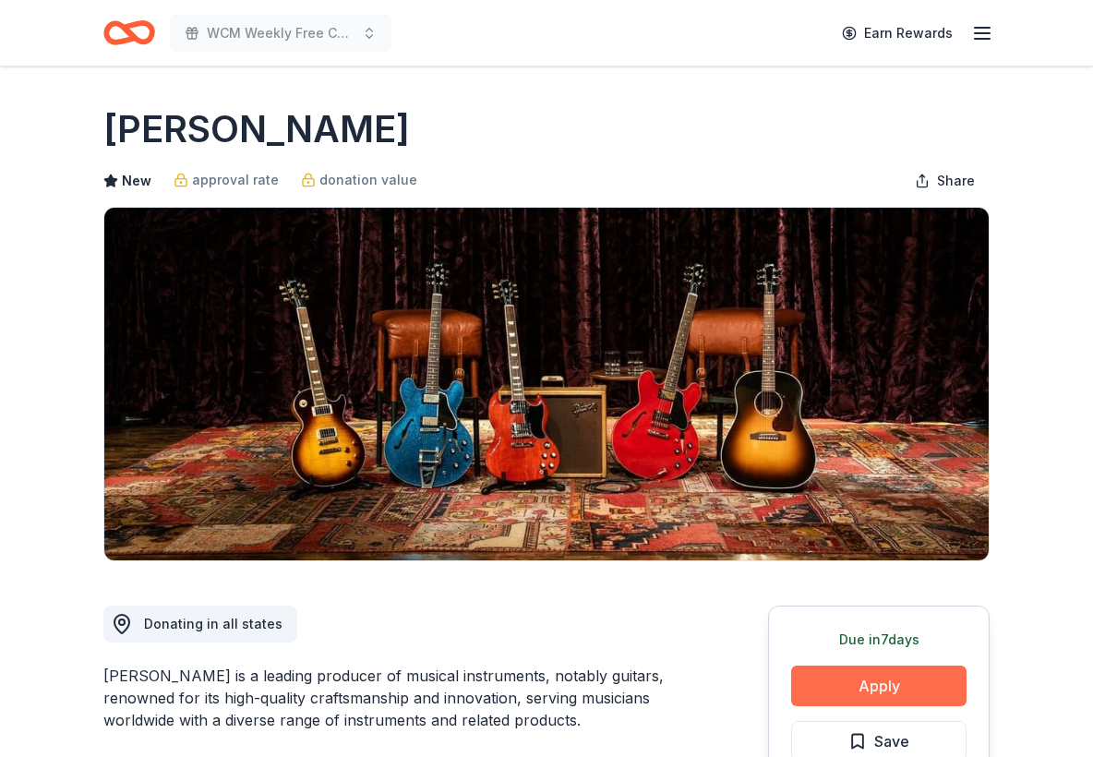
click at [866, 679] on button "Apply" at bounding box center [878, 685] width 175 height 41
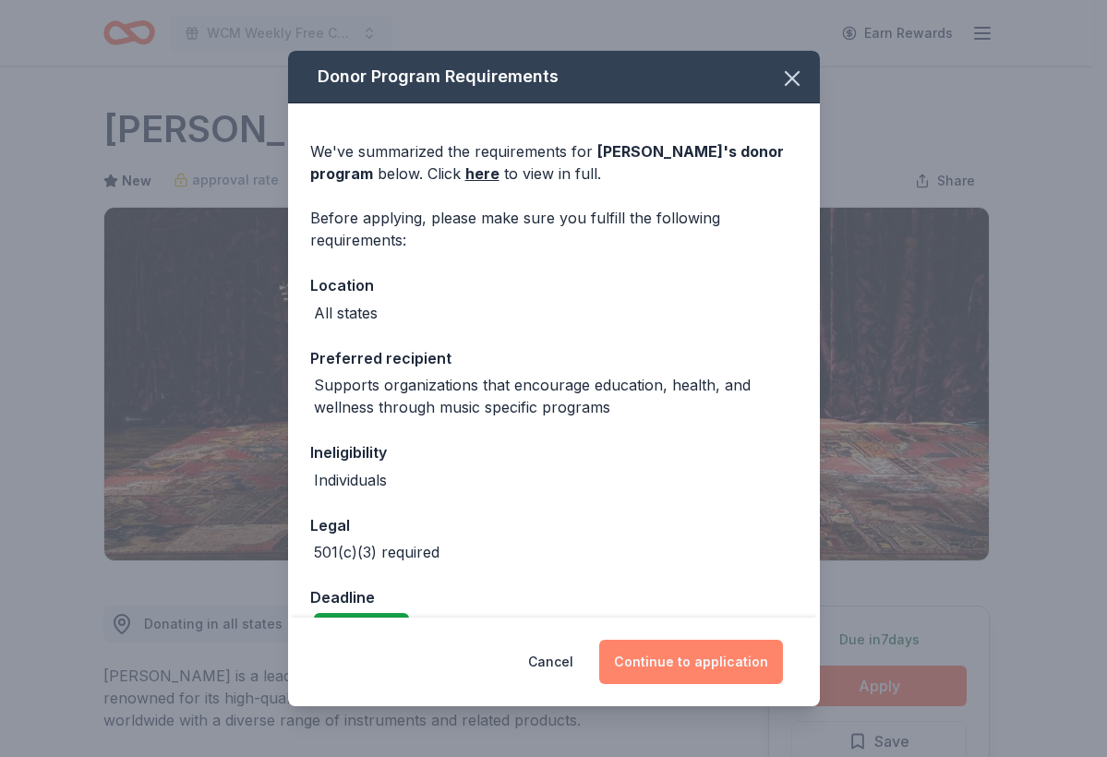
click at [721, 665] on button "Continue to application" at bounding box center [691, 662] width 184 height 44
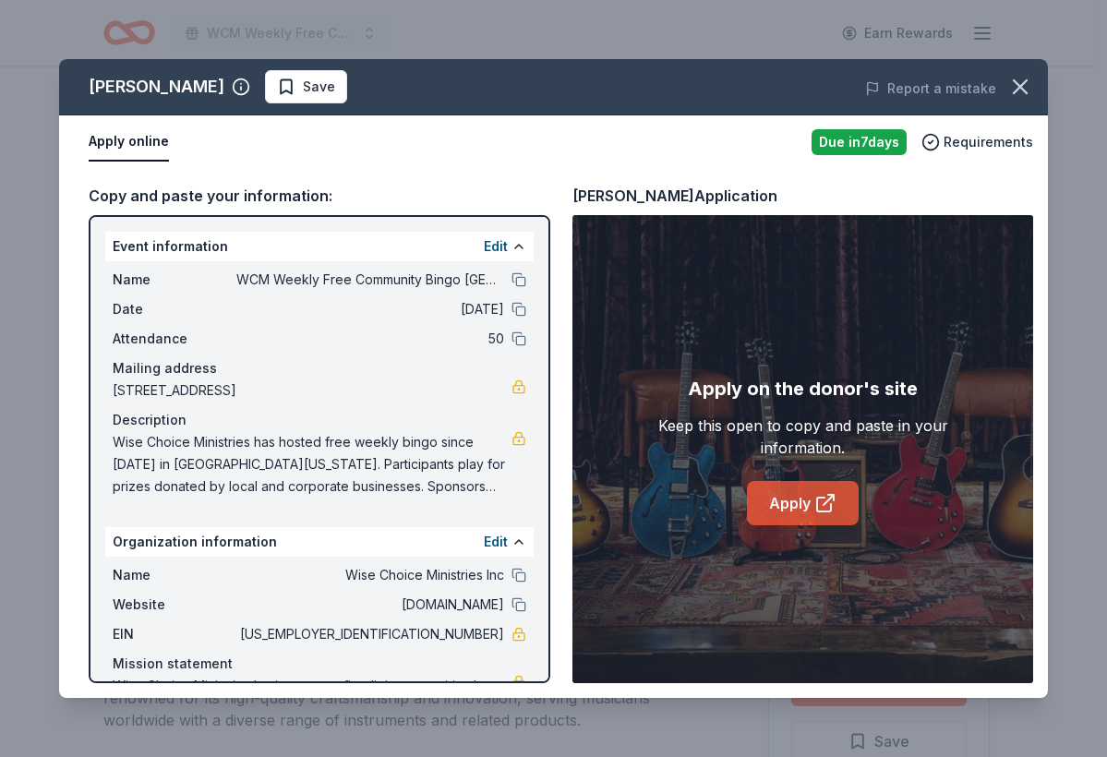
click at [769, 486] on link "Apply" at bounding box center [803, 503] width 112 height 44
click at [303, 90] on span "Save" at bounding box center [319, 87] width 32 height 22
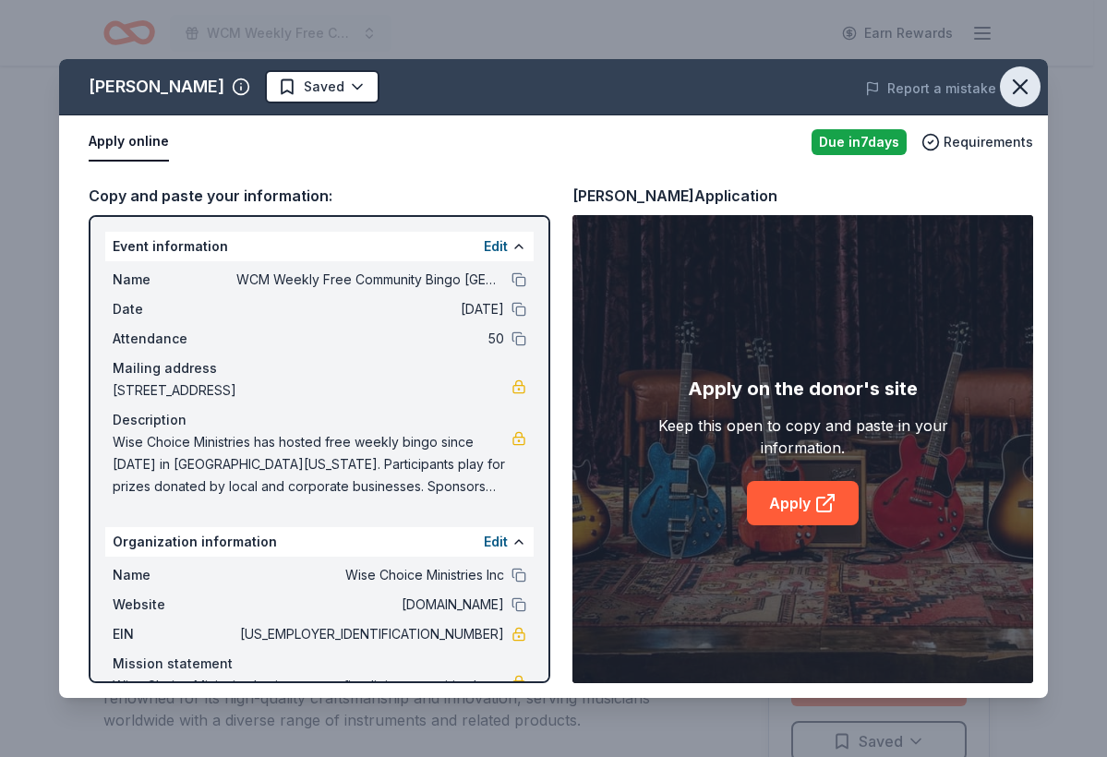
click at [1030, 83] on icon "button" at bounding box center [1020, 87] width 26 height 26
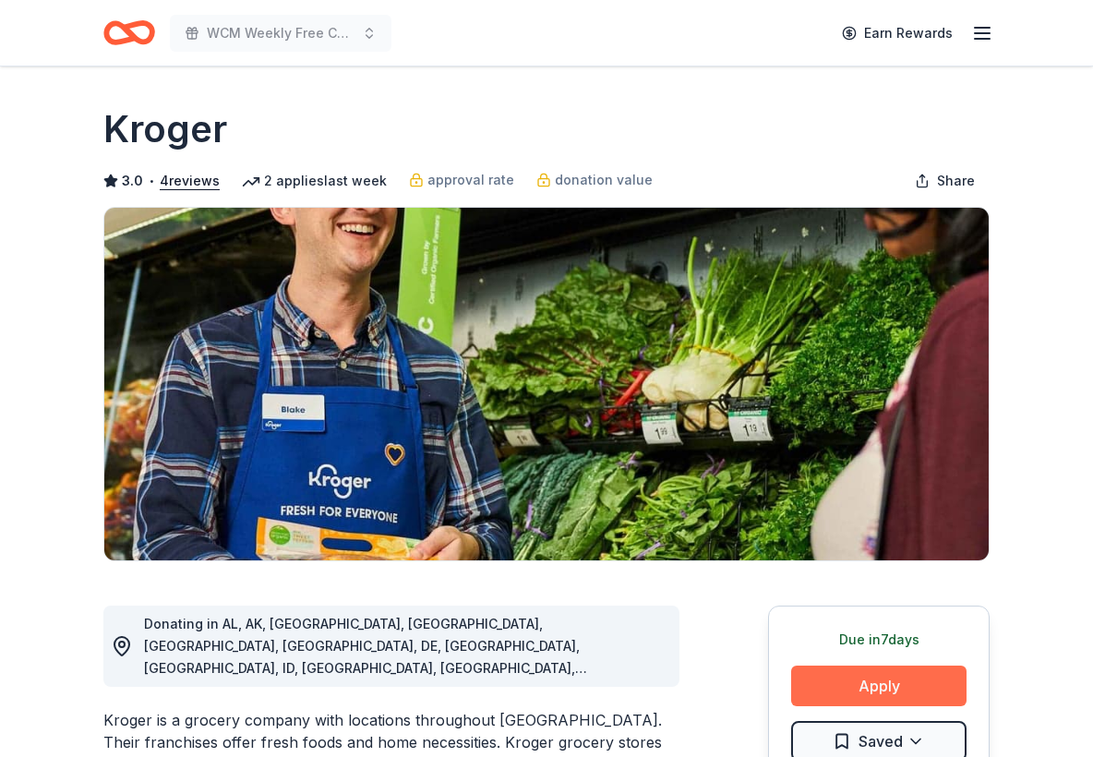
click at [870, 700] on button "Apply" at bounding box center [878, 685] width 175 height 41
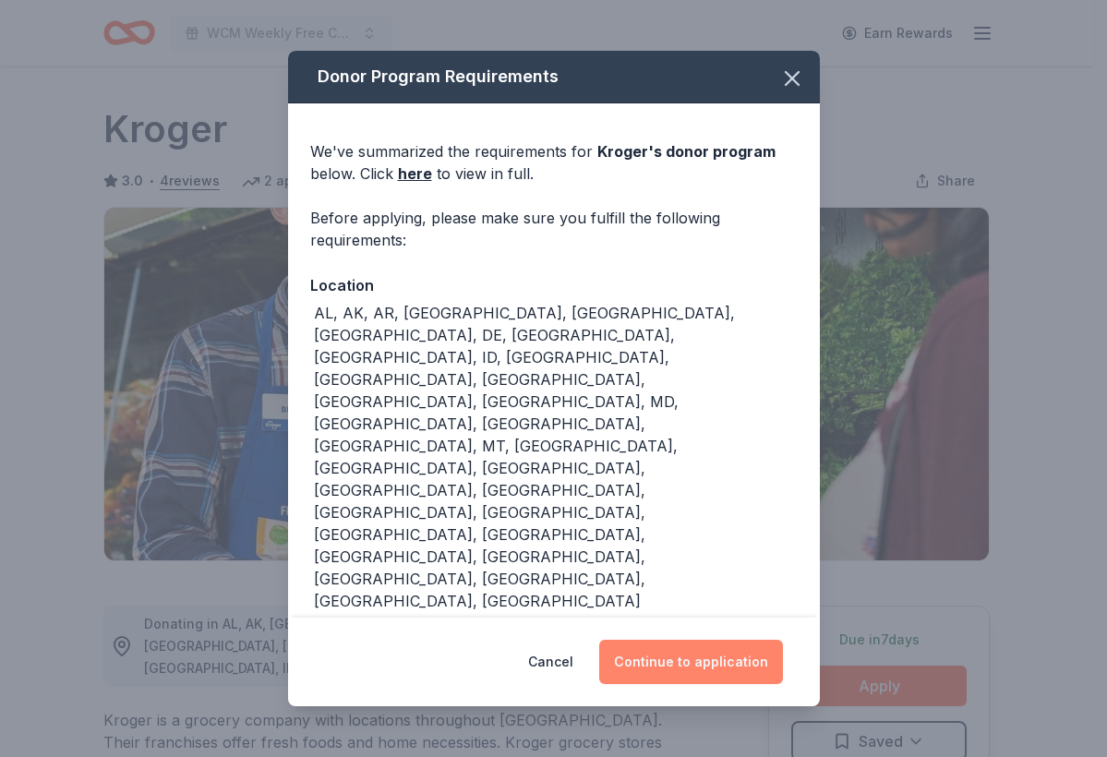
click at [721, 670] on button "Continue to application" at bounding box center [691, 662] width 184 height 44
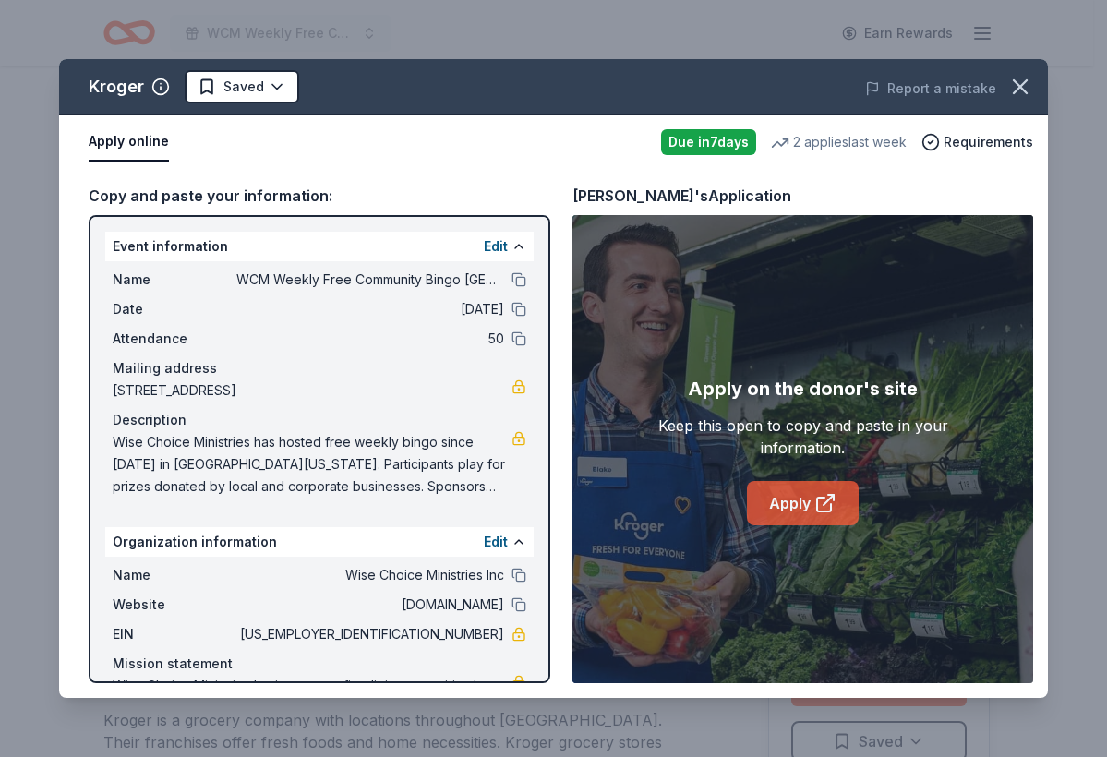
click at [841, 492] on link "Apply" at bounding box center [803, 503] width 112 height 44
click at [247, 85] on html "WCM Weekly Free Community Bingo [GEOGRAPHIC_DATA] [US_STATE] Earn Rewards Due […" at bounding box center [553, 378] width 1107 height 757
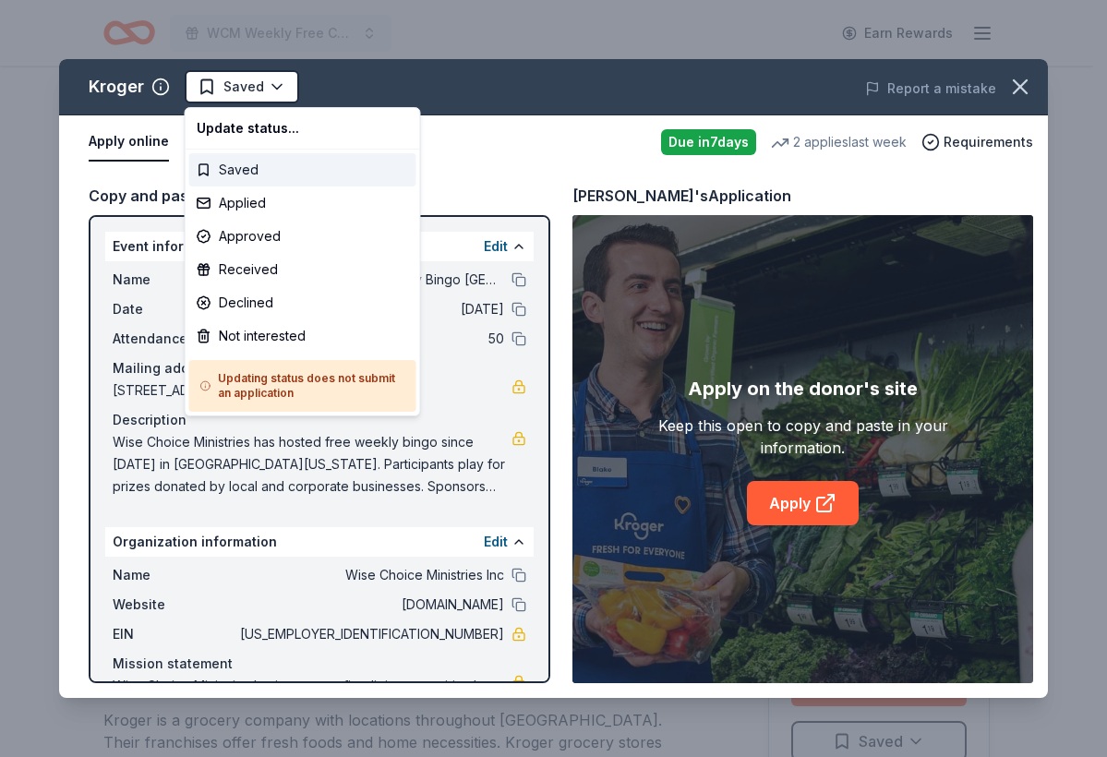
click at [246, 170] on div "Saved" at bounding box center [302, 169] width 227 height 33
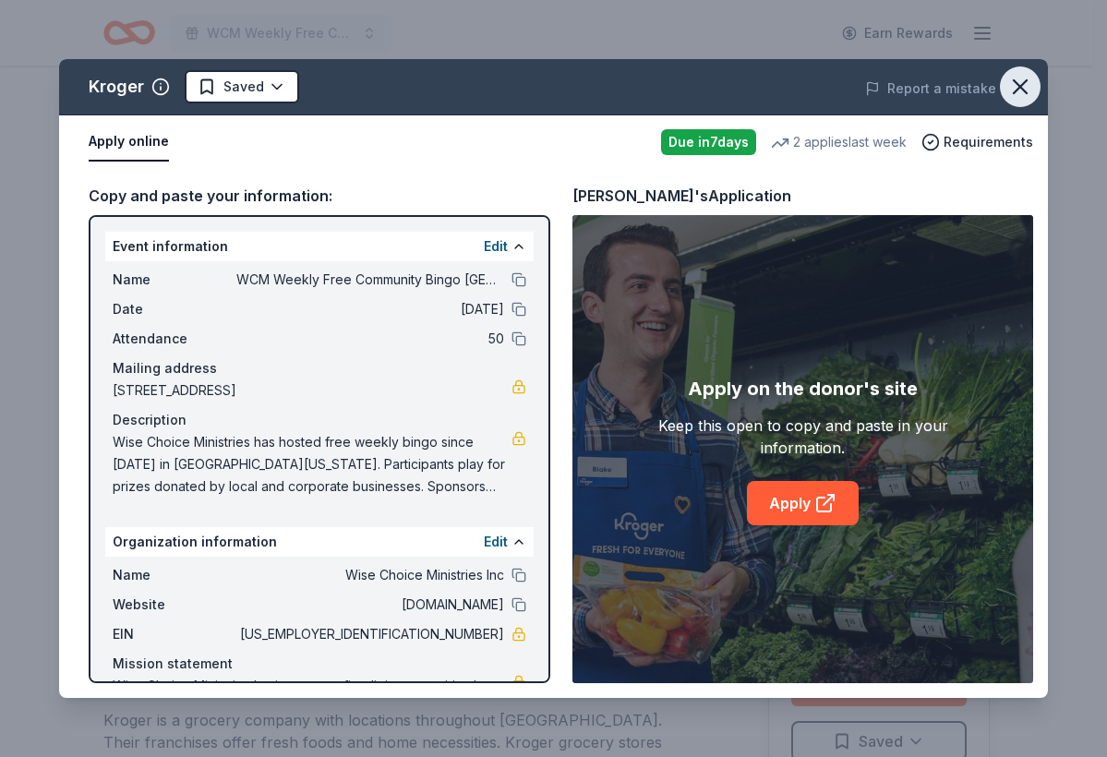
click at [1026, 84] on icon "button" at bounding box center [1020, 87] width 26 height 26
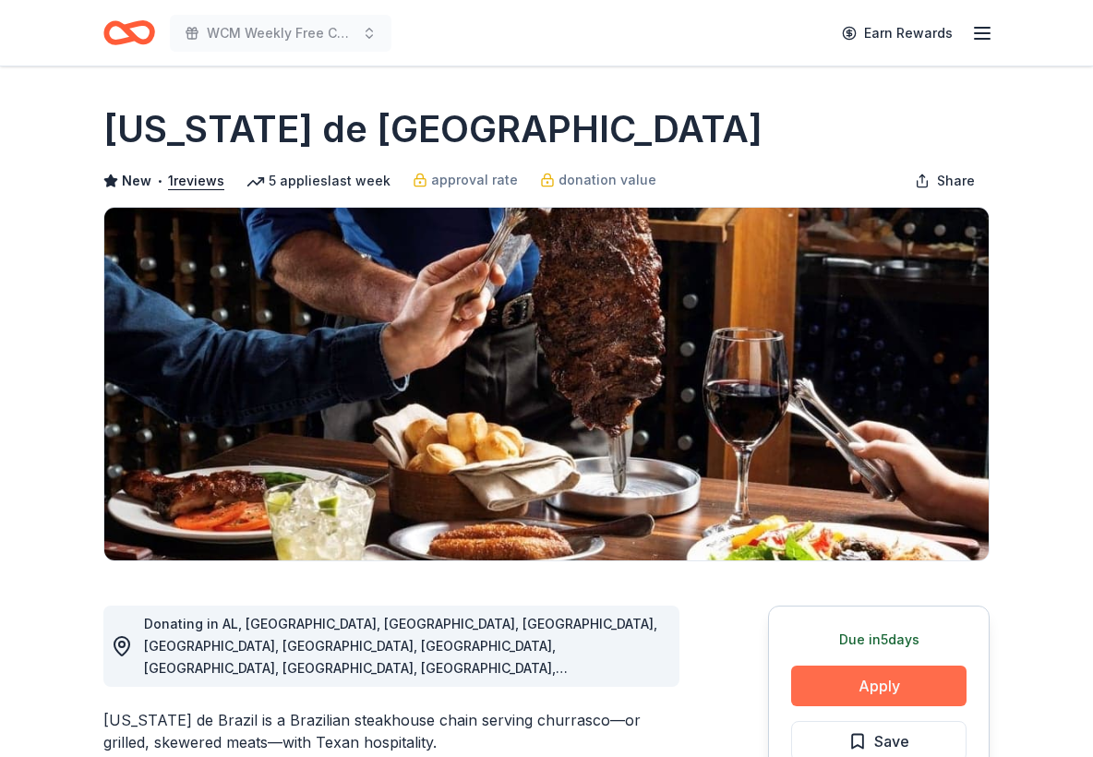
click at [876, 686] on button "Apply" at bounding box center [878, 685] width 175 height 41
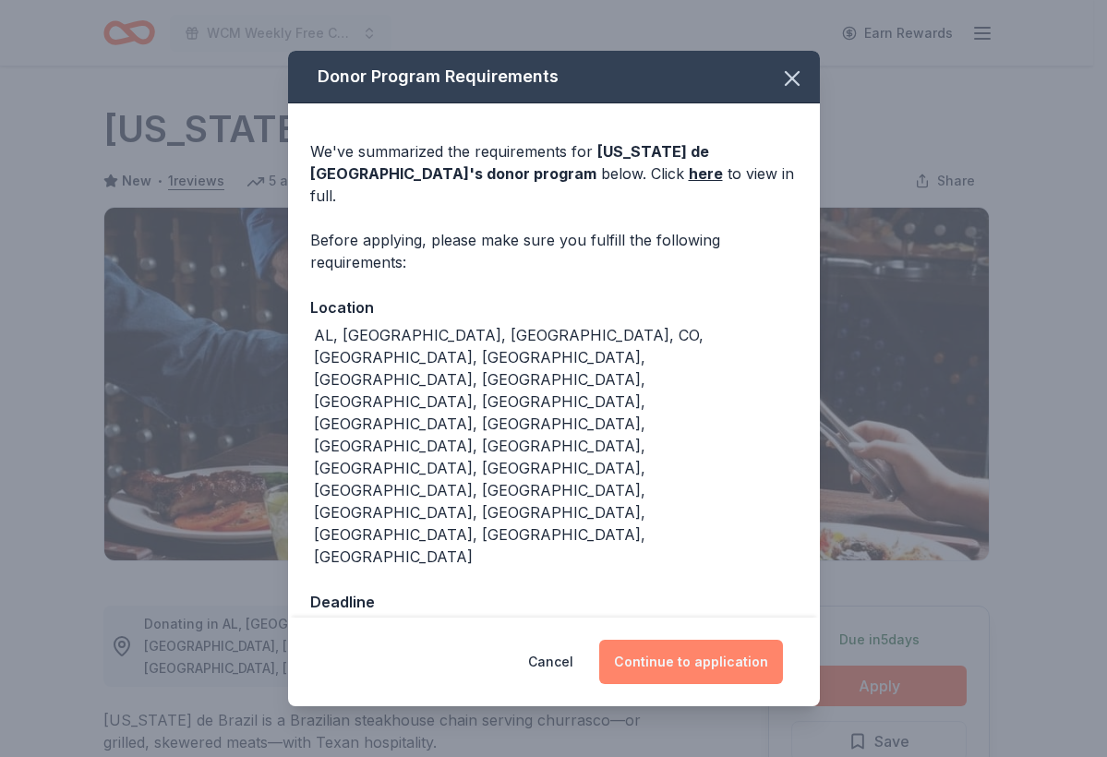
click at [693, 640] on button "Continue to application" at bounding box center [691, 662] width 184 height 44
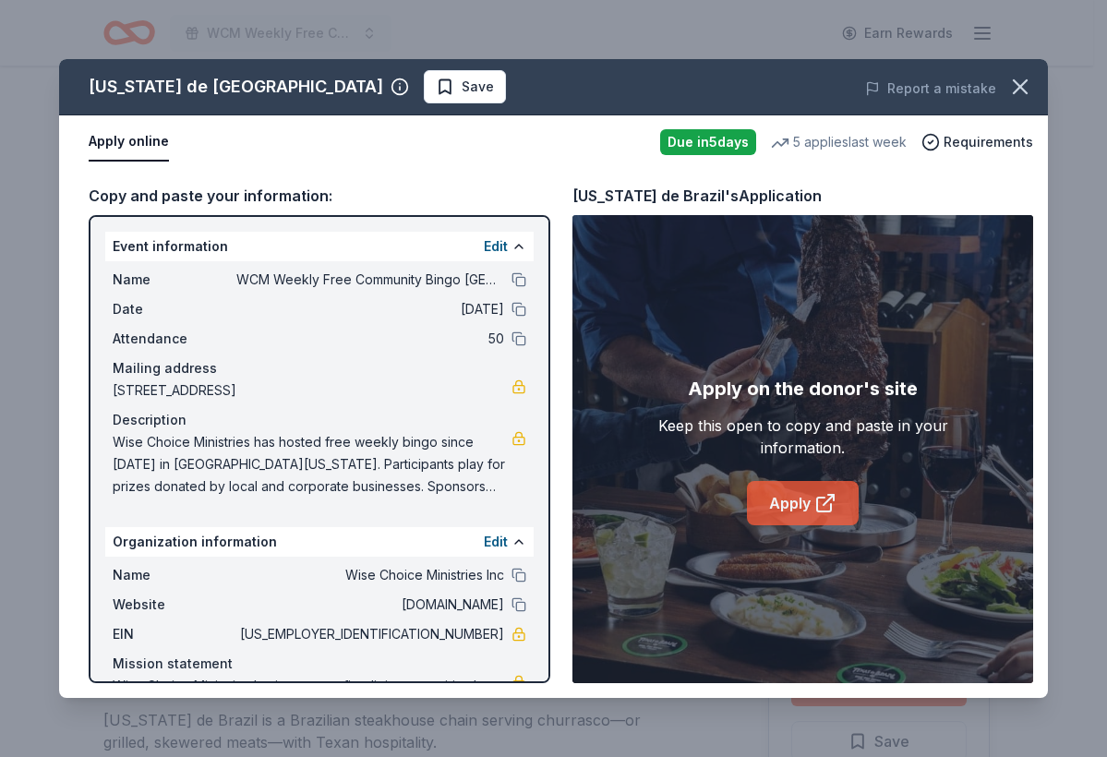
click at [766, 501] on link "Apply" at bounding box center [803, 503] width 112 height 44
click at [436, 89] on span "Save" at bounding box center [465, 87] width 58 height 22
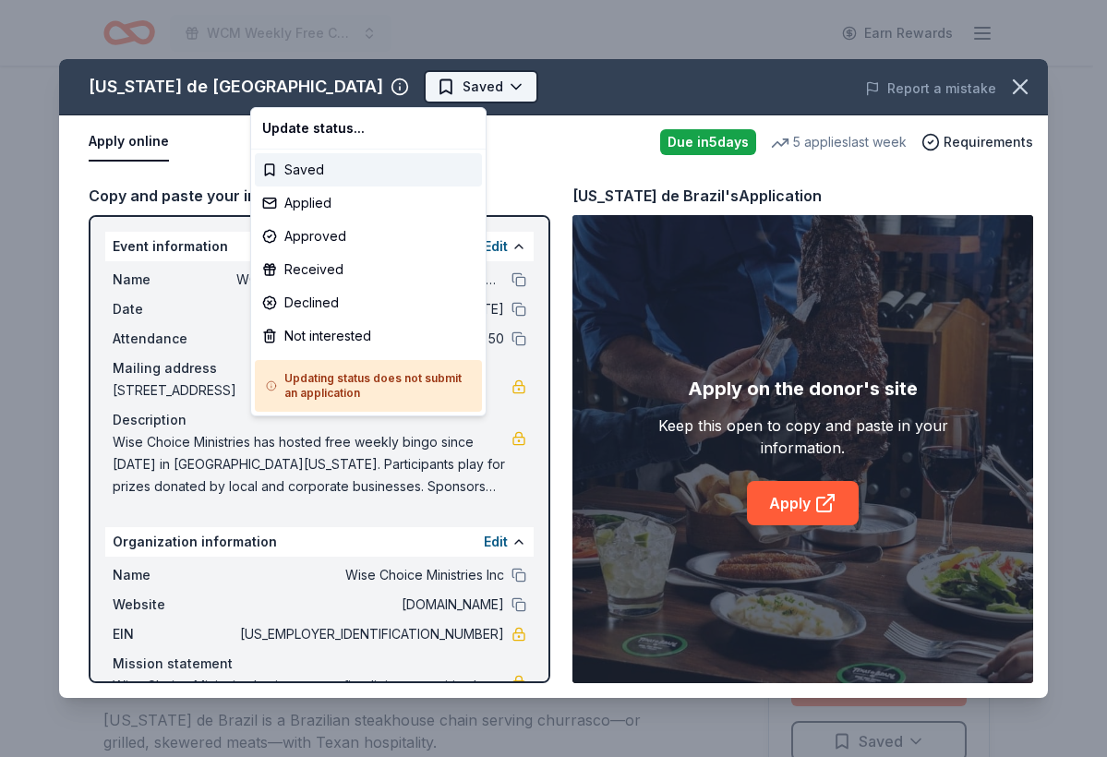
click at [348, 82] on html "WCM Weekly Free Community Bingo Jacksonville Florida Earn Rewards Due in 5 days…" at bounding box center [553, 378] width 1107 height 757
click at [323, 197] on div "Applied" at bounding box center [368, 202] width 227 height 33
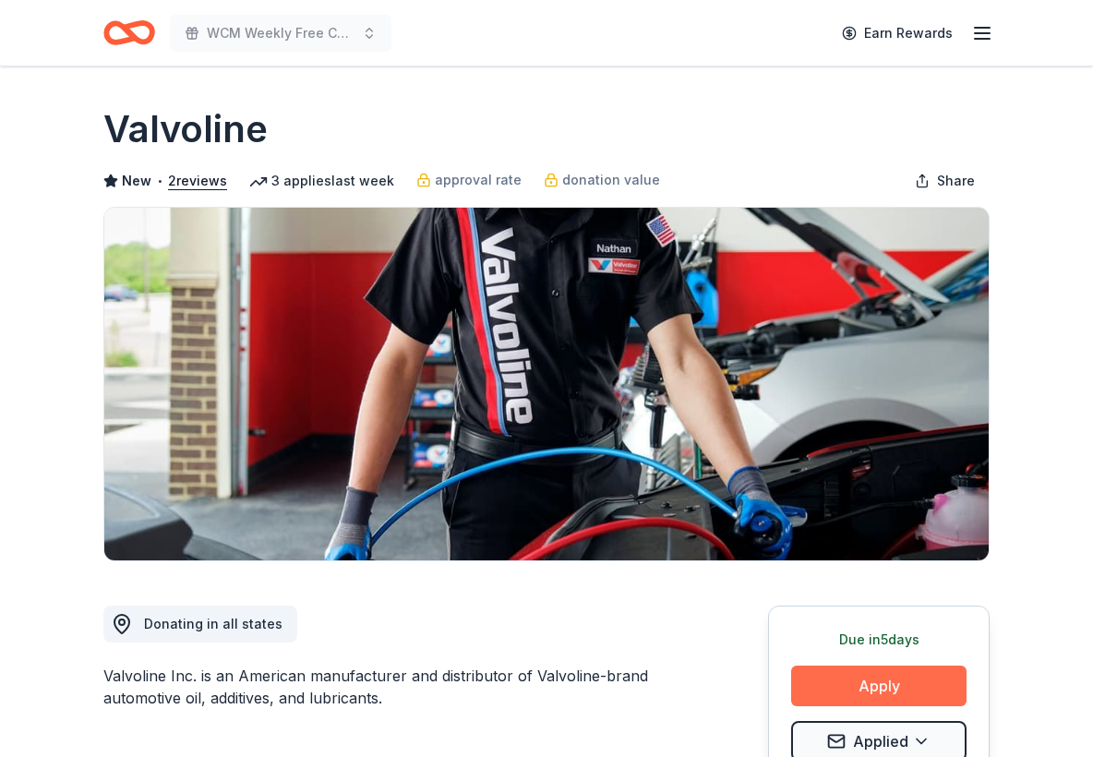
click at [906, 693] on button "Apply" at bounding box center [878, 685] width 175 height 41
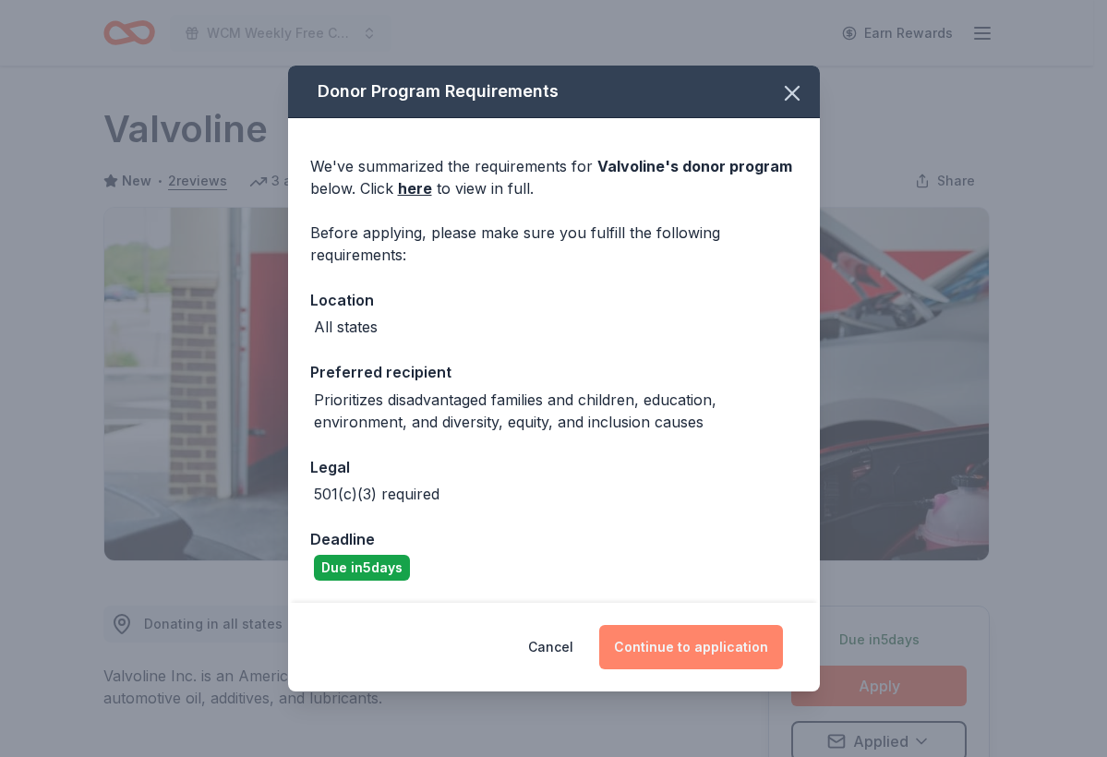
click at [718, 652] on button "Continue to application" at bounding box center [691, 647] width 184 height 44
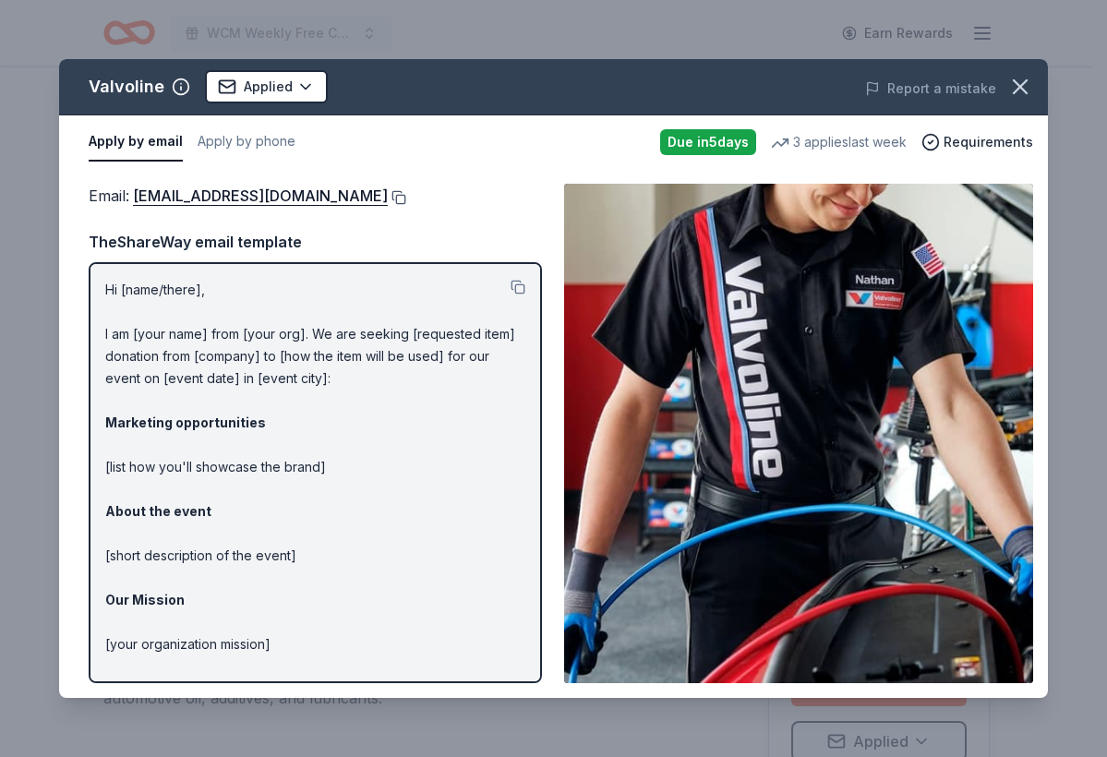
click at [388, 191] on button at bounding box center [397, 197] width 18 height 15
click at [1032, 88] on icon "button" at bounding box center [1020, 87] width 26 height 26
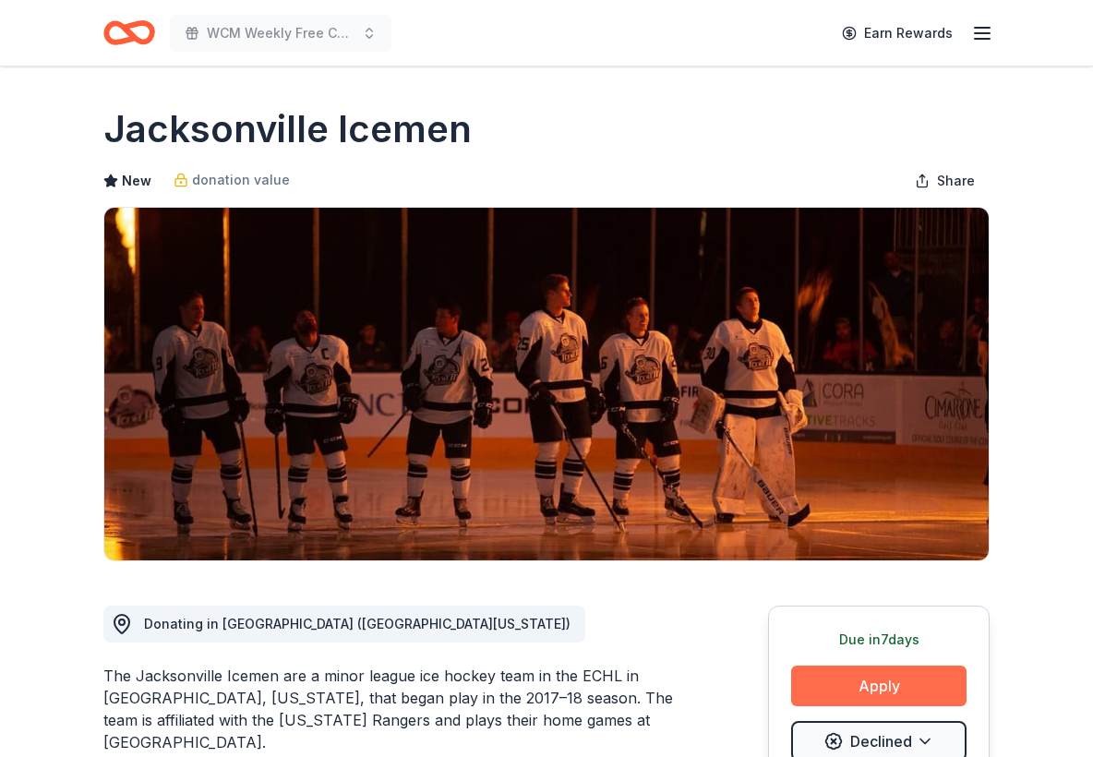
click at [856, 696] on button "Apply" at bounding box center [878, 685] width 175 height 41
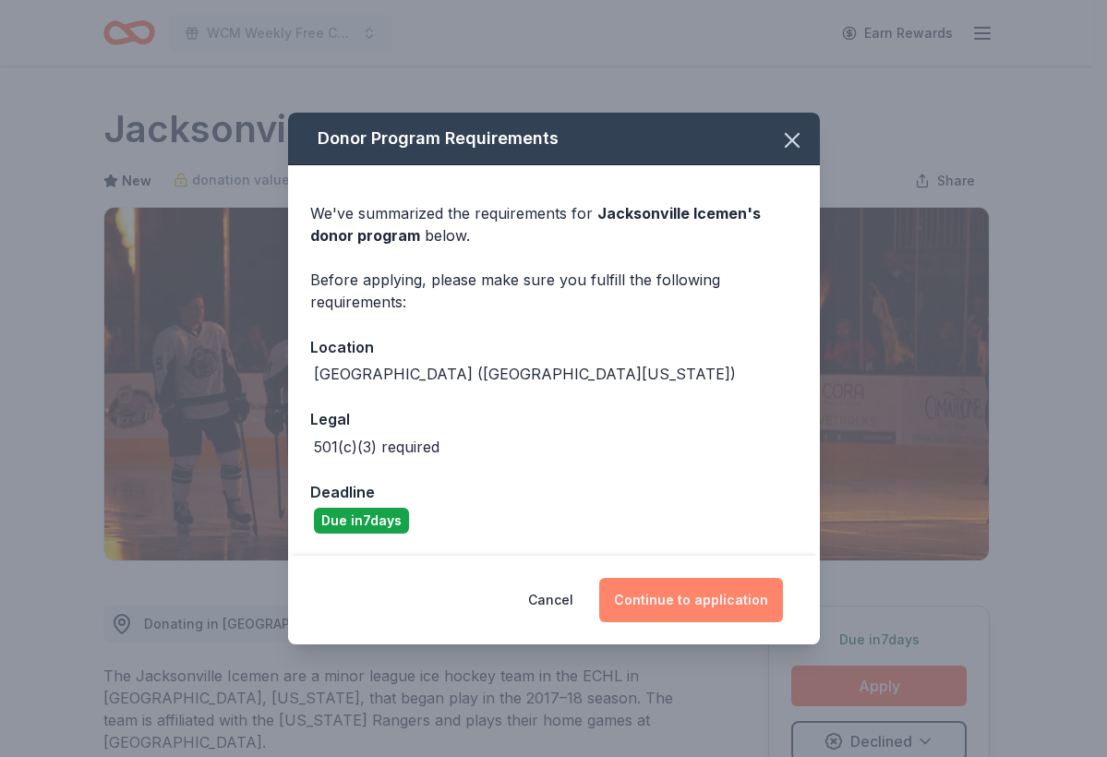
click at [667, 589] on button "Continue to application" at bounding box center [691, 600] width 184 height 44
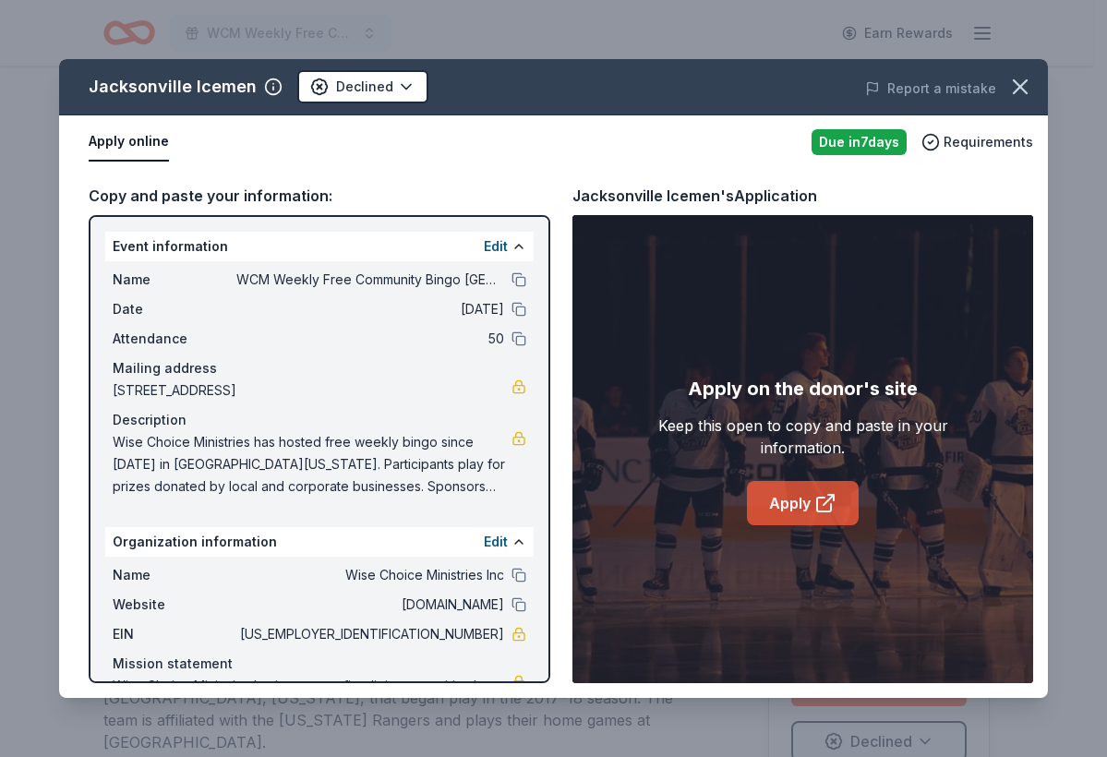
click at [769, 495] on link "Apply" at bounding box center [803, 503] width 112 height 44
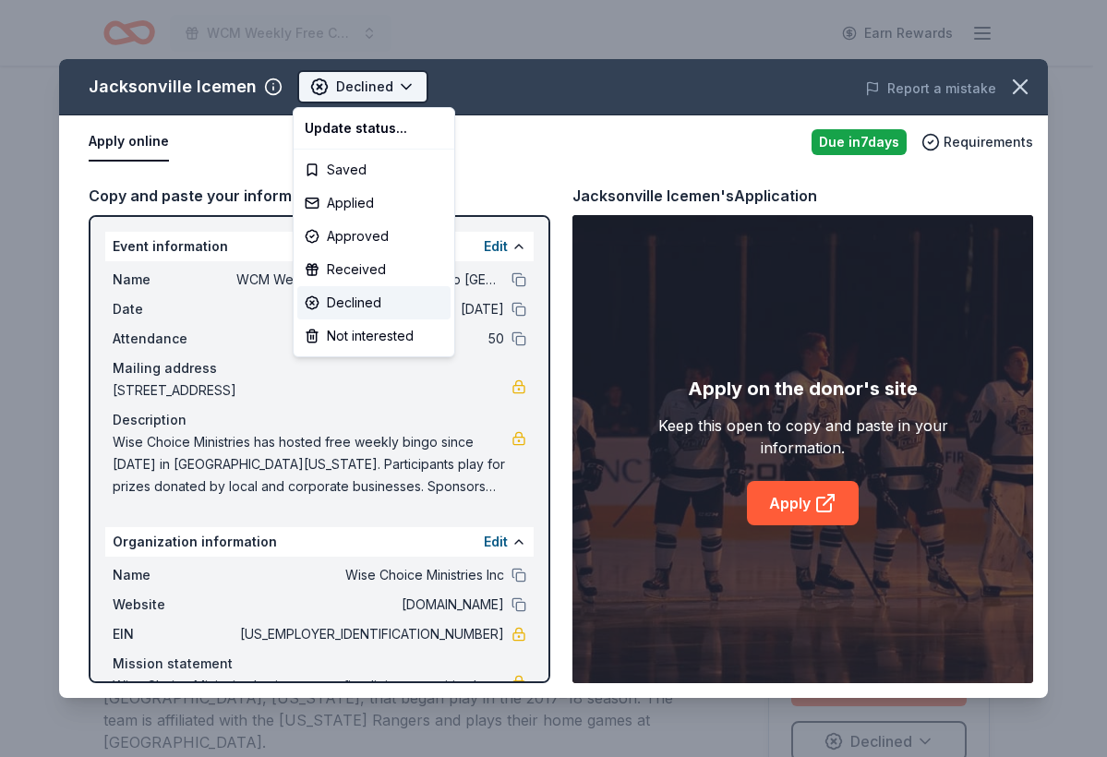
click at [388, 97] on html "WCM Weekly Free Community Bingo [GEOGRAPHIC_DATA] [US_STATE] Earn Rewards Due […" at bounding box center [553, 378] width 1107 height 757
click at [367, 208] on div "Applied" at bounding box center [373, 202] width 153 height 33
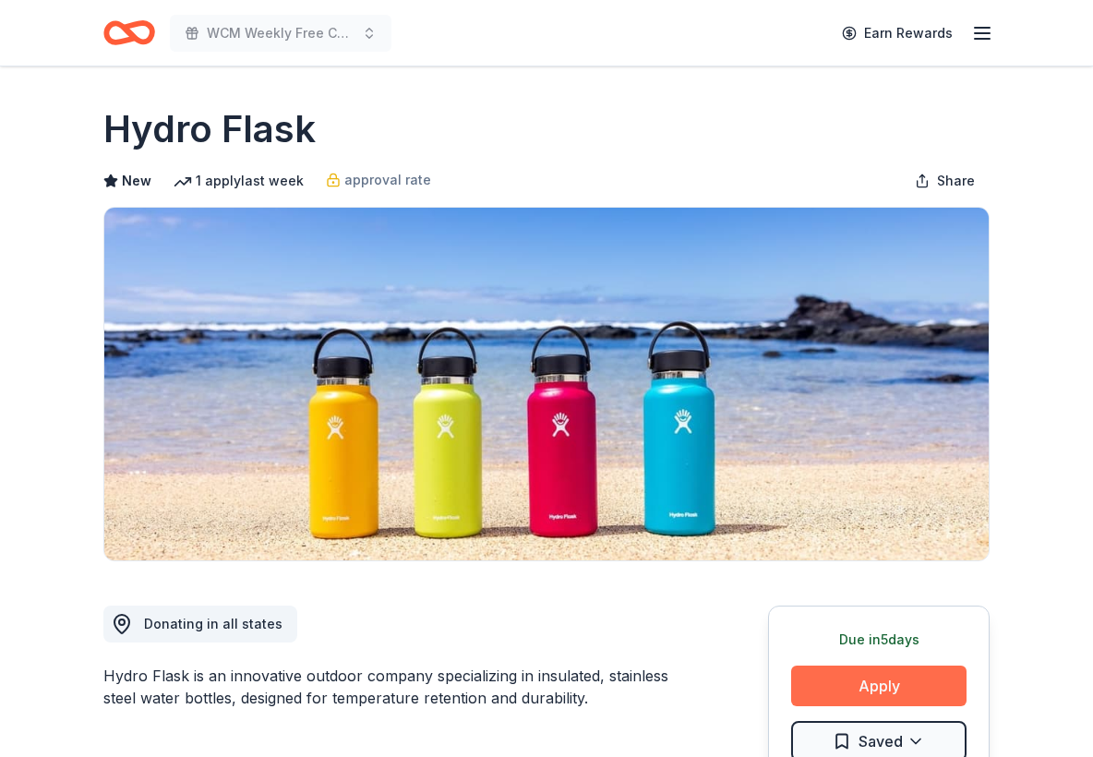
click at [880, 684] on button "Apply" at bounding box center [878, 685] width 175 height 41
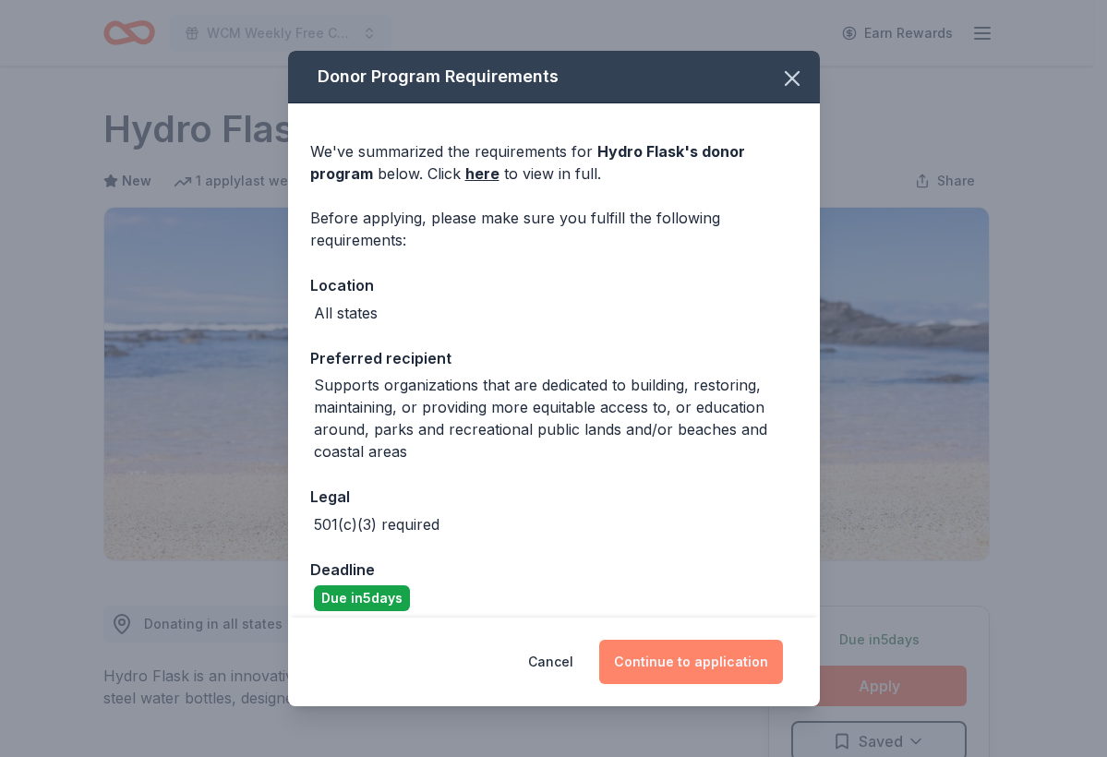
click at [729, 659] on button "Continue to application" at bounding box center [691, 662] width 184 height 44
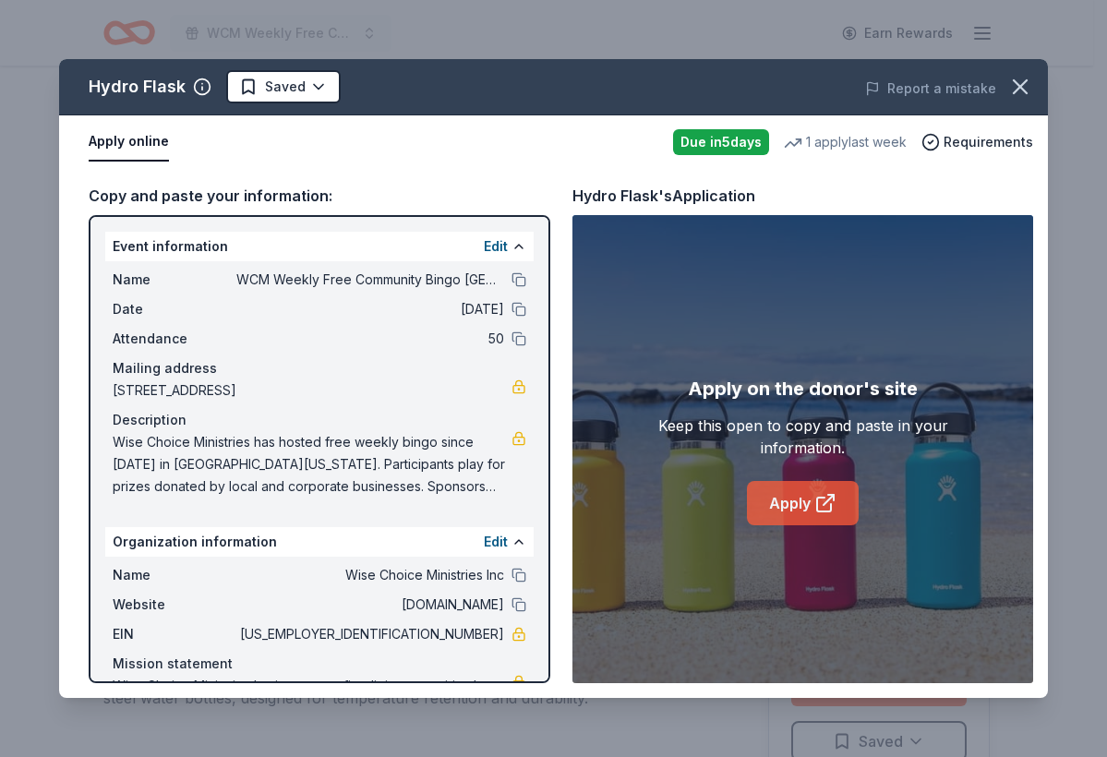
click at [821, 506] on icon at bounding box center [825, 503] width 22 height 22
click at [1032, 73] on button "button" at bounding box center [1019, 86] width 41 height 41
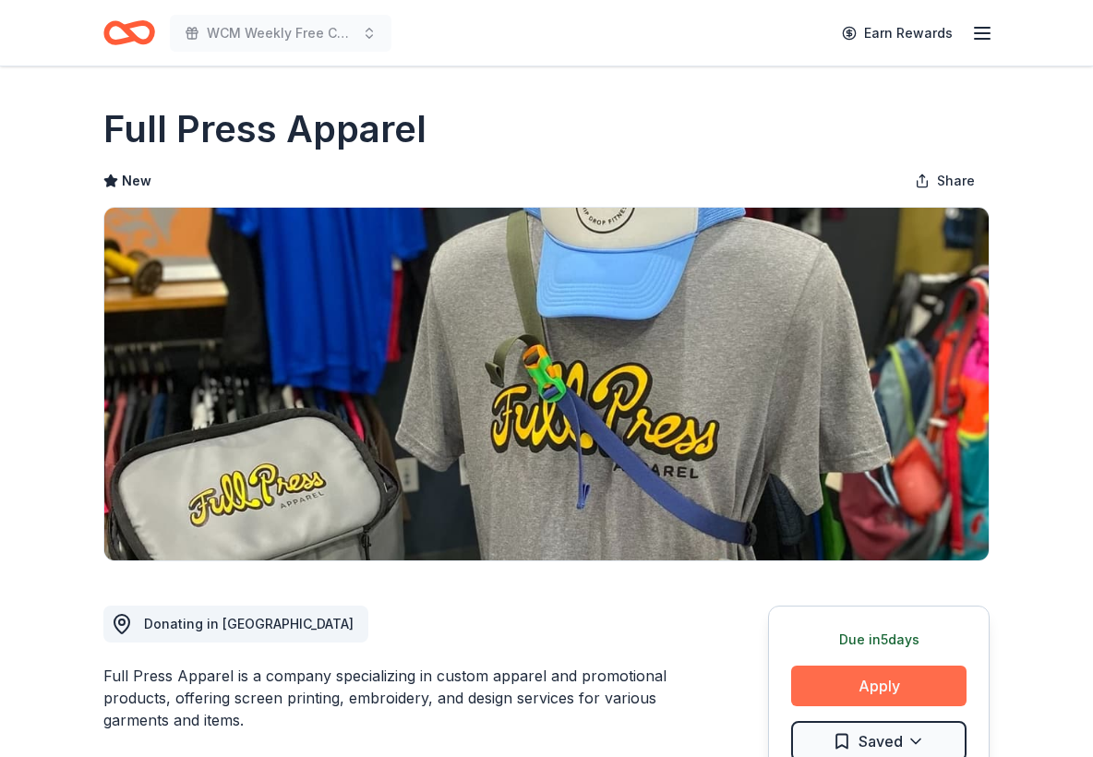
click at [927, 694] on button "Apply" at bounding box center [878, 685] width 175 height 41
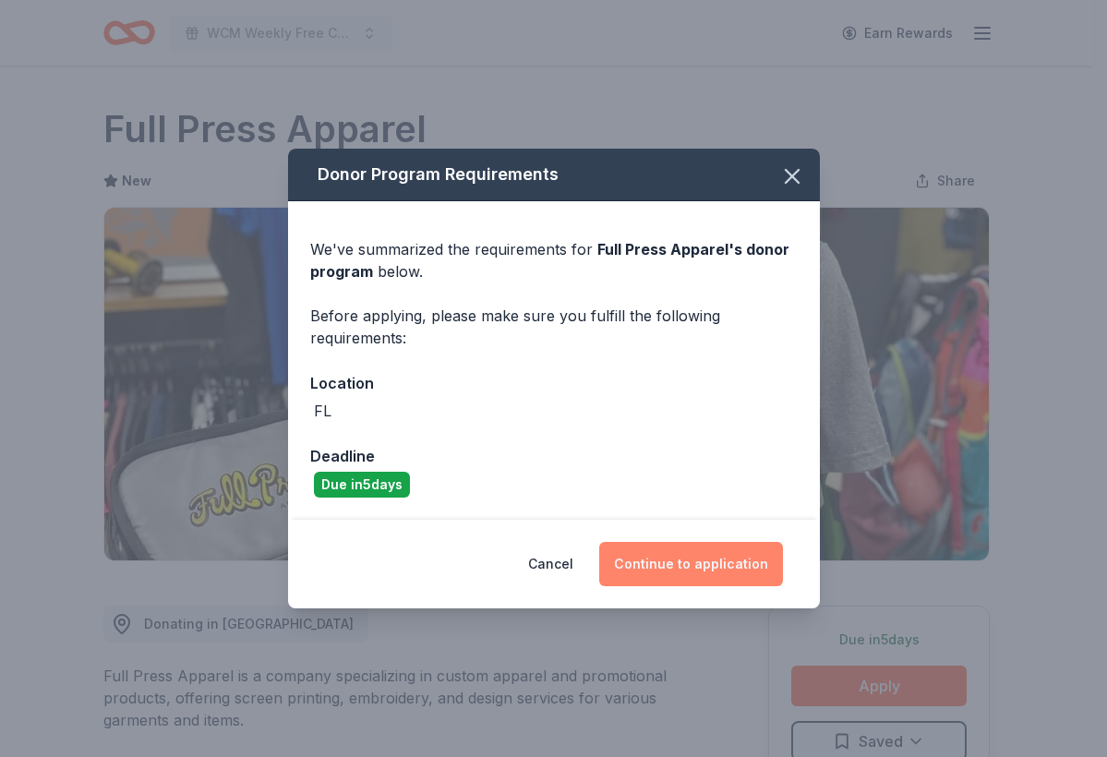
click at [640, 571] on button "Continue to application" at bounding box center [691, 564] width 184 height 44
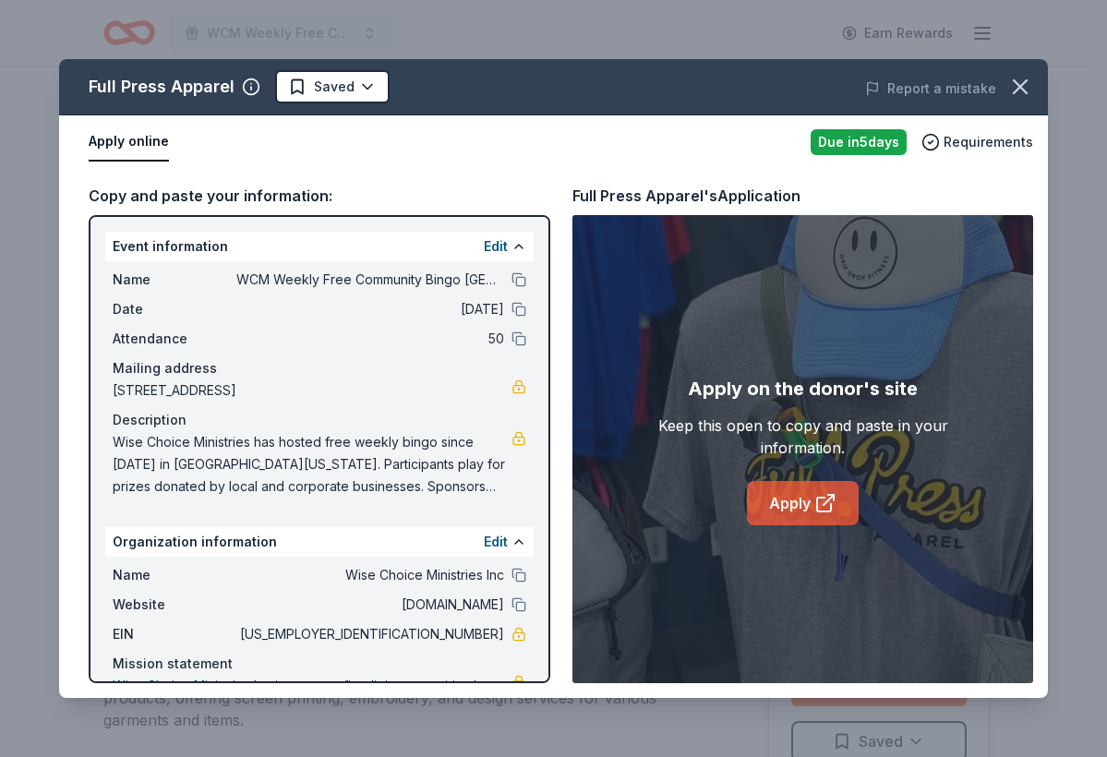
click at [767, 512] on link "Apply" at bounding box center [803, 503] width 112 height 44
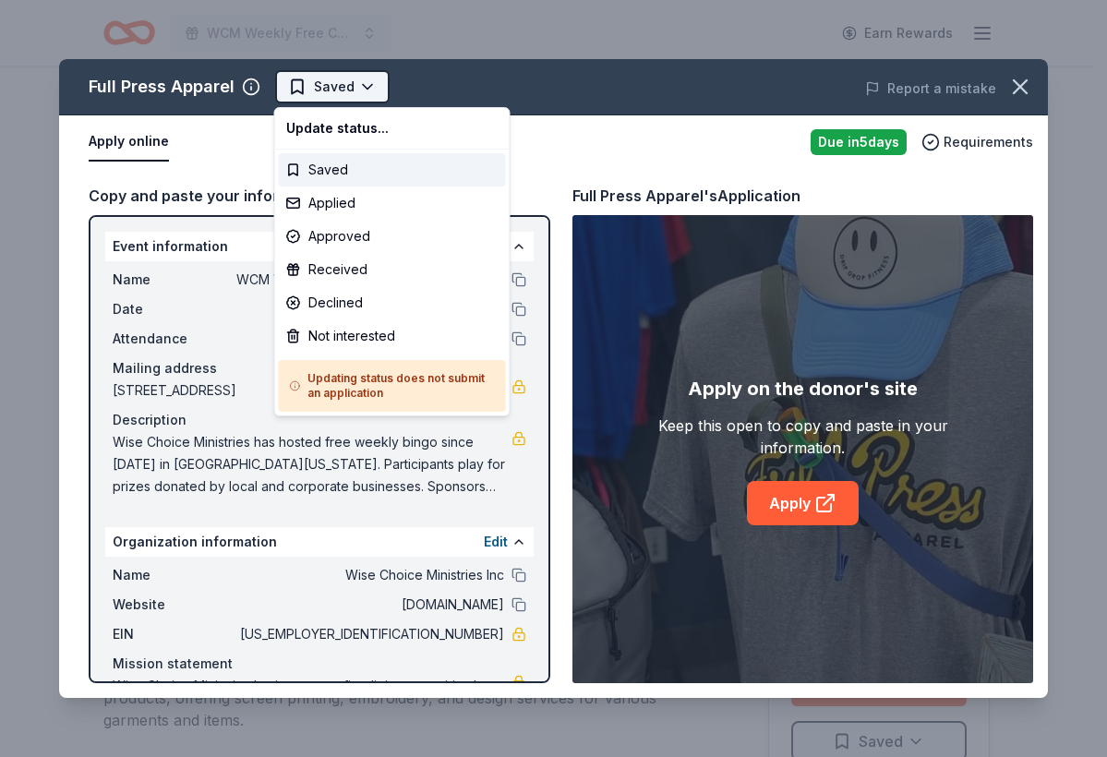
click at [351, 81] on html "WCM Weekly Free Community Bingo Jacksonville Florida Earn Rewards Due in 5 days…" at bounding box center [553, 378] width 1107 height 757
click at [353, 194] on div "Applied" at bounding box center [392, 202] width 227 height 33
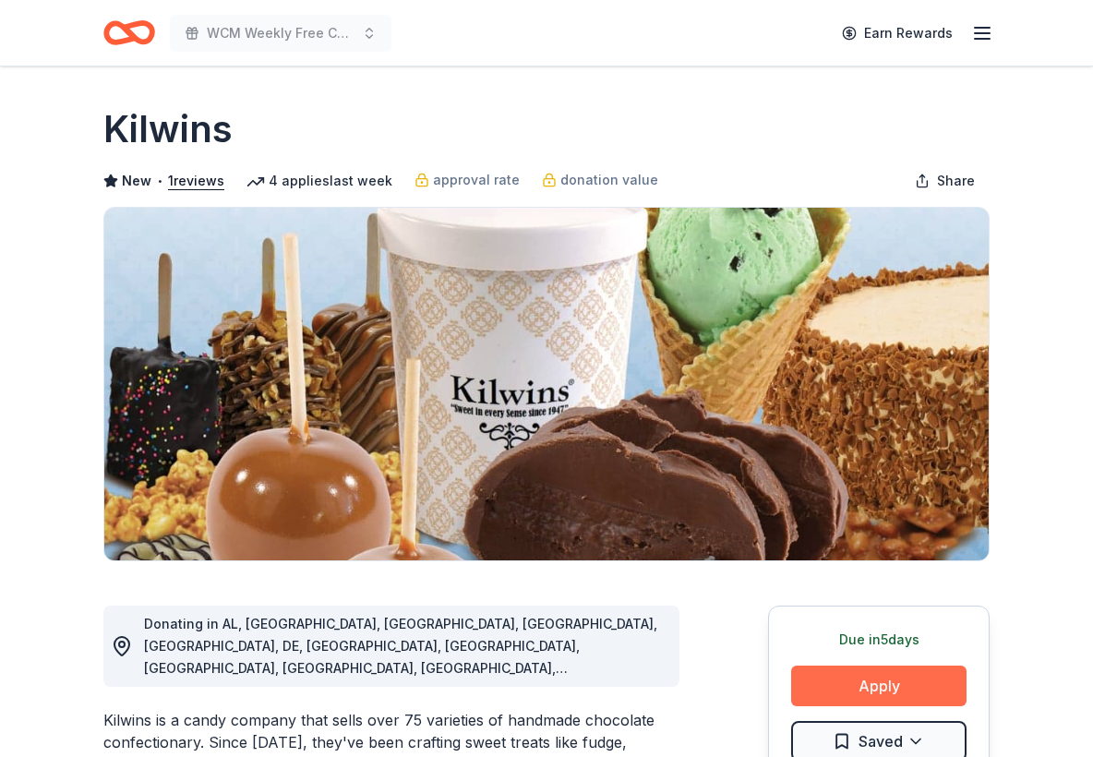
click at [876, 682] on button "Apply" at bounding box center [878, 685] width 175 height 41
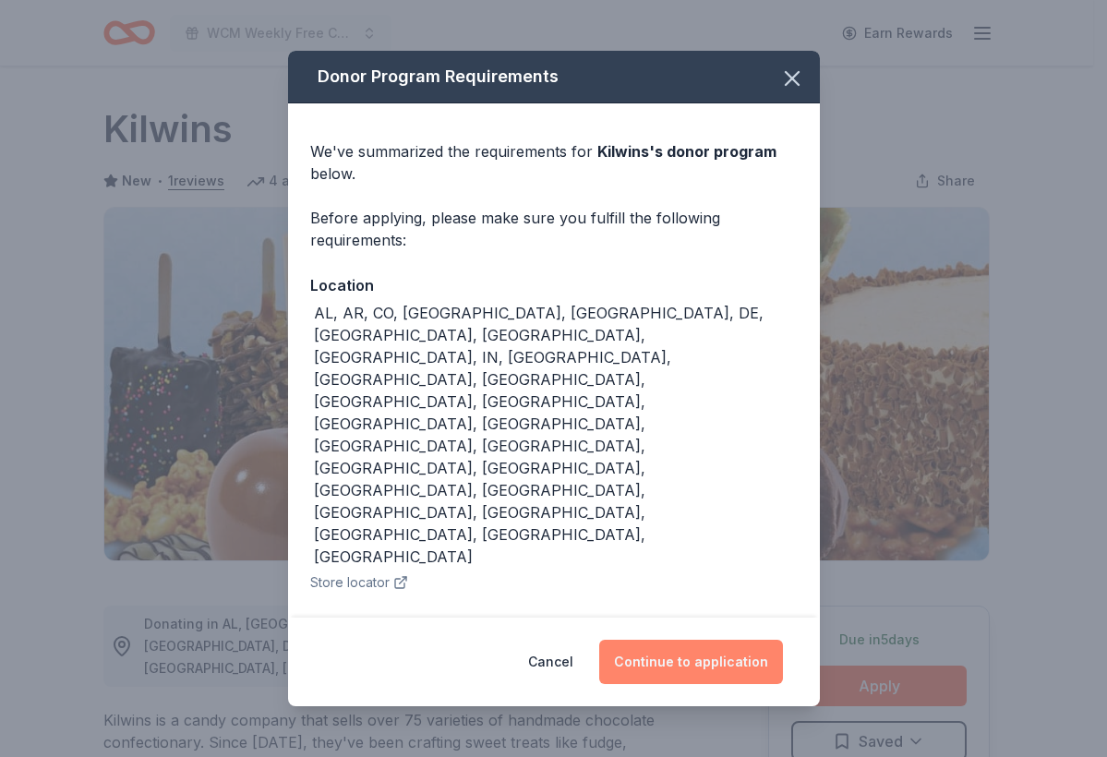
click at [697, 640] on button "Continue to application" at bounding box center [691, 662] width 184 height 44
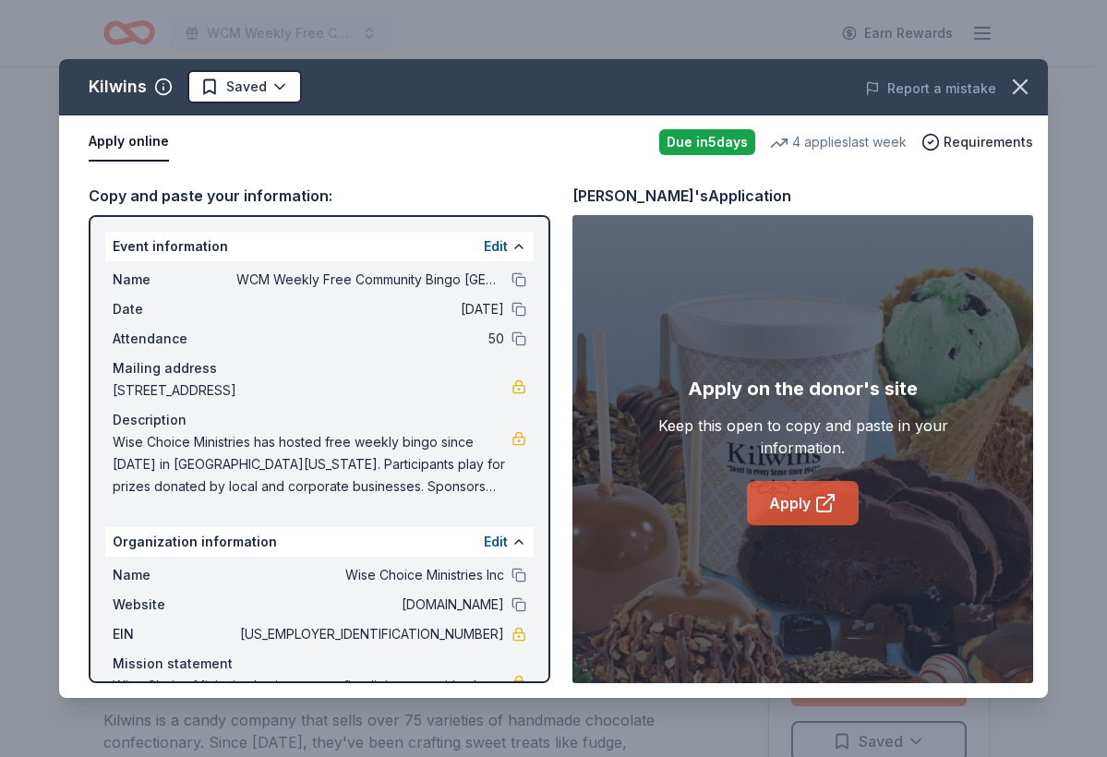
click at [803, 518] on link "Apply" at bounding box center [803, 503] width 112 height 44
click at [276, 72] on html "WCM Weekly Free Community Bingo Jacksonville Florida Earn Rewards Due in 5 days…" at bounding box center [553, 378] width 1107 height 757
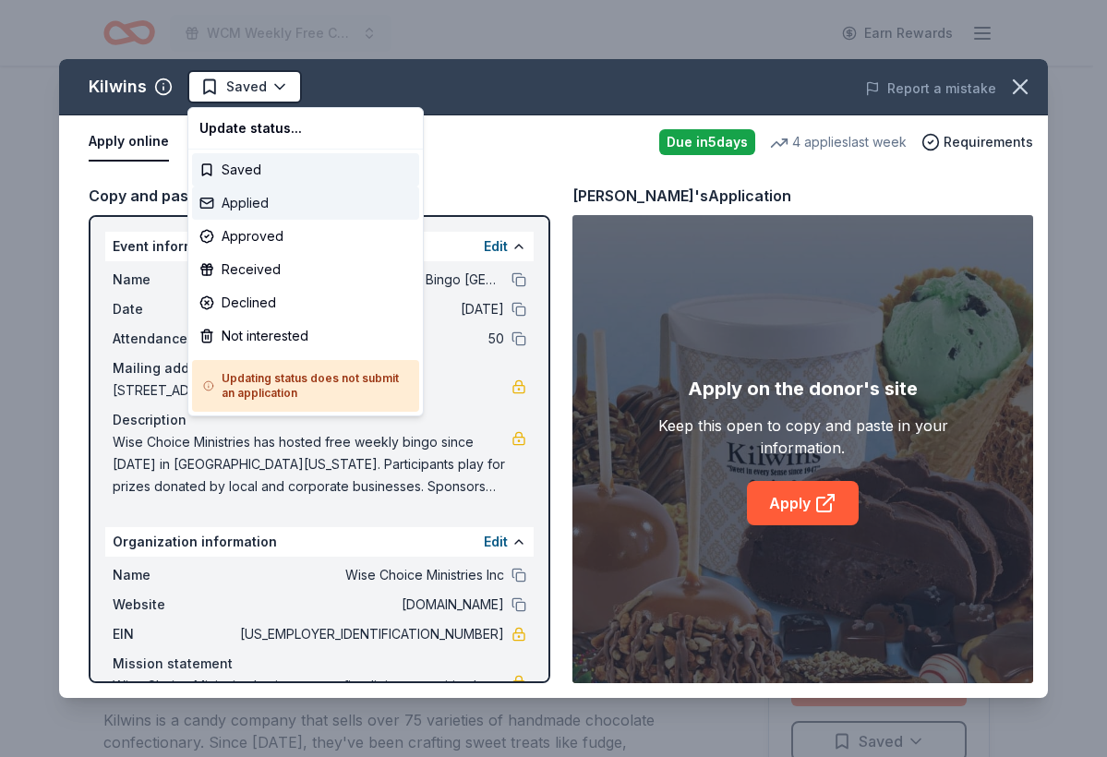
click at [279, 202] on div "Applied" at bounding box center [305, 202] width 227 height 33
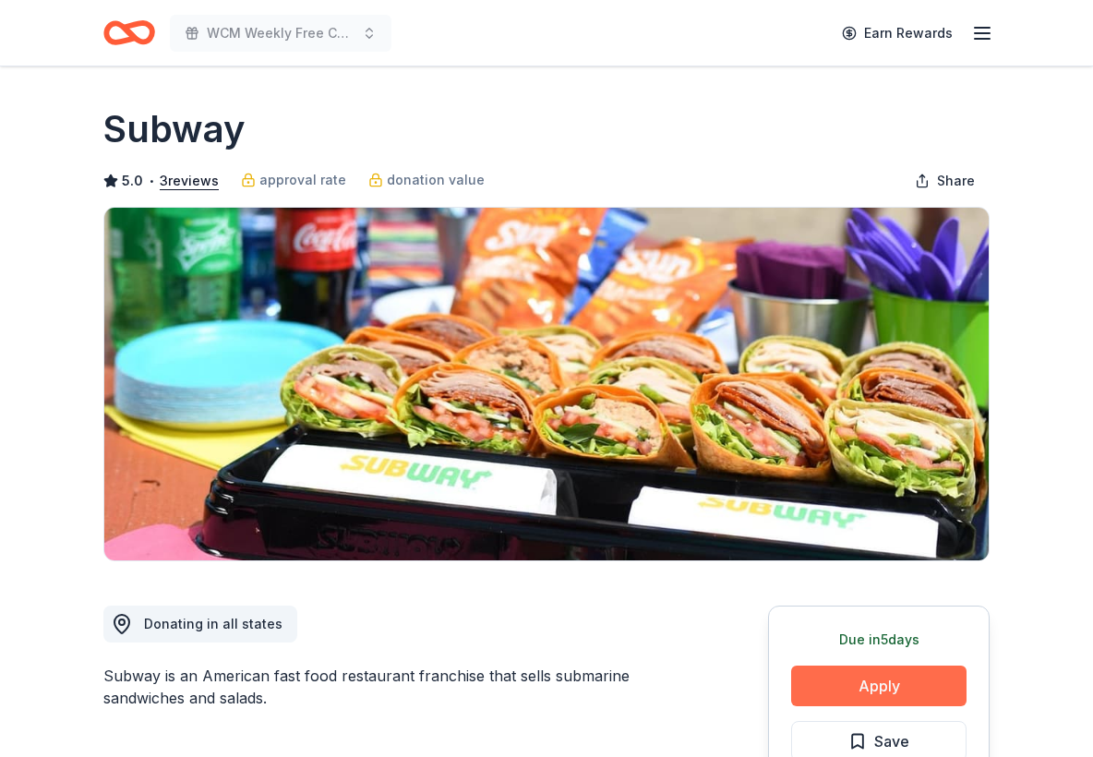
click at [838, 691] on button "Apply" at bounding box center [878, 685] width 175 height 41
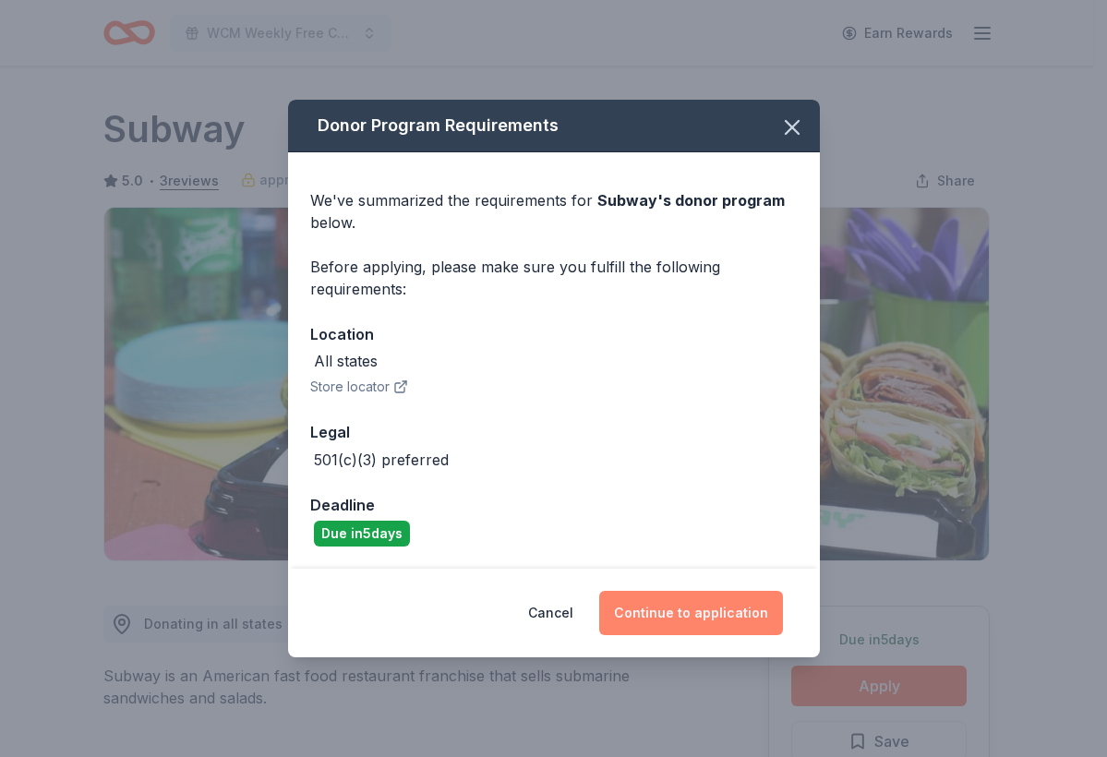
click at [715, 634] on button "Continue to application" at bounding box center [691, 613] width 184 height 44
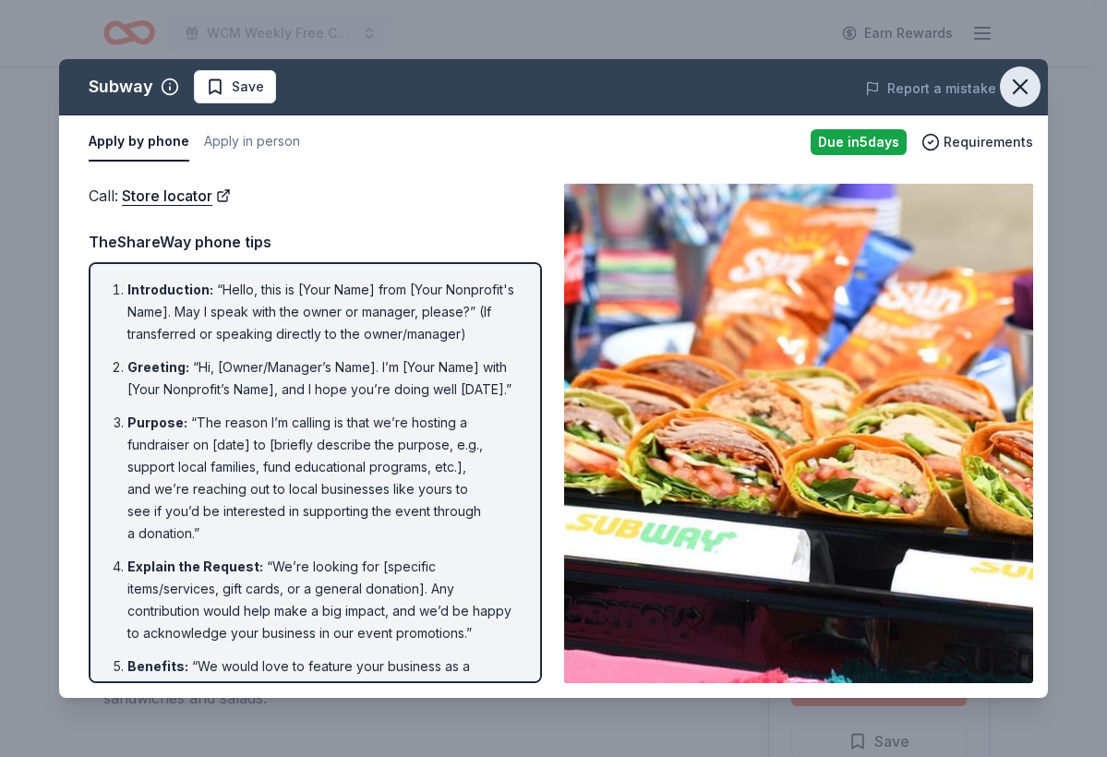
click at [1011, 82] on icon "button" at bounding box center [1020, 87] width 26 height 26
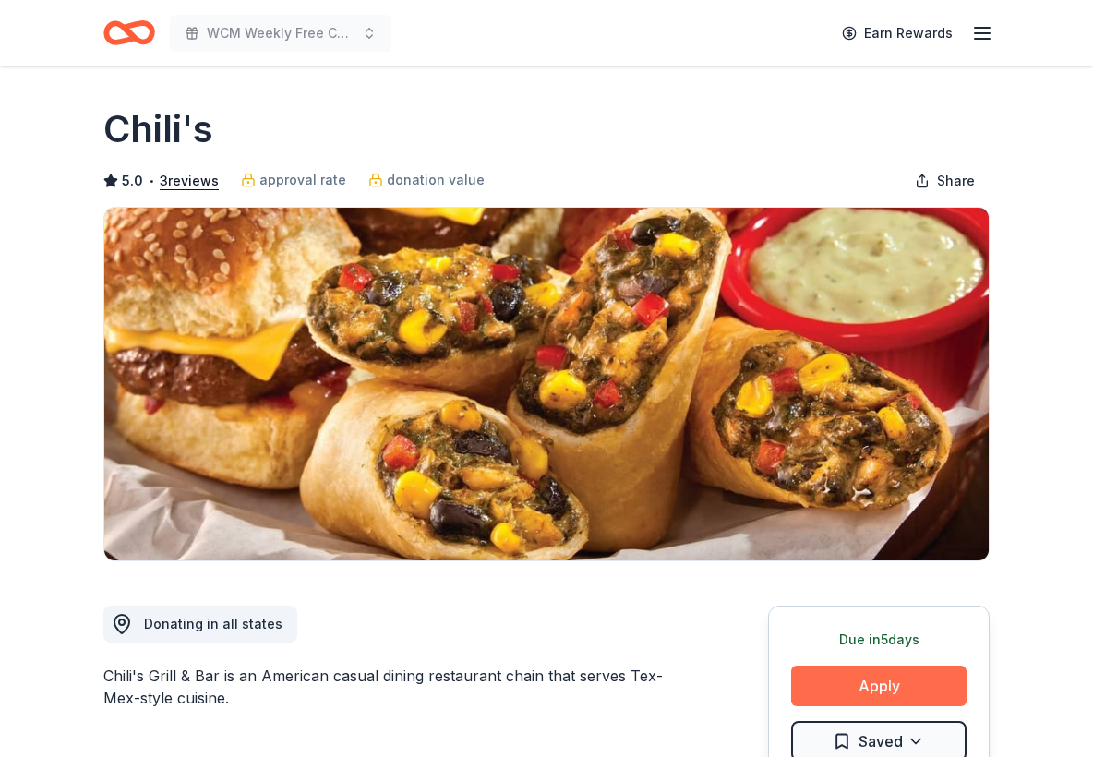
click at [853, 694] on button "Apply" at bounding box center [878, 685] width 175 height 41
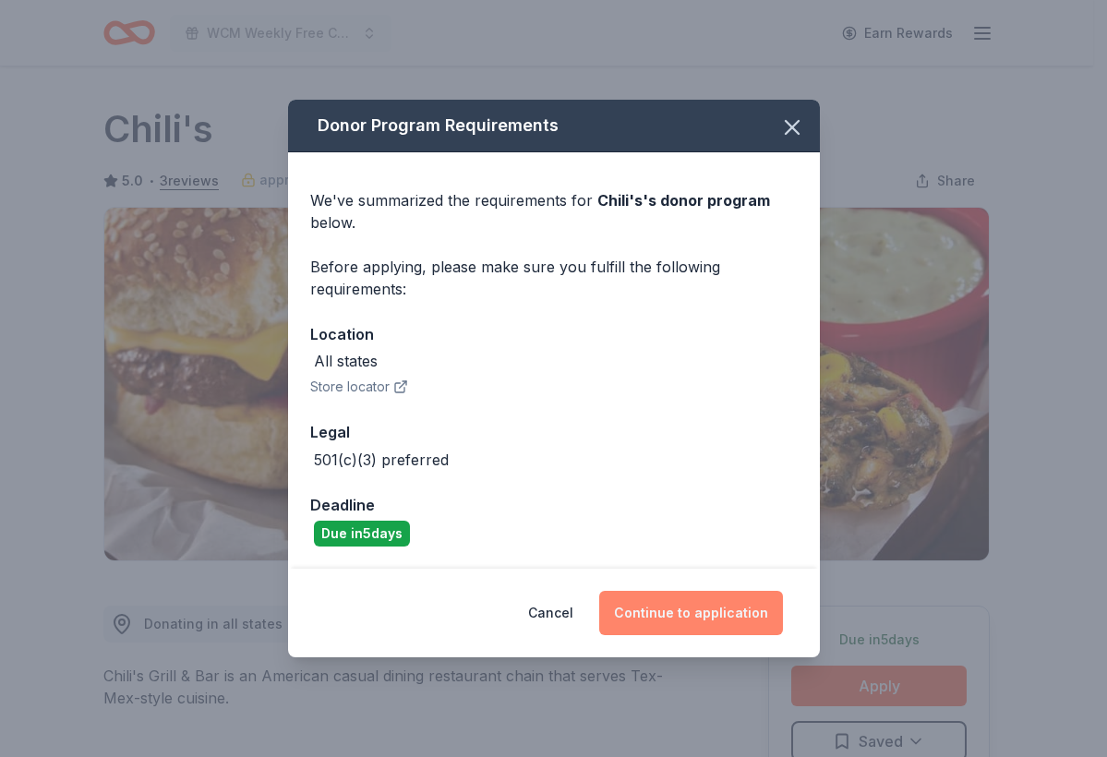
click at [728, 621] on button "Continue to application" at bounding box center [691, 613] width 184 height 44
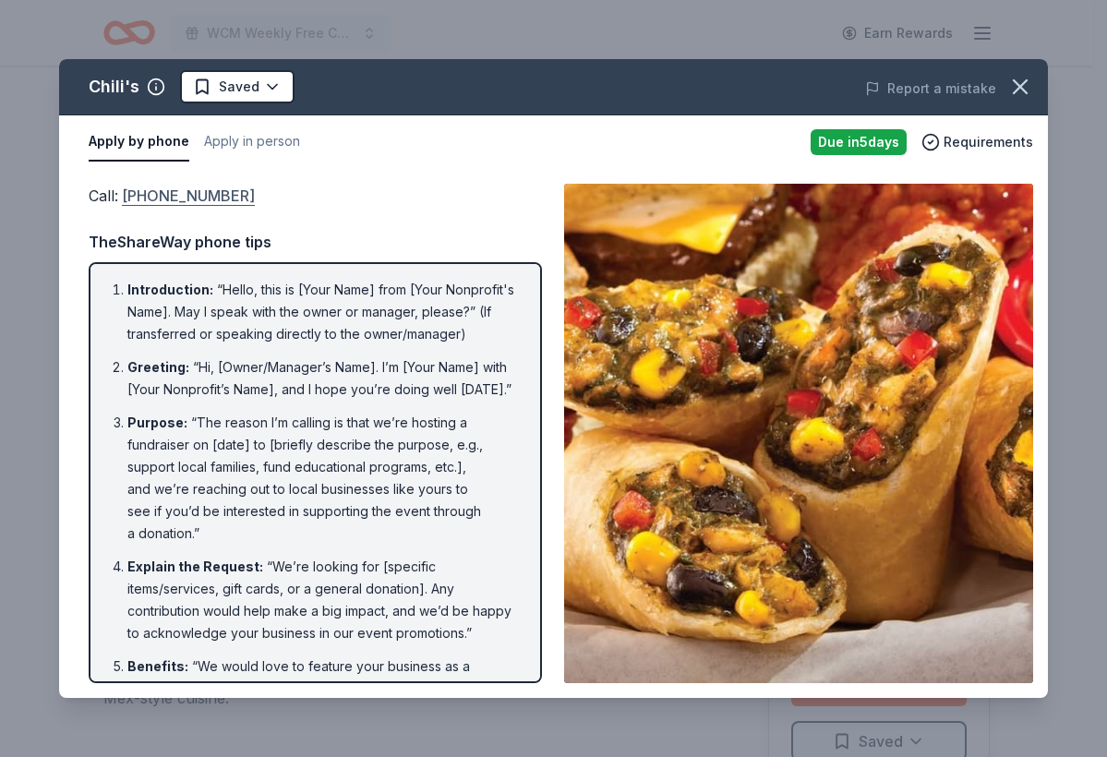
drag, startPoint x: 270, startPoint y: 197, endPoint x: 146, endPoint y: 193, distance: 124.6
click at [146, 193] on div "Call : (559) 432-3711" at bounding box center [315, 196] width 453 height 24
click at [142, 194] on link "(559) 432-3711" at bounding box center [188, 196] width 133 height 24
drag, startPoint x: 233, startPoint y: 195, endPoint x: 95, endPoint y: 197, distance: 138.5
click at [95, 197] on div "Call : (559) 432-3711" at bounding box center [315, 196] width 453 height 24
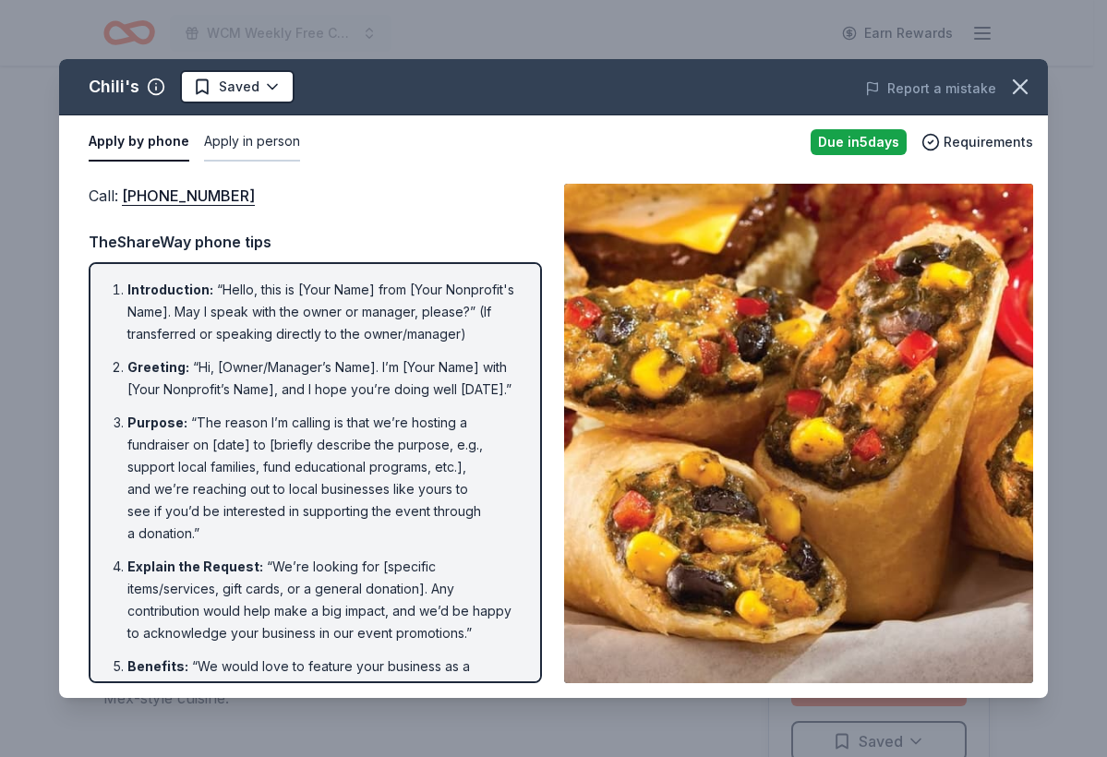
click at [244, 140] on button "Apply in person" at bounding box center [252, 142] width 96 height 39
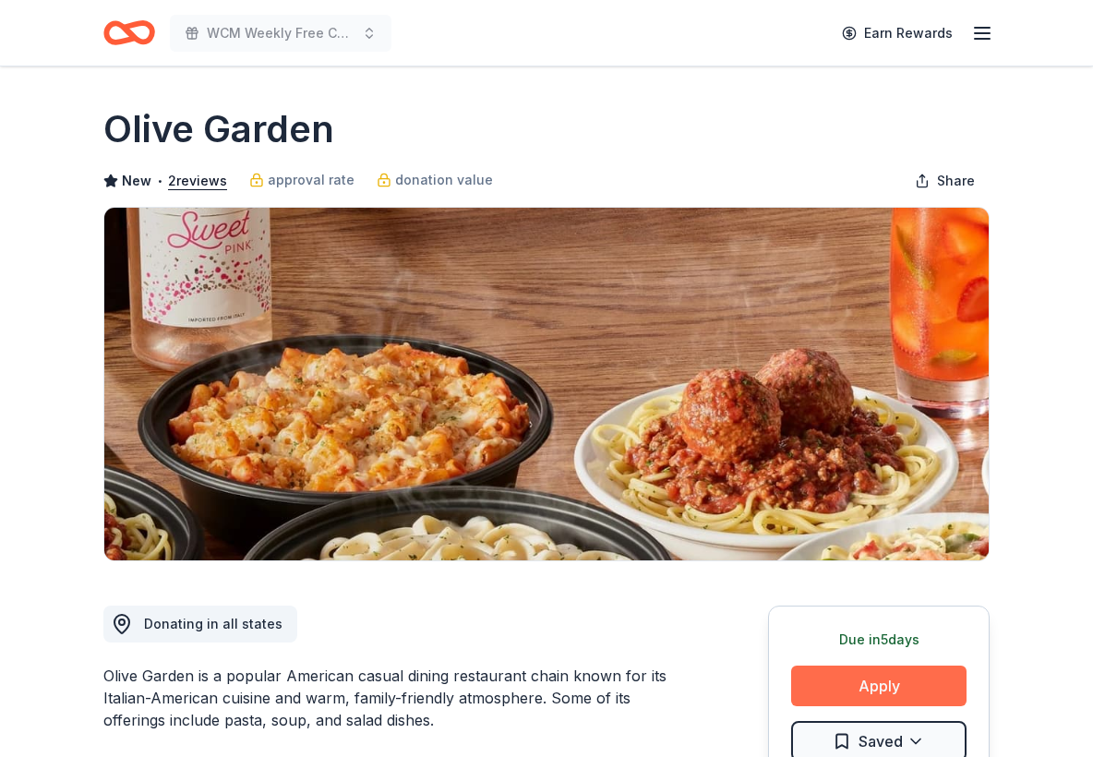
click at [860, 688] on button "Apply" at bounding box center [878, 685] width 175 height 41
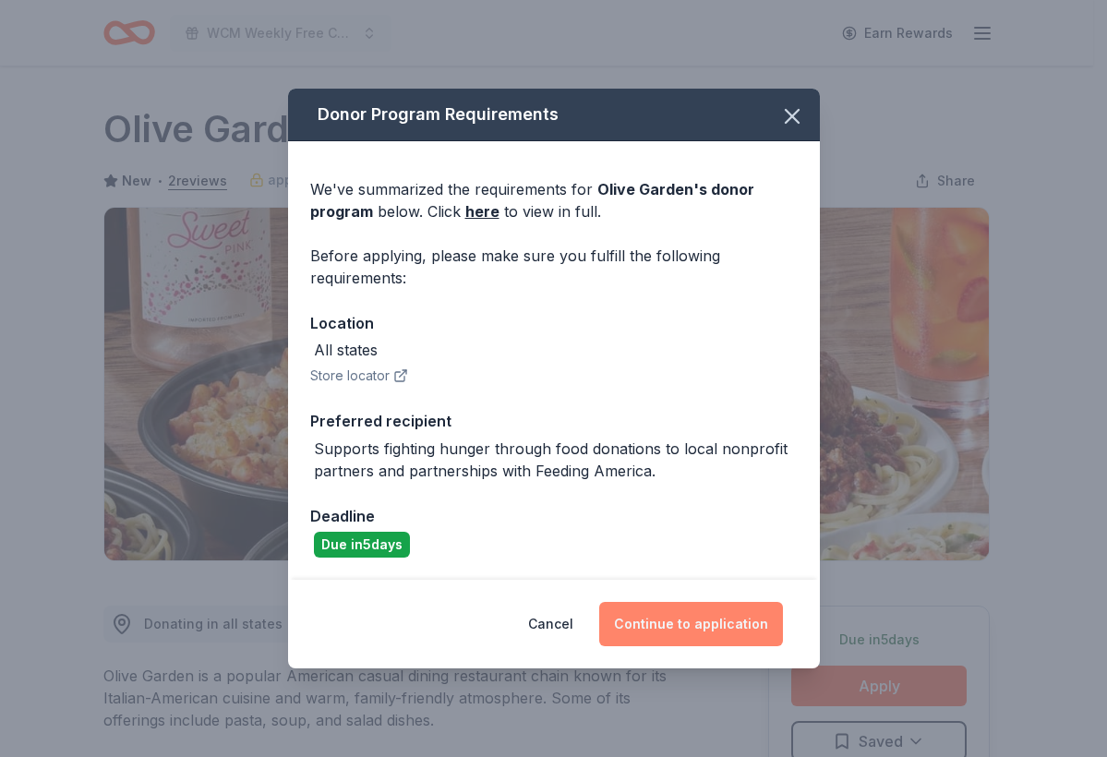
click at [658, 642] on button "Continue to application" at bounding box center [691, 624] width 184 height 44
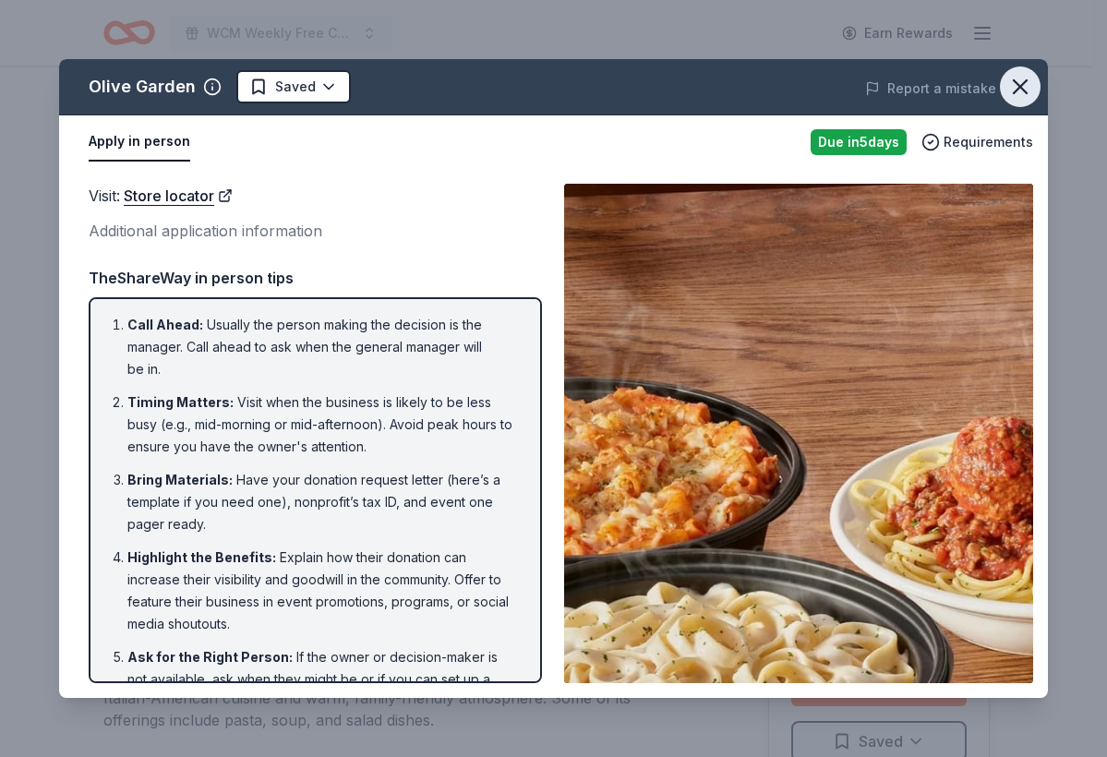
click at [1028, 89] on icon "button" at bounding box center [1020, 87] width 26 height 26
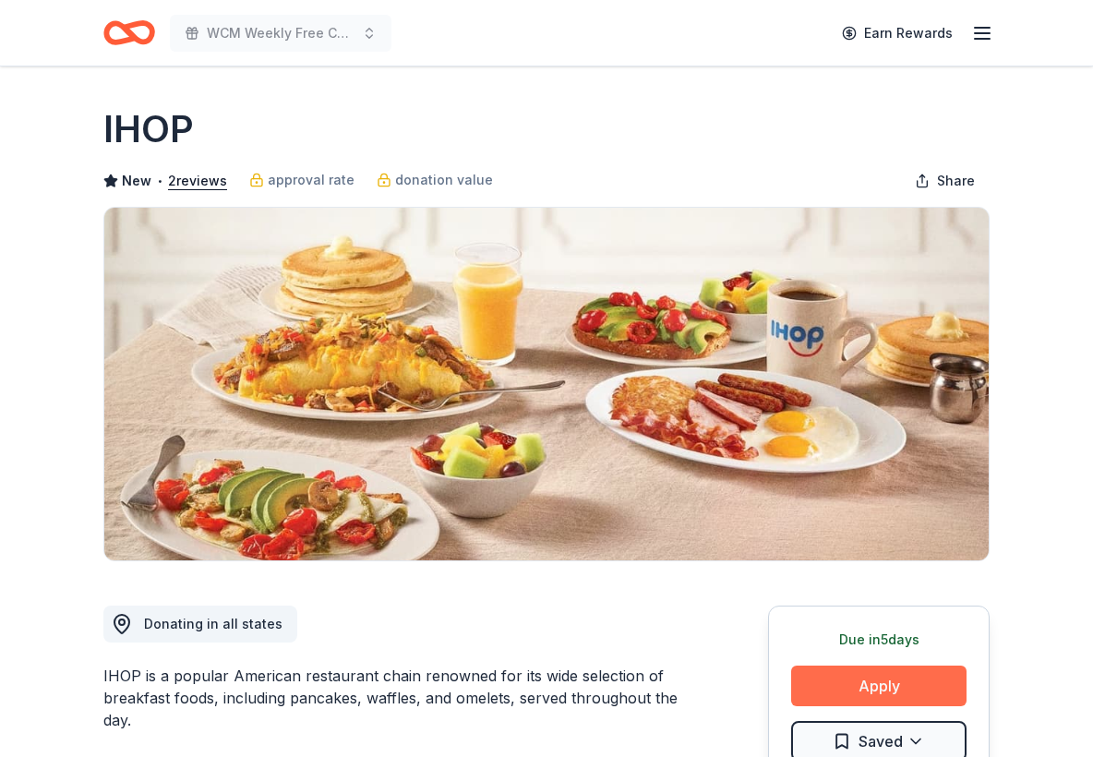
click at [887, 685] on button "Apply" at bounding box center [878, 685] width 175 height 41
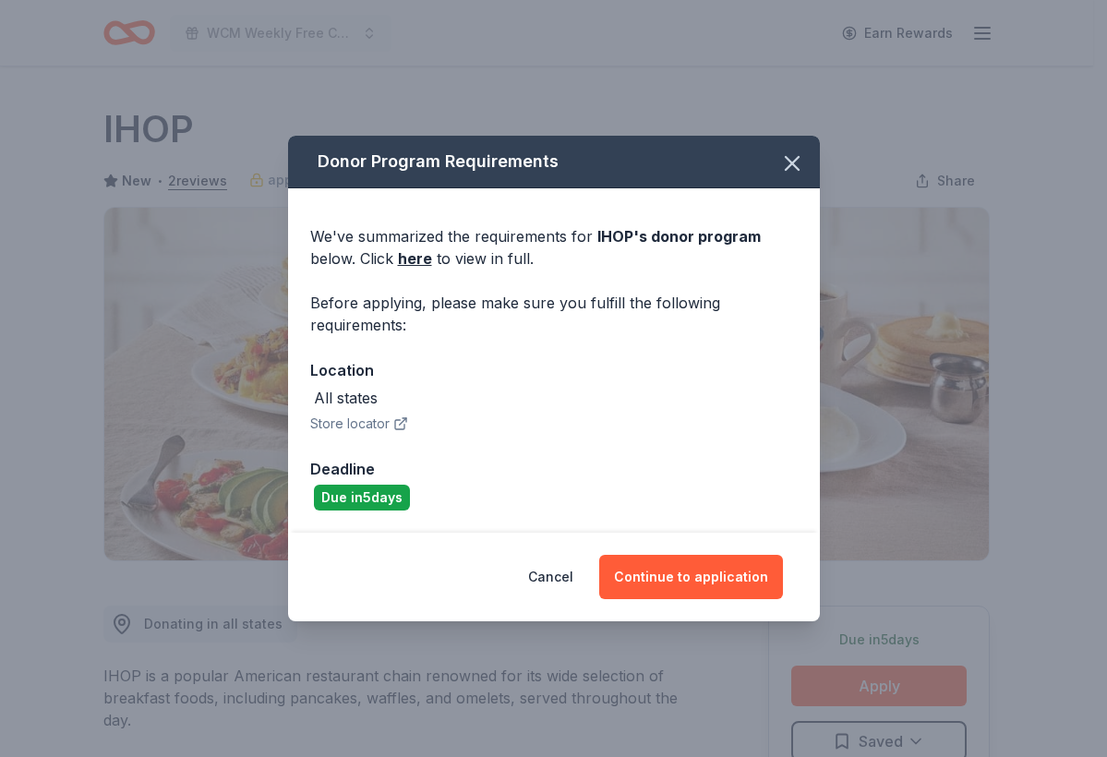
click at [695, 553] on div "Cancel Continue to application" at bounding box center [554, 577] width 532 height 89
click at [692, 587] on button "Continue to application" at bounding box center [691, 577] width 184 height 44
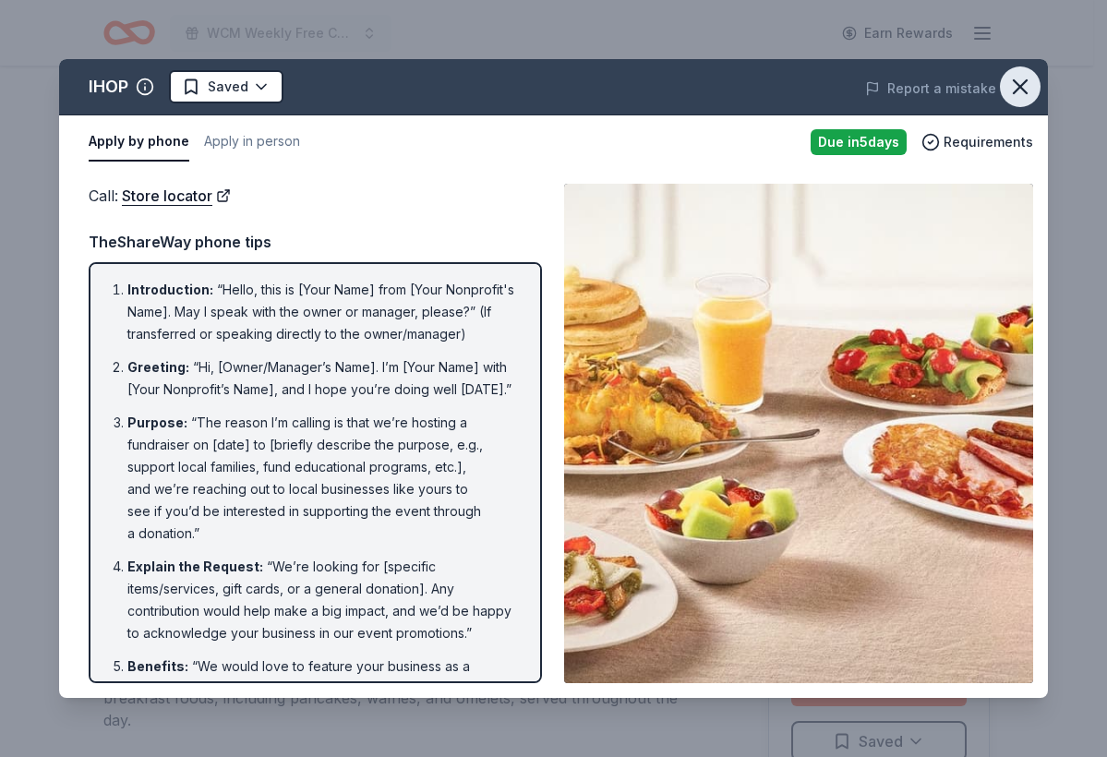
click at [1020, 80] on icon "button" at bounding box center [1020, 87] width 26 height 26
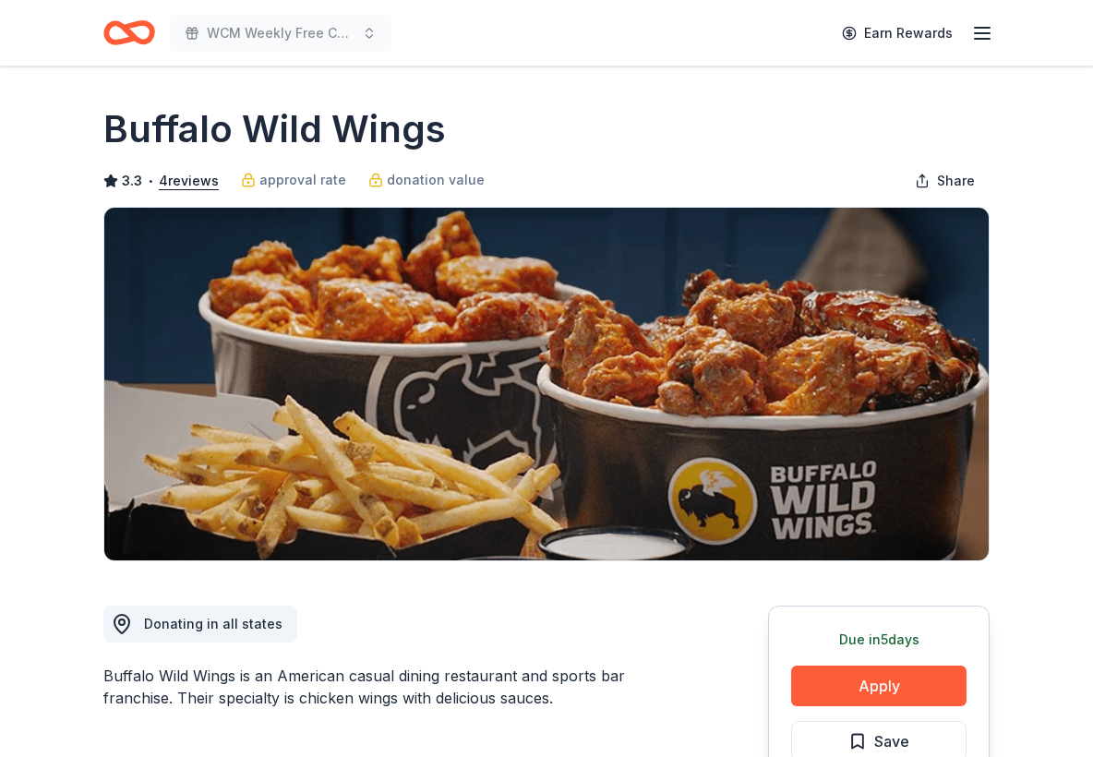
click at [892, 707] on div "Due in 5 days Apply Save Application takes 10 min Usually responds in over a mo…" at bounding box center [878, 742] width 221 height 275
click at [896, 690] on button "Apply" at bounding box center [878, 685] width 175 height 41
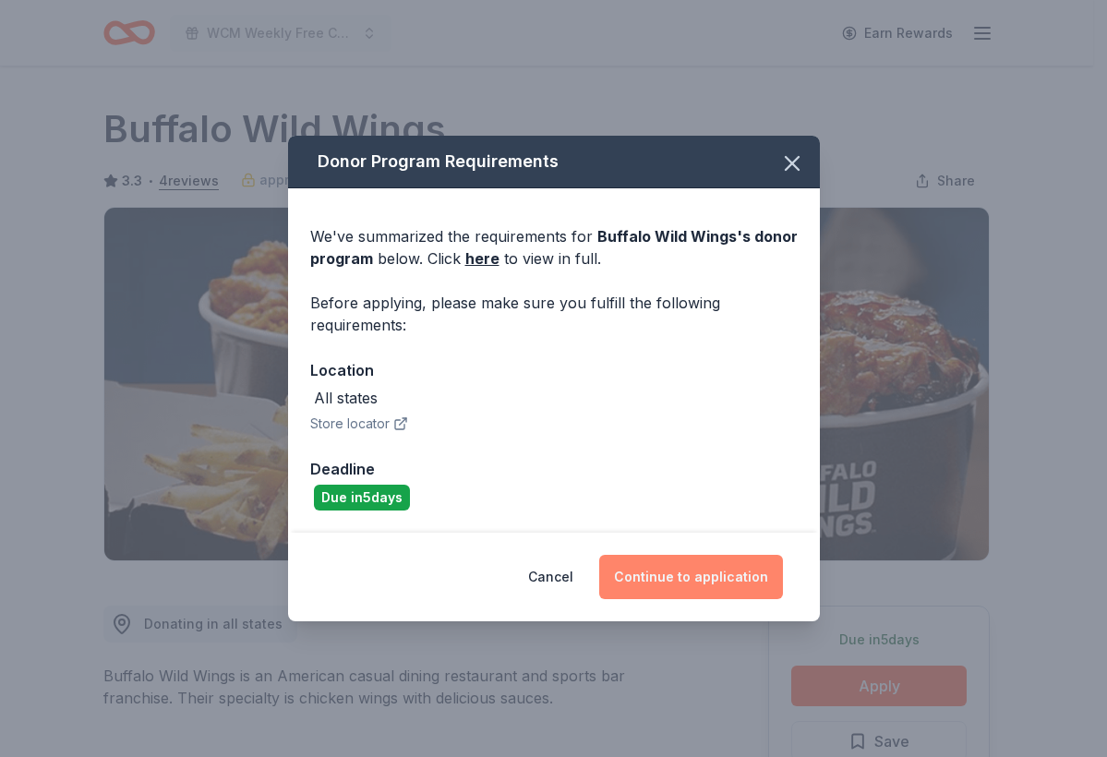
click at [709, 556] on button "Continue to application" at bounding box center [691, 577] width 184 height 44
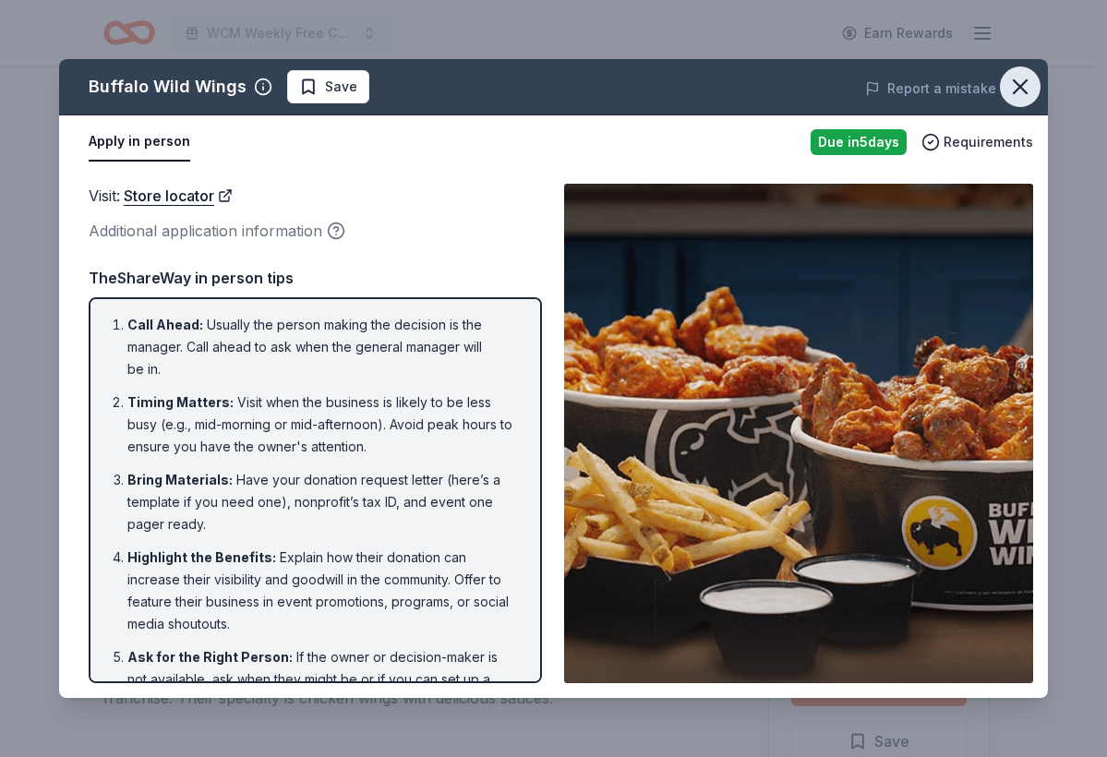
click at [1011, 90] on icon "button" at bounding box center [1020, 87] width 26 height 26
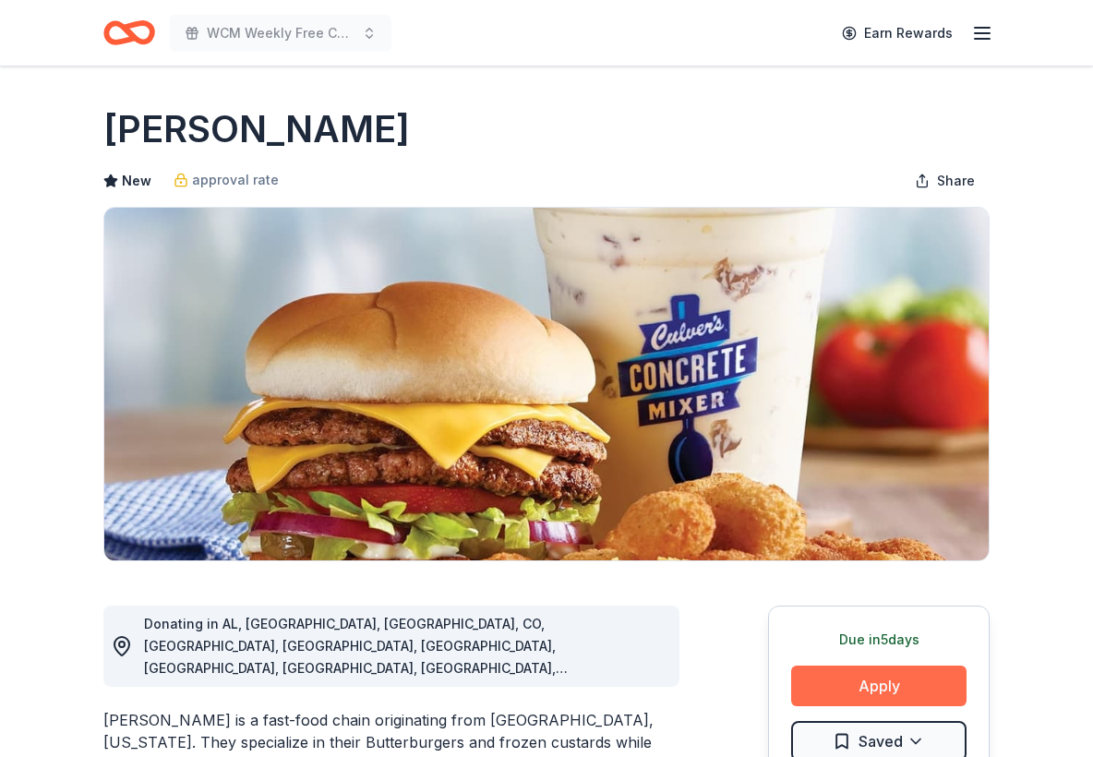
click at [901, 698] on button "Apply" at bounding box center [878, 685] width 175 height 41
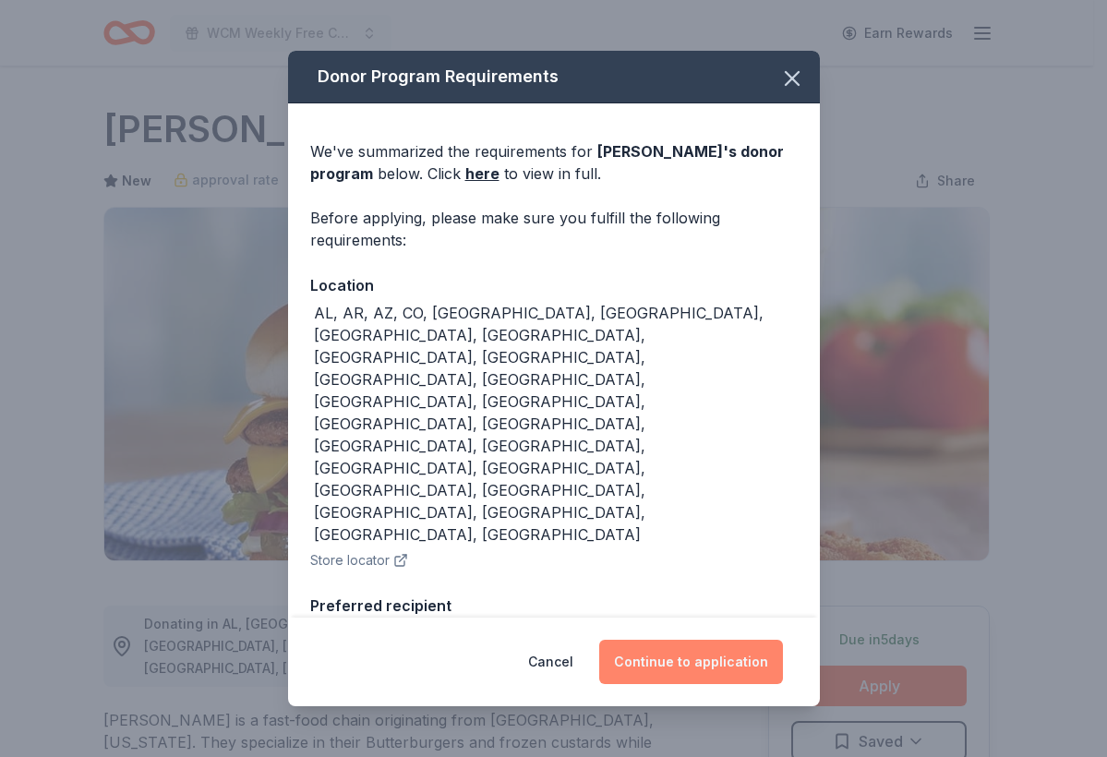
click at [745, 640] on button "Continue to application" at bounding box center [691, 662] width 184 height 44
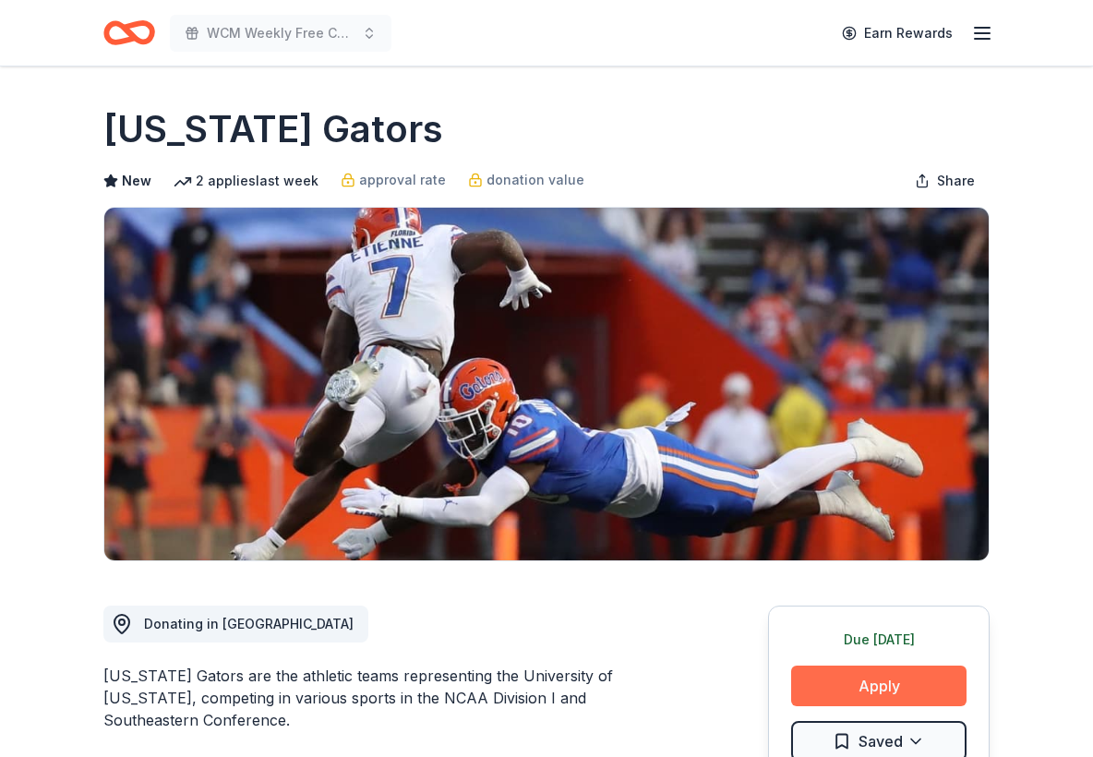
click at [864, 673] on button "Apply" at bounding box center [878, 685] width 175 height 41
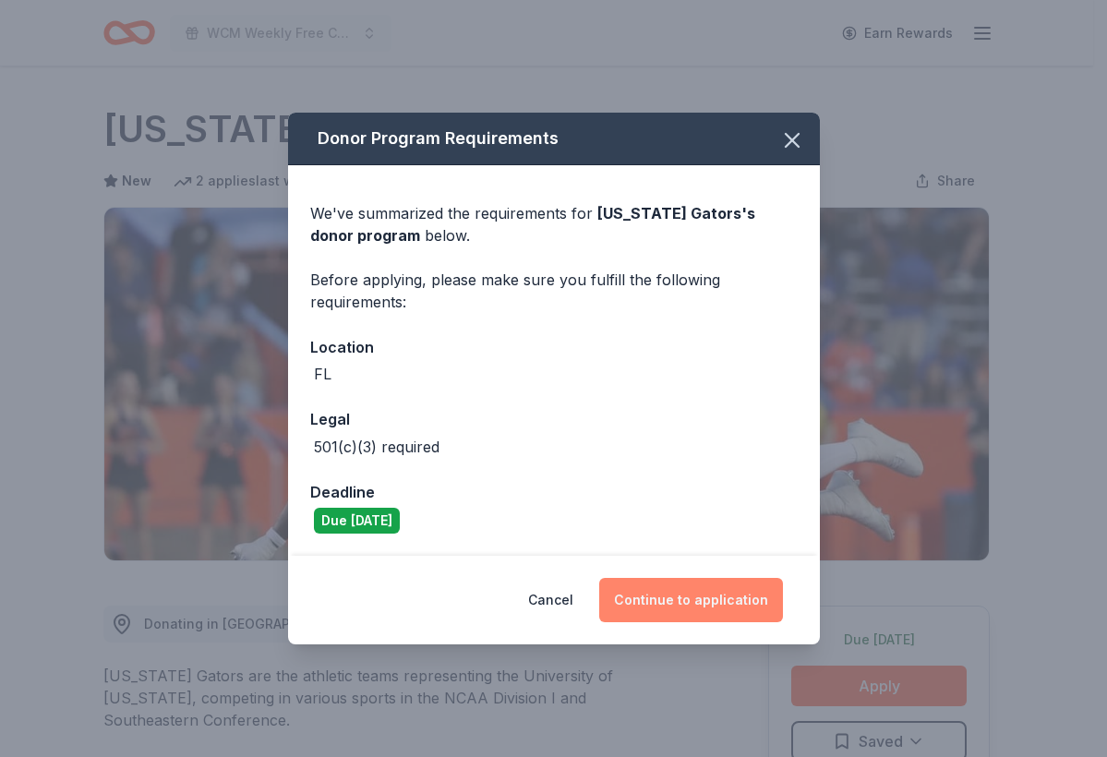
click at [682, 590] on button "Continue to application" at bounding box center [691, 600] width 184 height 44
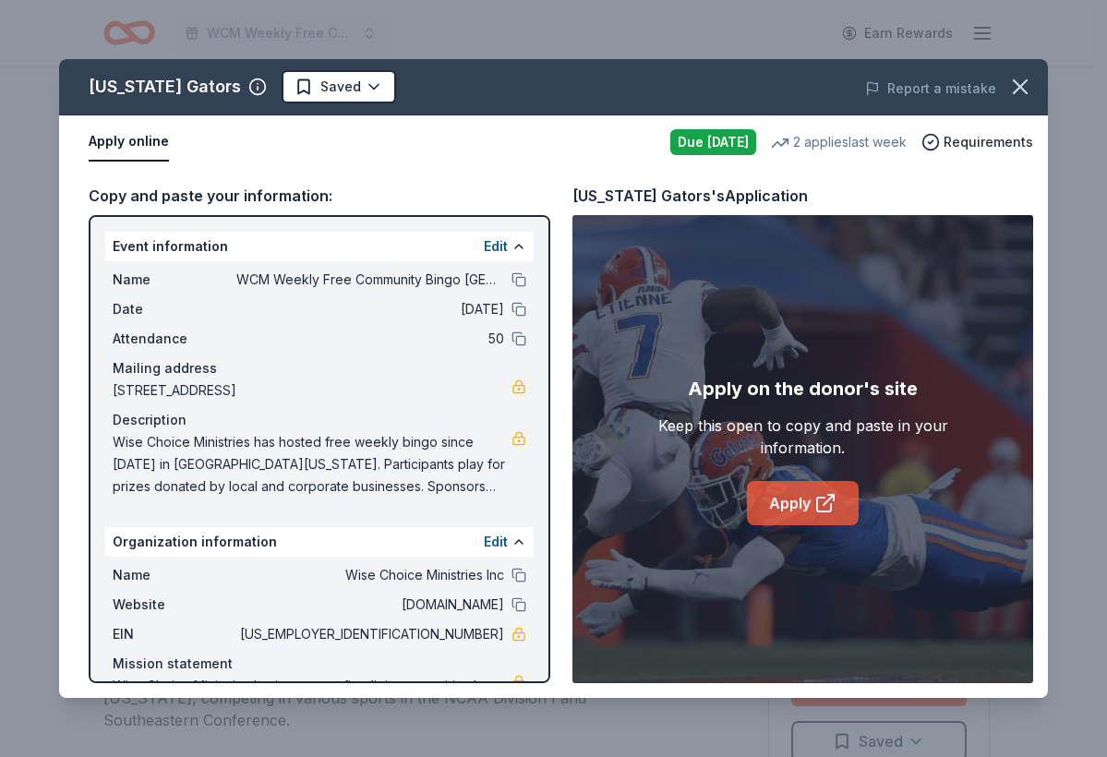
click at [835, 506] on icon at bounding box center [825, 503] width 22 height 22
click at [348, 81] on html "WCM Weekly Free Community Bingo Jacksonville Florida Earn Rewards Due today Sha…" at bounding box center [553, 378] width 1107 height 757
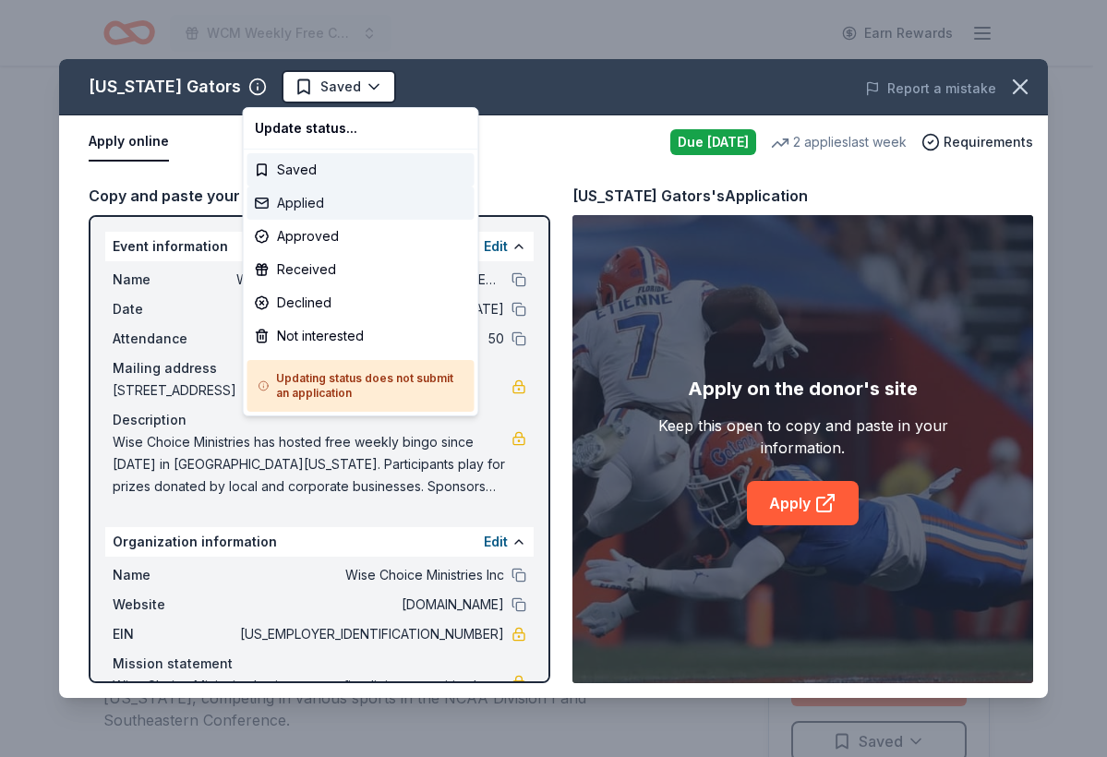
click at [337, 215] on div "Applied" at bounding box center [360, 202] width 227 height 33
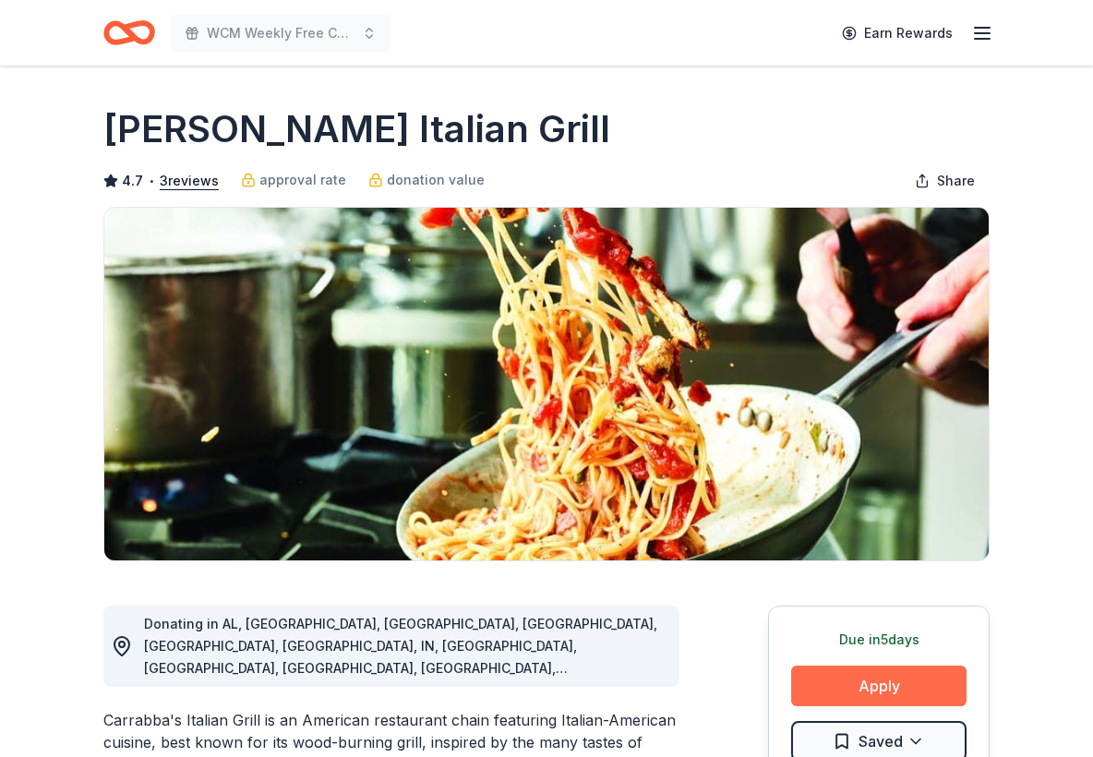
click at [847, 694] on button "Apply" at bounding box center [878, 685] width 175 height 41
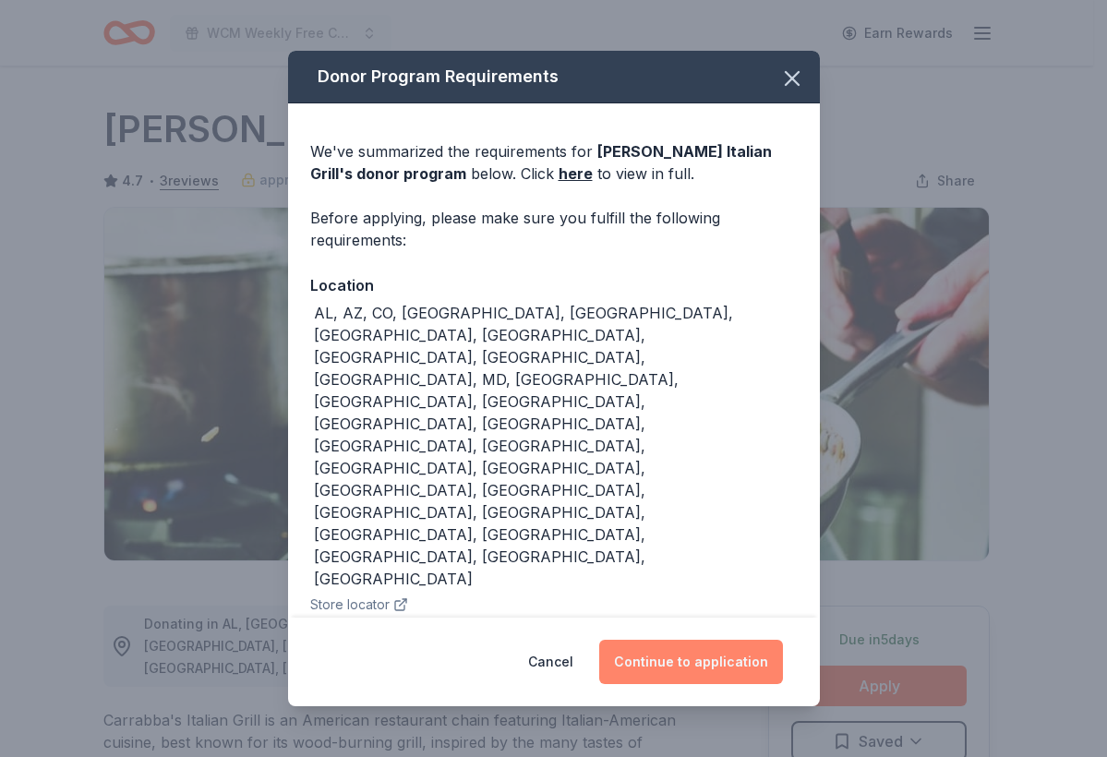
click at [652, 640] on button "Continue to application" at bounding box center [691, 662] width 184 height 44
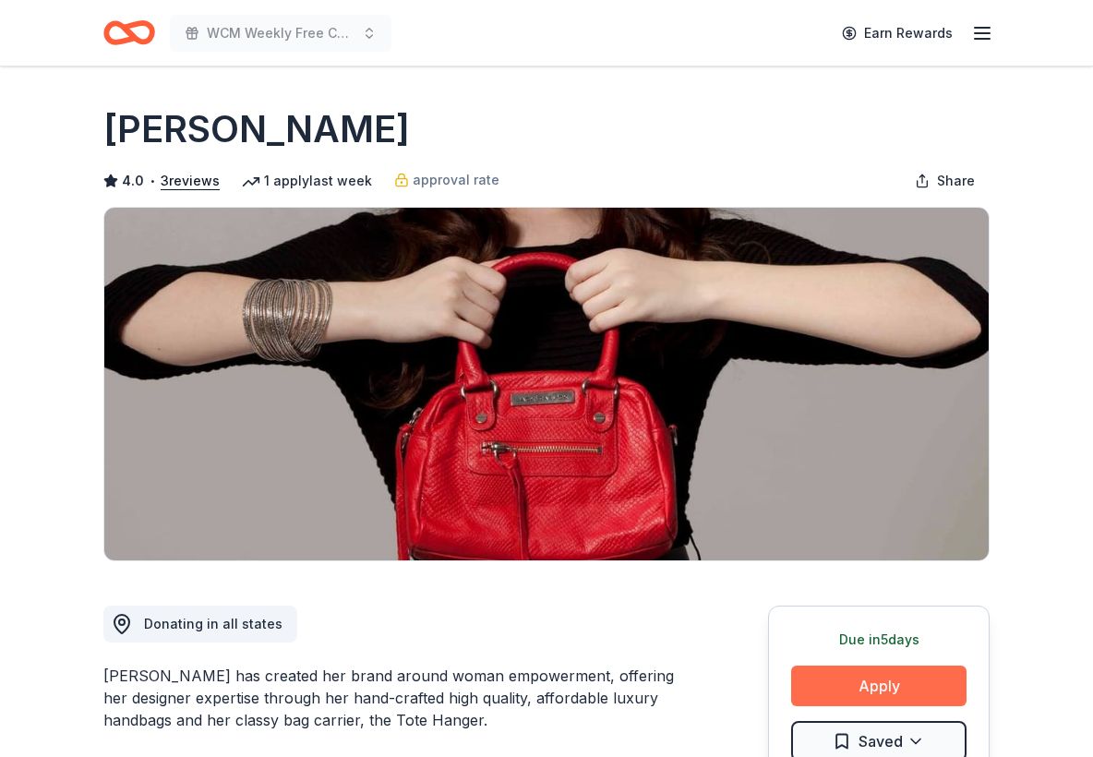
click at [875, 695] on button "Apply" at bounding box center [878, 685] width 175 height 41
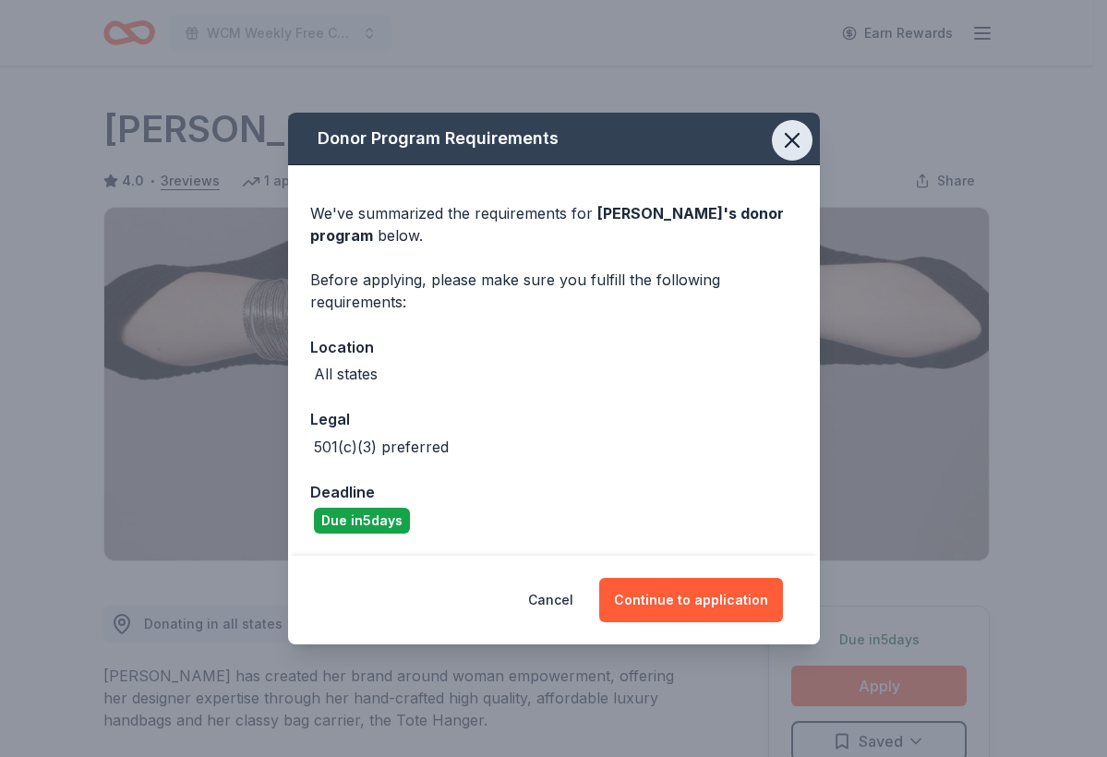
click at [804, 148] on button "button" at bounding box center [792, 140] width 41 height 41
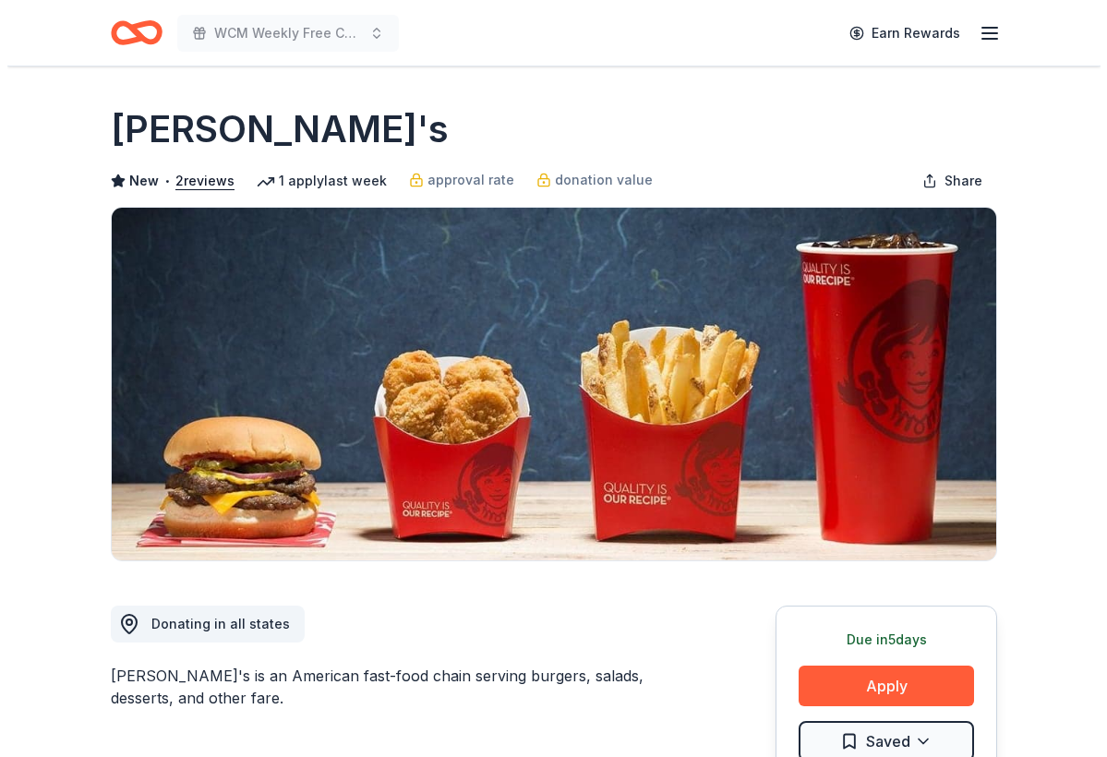
scroll to position [126, 0]
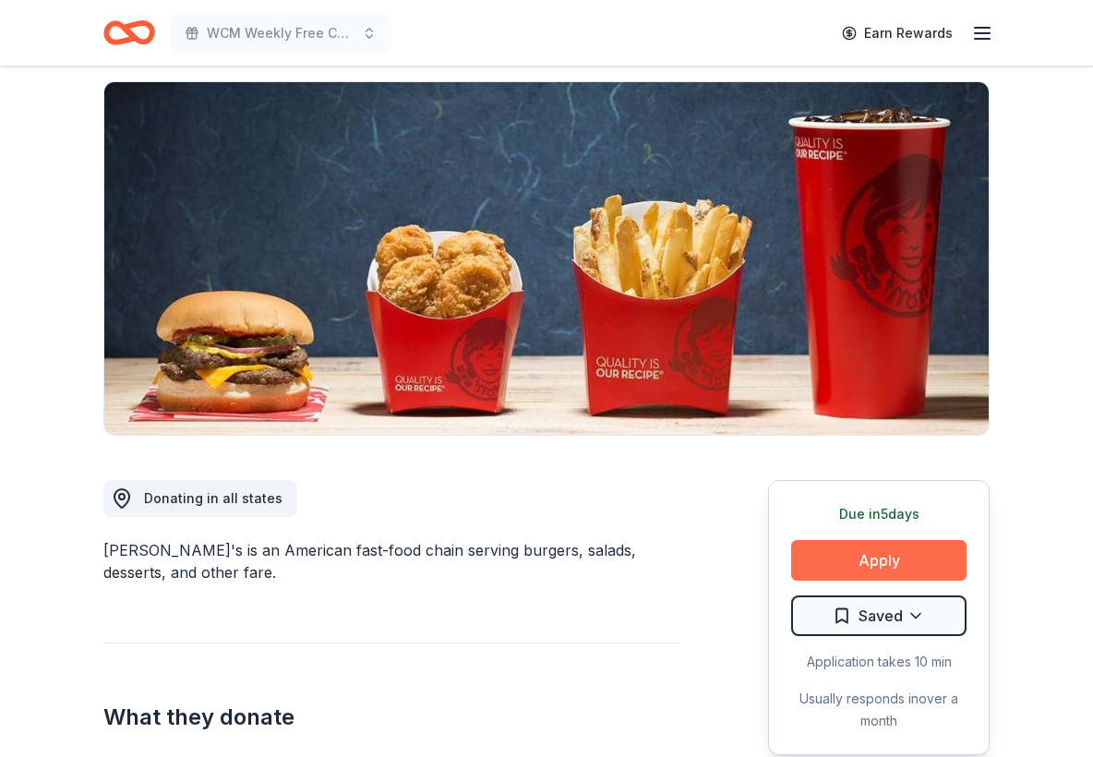
click at [844, 562] on button "Apply" at bounding box center [878, 560] width 175 height 41
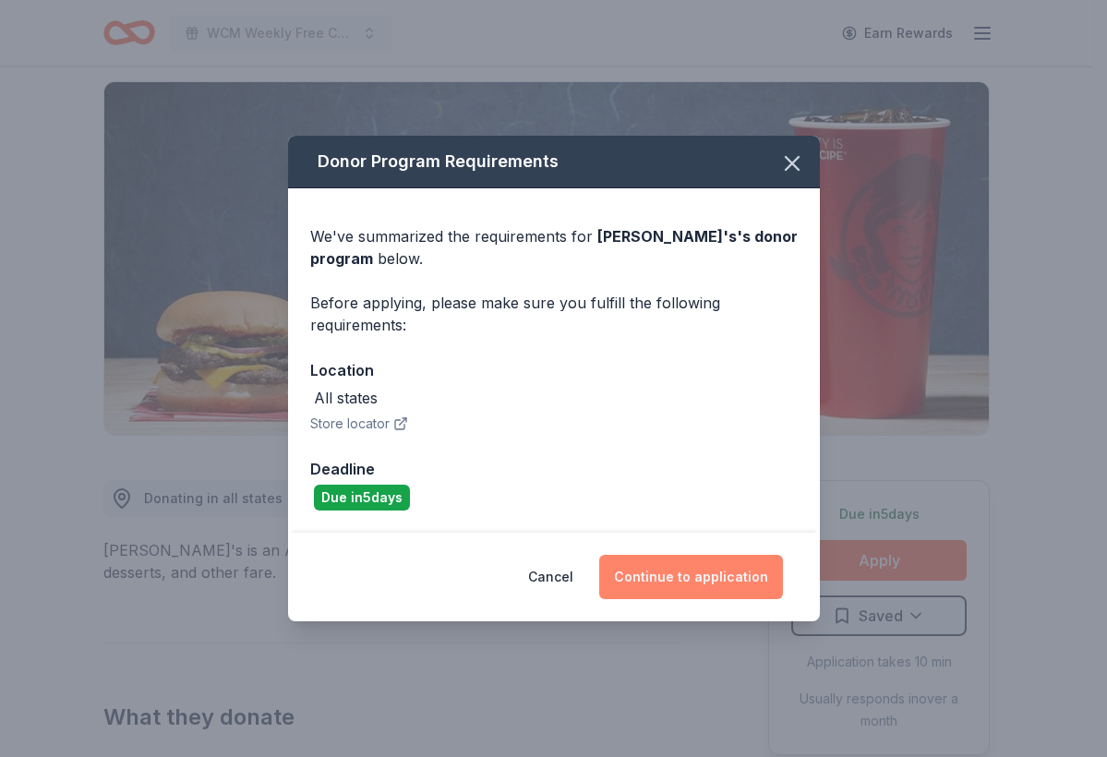
click at [688, 585] on button "Continue to application" at bounding box center [691, 577] width 184 height 44
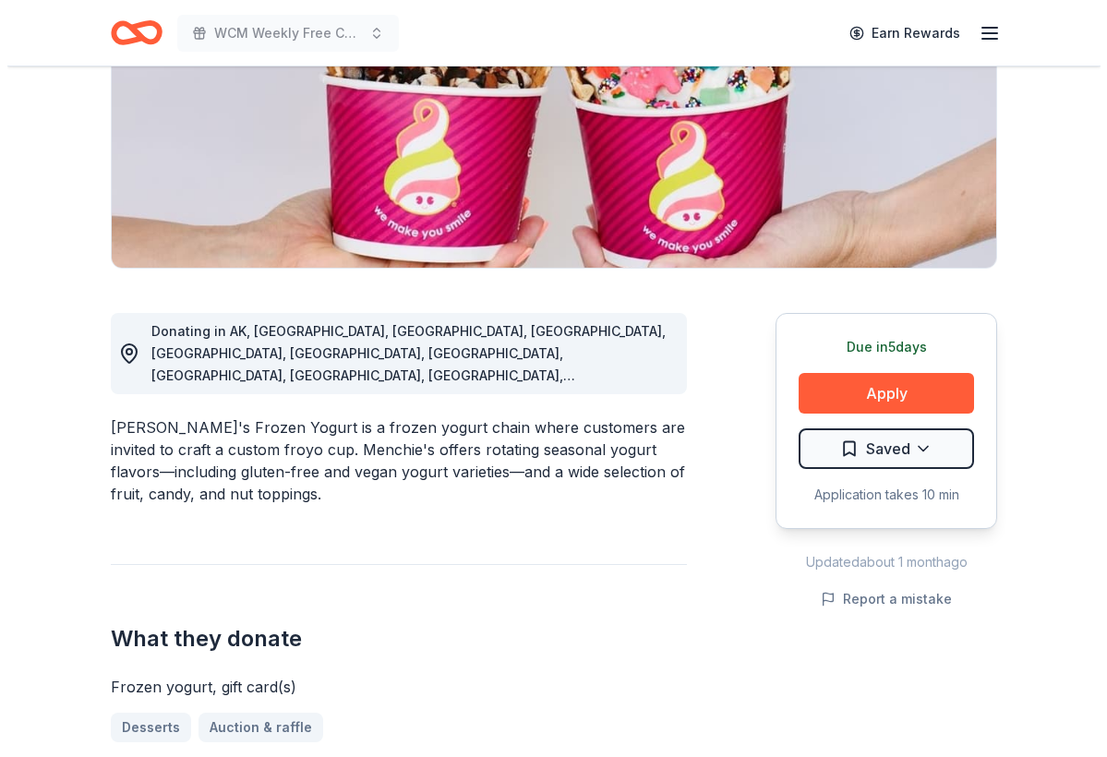
scroll to position [319, 0]
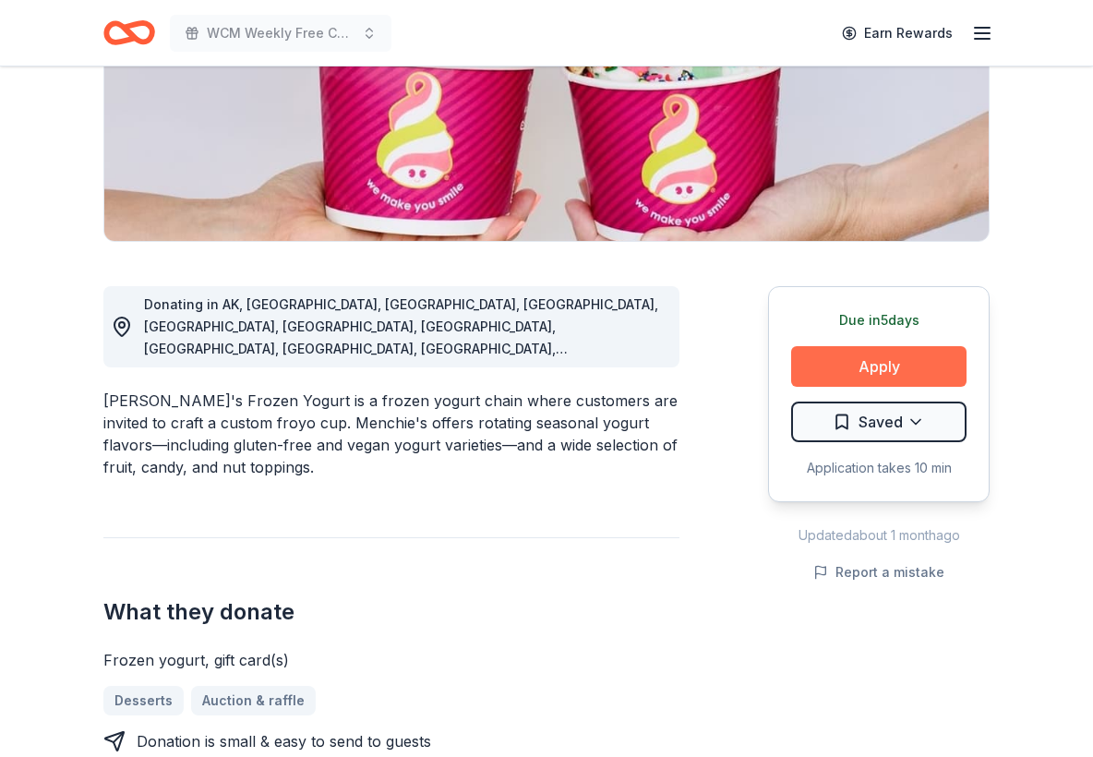
click at [860, 368] on button "Apply" at bounding box center [878, 366] width 175 height 41
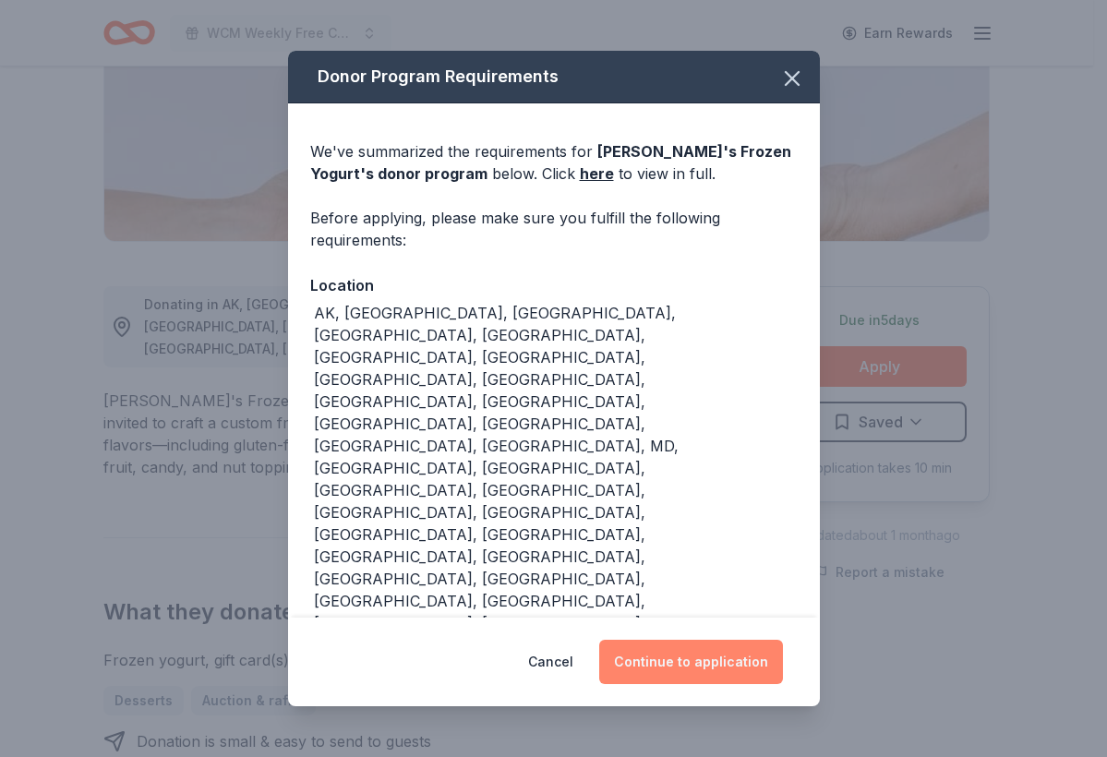
click at [698, 640] on button "Continue to application" at bounding box center [691, 662] width 184 height 44
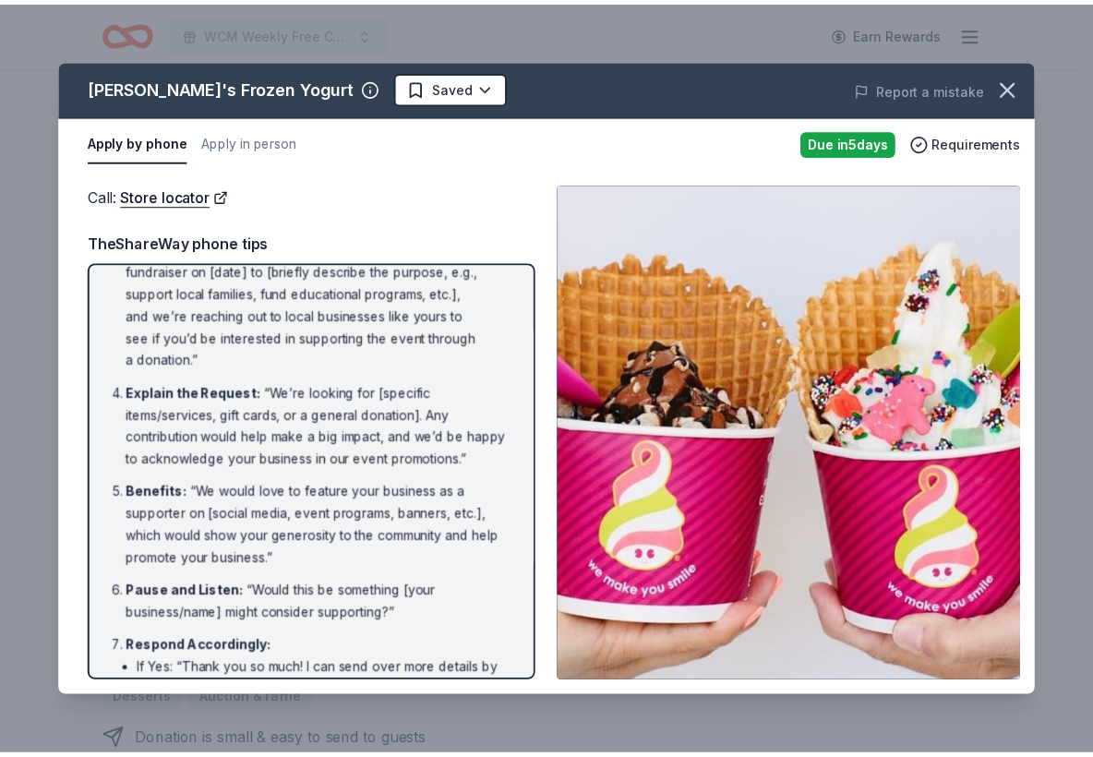
scroll to position [0, 0]
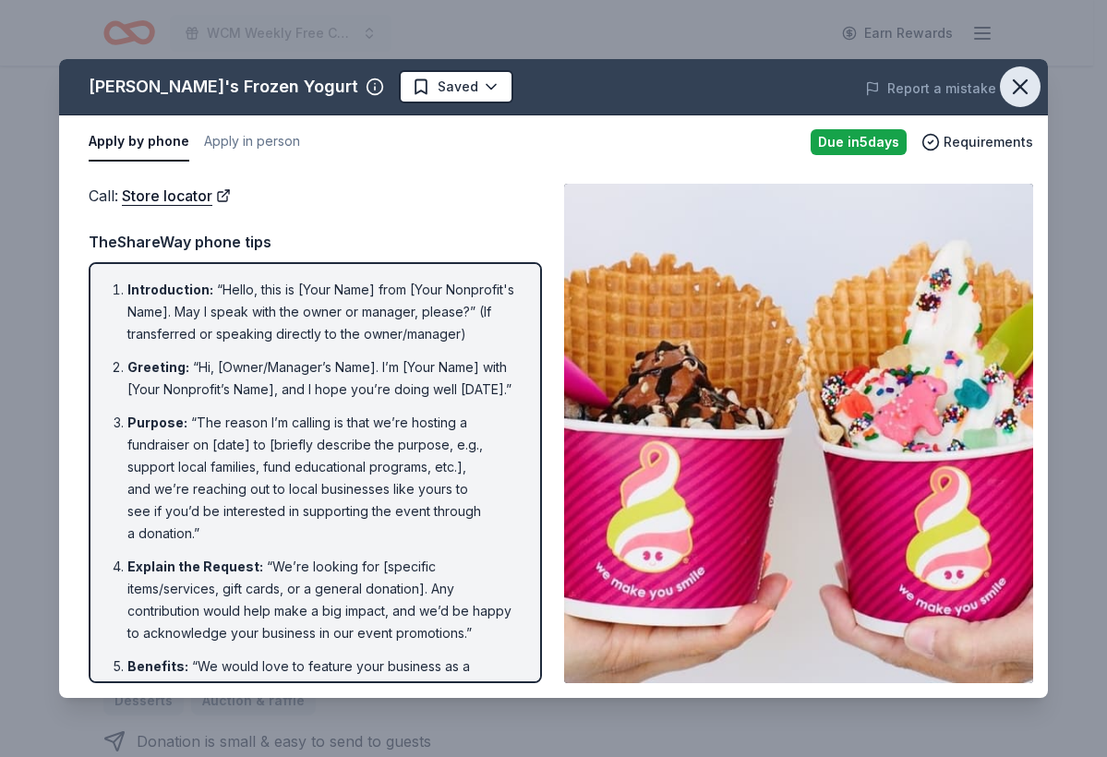
click at [1019, 90] on icon "button" at bounding box center [1020, 87] width 26 height 26
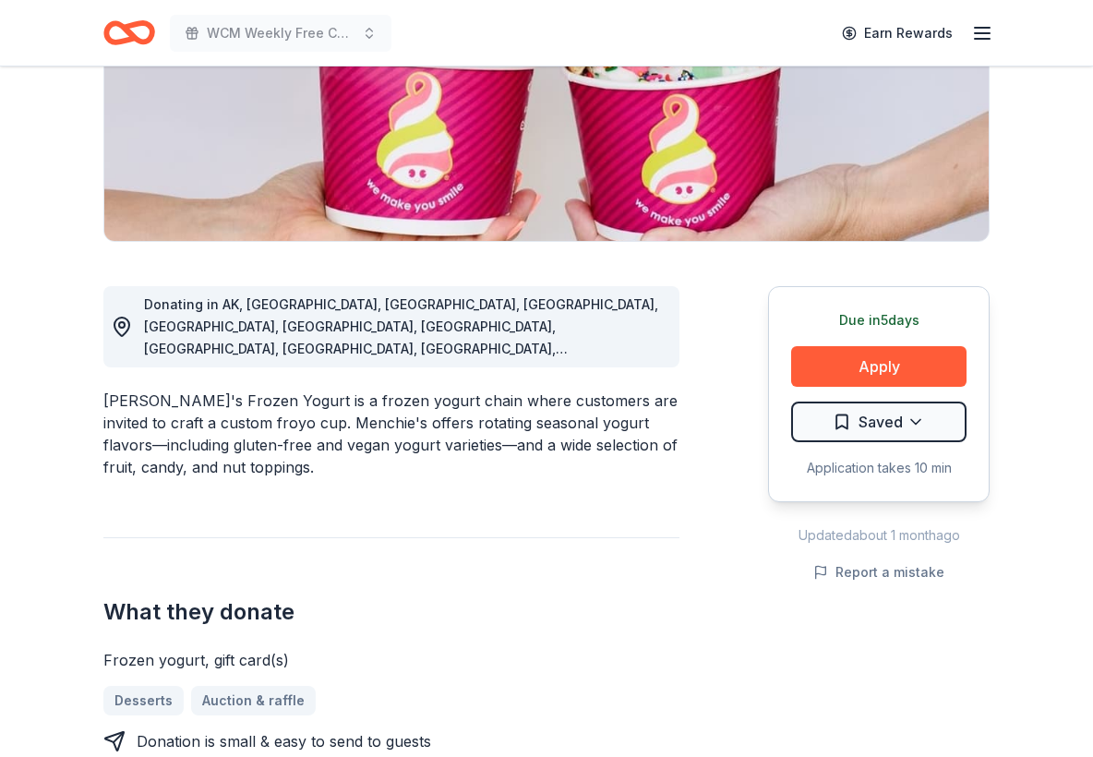
drag, startPoint x: 263, startPoint y: 381, endPoint x: 234, endPoint y: 377, distance: 28.8
click at [217, 389] on div "Menchie's Frozen Yogurt is a frozen yogurt chain where customers are invited to…" at bounding box center [391, 433] width 576 height 89
drag, startPoint x: 275, startPoint y: 384, endPoint x: 475, endPoint y: 491, distance: 227.1
click at [201, 389] on div "Menchie's Frozen Yogurt is a frozen yogurt chain where customers are invited to…" at bounding box center [391, 433] width 576 height 89
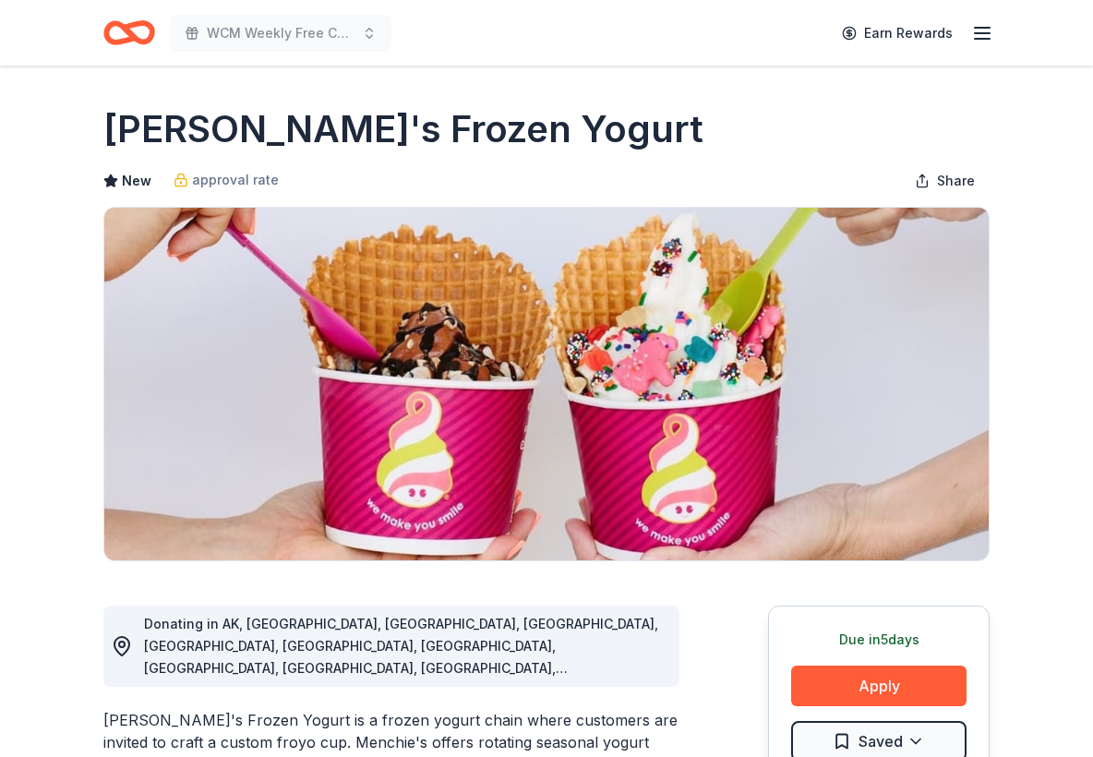
drag, startPoint x: 506, startPoint y: 126, endPoint x: 245, endPoint y: 128, distance: 260.3
click at [245, 128] on div "Menchie's Frozen Yogurt" at bounding box center [546, 129] width 886 height 52
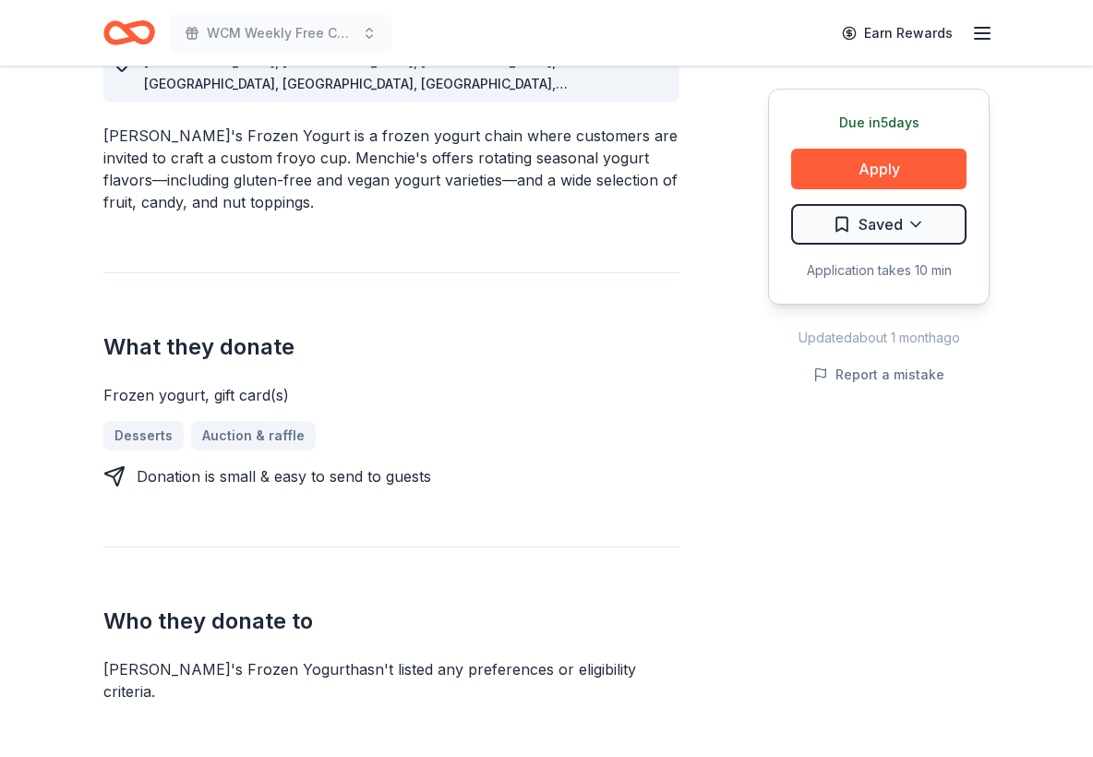
scroll to position [561, 0]
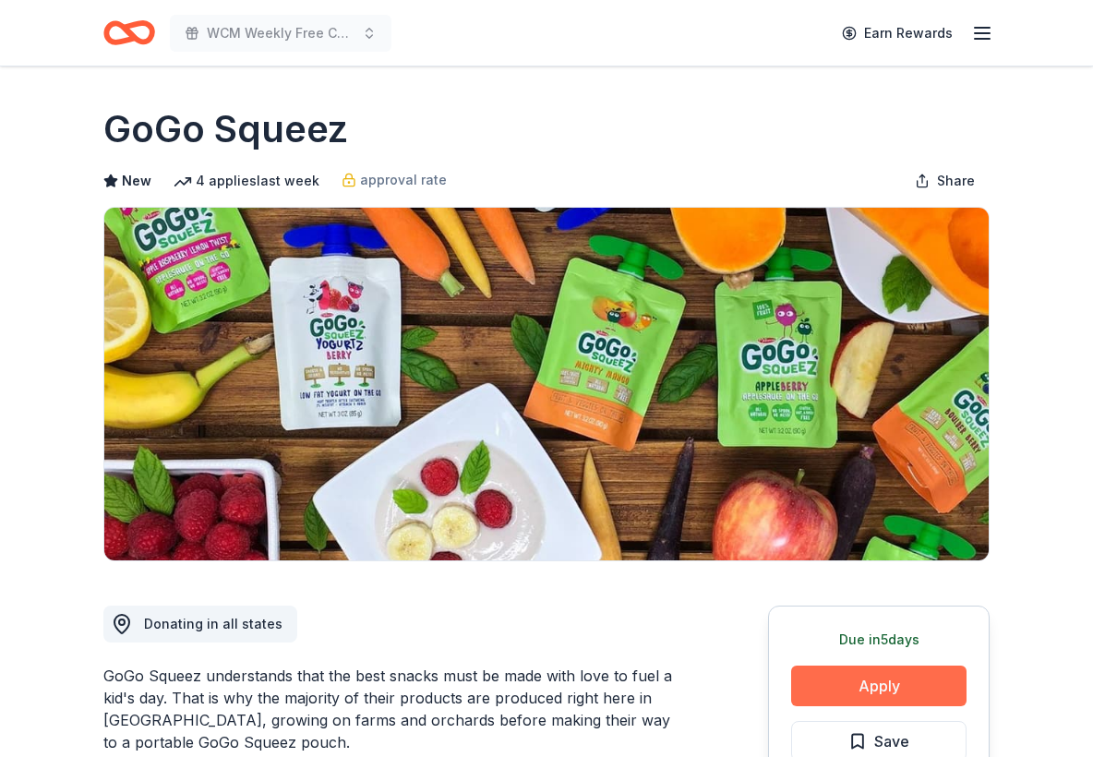
click at [905, 694] on button "Apply" at bounding box center [878, 685] width 175 height 41
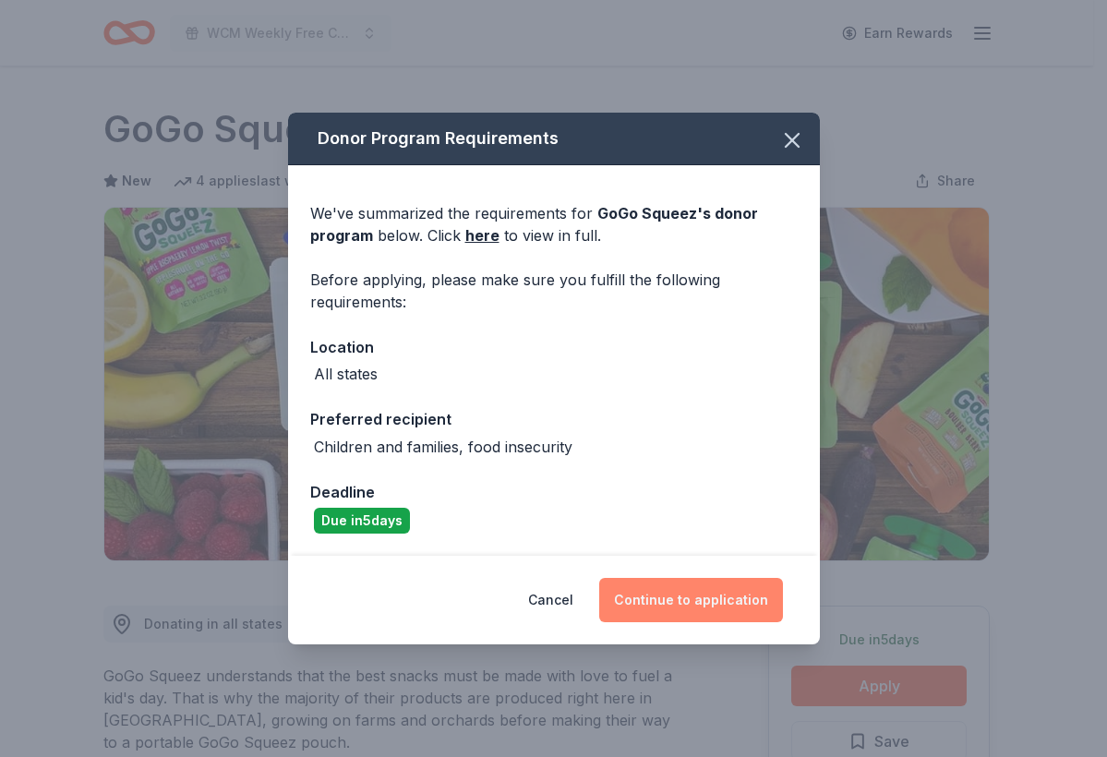
click at [728, 605] on button "Continue to application" at bounding box center [691, 600] width 184 height 44
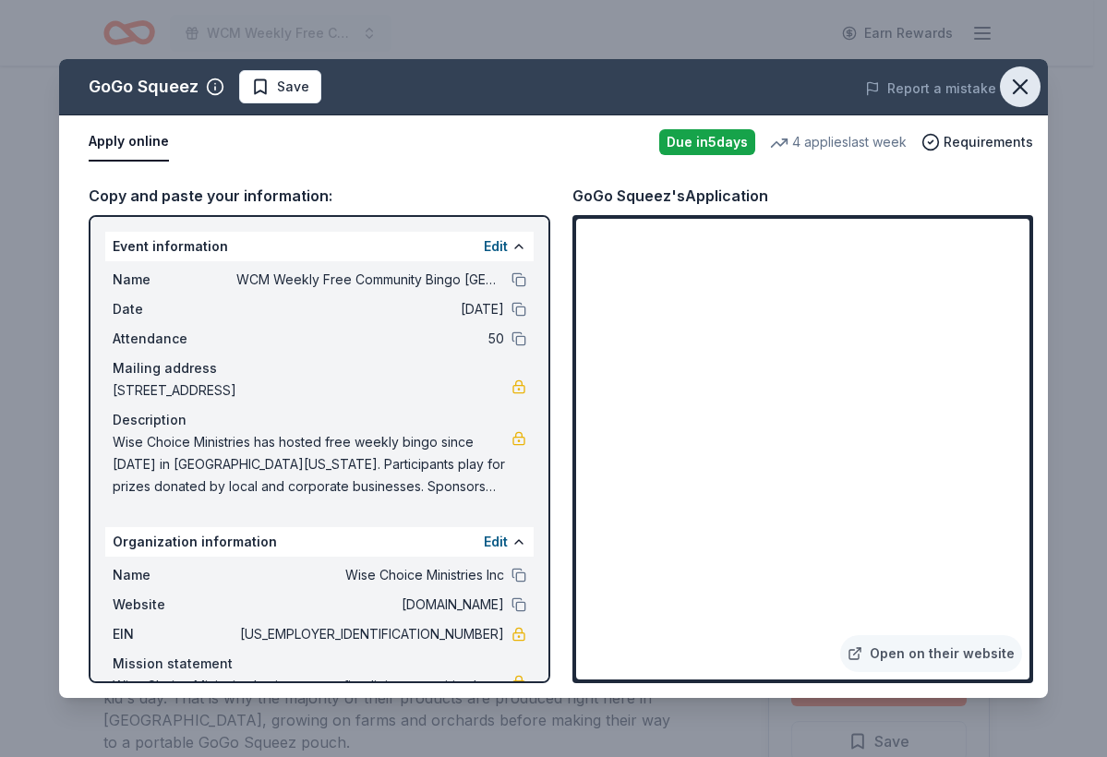
click at [1026, 80] on icon "button" at bounding box center [1019, 86] width 13 height 13
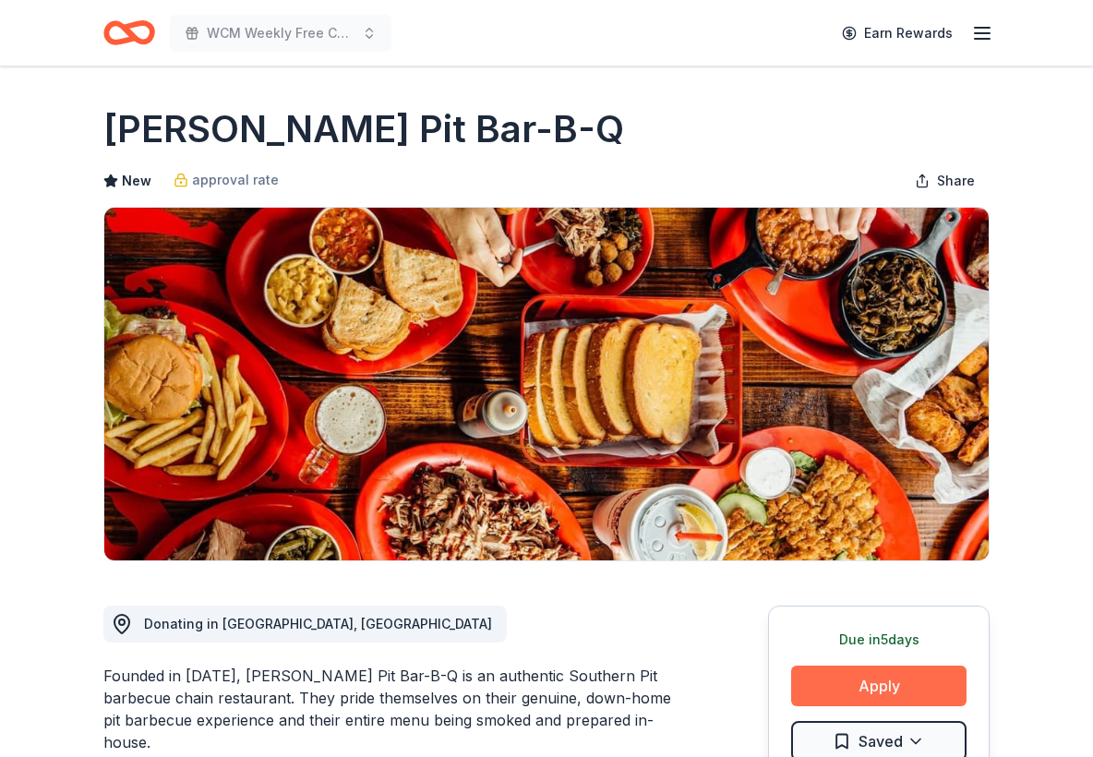
click at [871, 682] on button "Apply" at bounding box center [878, 685] width 175 height 41
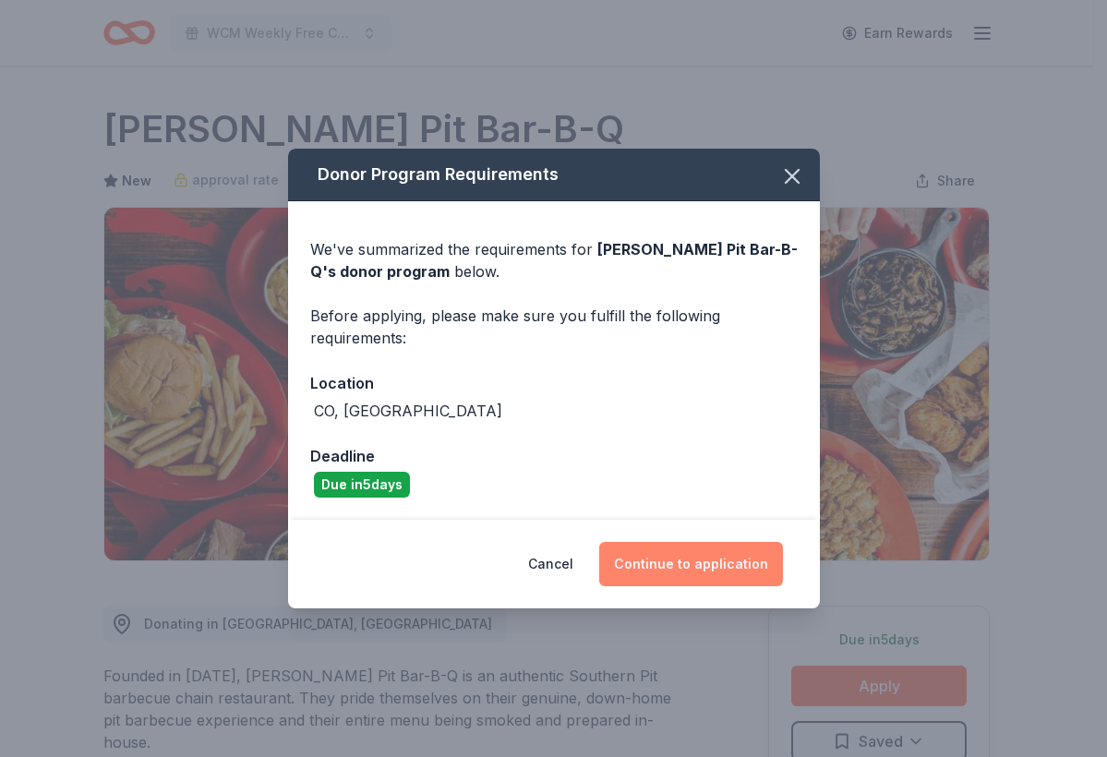
click at [700, 562] on button "Continue to application" at bounding box center [691, 564] width 184 height 44
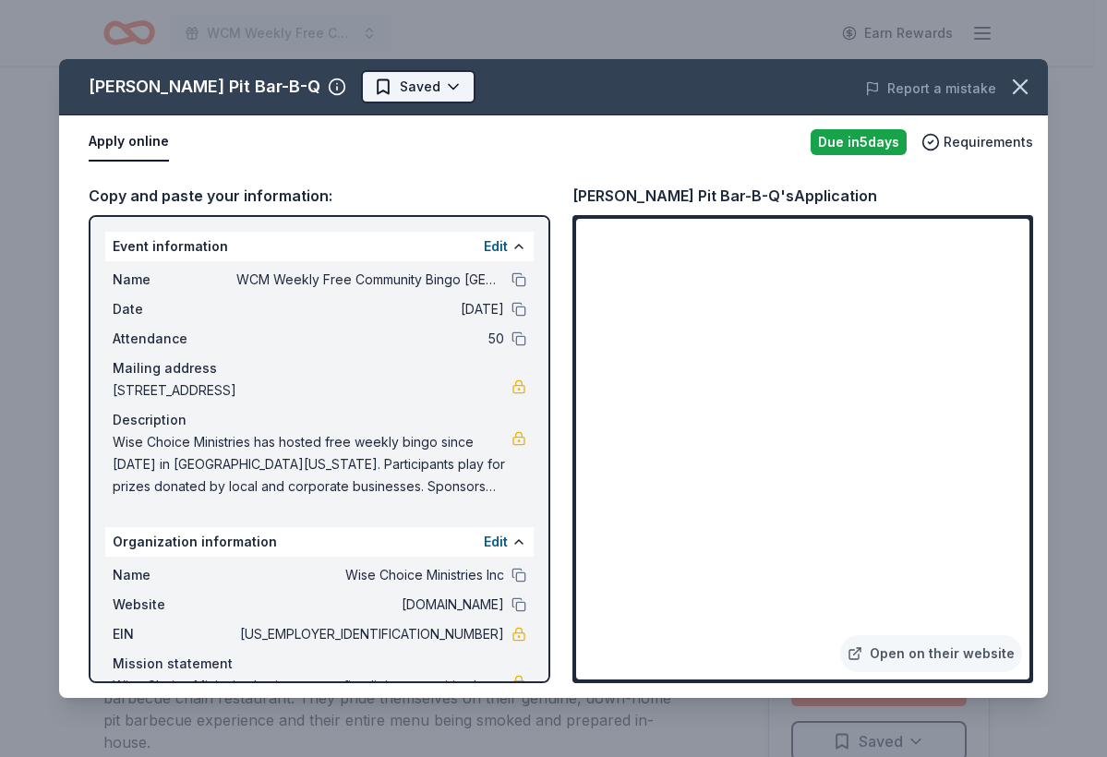
click at [373, 92] on html "WCM Weekly Free Community Bingo Jacksonville Florida Earn Rewards Due in 5 days…" at bounding box center [553, 378] width 1107 height 757
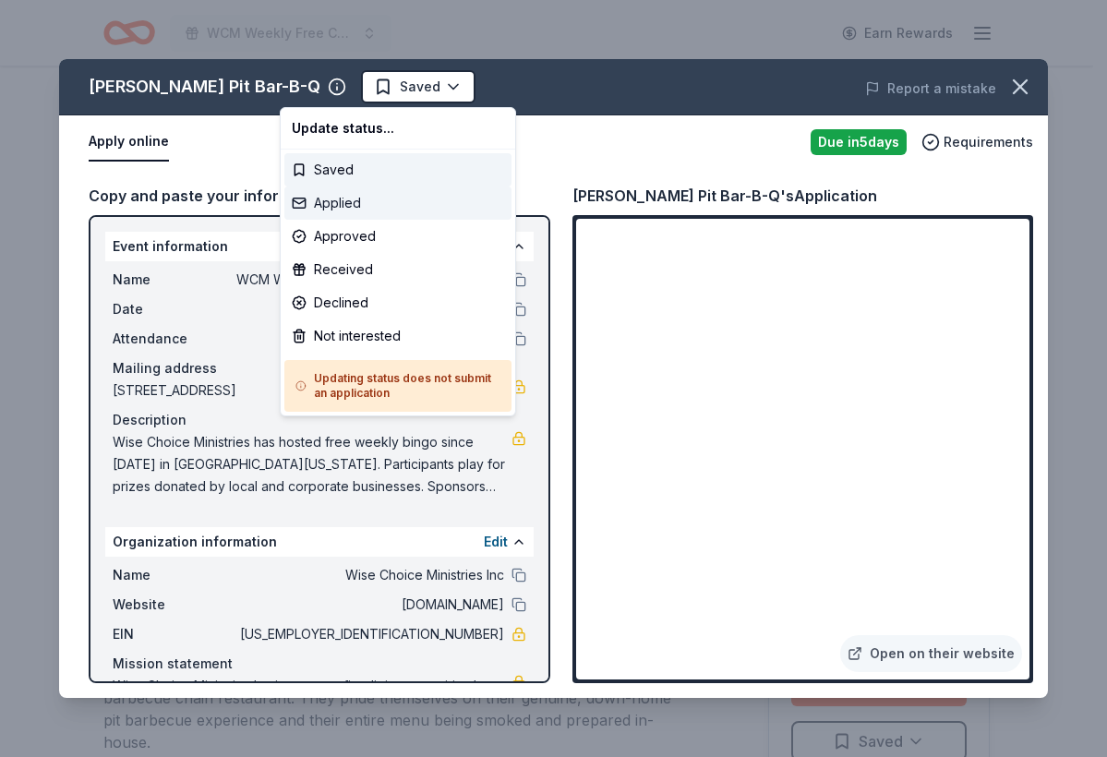
click at [372, 197] on div "Applied" at bounding box center [397, 202] width 227 height 33
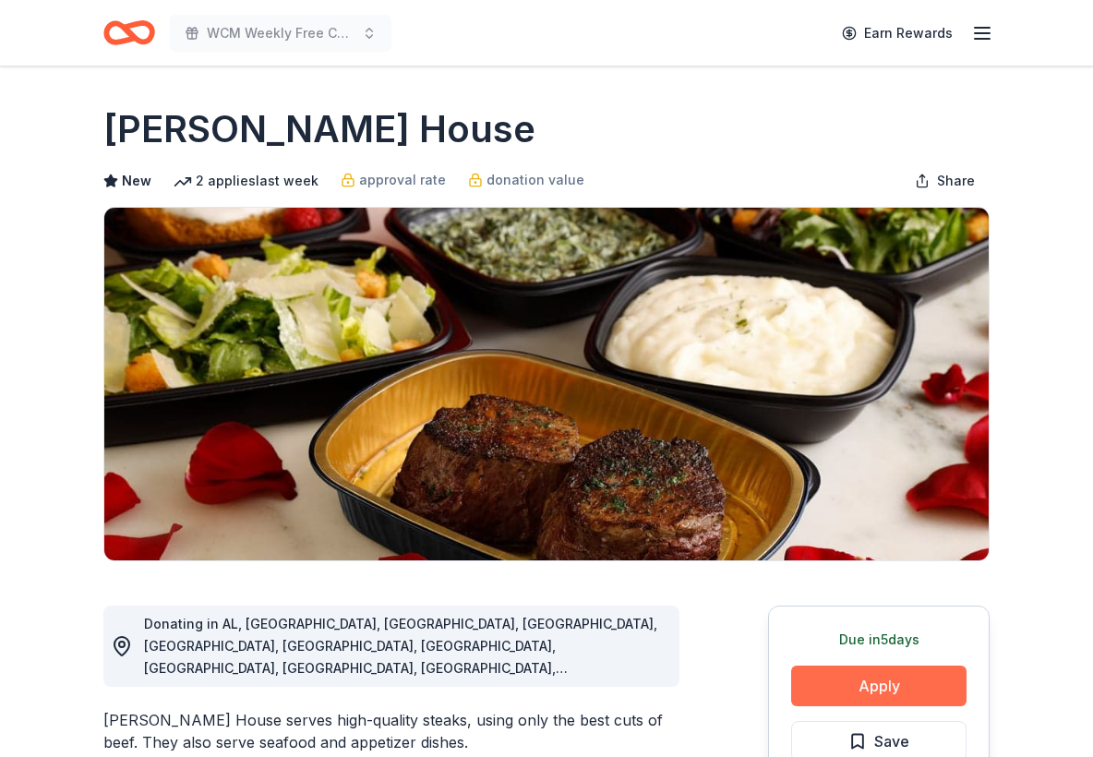
click at [833, 684] on button "Apply" at bounding box center [878, 685] width 175 height 41
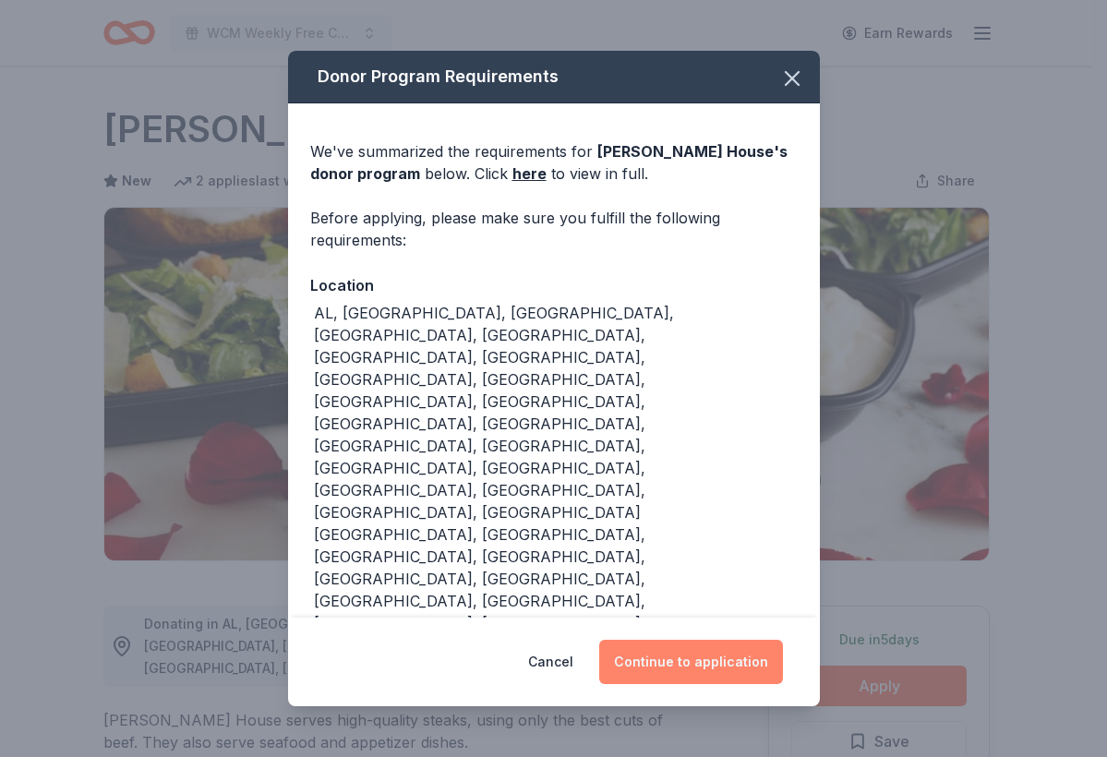
click at [714, 640] on button "Continue to application" at bounding box center [691, 662] width 184 height 44
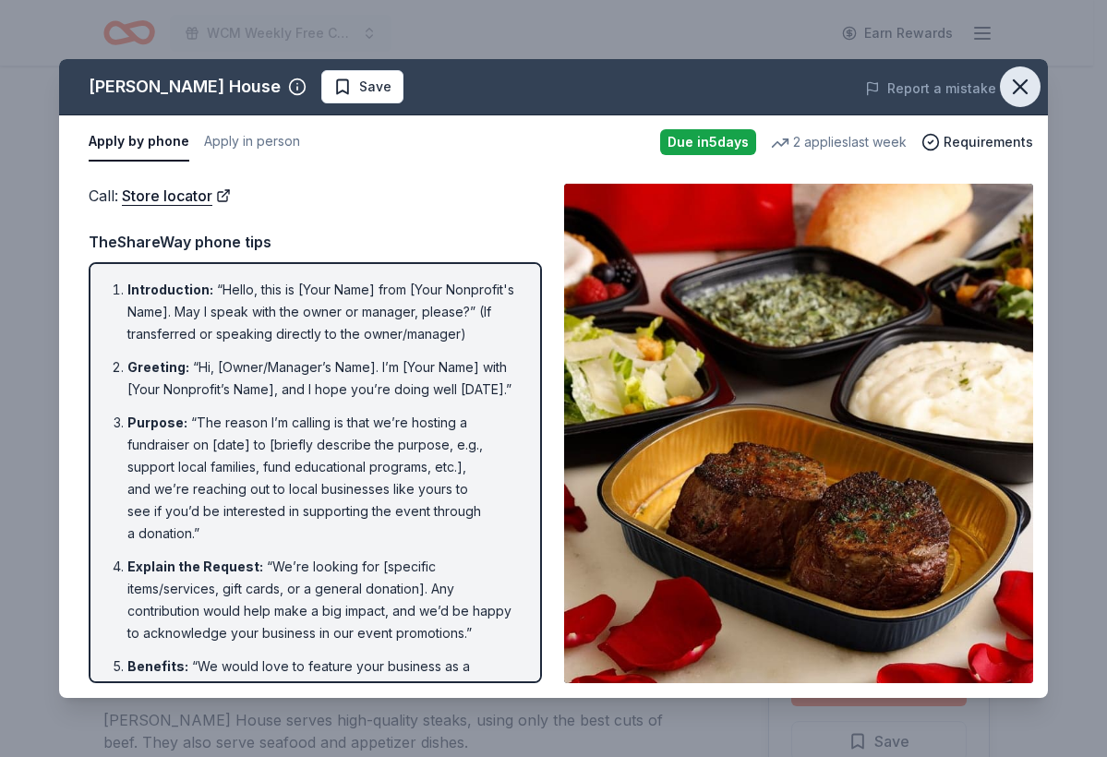
click at [1031, 73] on button "button" at bounding box center [1019, 86] width 41 height 41
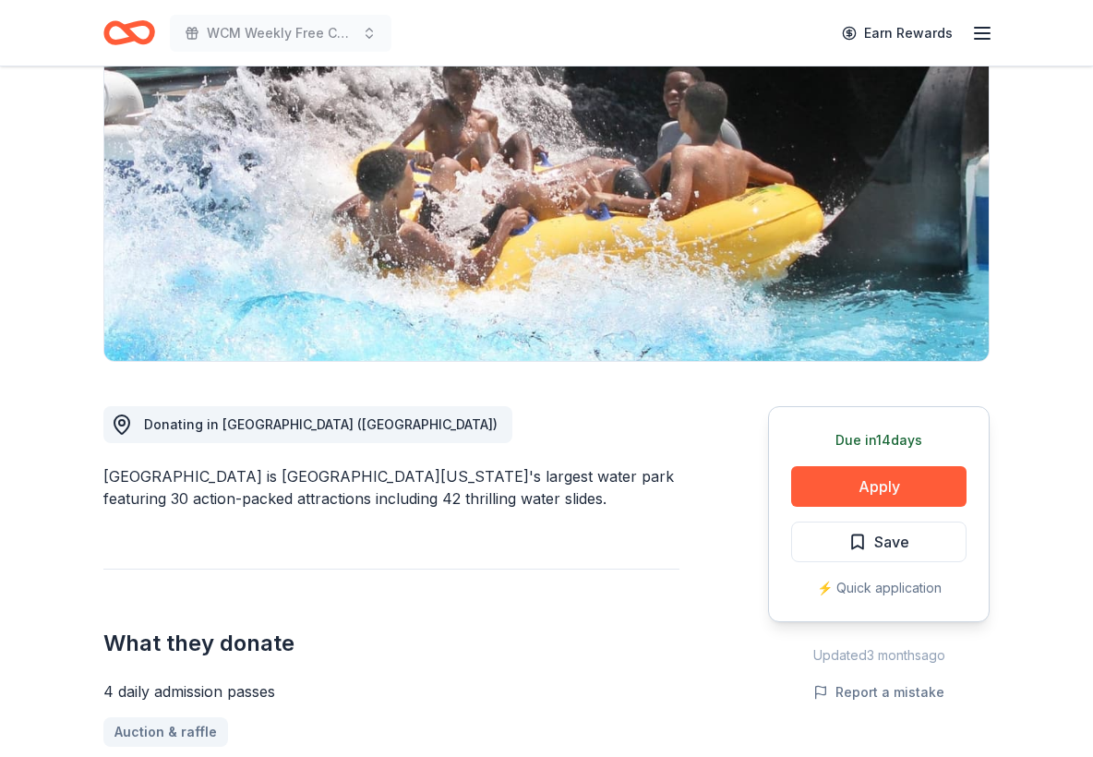
scroll to position [150, 0]
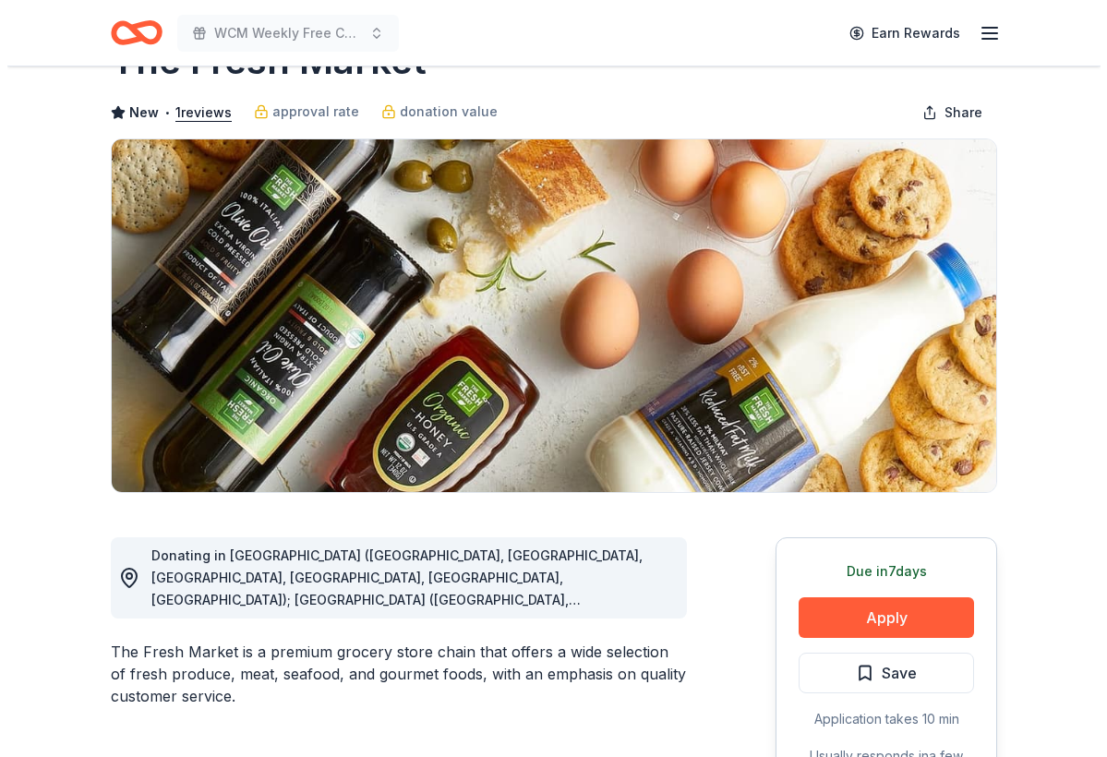
scroll to position [72, 0]
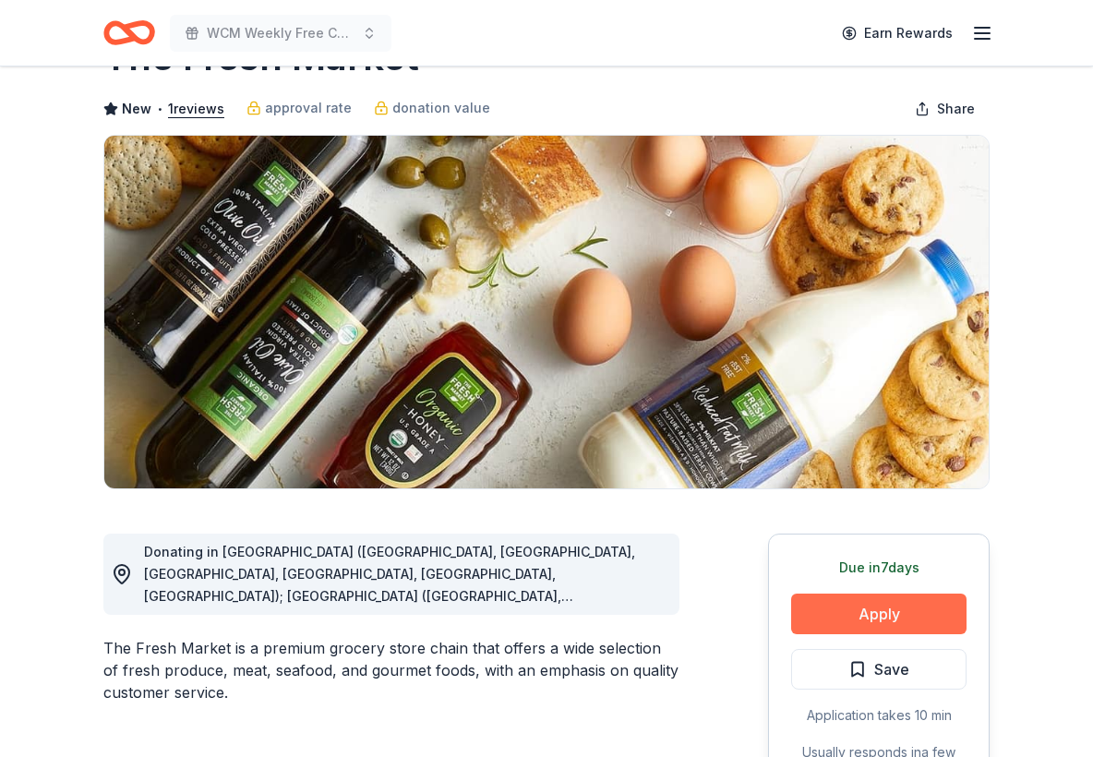
click at [837, 618] on button "Apply" at bounding box center [878, 613] width 175 height 41
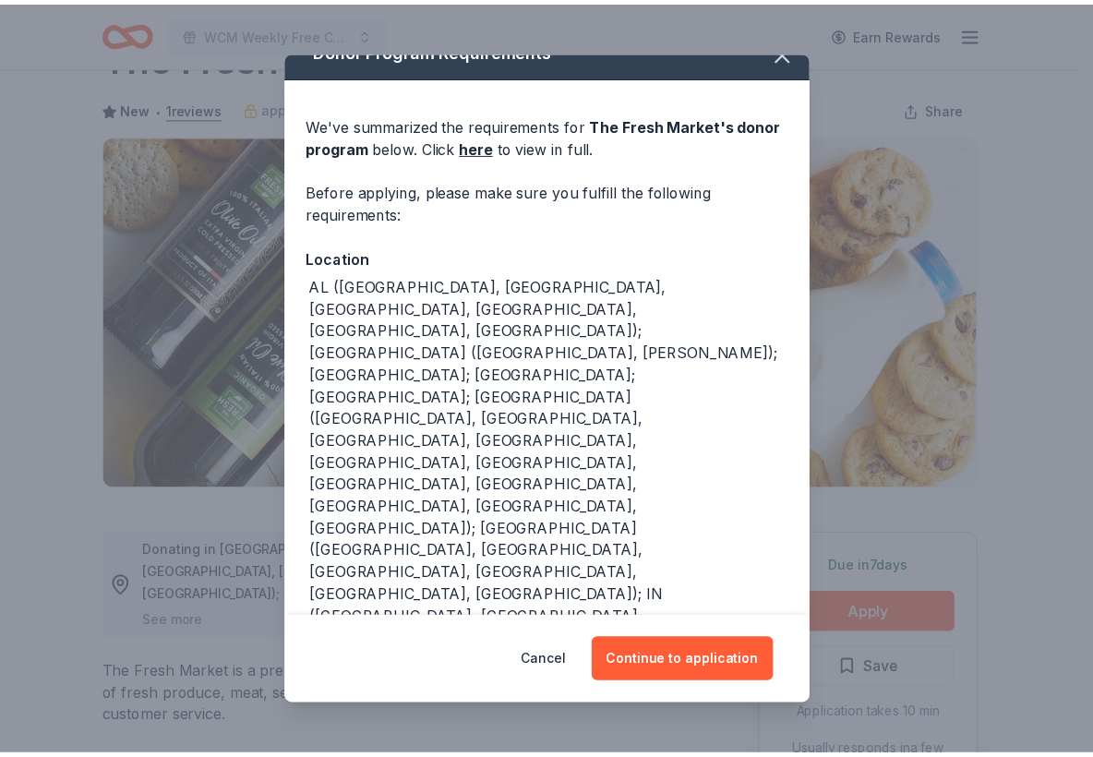
scroll to position [56, 0]
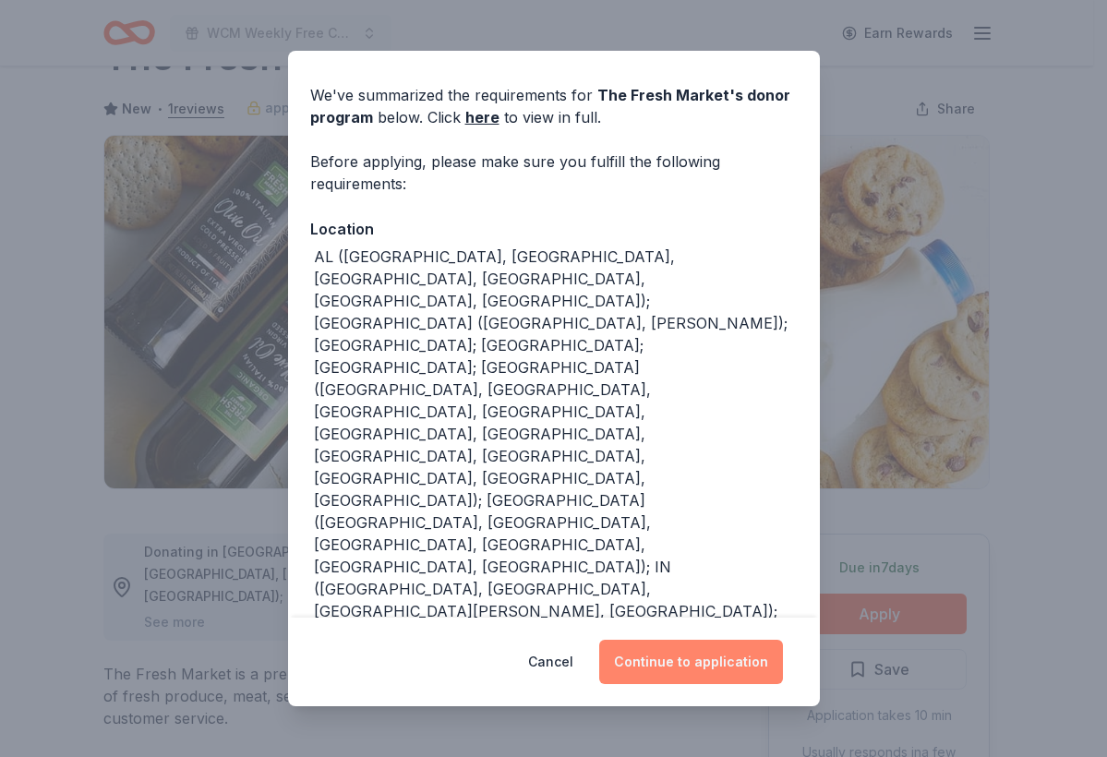
click at [686, 666] on button "Continue to application" at bounding box center [691, 662] width 184 height 44
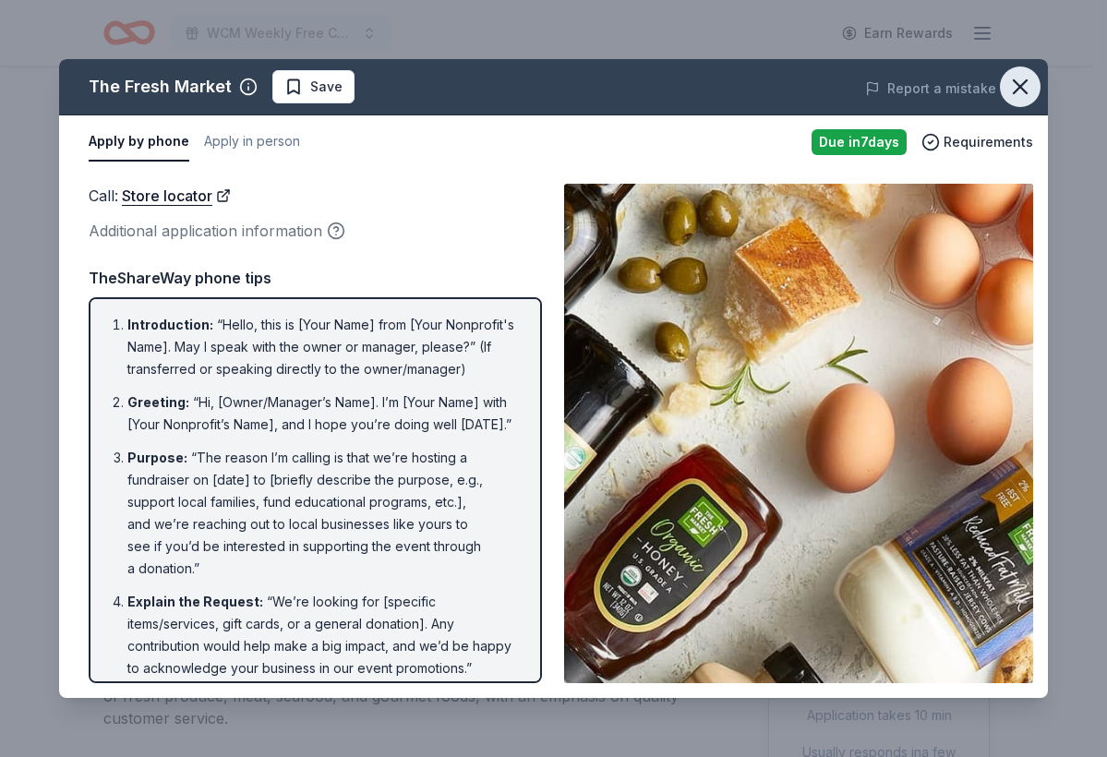
click at [1018, 82] on icon "button" at bounding box center [1020, 87] width 26 height 26
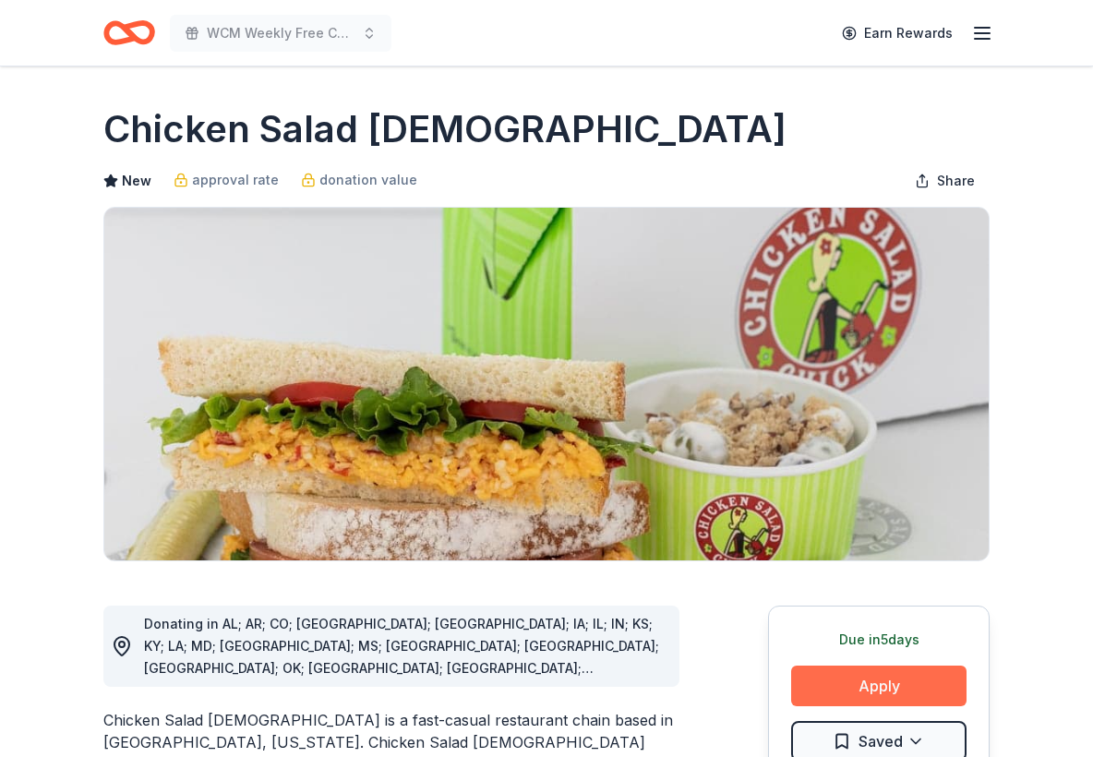
click at [862, 681] on button "Apply" at bounding box center [878, 685] width 175 height 41
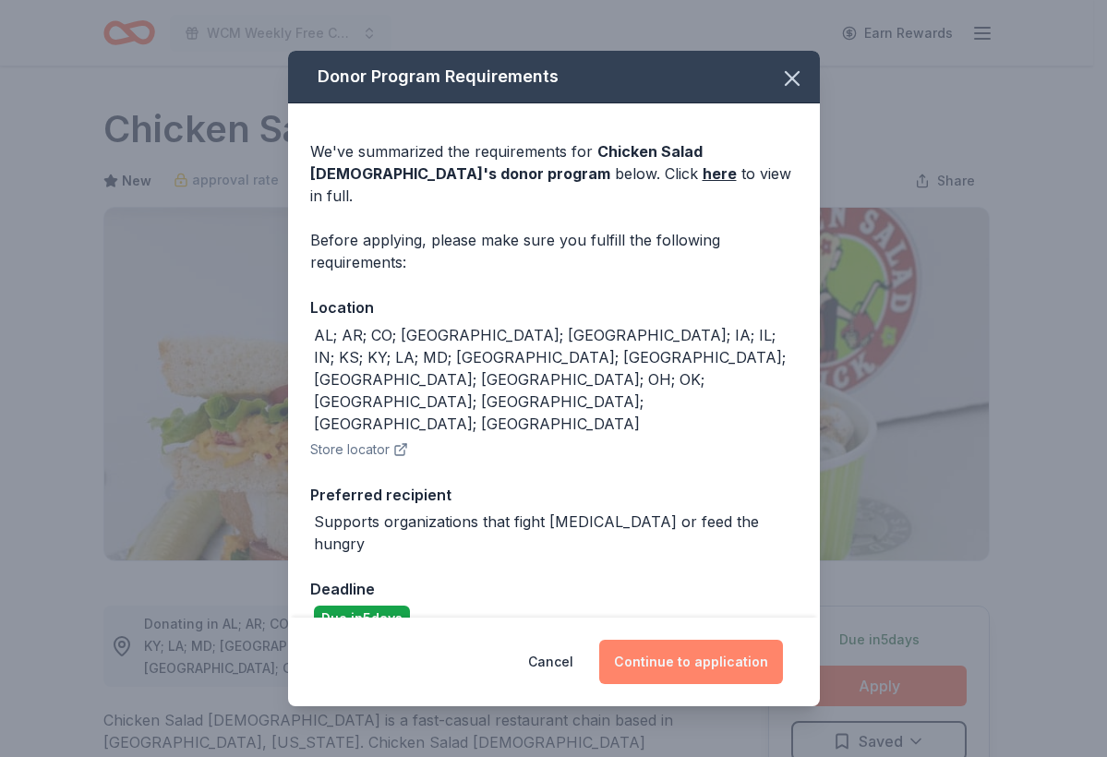
click at [702, 640] on button "Continue to application" at bounding box center [691, 662] width 184 height 44
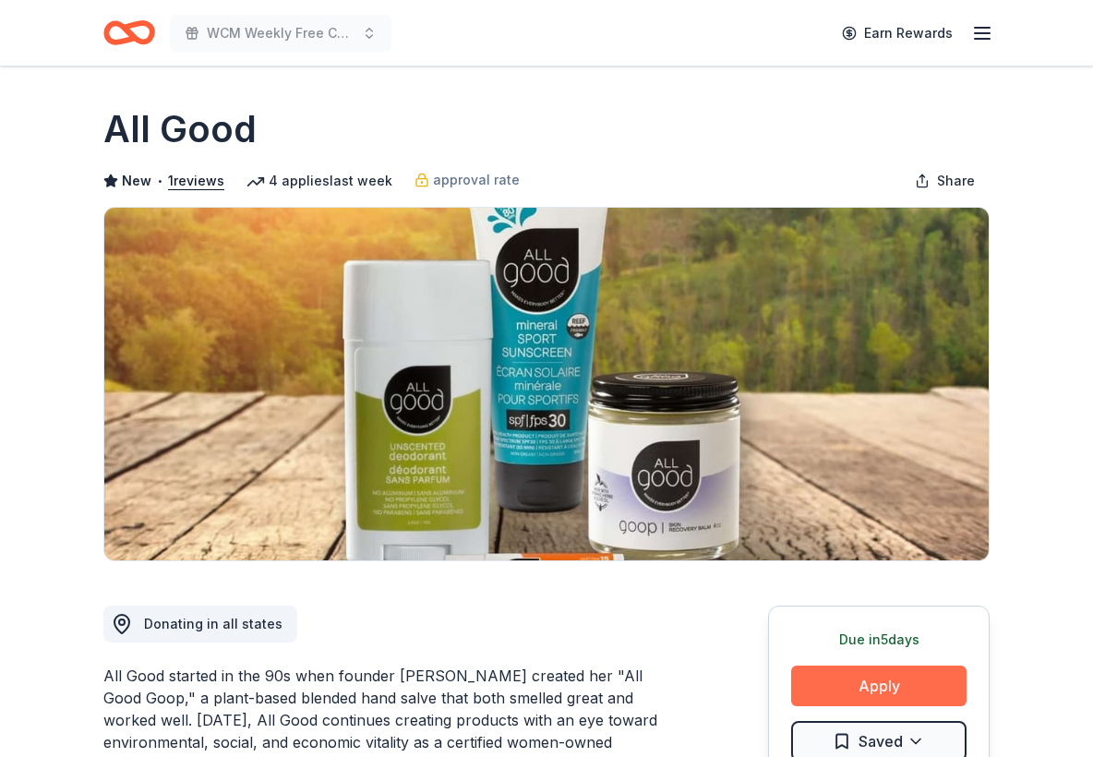
click at [871, 684] on button "Apply" at bounding box center [878, 685] width 175 height 41
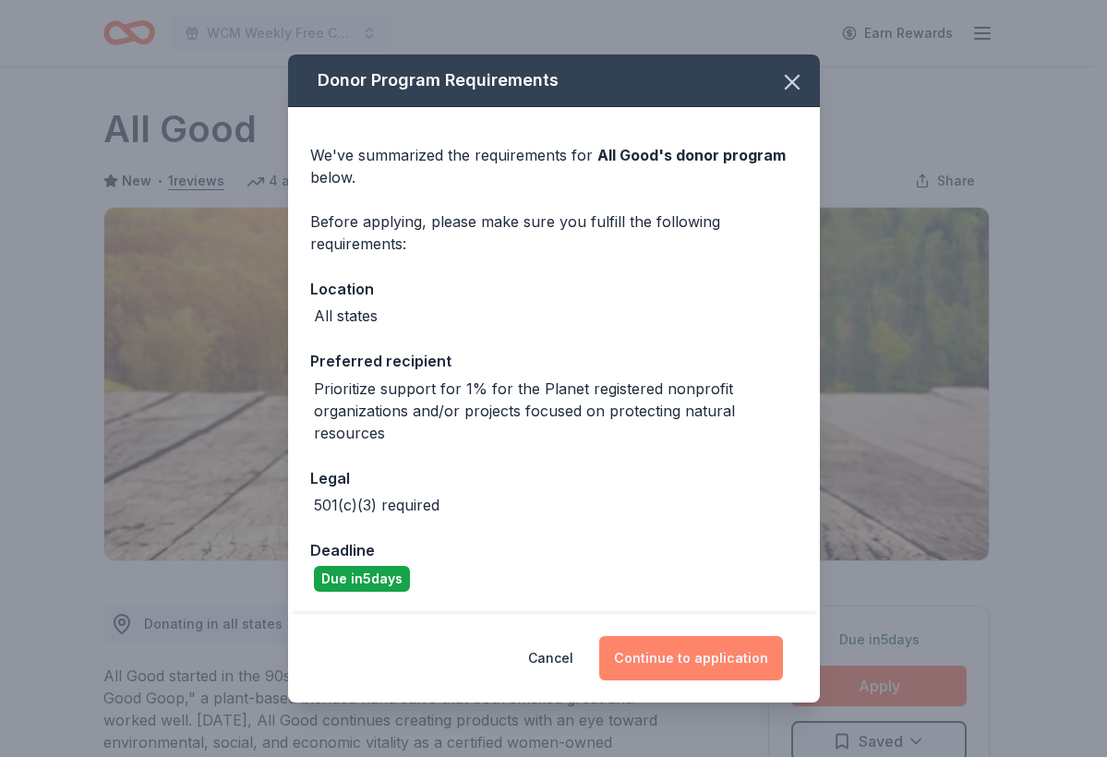
click at [633, 657] on button "Continue to application" at bounding box center [691, 658] width 184 height 44
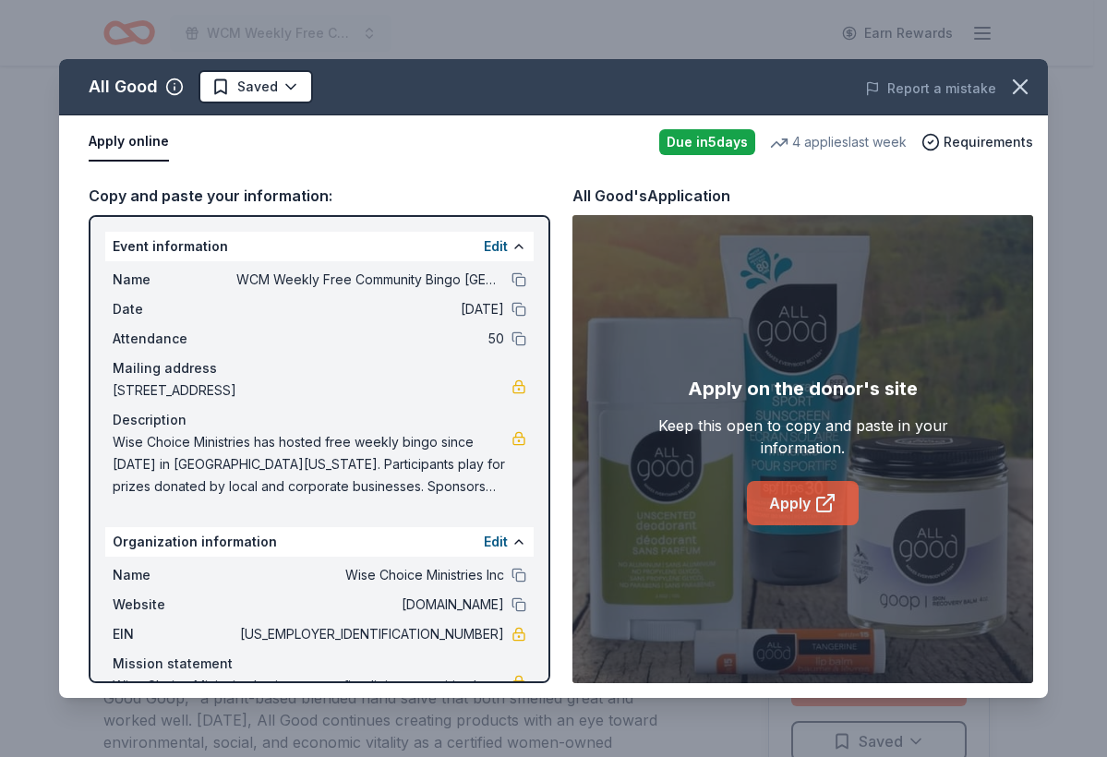
click at [781, 524] on link "Apply" at bounding box center [803, 503] width 112 height 44
click at [282, 92] on html "WCM Weekly Free Community Bingo Jacksonville Florida Earn Rewards Due in 5 days…" at bounding box center [553, 378] width 1107 height 757
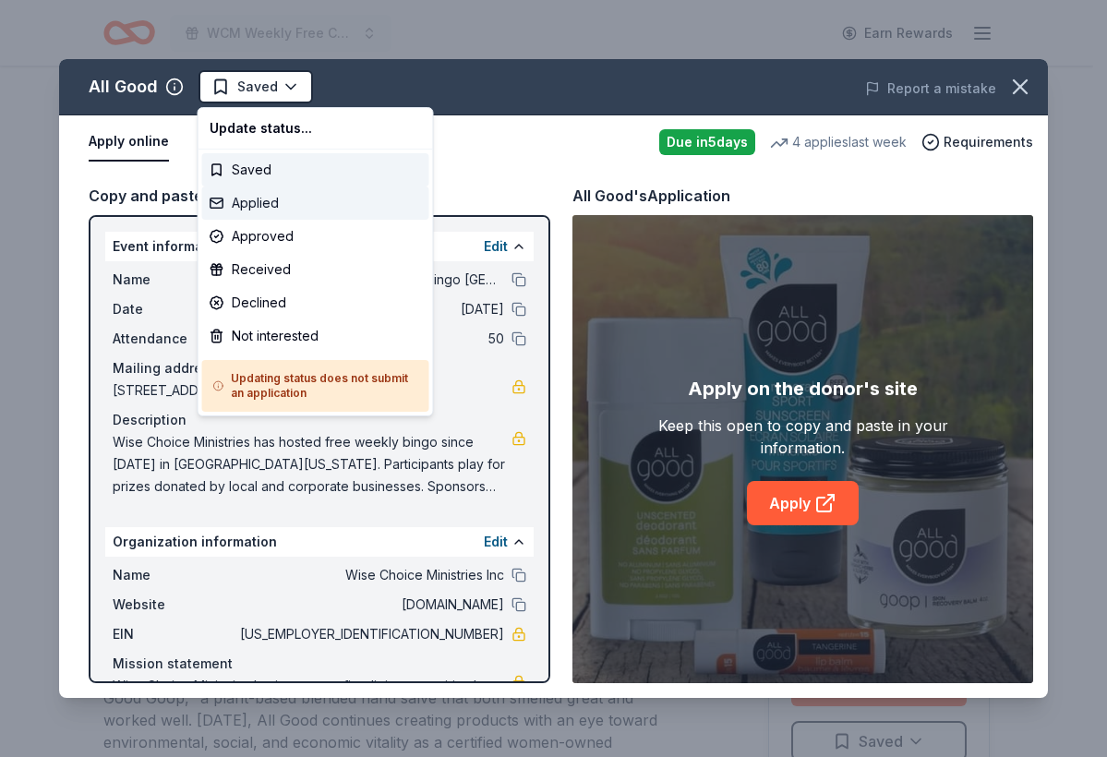
click at [281, 204] on div "Applied" at bounding box center [315, 202] width 227 height 33
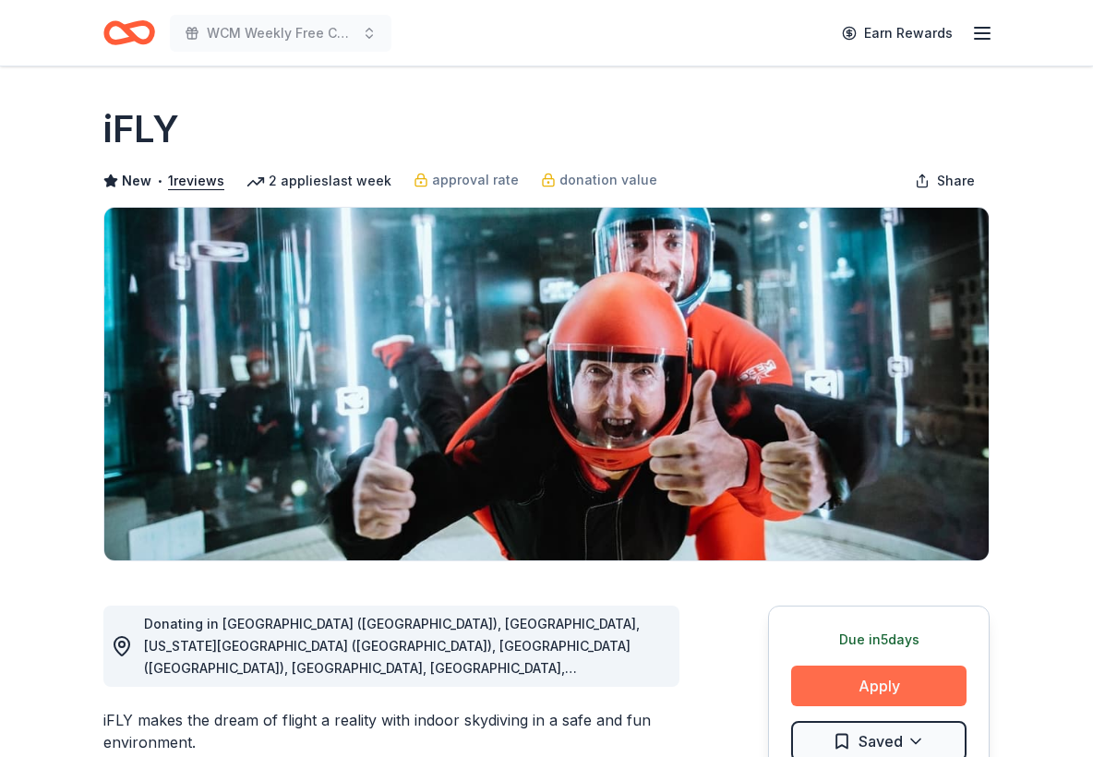
click at [924, 685] on button "Apply" at bounding box center [878, 685] width 175 height 41
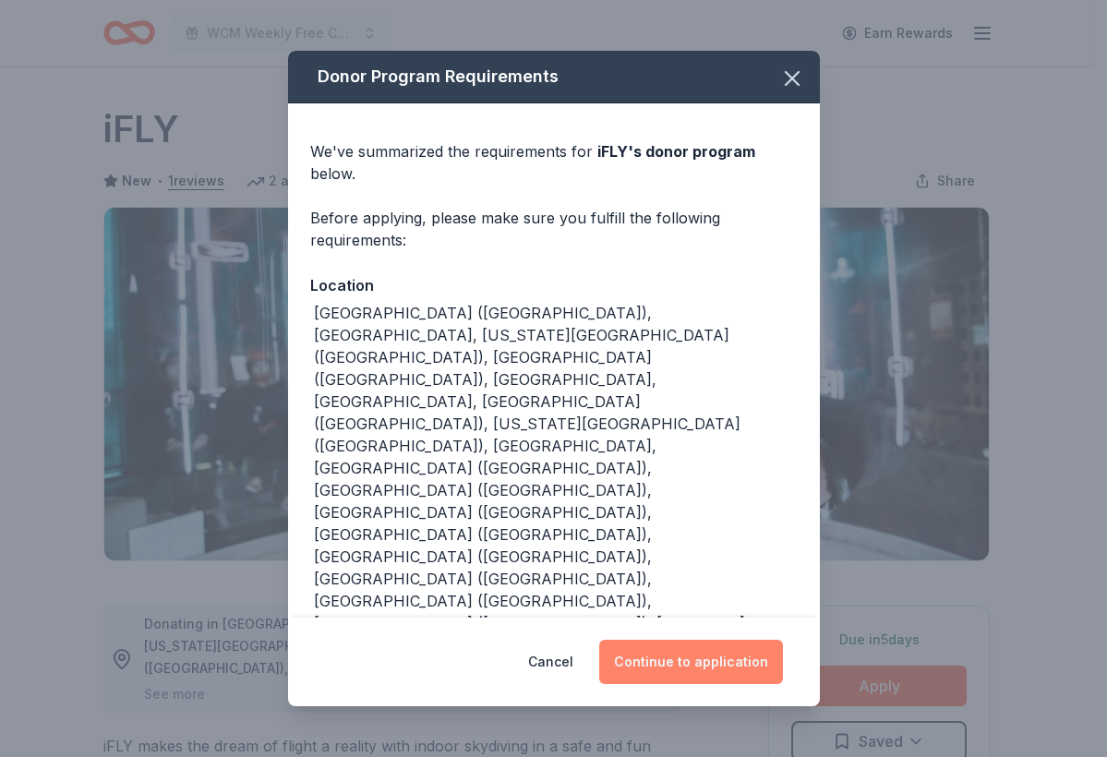
click at [668, 640] on button "Continue to application" at bounding box center [691, 662] width 184 height 44
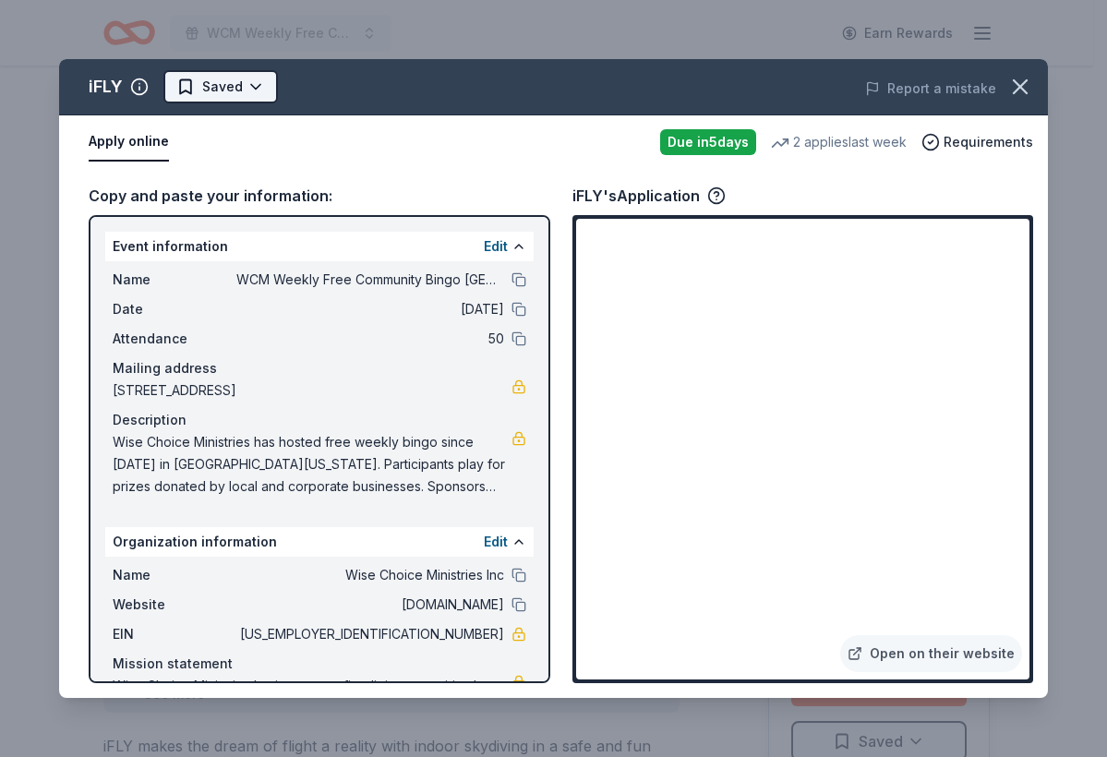
click at [240, 82] on html "WCM Weekly Free Community Bingo [GEOGRAPHIC_DATA] [US_STATE] Earn Rewards Due […" at bounding box center [553, 378] width 1107 height 757
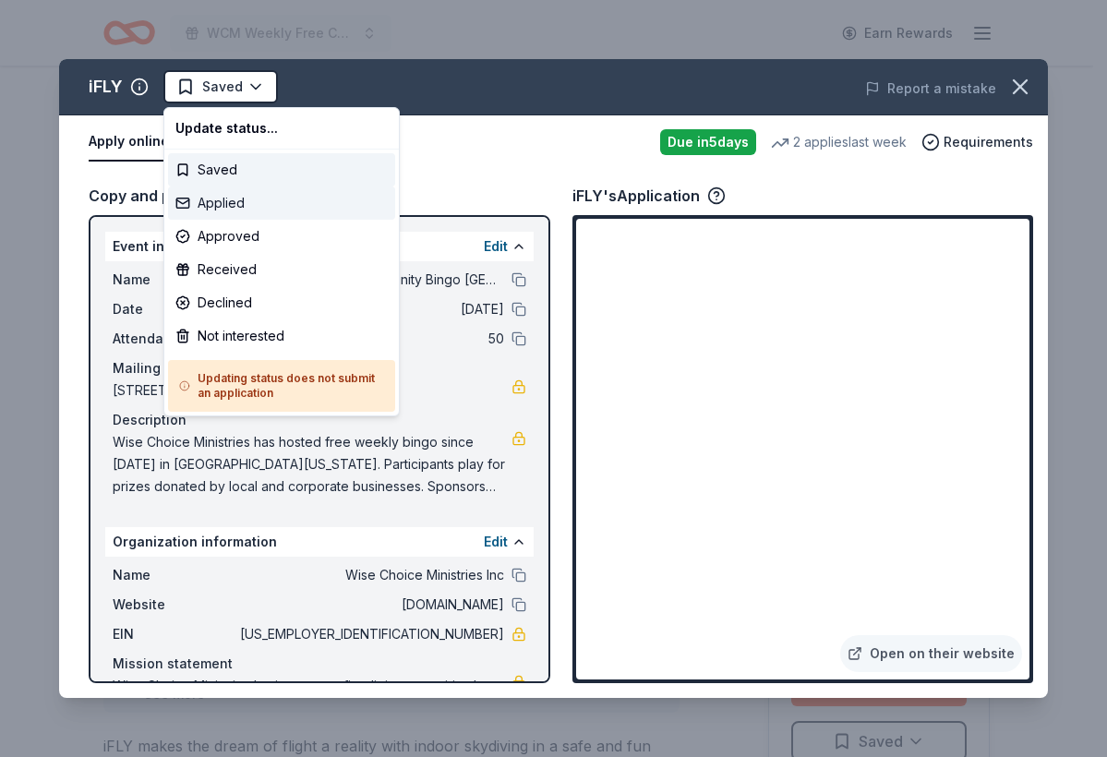
click at [244, 211] on div "Applied" at bounding box center [281, 202] width 227 height 33
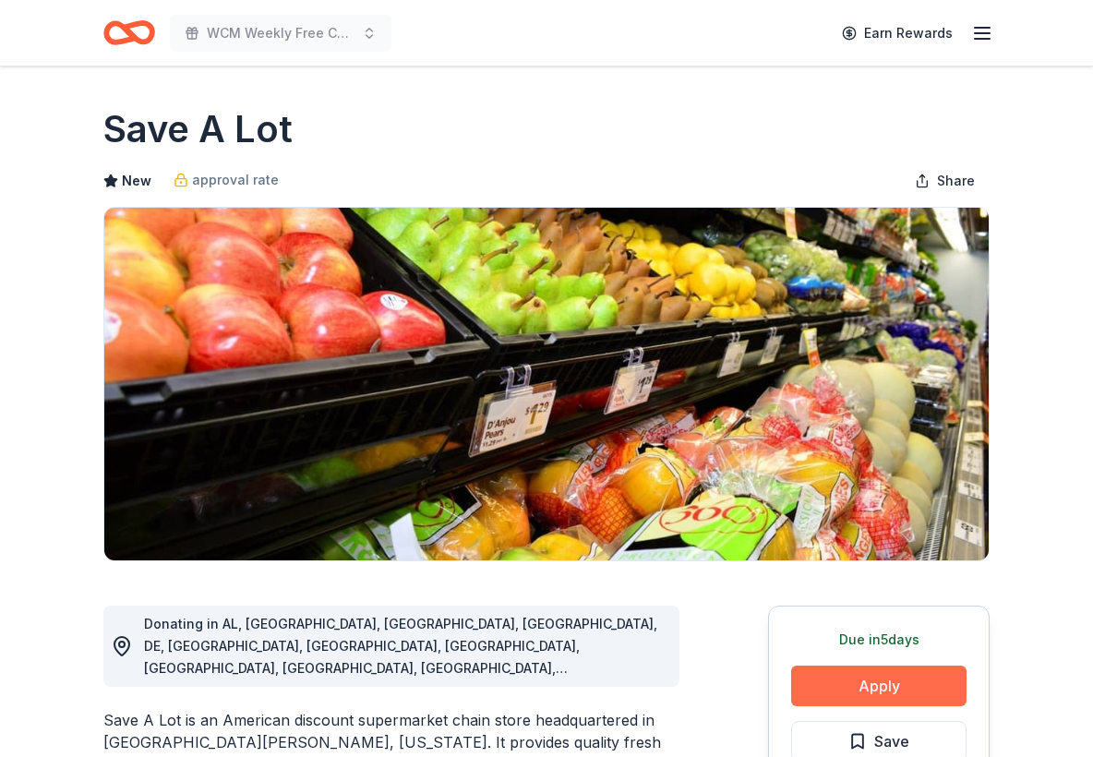
click at [902, 696] on button "Apply" at bounding box center [878, 685] width 175 height 41
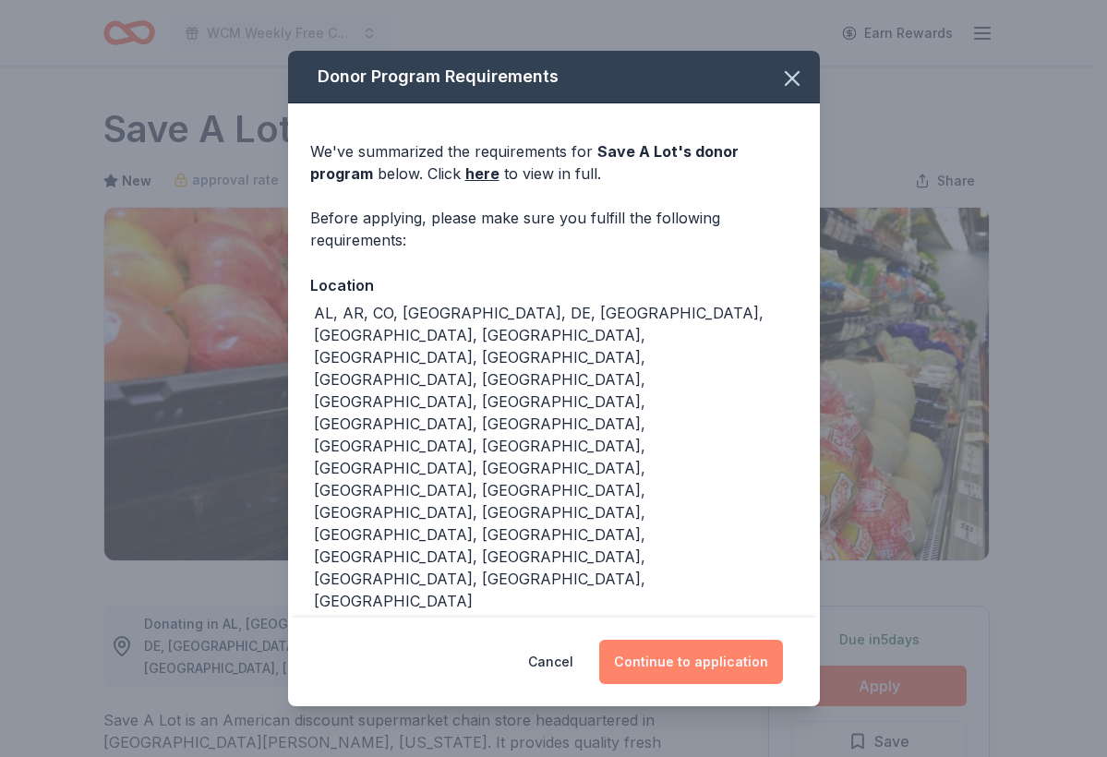
click at [728, 640] on button "Continue to application" at bounding box center [691, 662] width 184 height 44
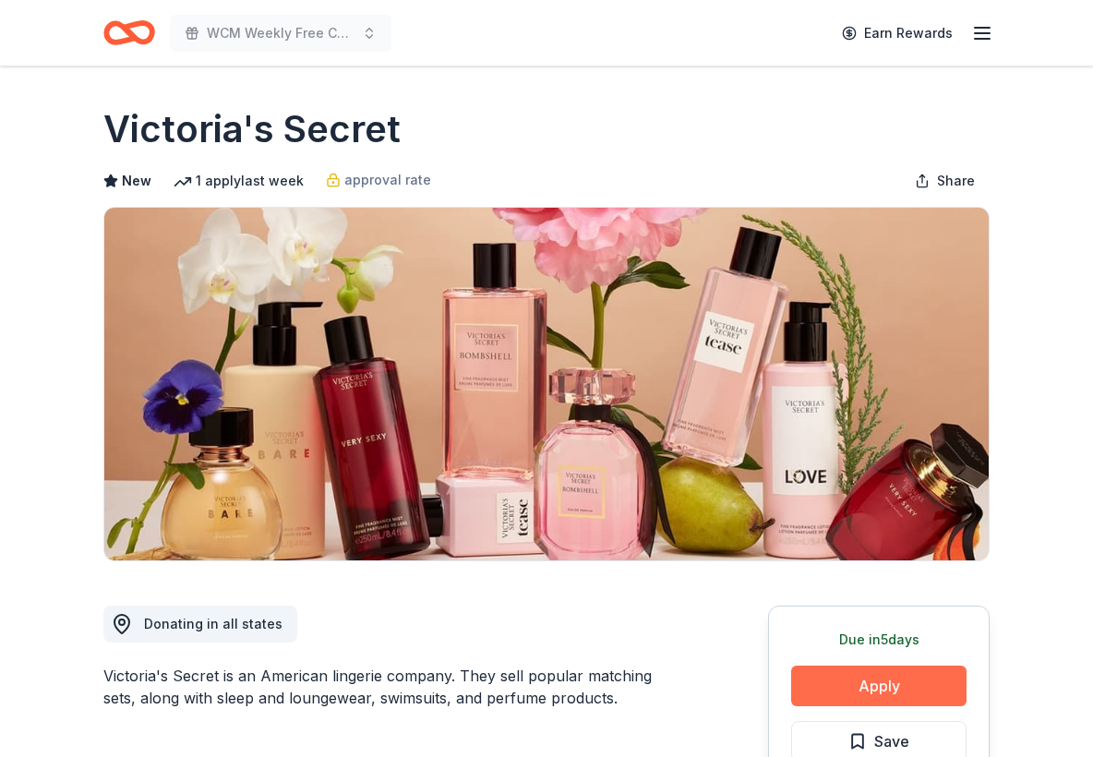
click at [890, 679] on button "Apply" at bounding box center [878, 685] width 175 height 41
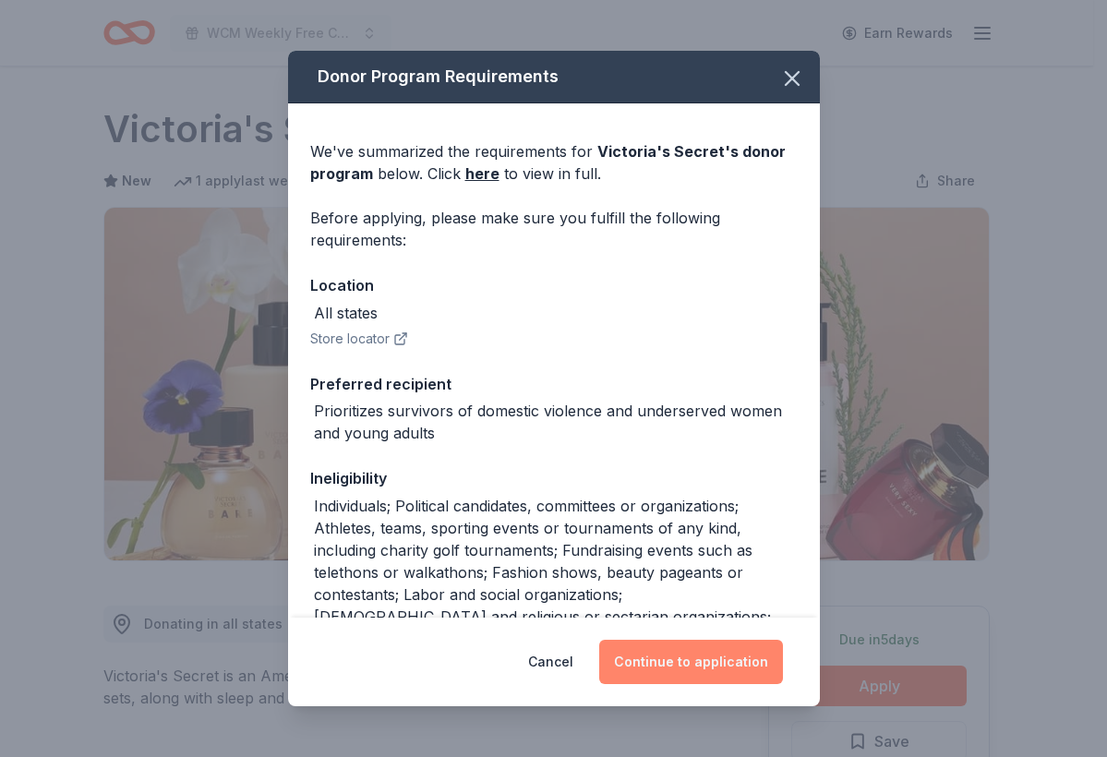
click at [695, 672] on button "Continue to application" at bounding box center [691, 662] width 184 height 44
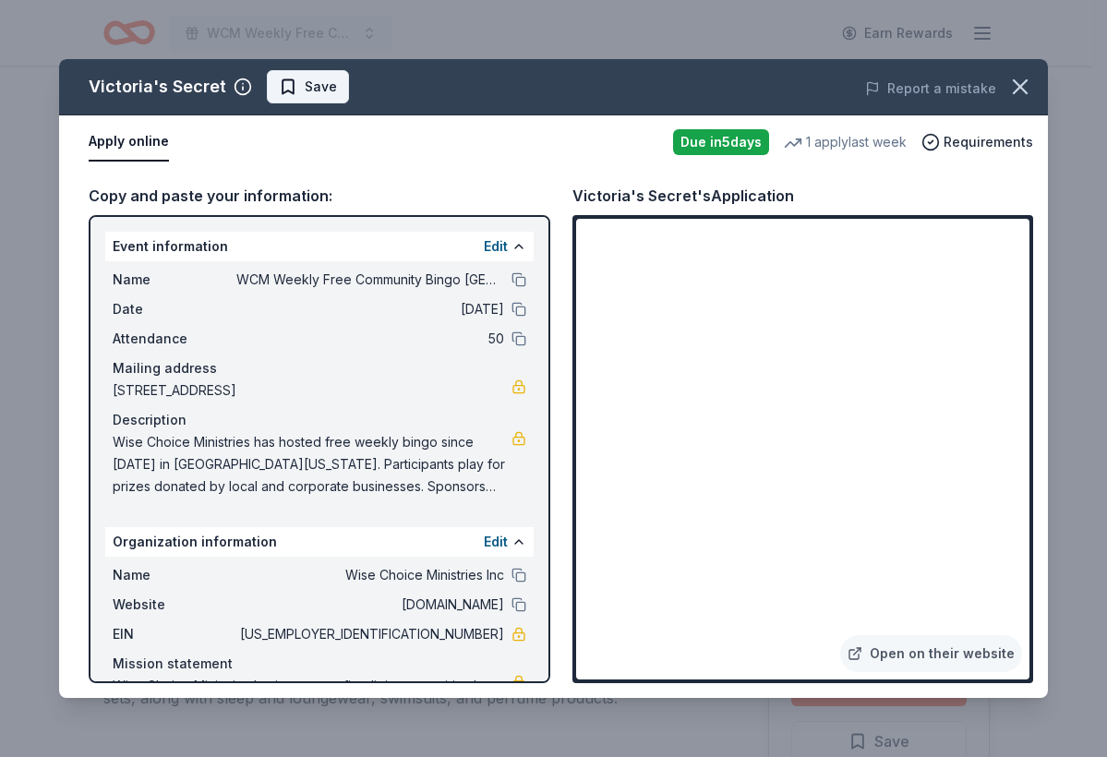
click at [308, 81] on span "Save" at bounding box center [321, 87] width 32 height 22
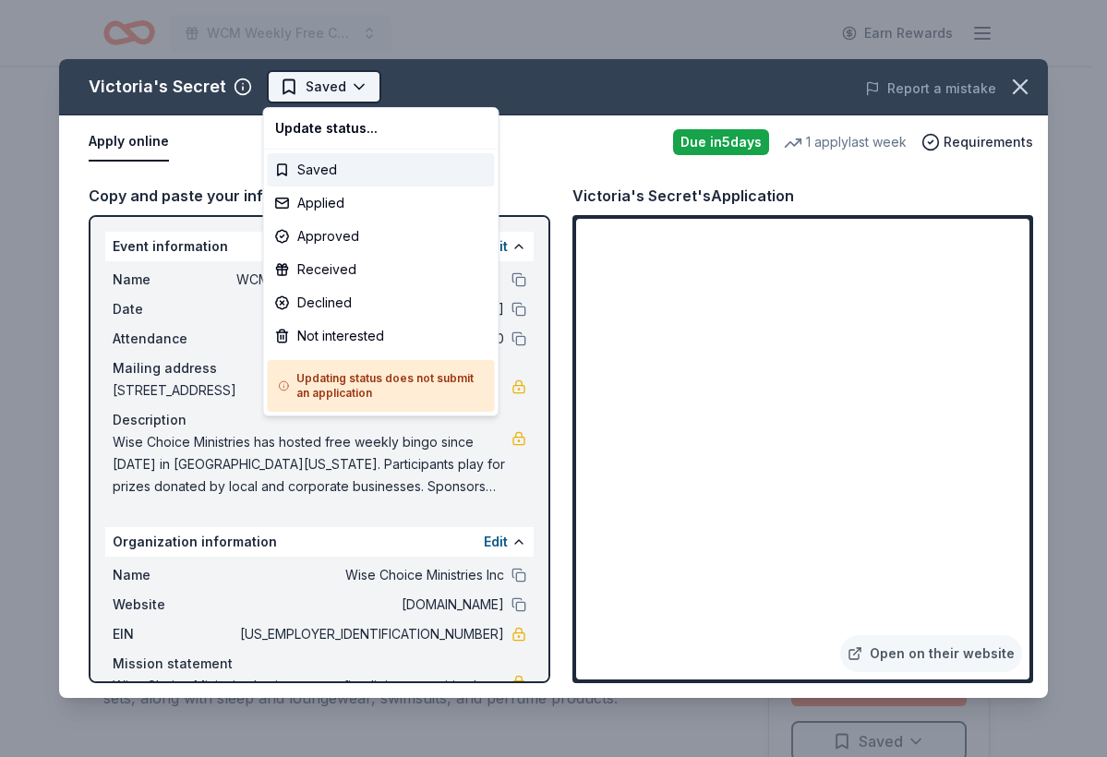
click at [322, 86] on html "WCM Weekly Free Community Bingo [GEOGRAPHIC_DATA] [US_STATE] Earn Rewards Due […" at bounding box center [553, 378] width 1107 height 757
click at [342, 204] on div "Applied" at bounding box center [381, 202] width 227 height 33
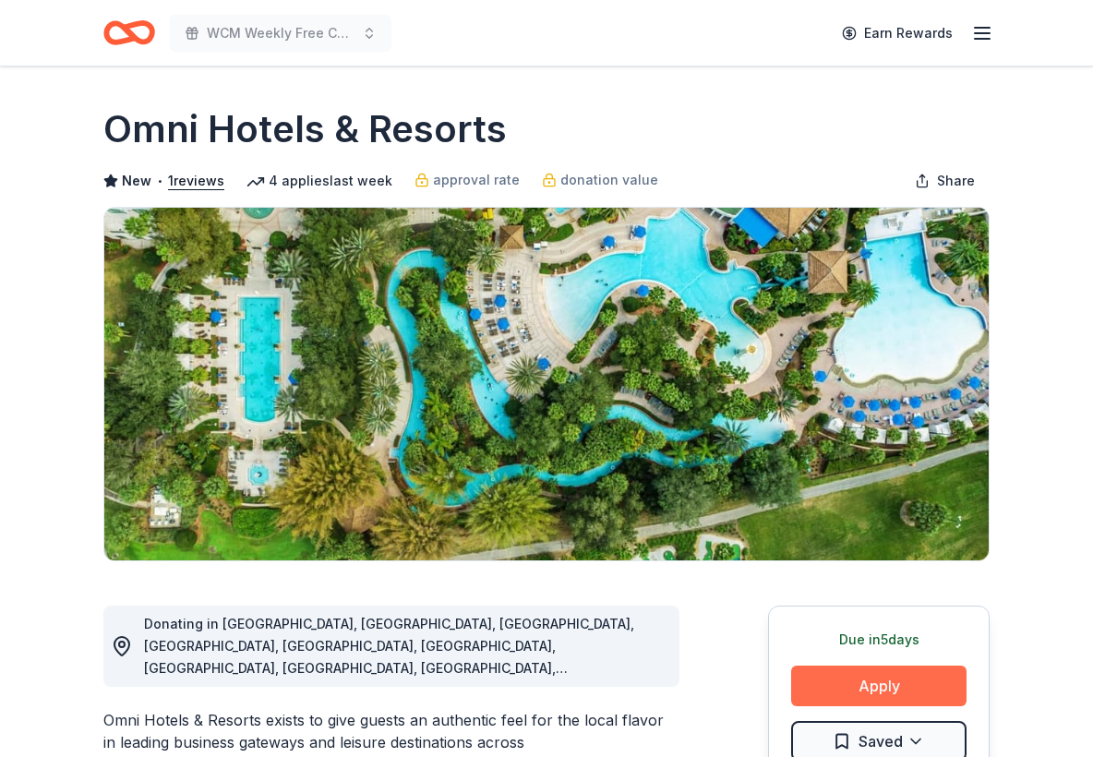
click at [888, 694] on button "Apply" at bounding box center [878, 685] width 175 height 41
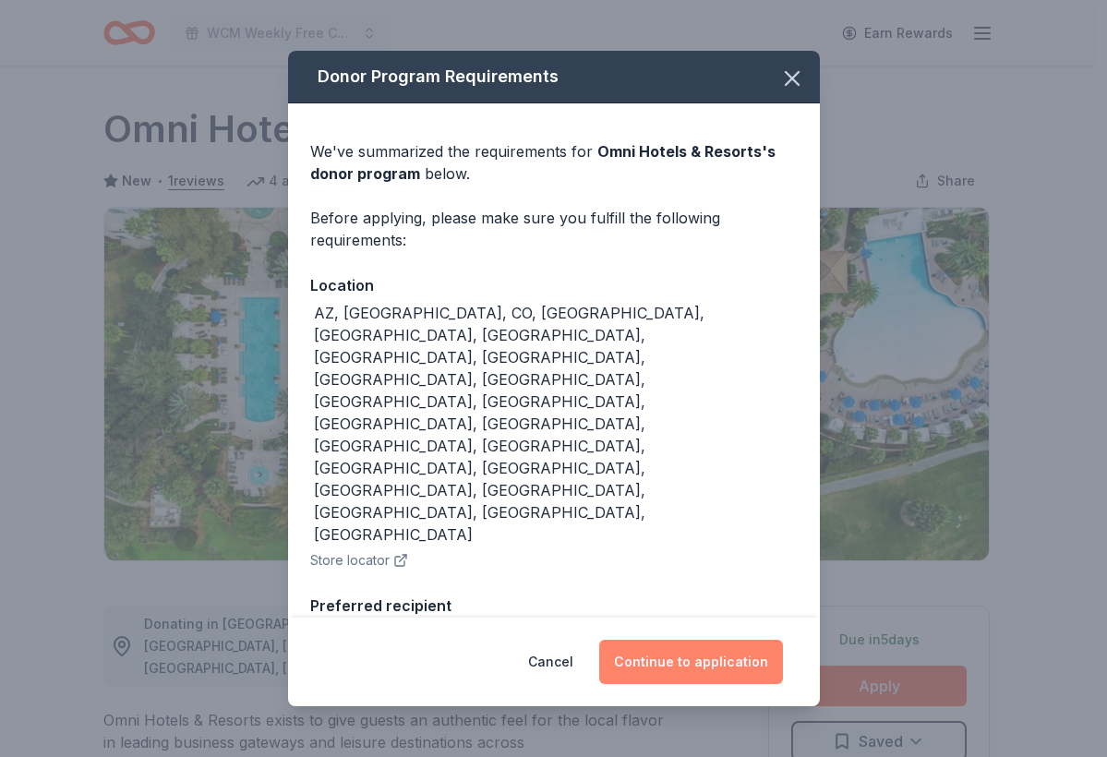
click at [754, 640] on button "Continue to application" at bounding box center [691, 662] width 184 height 44
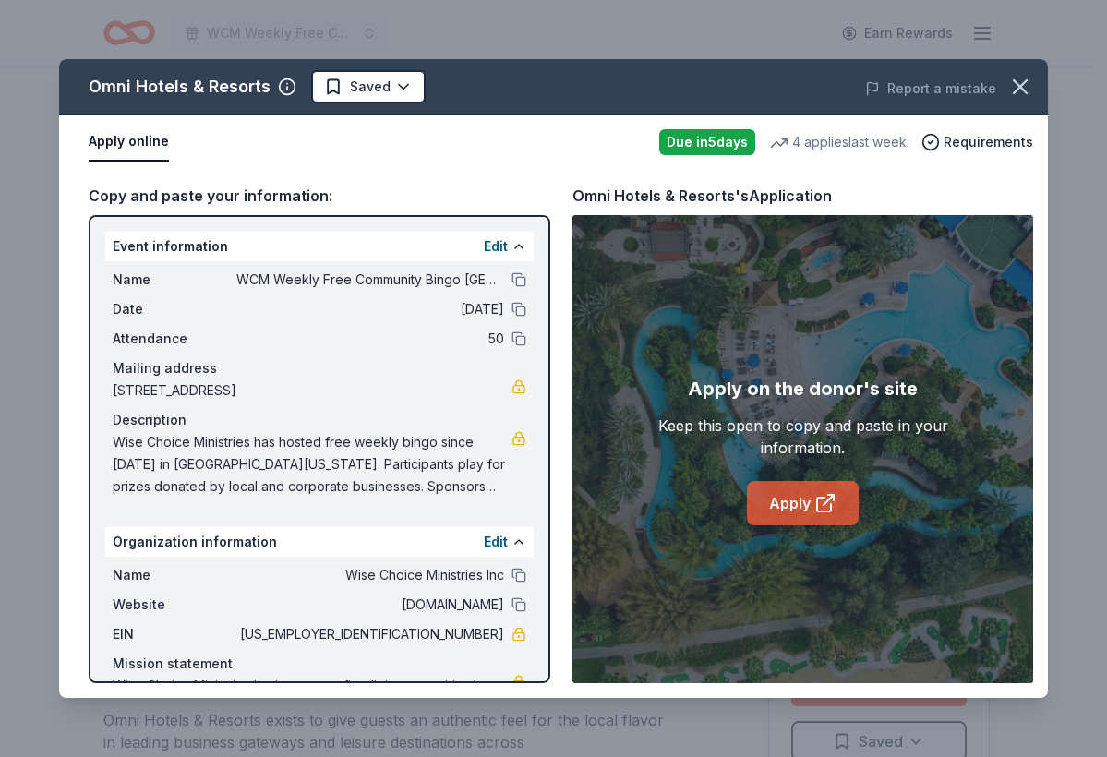
click at [827, 500] on icon at bounding box center [828, 500] width 10 height 10
click at [399, 88] on html "WCM Weekly Free Community Bingo Jacksonville Florida Earn Rewards Due in 5 days…" at bounding box center [553, 378] width 1107 height 757
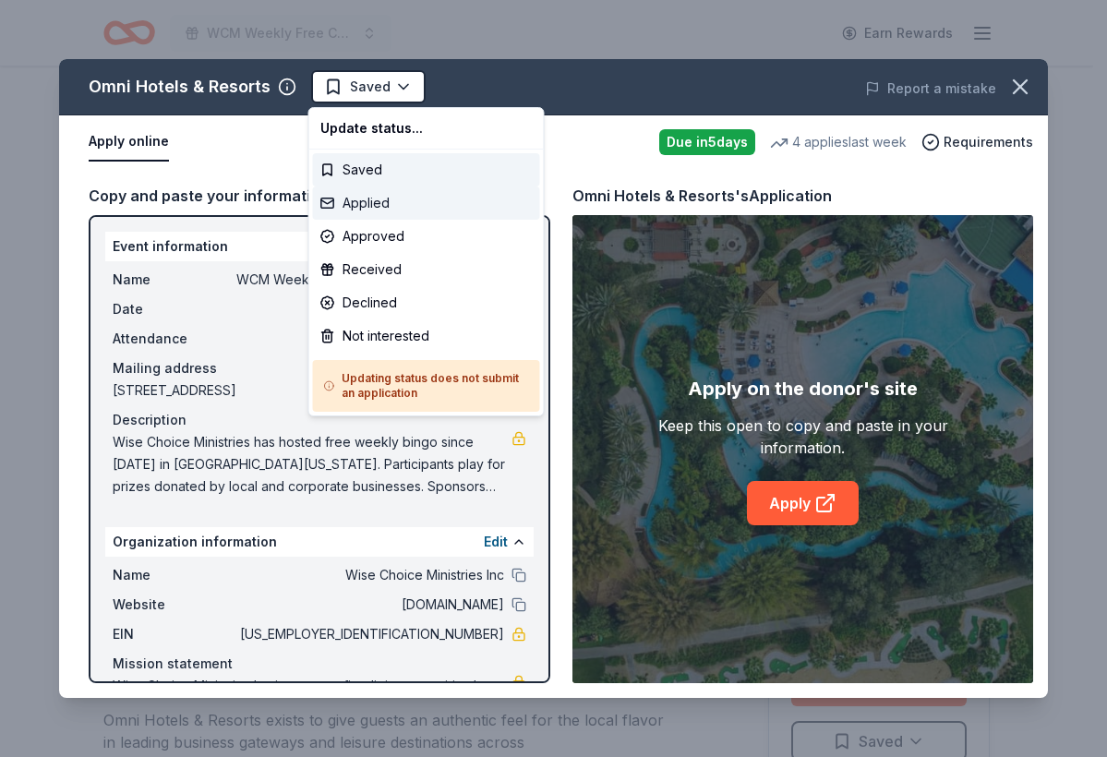
click at [381, 197] on div "Applied" at bounding box center [426, 202] width 227 height 33
